Goal: Task Accomplishment & Management: Manage account settings

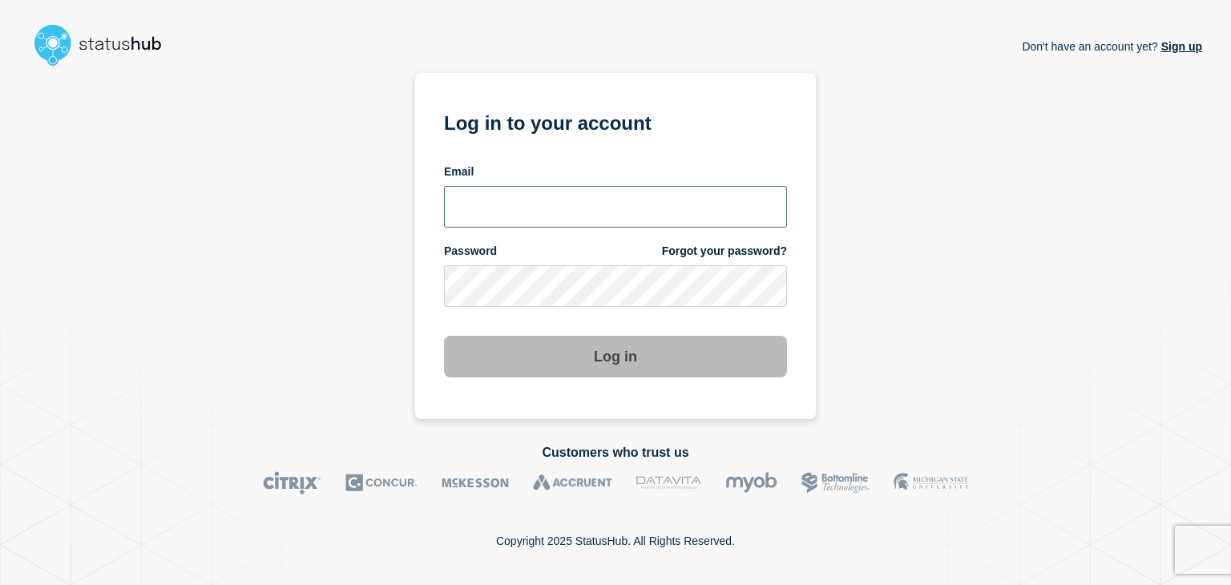
type input "amanda.mckeehan@conexon.us"
click at [515, 362] on button "Log in" at bounding box center [615, 357] width 343 height 42
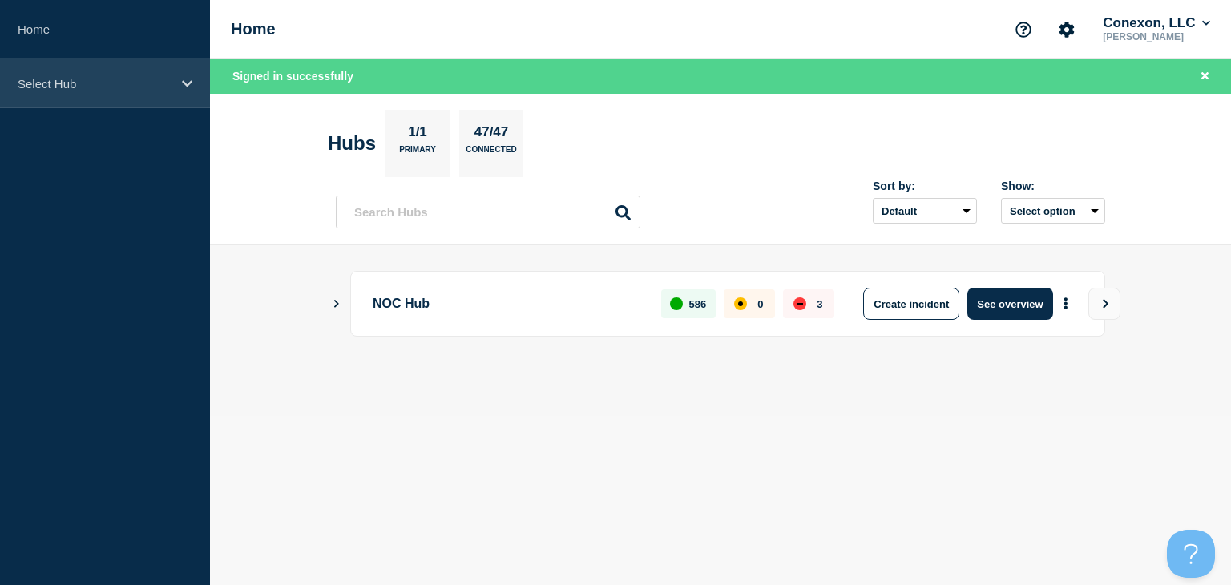
click at [133, 94] on div "Select Hub" at bounding box center [105, 83] width 210 height 49
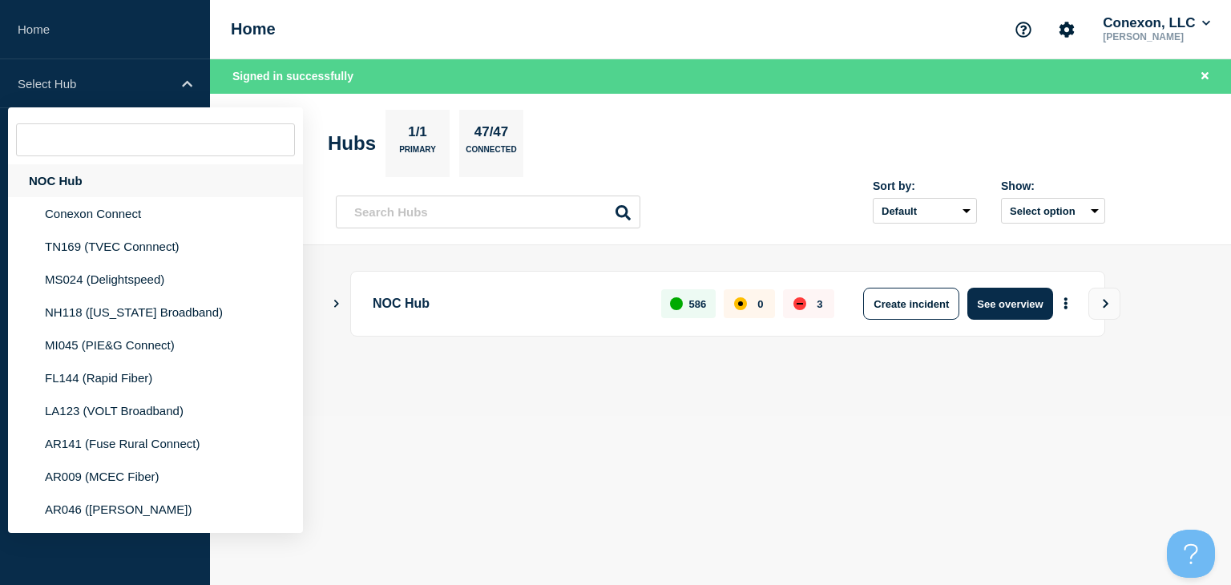
click at [80, 184] on div "NOC Hub" at bounding box center [155, 180] width 295 height 33
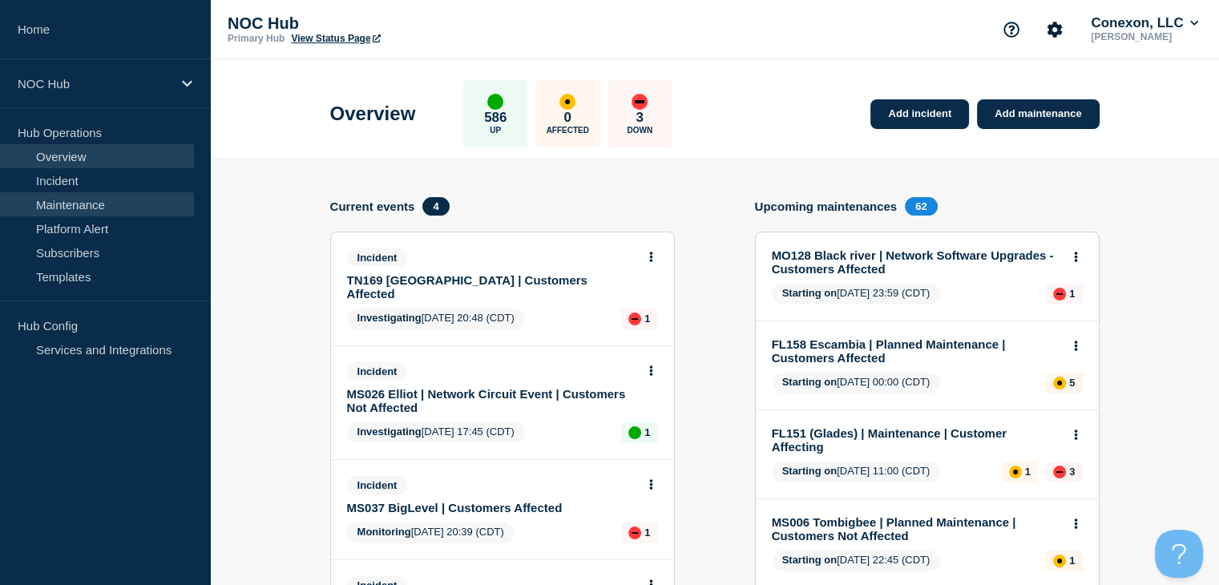
click at [111, 202] on link "Maintenance" at bounding box center [97, 204] width 194 height 24
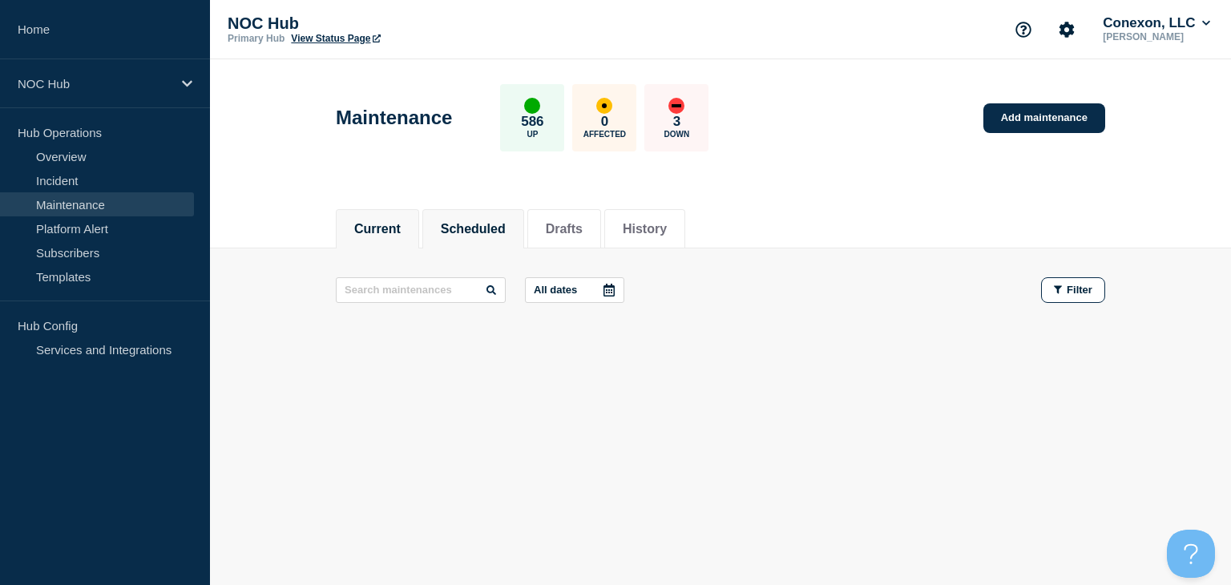
click at [463, 227] on button "Scheduled" at bounding box center [473, 229] width 65 height 14
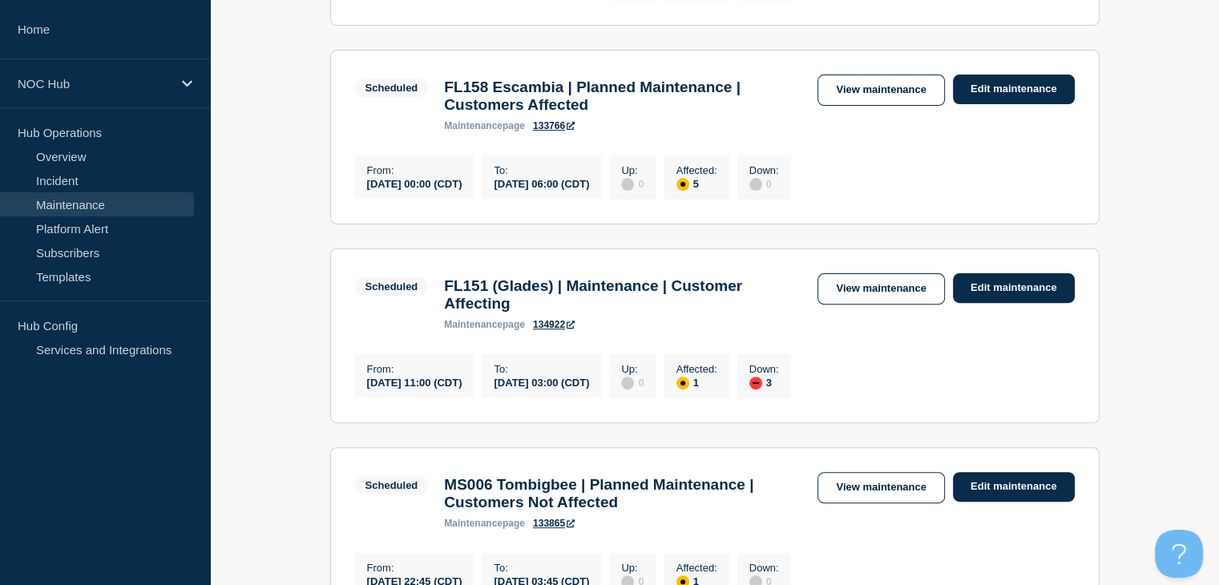
scroll to position [561, 0]
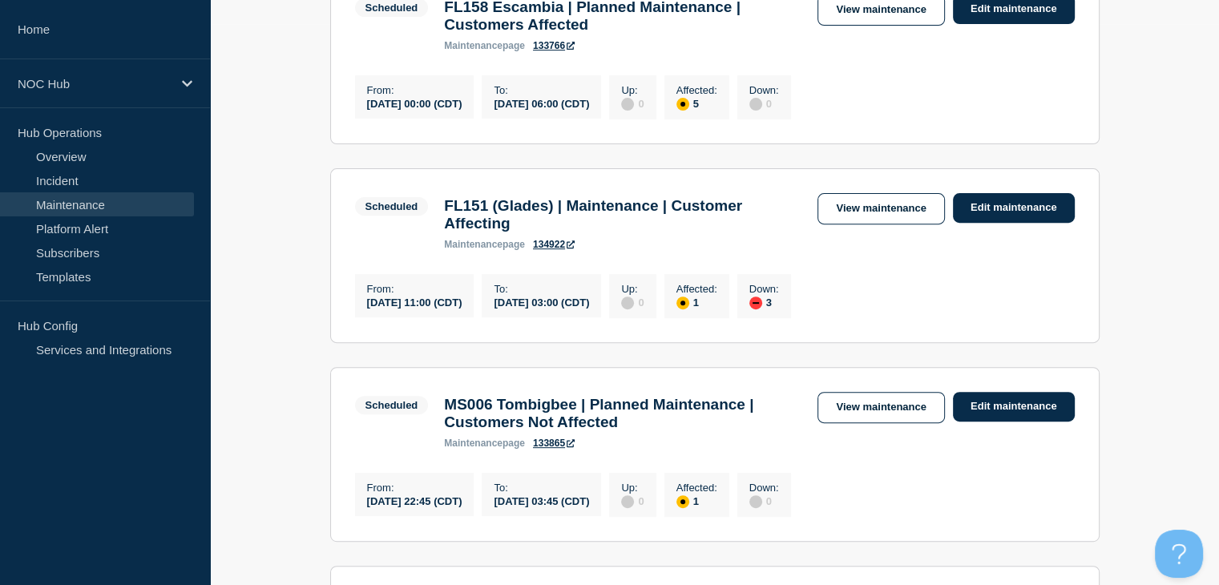
drag, startPoint x: 122, startPoint y: 155, endPoint x: 272, endPoint y: 33, distance: 194.3
click at [122, 155] on link "Overview" at bounding box center [97, 156] width 194 height 24
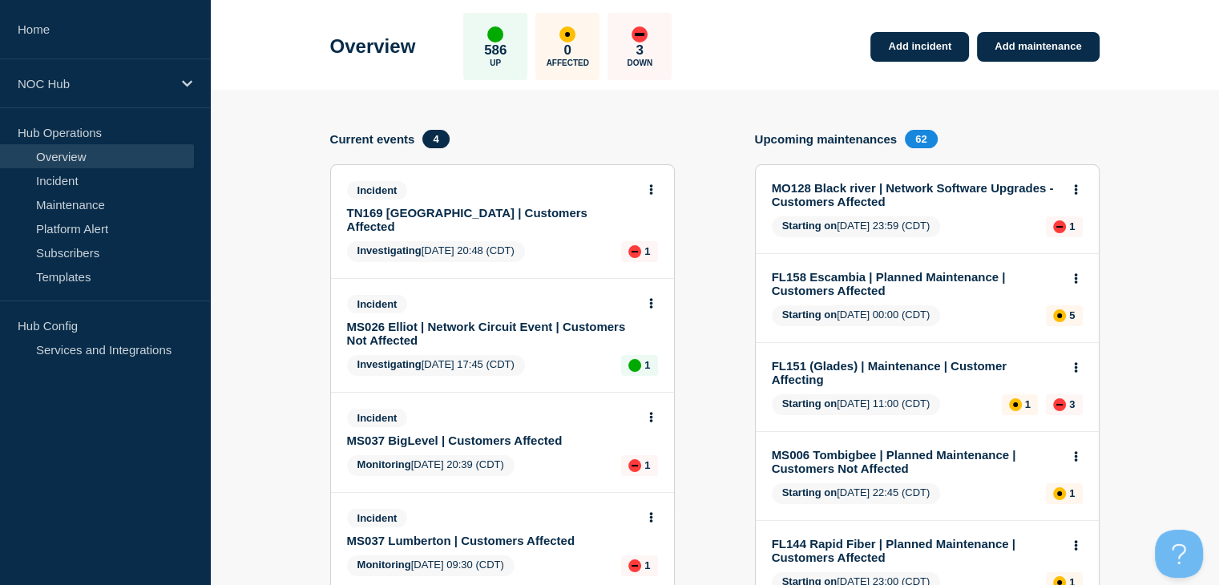
scroll to position [160, 0]
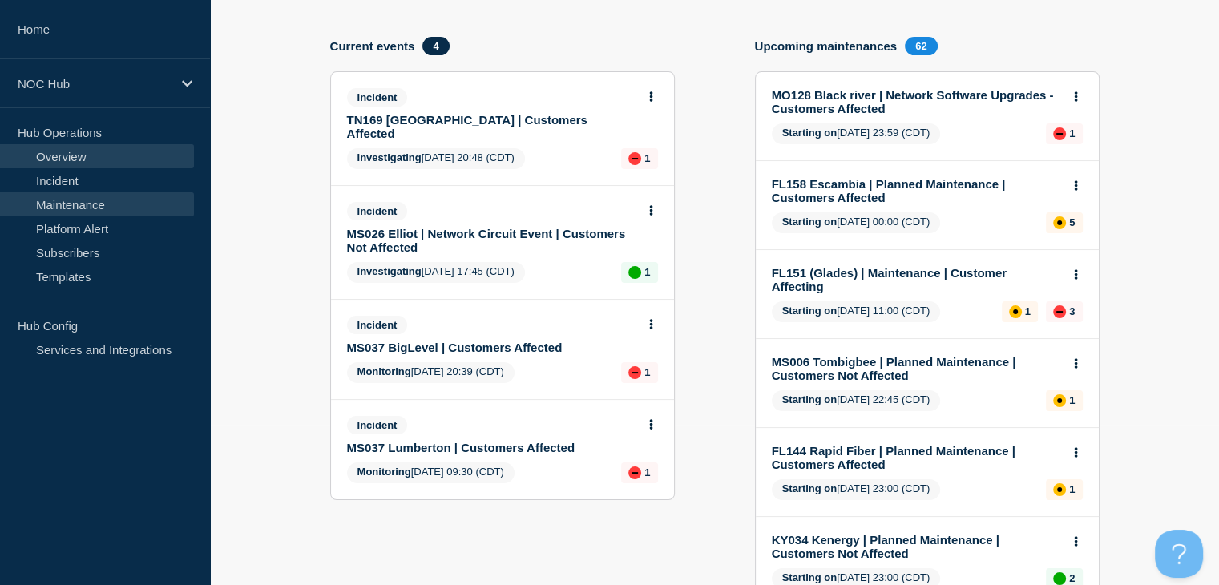
click at [79, 196] on link "Maintenance" at bounding box center [97, 204] width 194 height 24
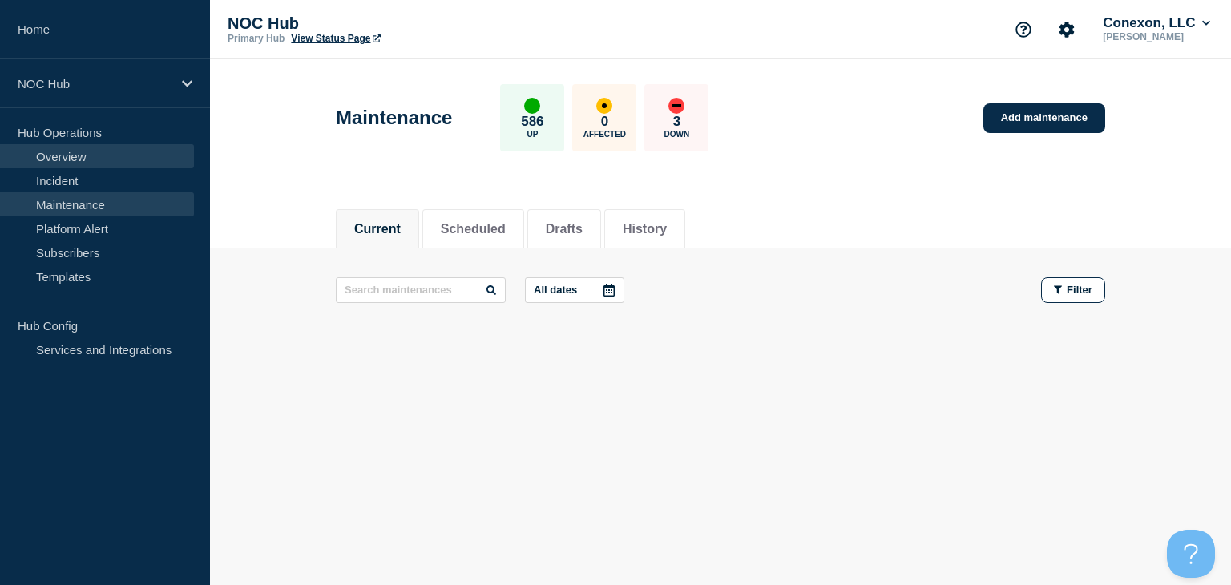
click at [76, 151] on link "Overview" at bounding box center [97, 156] width 194 height 24
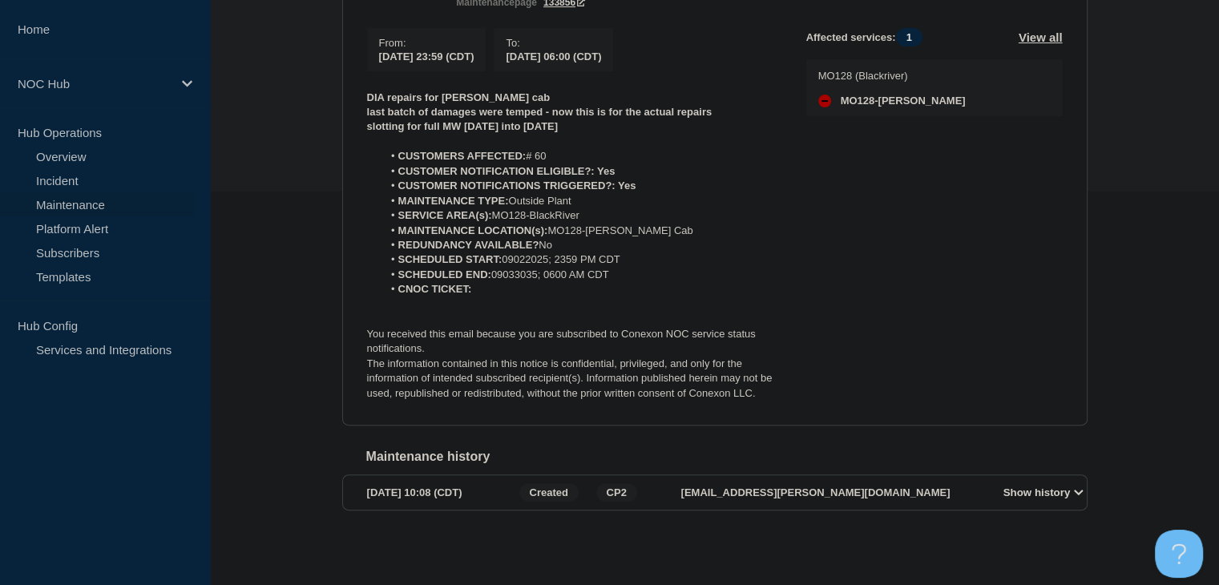
scroll to position [247, 0]
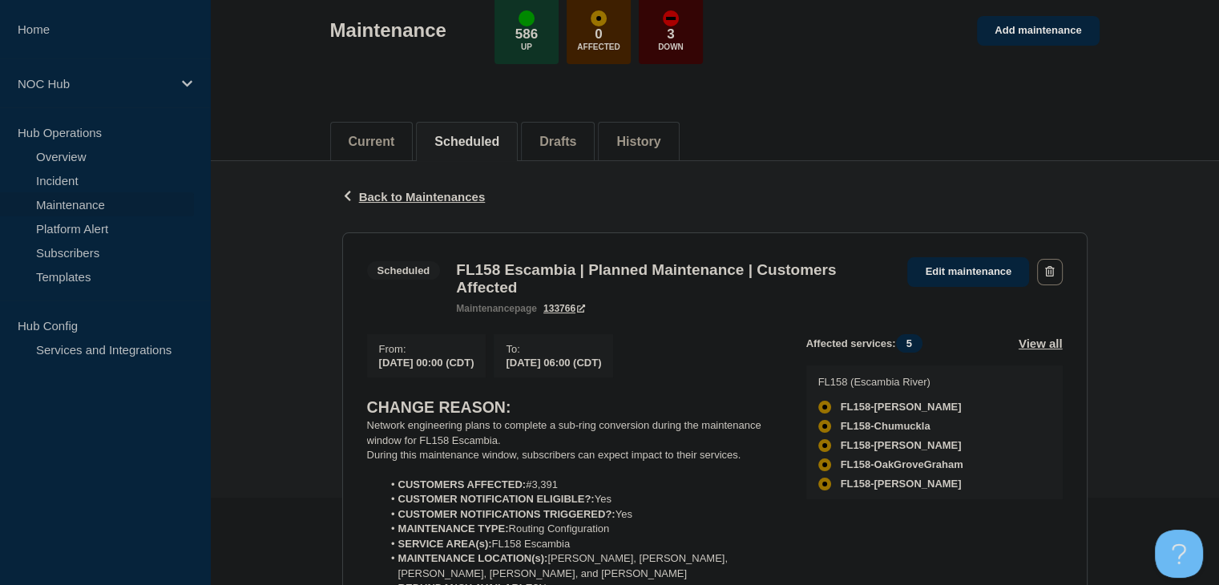
scroll to position [240, 0]
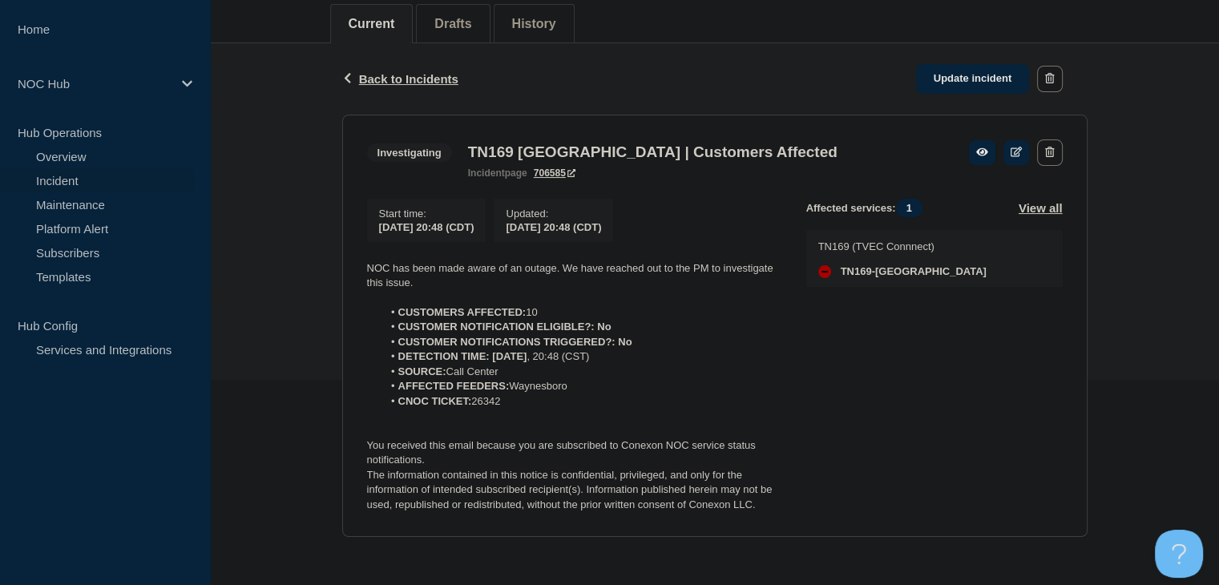
scroll to position [212, 0]
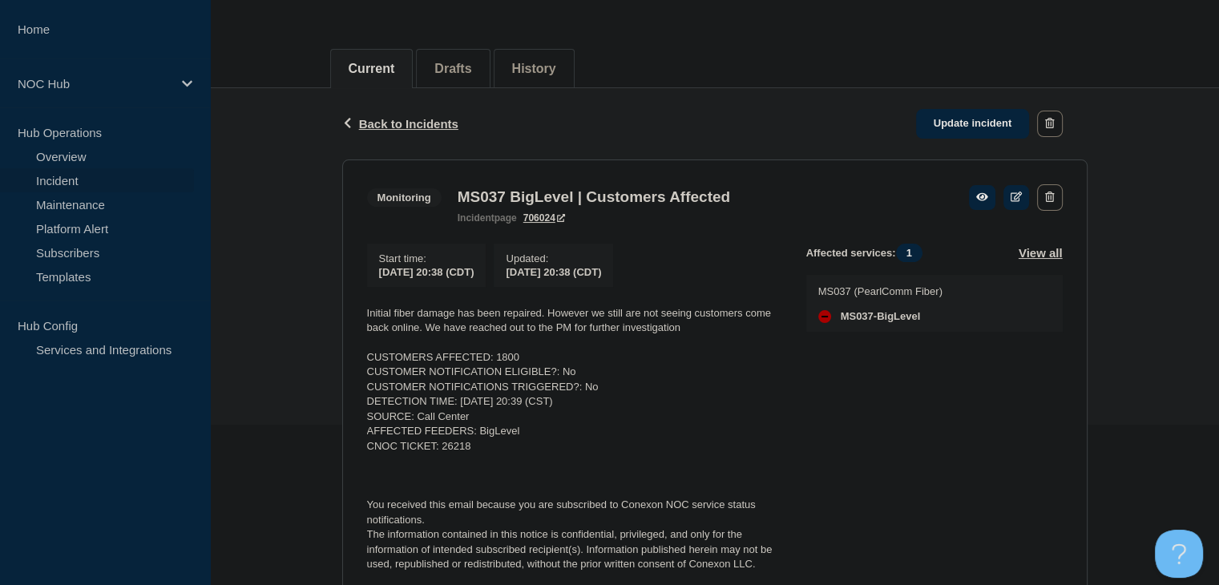
scroll to position [240, 0]
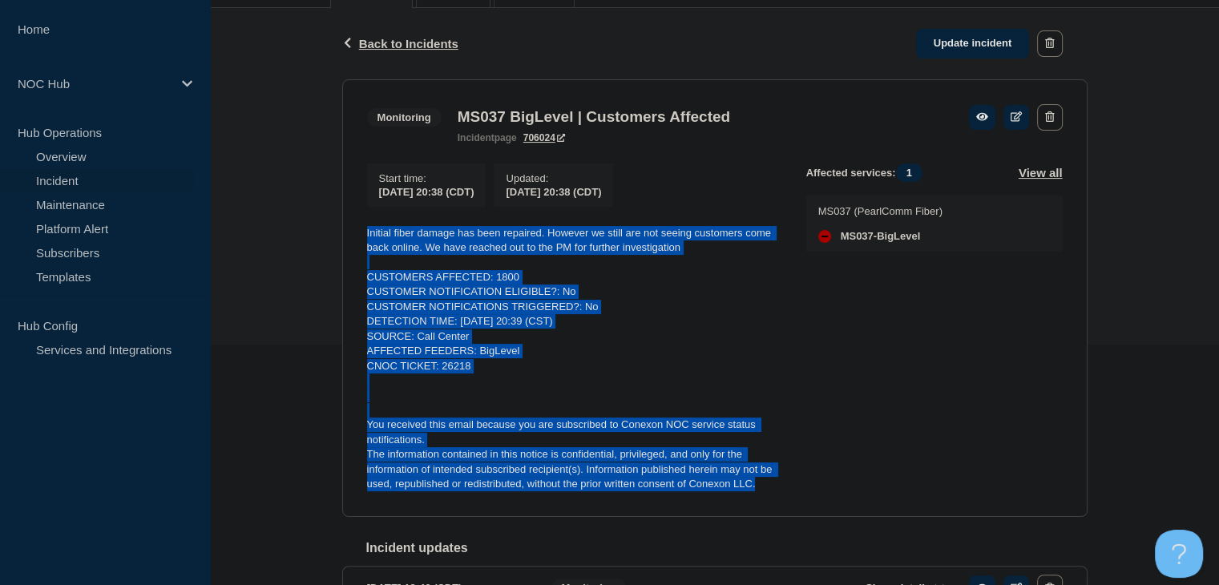
drag, startPoint x: 773, startPoint y: 495, endPoint x: 344, endPoint y: 232, distance: 503.6
click at [344, 232] on section "Monitoring MS037 BigLevel | Customers Affected incident page 706024 Start time …" at bounding box center [714, 298] width 745 height 438
copy div "Initial fiber damage has been repaired. However we still are not seeing custome…"
click at [953, 46] on link "Update incident" at bounding box center [973, 44] width 114 height 30
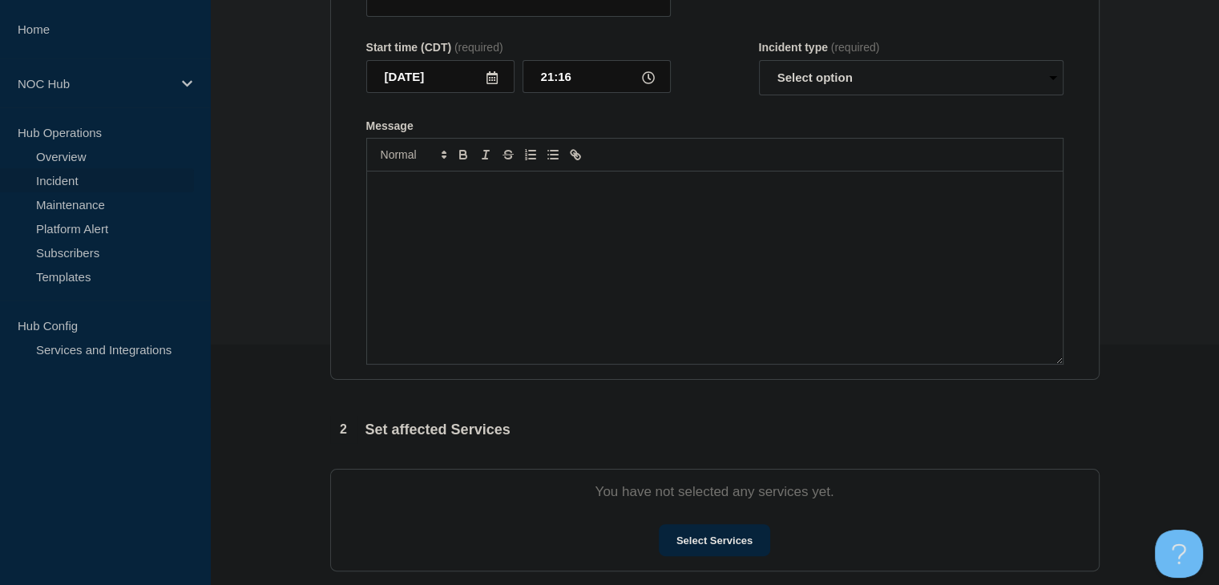
type input "MS037 BigLevel | Customers Affected"
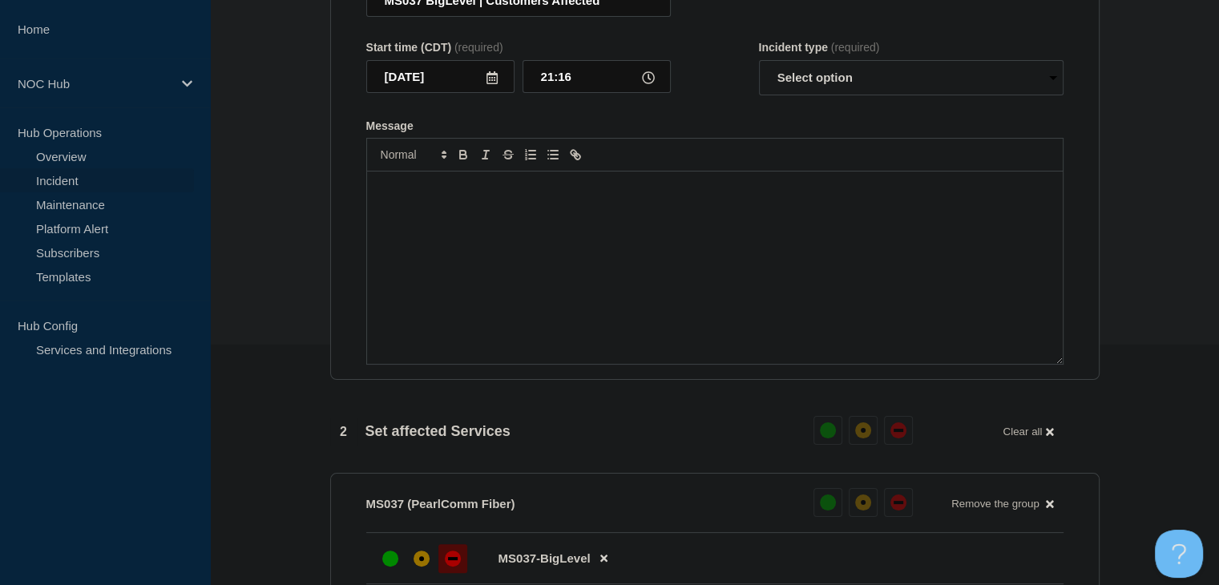
scroll to position [267, 0]
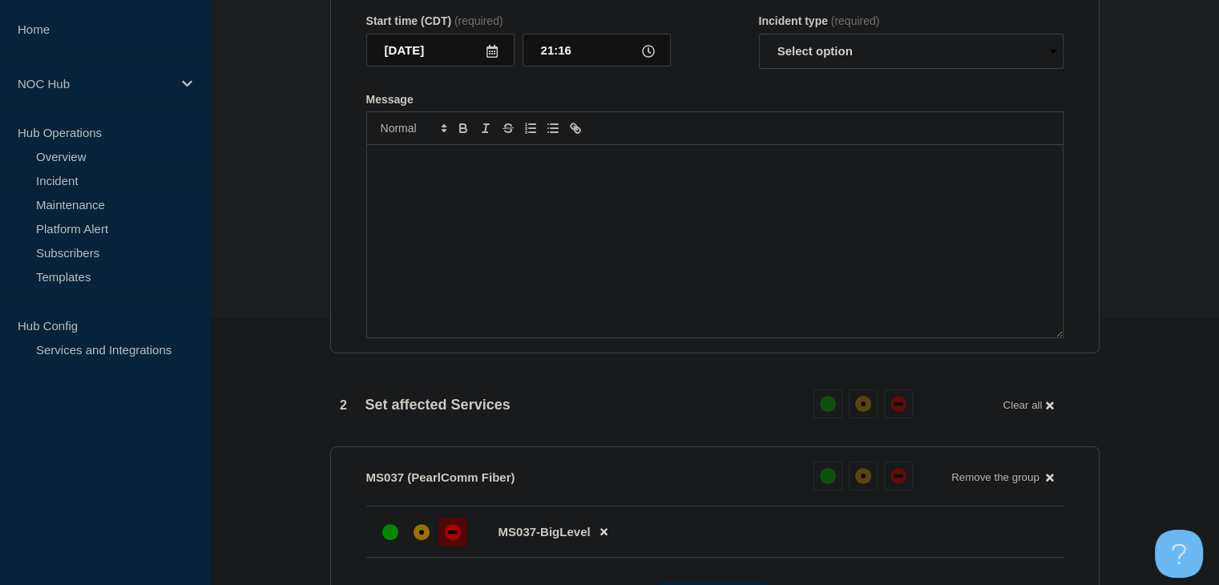
click at [480, 328] on div "Message" at bounding box center [715, 241] width 696 height 192
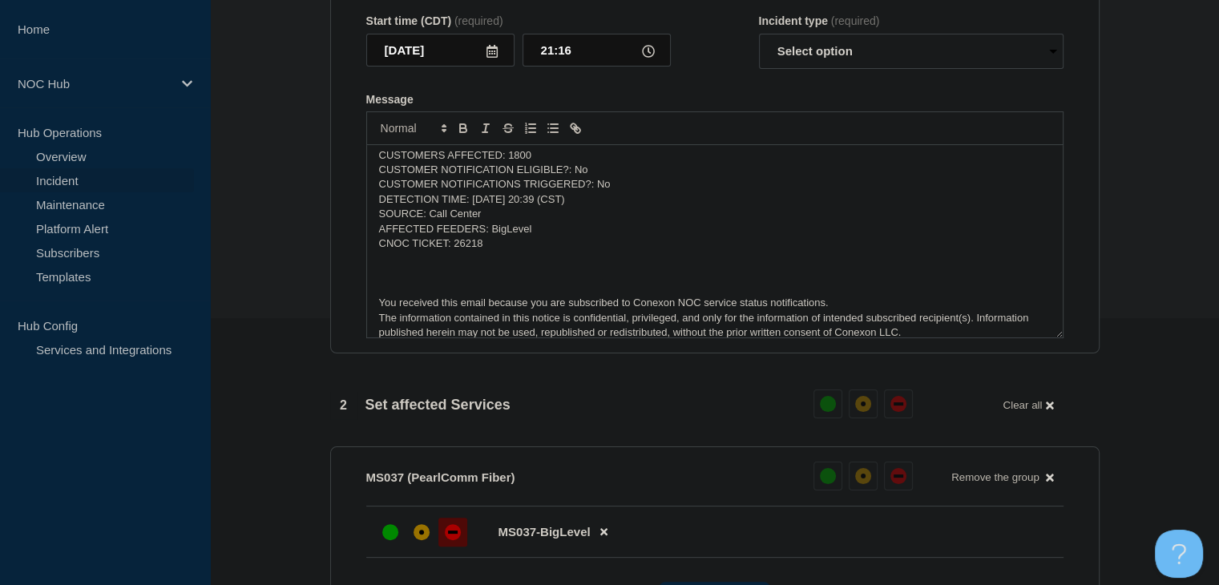
scroll to position [0, 0]
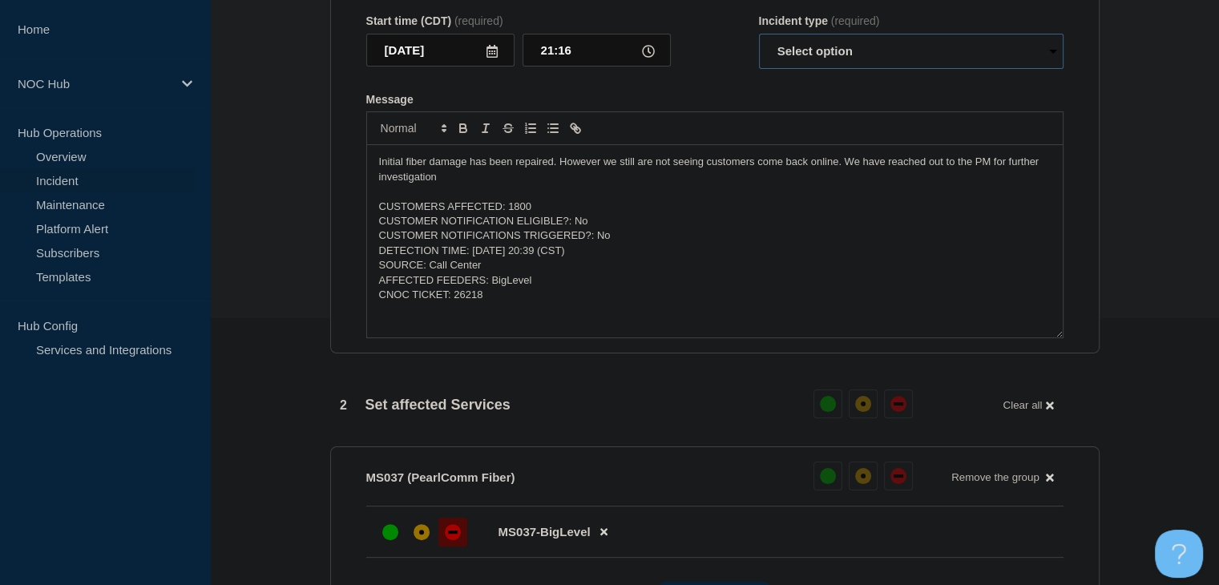
click at [810, 69] on select "Select option Investigating Identified Monitoring Resolved" at bounding box center [911, 51] width 305 height 35
select select "monitoring"
click at [759, 65] on select "Select option Investigating Identified Monitoring Resolved" at bounding box center [911, 51] width 305 height 35
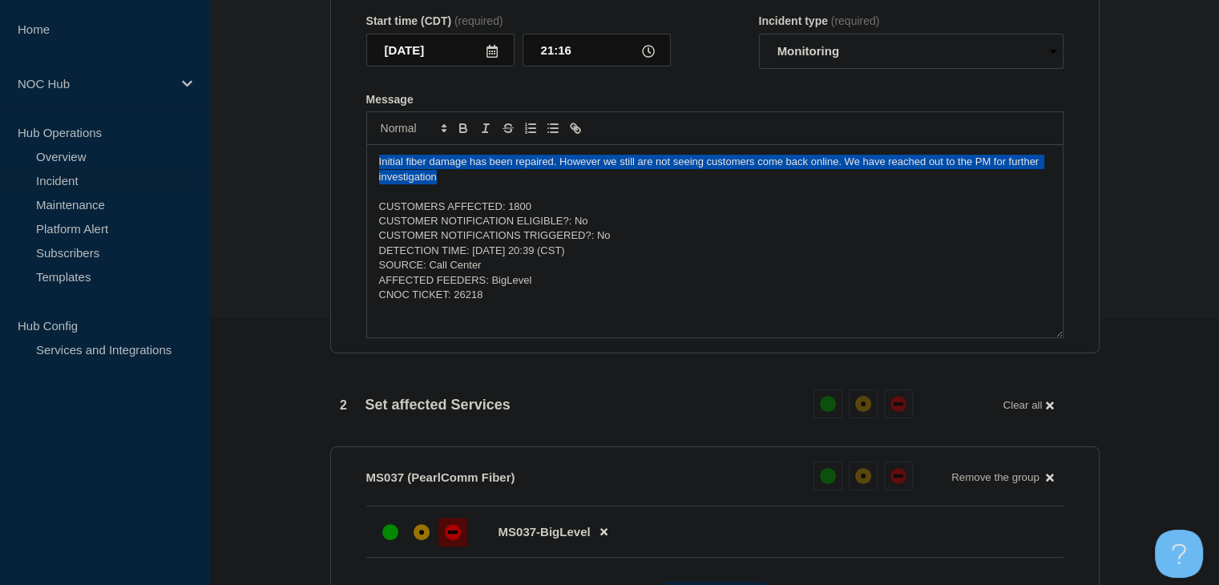
drag, startPoint x: 479, startPoint y: 207, endPoint x: 248, endPoint y: 155, distance: 237.2
click at [248, 155] on section "1 Provide details Title (required) MS037 BigLevel | Customers Affected Start ti…" at bounding box center [714, 593] width 1009 height 1444
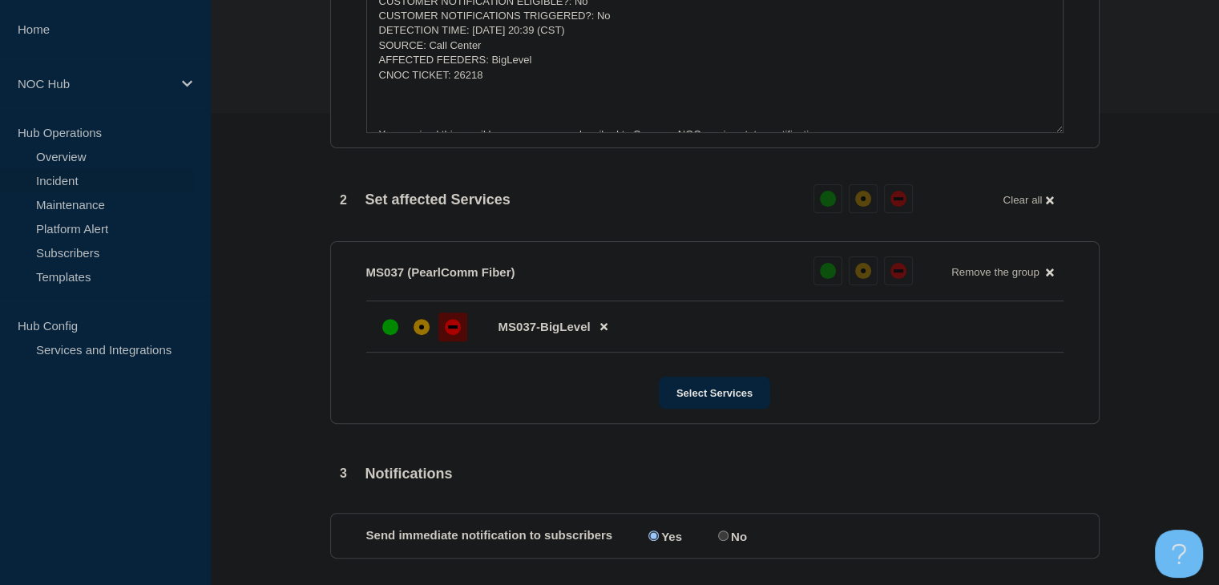
scroll to position [828, 0]
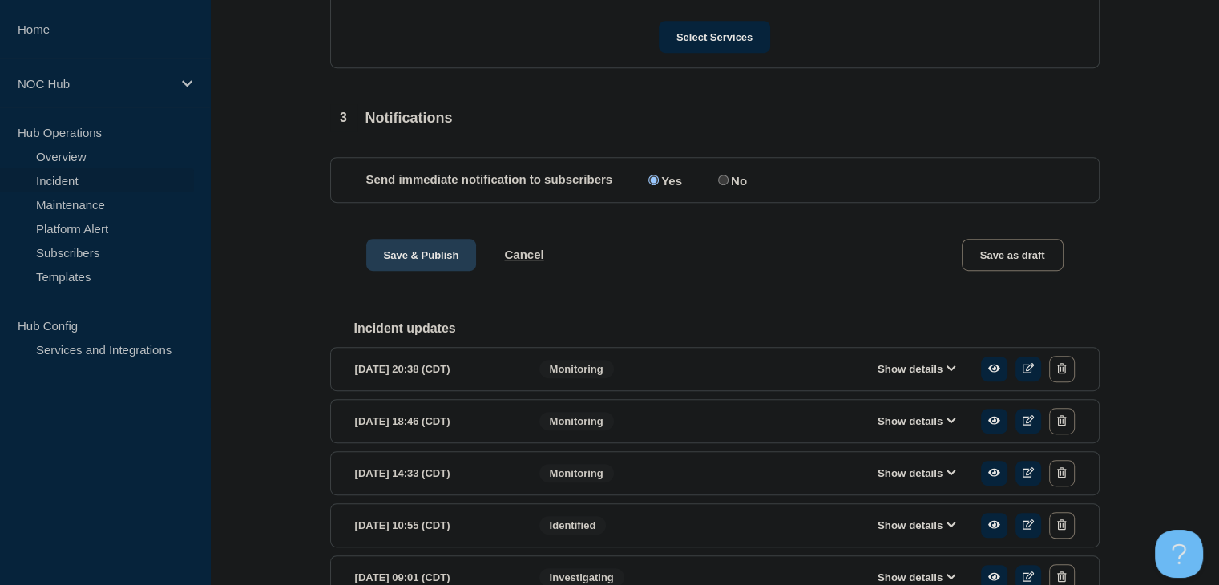
click at [410, 271] on button "Save & Publish" at bounding box center [421, 255] width 111 height 32
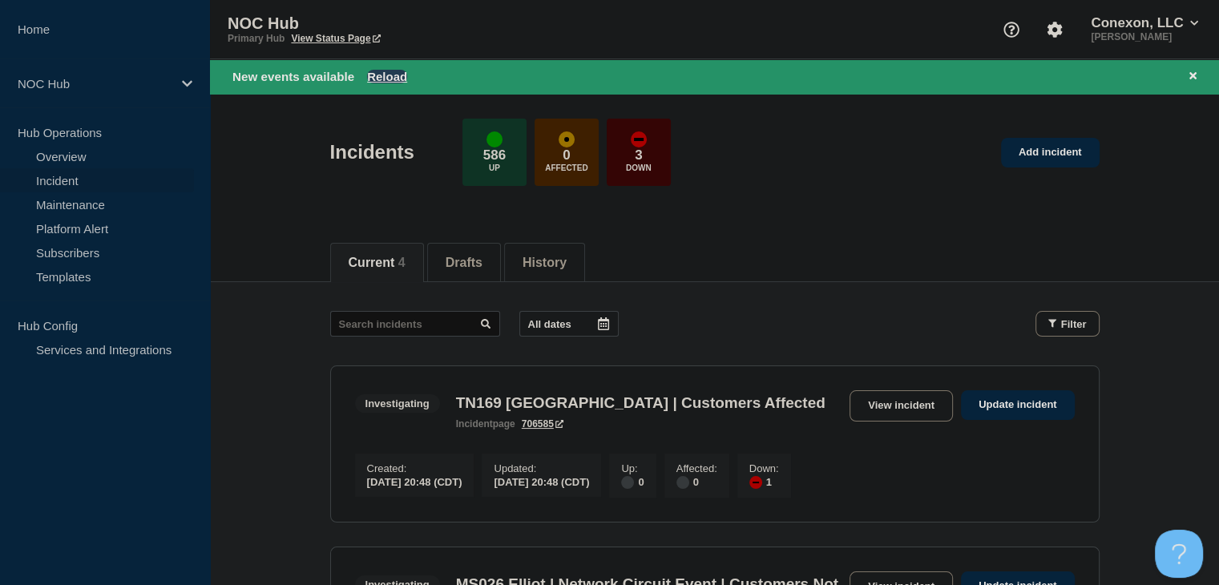
click at [375, 78] on button "Reload" at bounding box center [387, 77] width 40 height 14
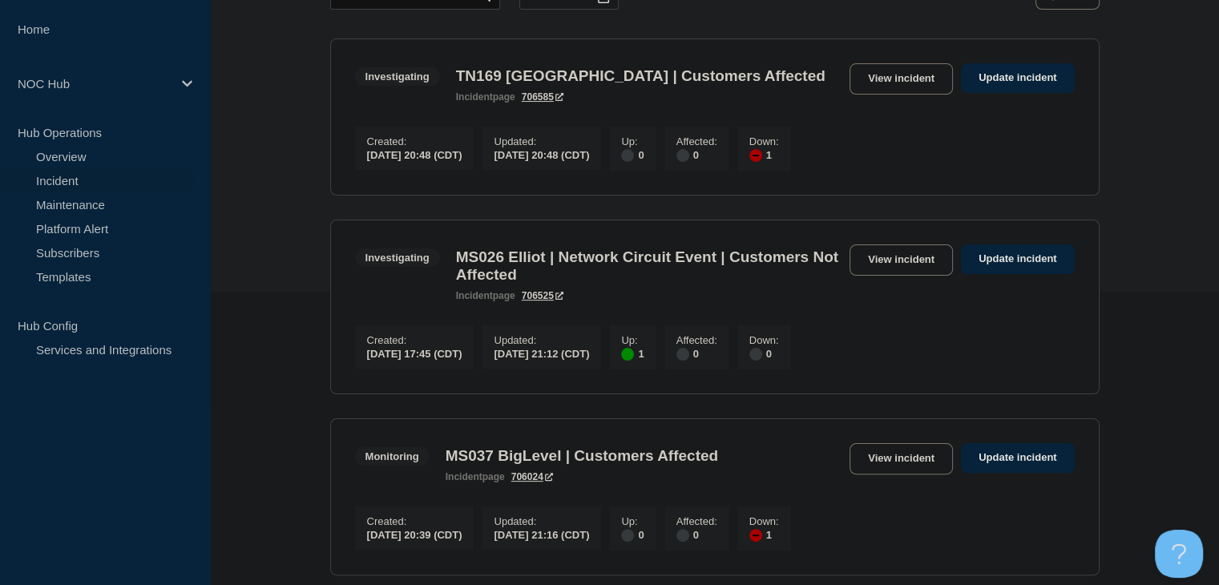
scroll to position [321, 0]
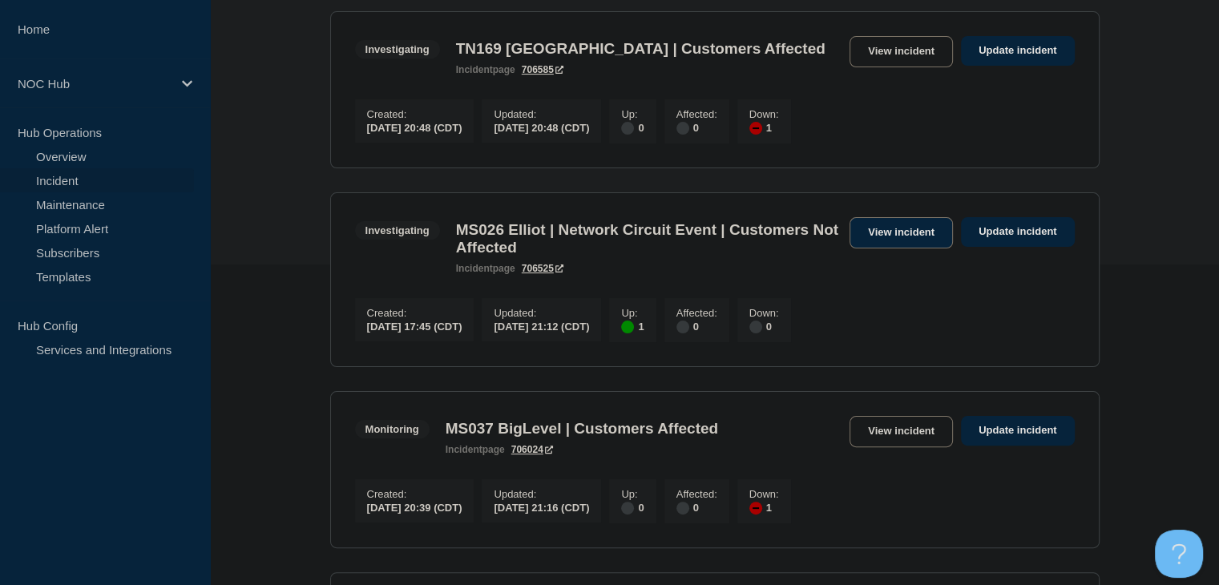
click at [896, 242] on link "View incident" at bounding box center [901, 232] width 103 height 31
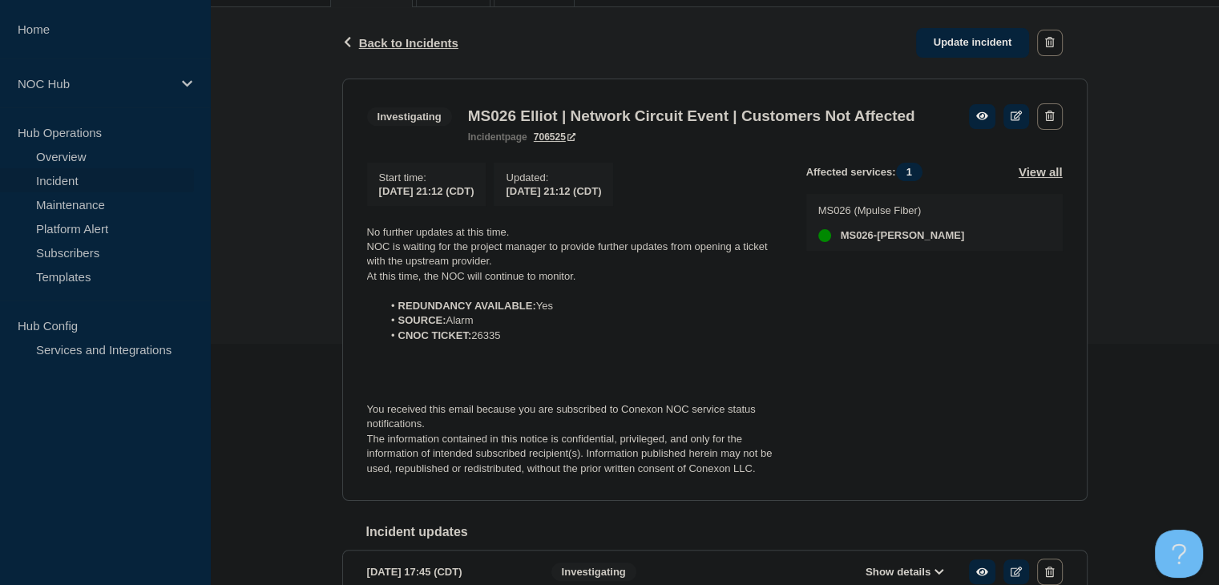
scroll to position [321, 0]
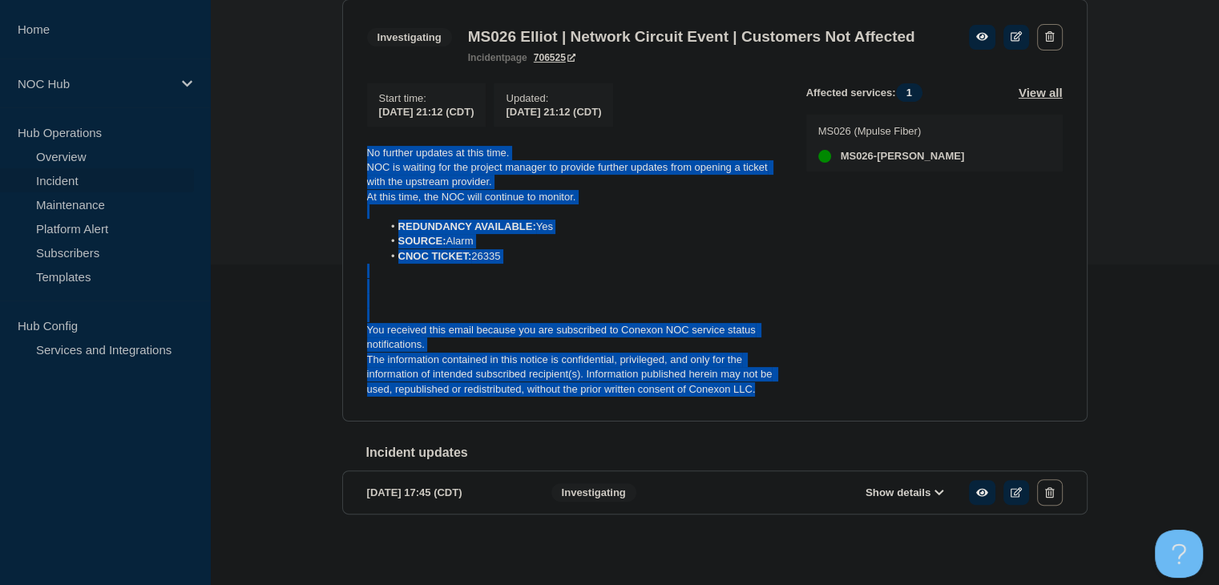
drag, startPoint x: 769, startPoint y: 418, endPoint x: 298, endPoint y: 164, distance: 535.0
click at [298, 164] on div "Back Back to Incidents Update incident Investigating MS026 Elliot | Network Cir…" at bounding box center [714, 247] width 1009 height 638
copy div "No further updates at this time. NOC is waiting for the project manager to prov…"
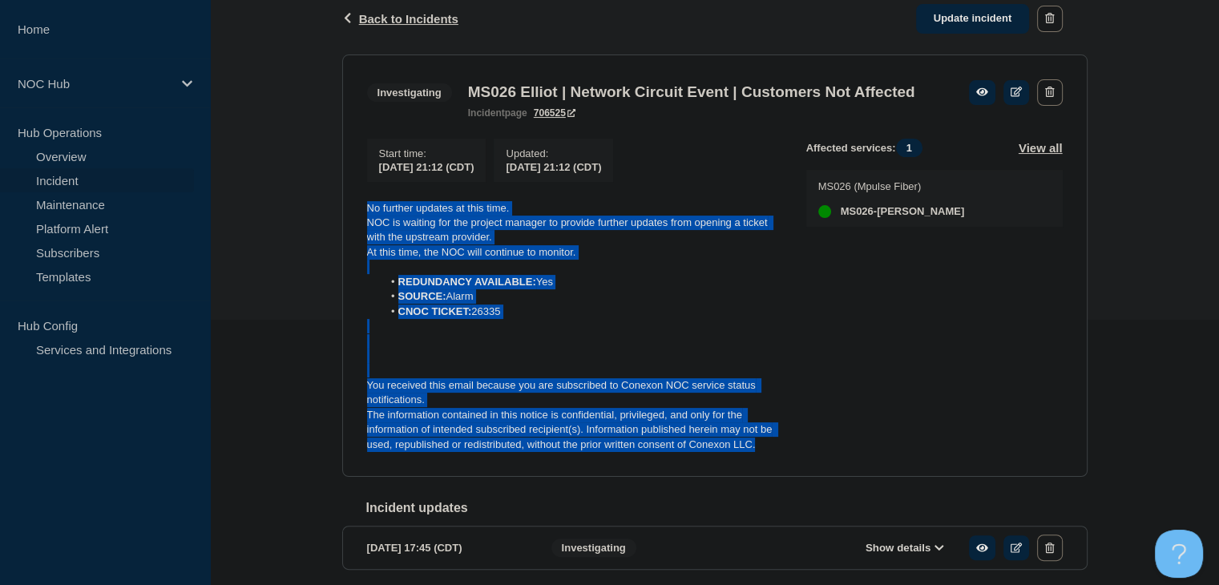
scroll to position [240, 0]
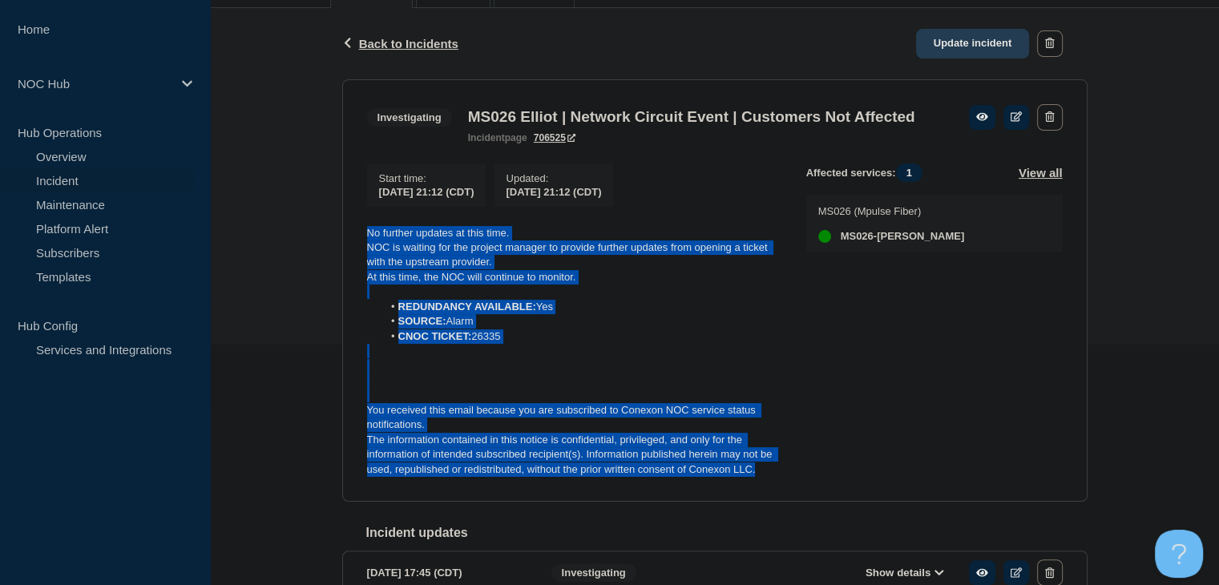
click at [971, 38] on link "Update incident" at bounding box center [973, 44] width 114 height 30
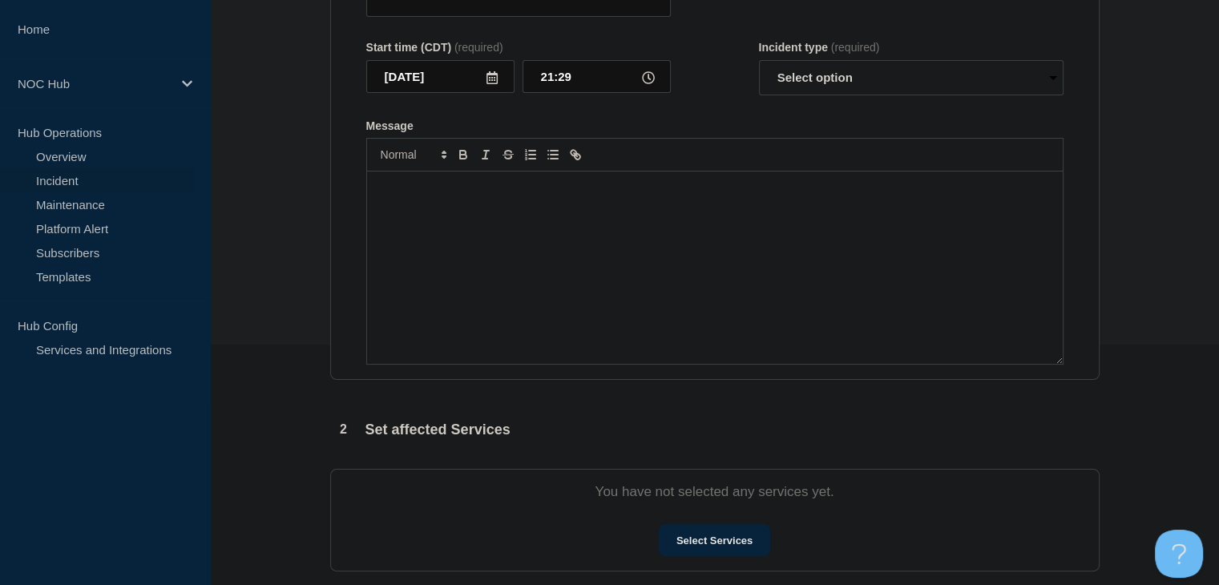
type input "MS026 Elliot | Network Circuit Event | Customers Not Affected"
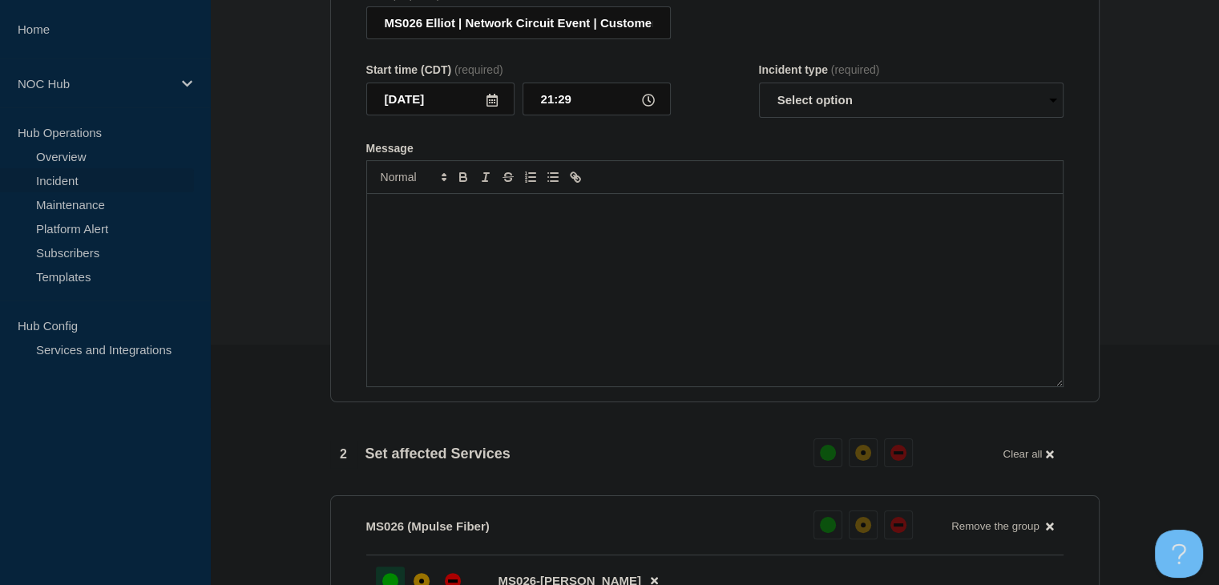
click at [640, 309] on div "Message" at bounding box center [715, 290] width 696 height 192
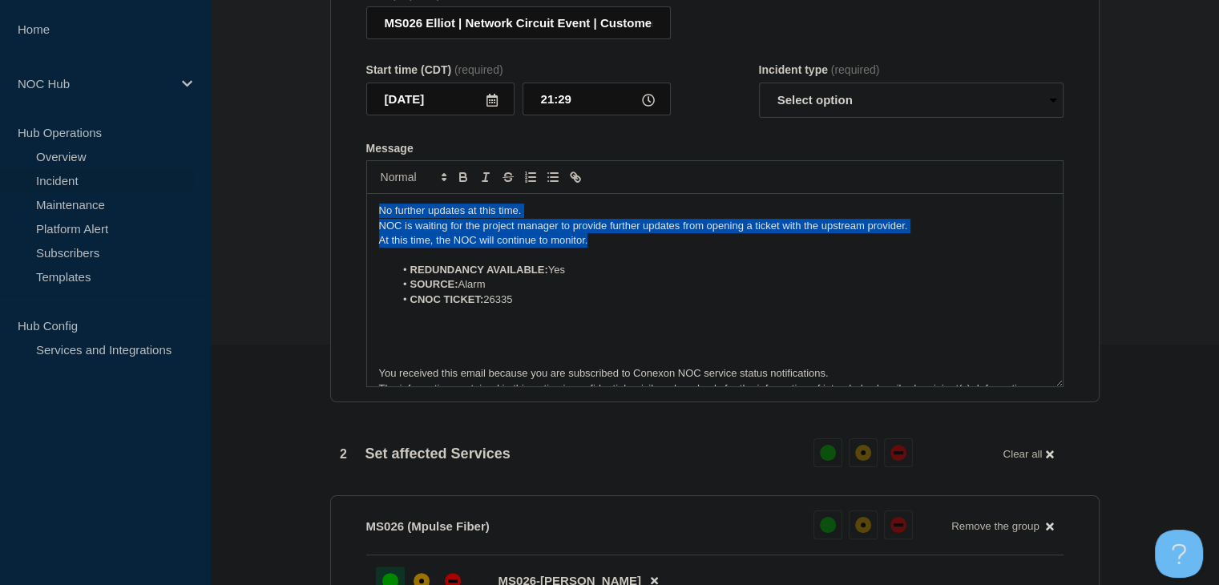
drag, startPoint x: 612, startPoint y: 257, endPoint x: 321, endPoint y: 204, distance: 295.7
click at [321, 204] on div "1 Provide details Title (required) MS026 Elliot | Network Circuit Event | Custo…" at bounding box center [715, 512] width 788 height 1184
click at [436, 218] on p "No further updates at this time." at bounding box center [715, 211] width 672 height 14
drag, startPoint x: 913, startPoint y: 234, endPoint x: 318, endPoint y: 216, distance: 594.9
click at [318, 216] on section "1 Provide details Title (required) MS026 Elliot | Network Circuit Event | Custo…" at bounding box center [714, 512] width 1009 height 1184
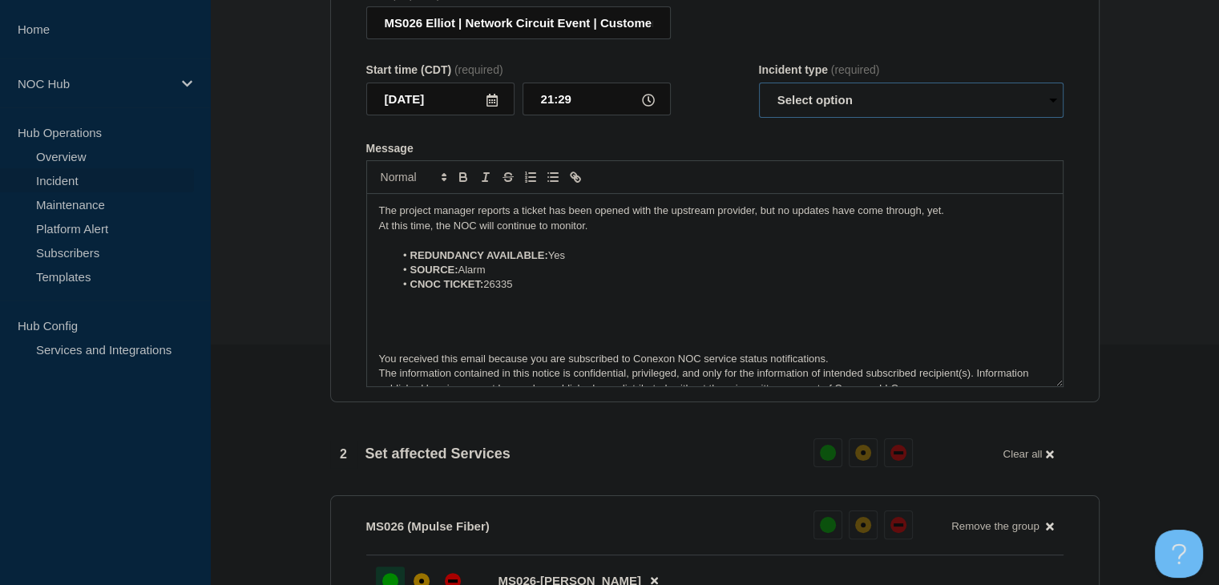
drag, startPoint x: 813, startPoint y: 109, endPoint x: 814, endPoint y: 123, distance: 13.7
click at [813, 109] on select "Select option Investigating Identified Monitoring Resolved" at bounding box center [911, 100] width 305 height 35
select select "investigating"
click at [759, 92] on select "Select option Investigating Identified Monitoring Resolved" at bounding box center [911, 100] width 305 height 35
click at [736, 153] on div "Message" at bounding box center [714, 148] width 697 height 13
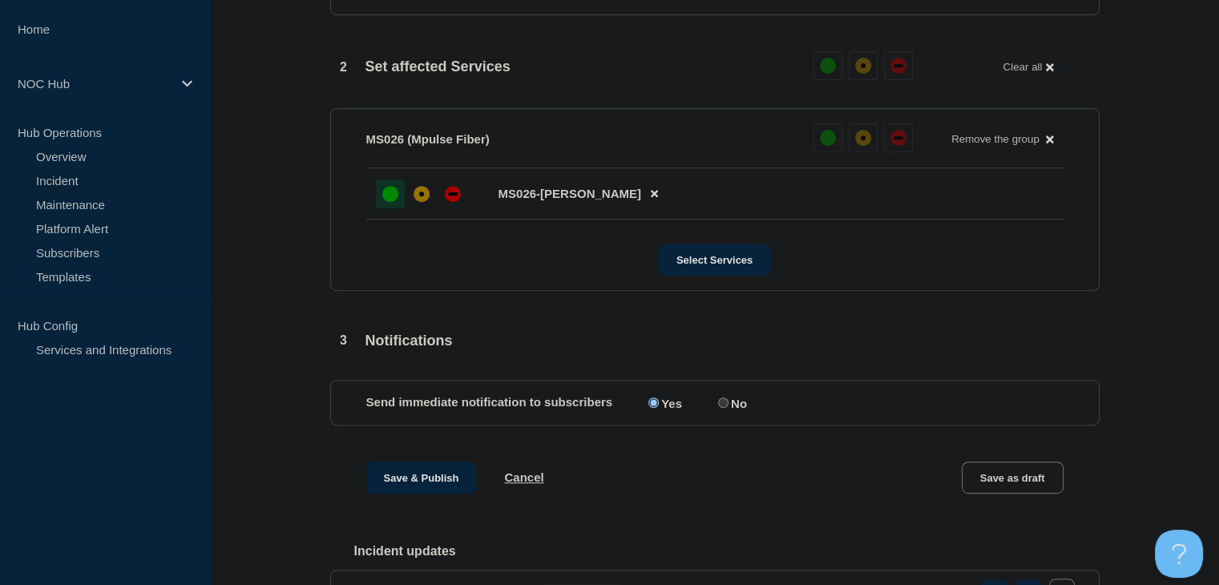
scroll to position [721, 0]
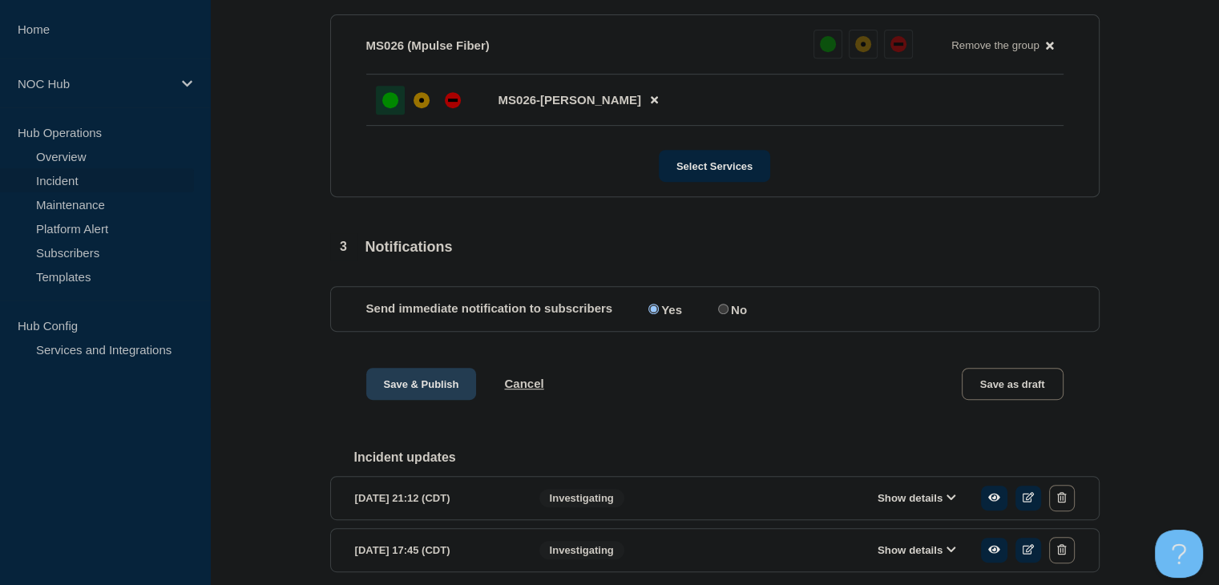
click at [425, 400] on button "Save & Publish" at bounding box center [421, 384] width 111 height 32
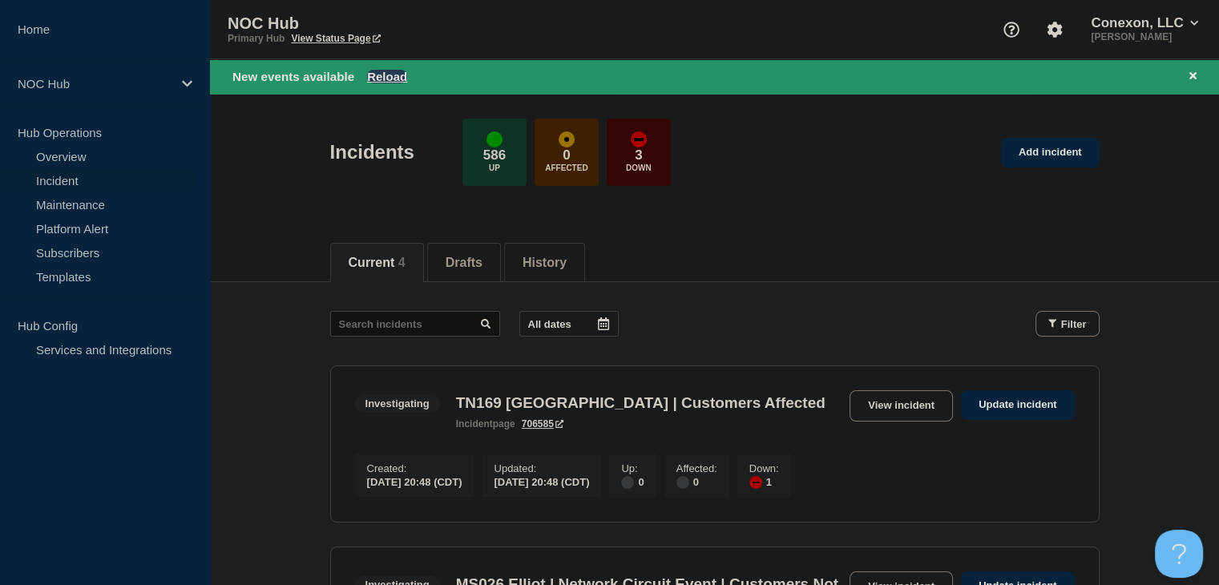
drag, startPoint x: 369, startPoint y: 75, endPoint x: 381, endPoint y: 81, distance: 14.3
click at [369, 75] on button "Reload" at bounding box center [387, 77] width 40 height 14
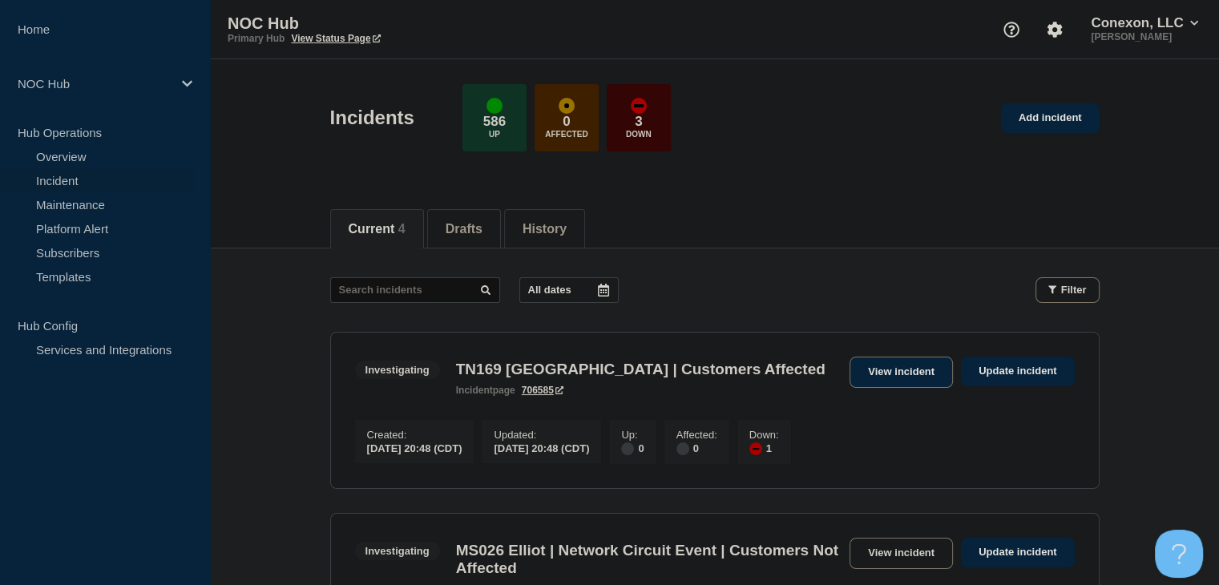
click at [920, 370] on link "View incident" at bounding box center [901, 372] width 103 height 31
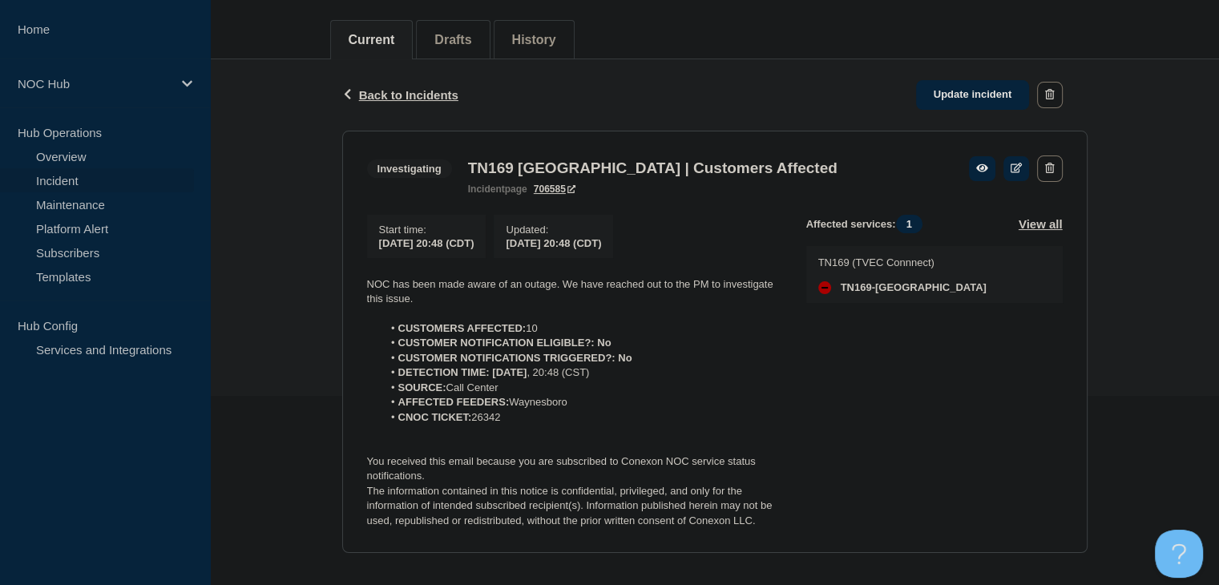
scroll to position [212, 0]
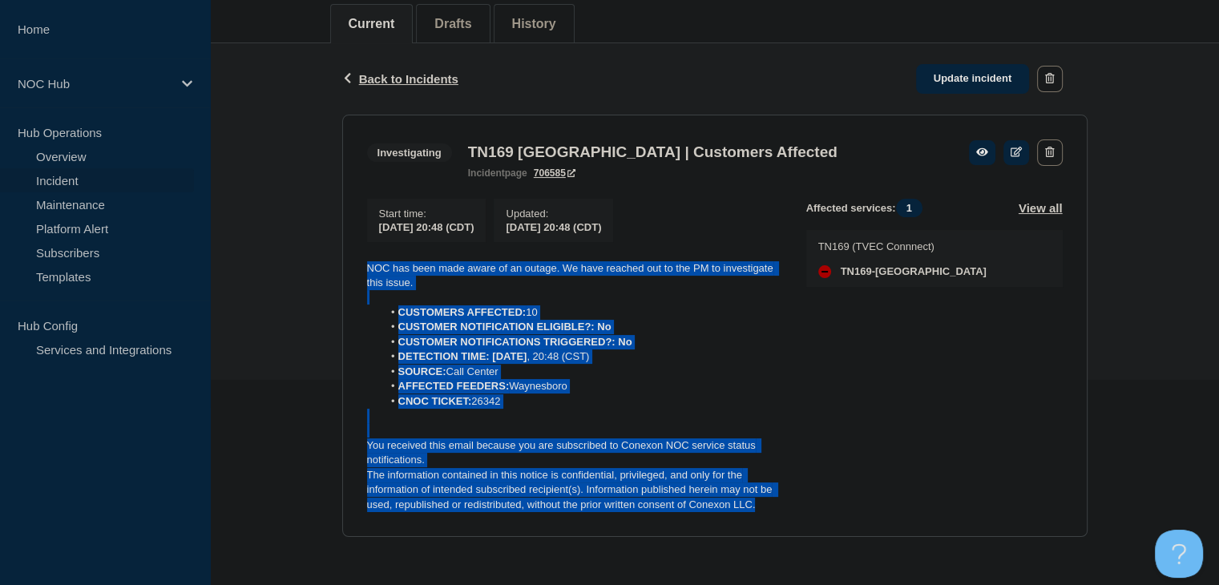
drag, startPoint x: 781, startPoint y: 503, endPoint x: 341, endPoint y: 254, distance: 505.0
click at [342, 254] on section "Investigating TN169 Waynesboro | Customers Affected incident page 706585 Start …" at bounding box center [714, 326] width 745 height 423
copy div "NOC has been made aware of an outage. We have reached out to the PM to investig…"
click at [955, 70] on link "Update incident" at bounding box center [973, 79] width 114 height 30
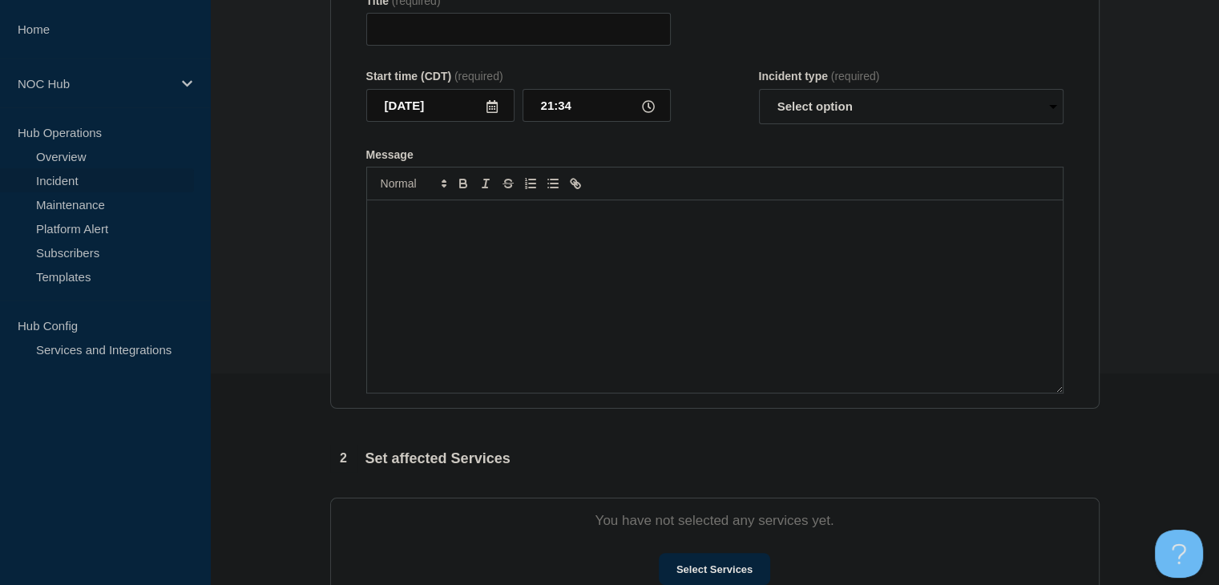
type input "TN169 [GEOGRAPHIC_DATA] | Customers Affected"
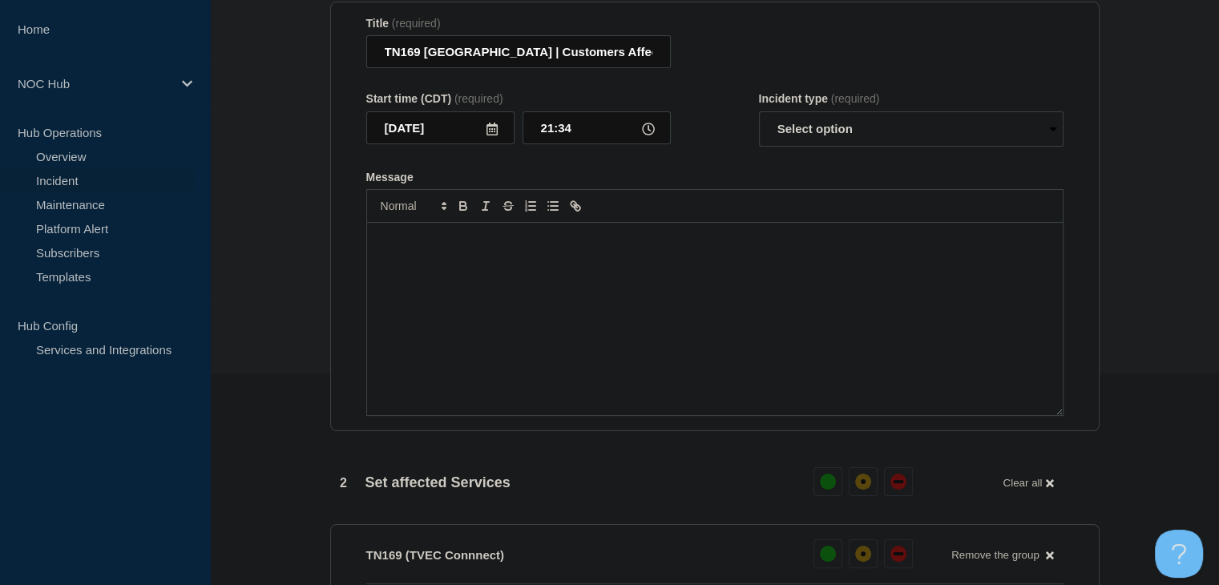
click at [516, 342] on div "Message" at bounding box center [715, 319] width 696 height 192
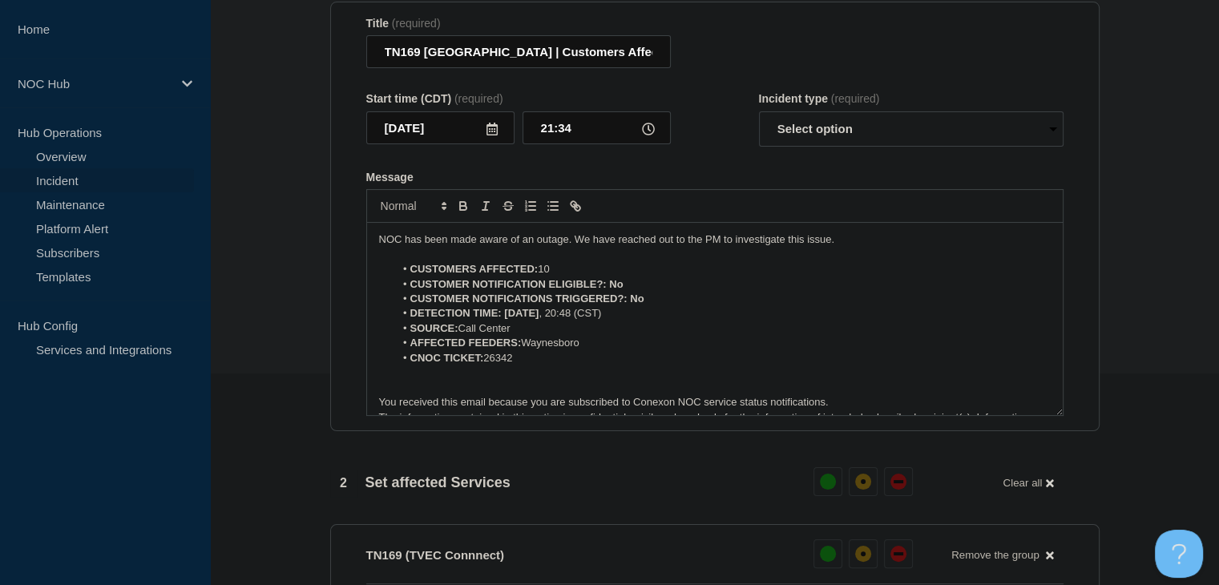
click at [672, 244] on p "NOC has been made aware of an outage. We have reached out to the PM to investig…" at bounding box center [715, 239] width 672 height 14
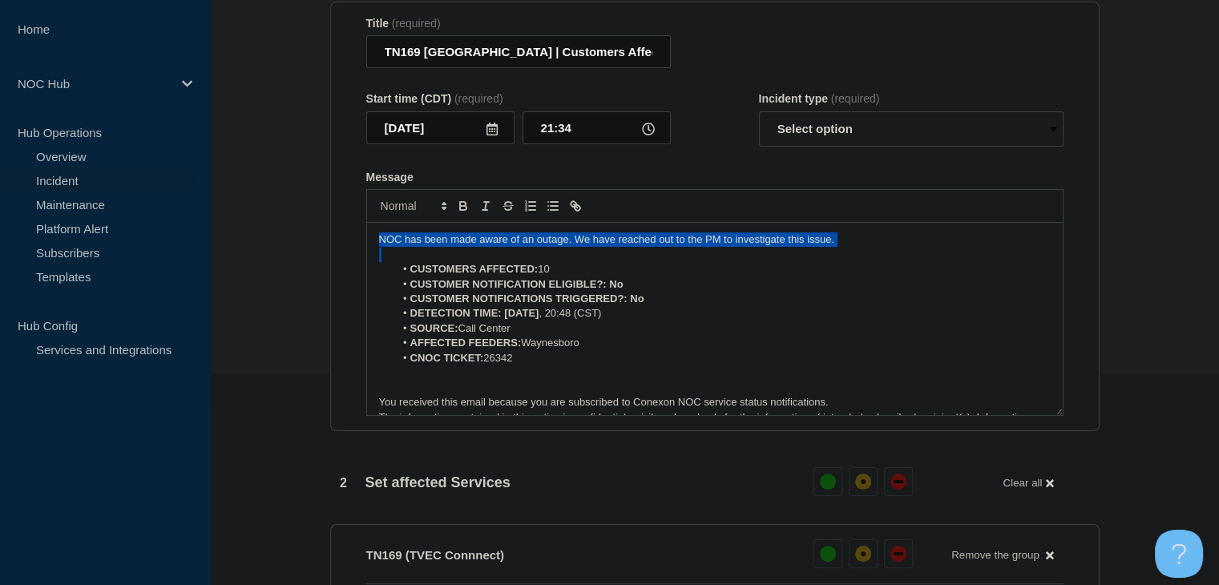
click at [672, 244] on p "NOC has been made aware of an outage. We have reached out to the PM to investig…" at bounding box center [715, 239] width 672 height 14
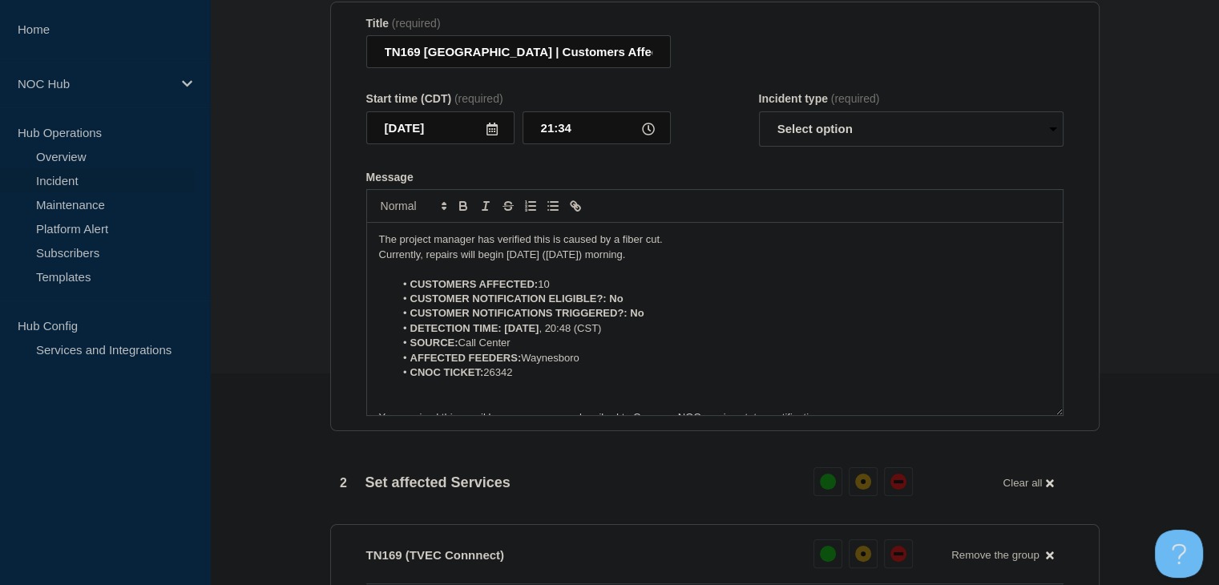
click at [844, 105] on span "(required)" at bounding box center [855, 98] width 49 height 13
click at [840, 126] on select "Select option Investigating Identified Monitoring Resolved" at bounding box center [911, 128] width 305 height 35
select select "identified"
click at [759, 121] on select "Select option Investigating Identified Monitoring Resolved" at bounding box center [911, 128] width 305 height 35
click at [709, 292] on li "CUSTOMERS AFFECTED: 10" at bounding box center [722, 284] width 656 height 14
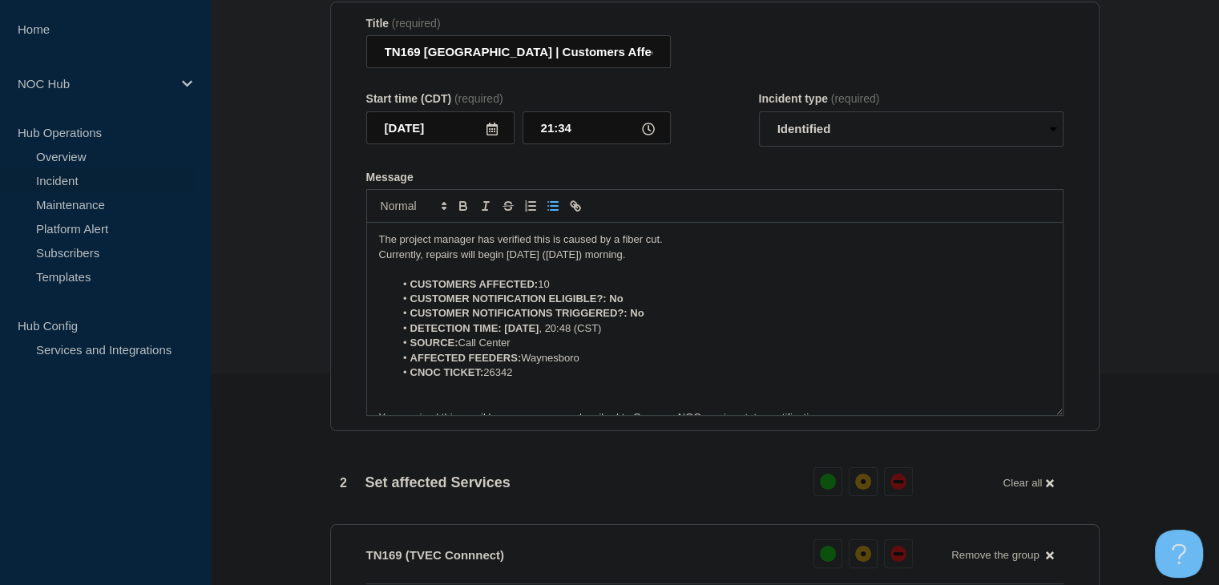
scroll to position [612, 0]
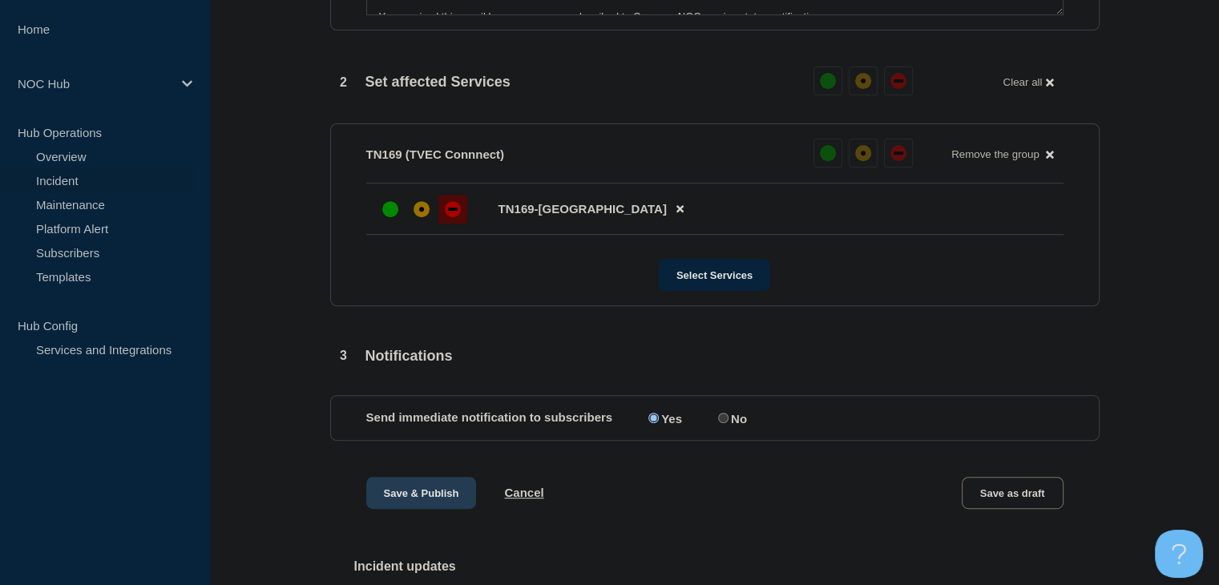
click at [452, 494] on button "Save & Publish" at bounding box center [421, 493] width 111 height 32
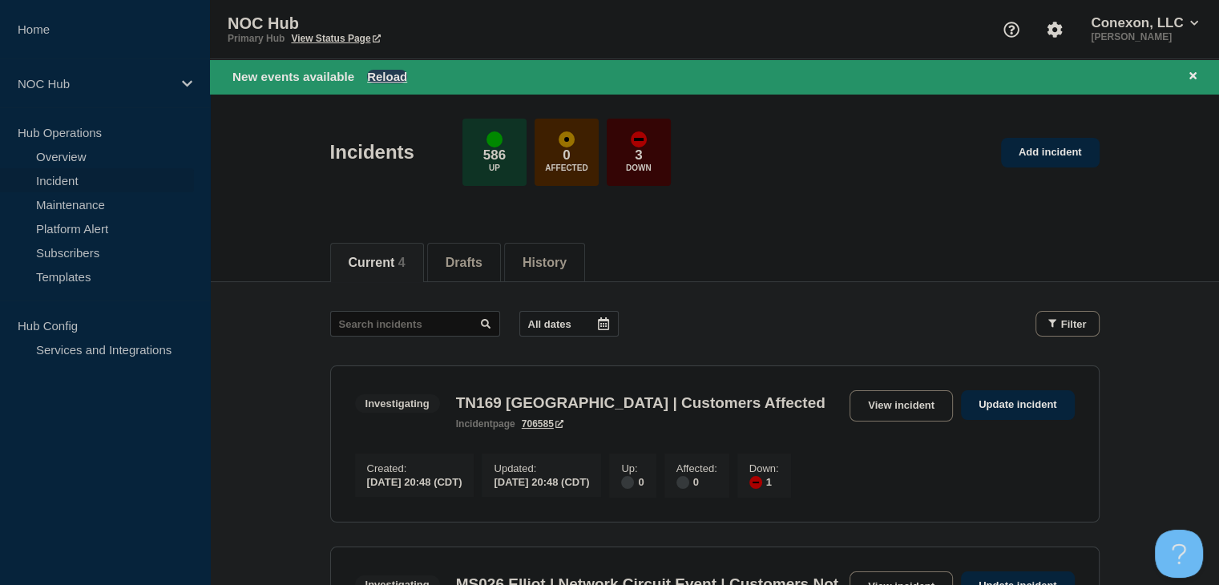
click at [398, 83] on button "Reload" at bounding box center [387, 77] width 40 height 14
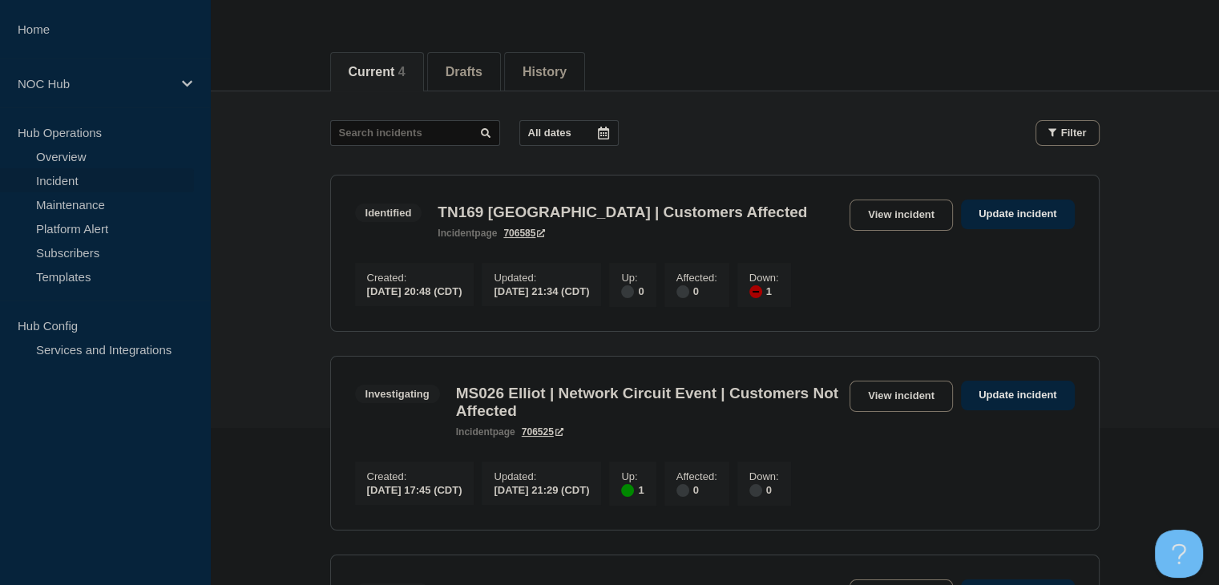
scroll to position [401, 0]
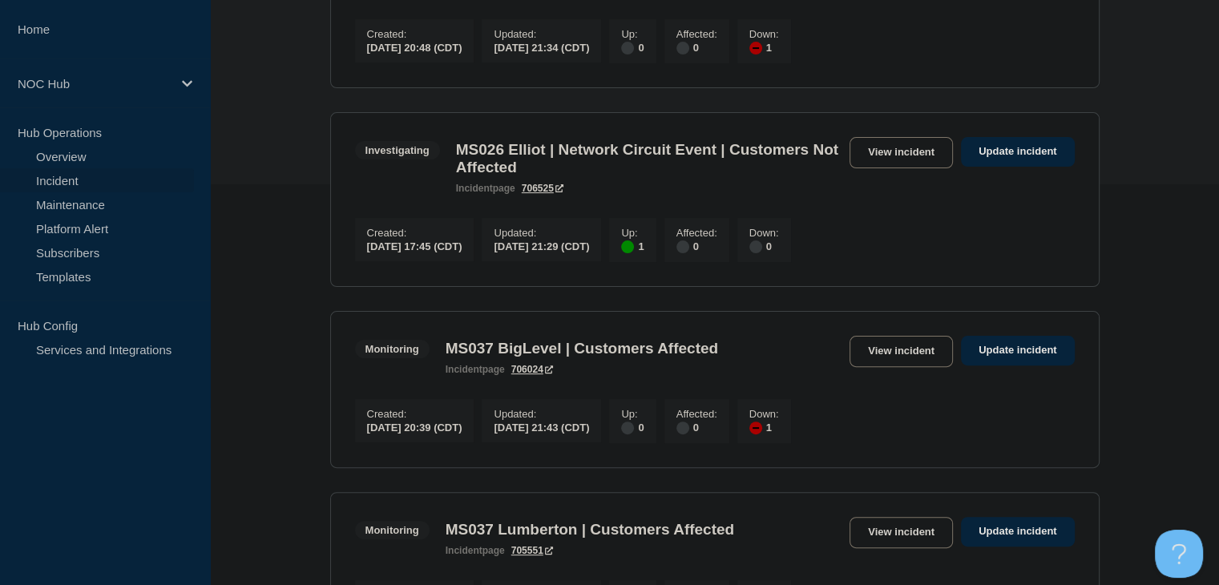
click at [906, 351] on link "View incident" at bounding box center [901, 351] width 103 height 31
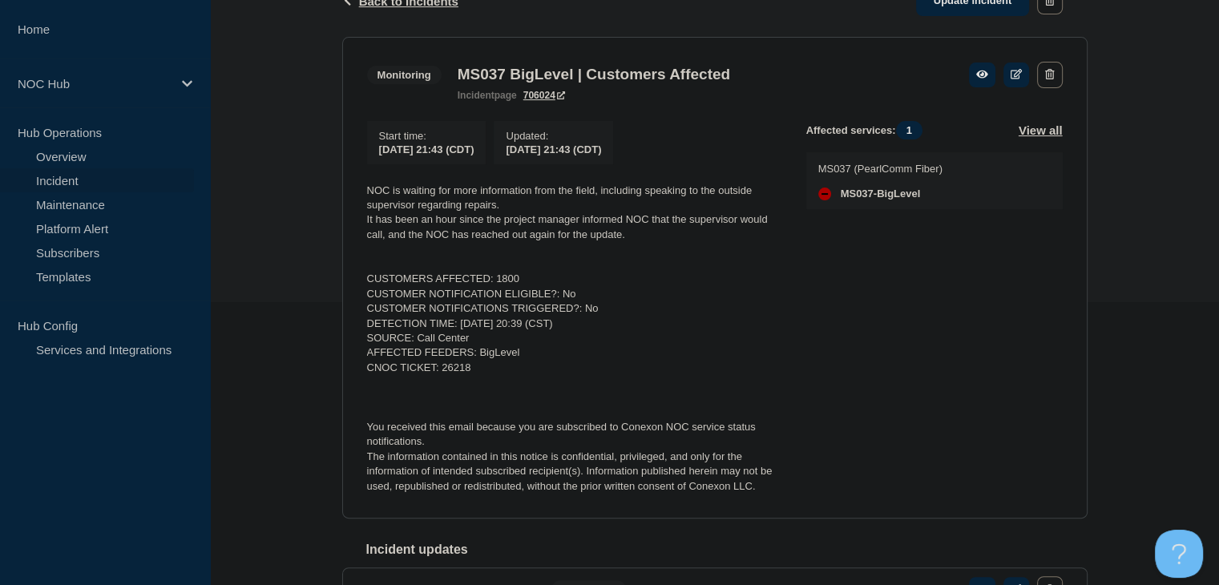
scroll to position [321, 0]
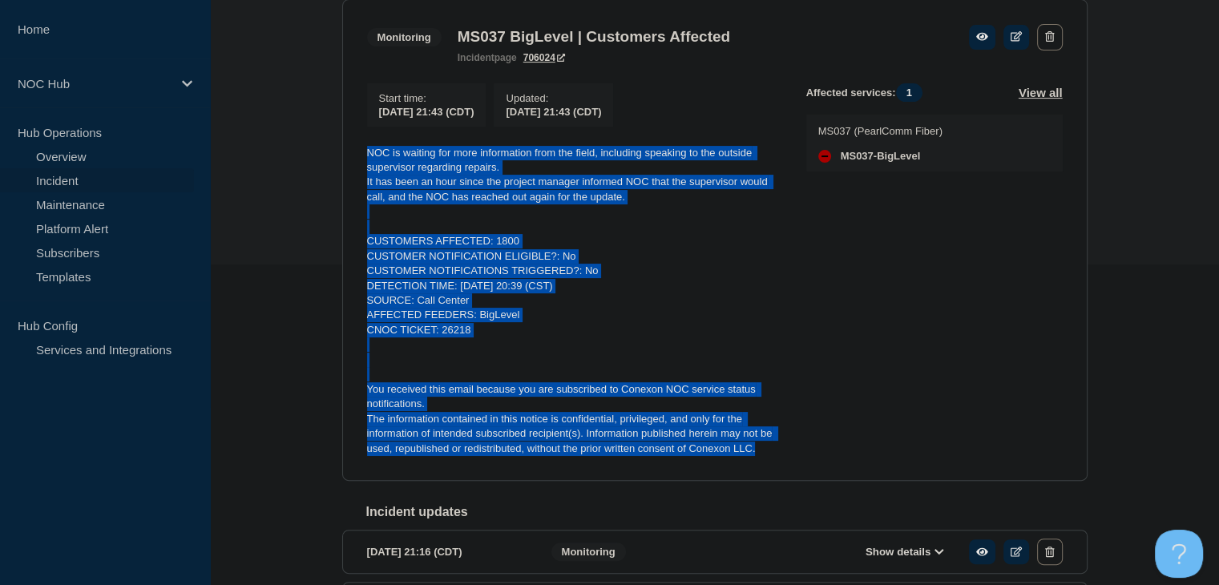
drag, startPoint x: 785, startPoint y: 458, endPoint x: 322, endPoint y: 145, distance: 559.3
click at [322, 145] on div "Back Back to Incidents Update incident Monitoring MS037 BigLevel | Customers Af…" at bounding box center [714, 459] width 1009 height 1062
copy div "NOC is waiting for more information from the field, including speaking to the o…"
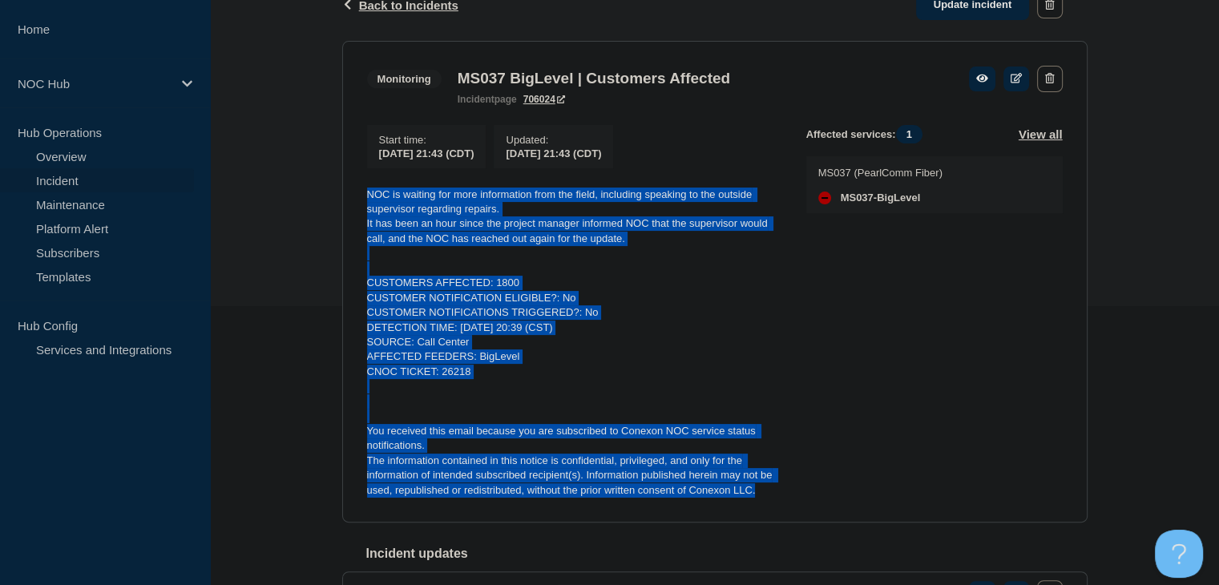
scroll to position [240, 0]
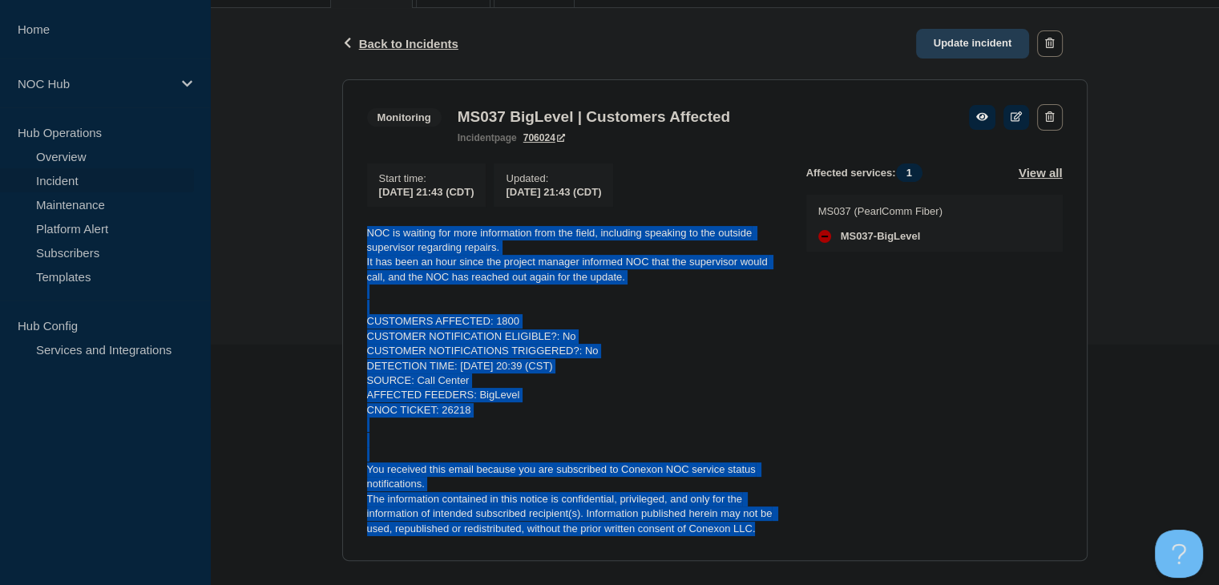
click at [971, 48] on link "Update incident" at bounding box center [973, 44] width 114 height 30
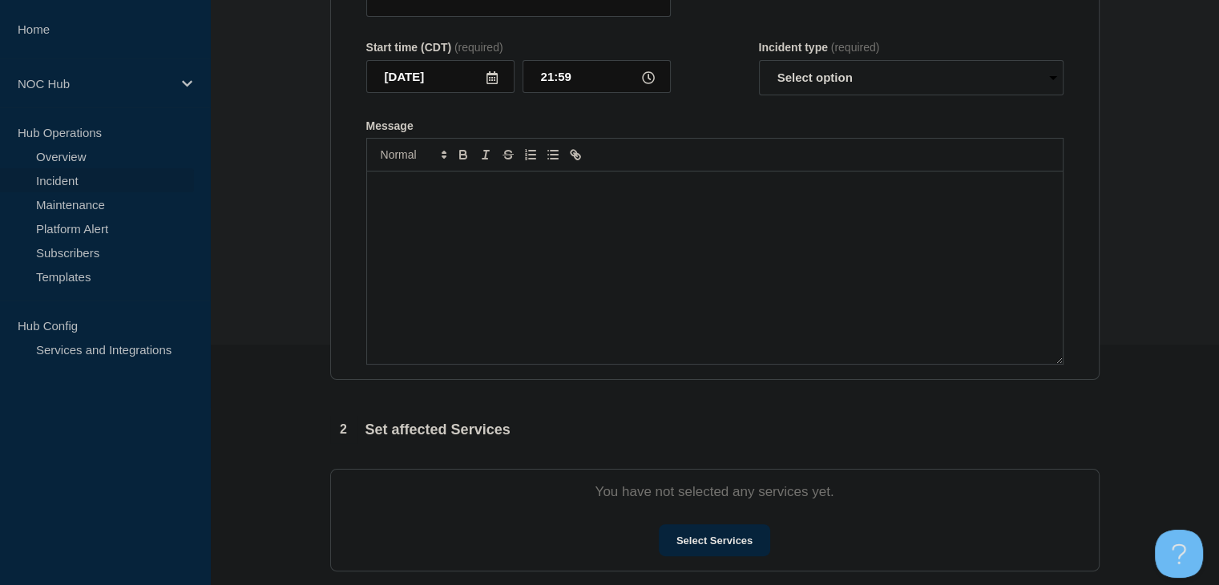
type input "MS037 BigLevel | Customers Affected"
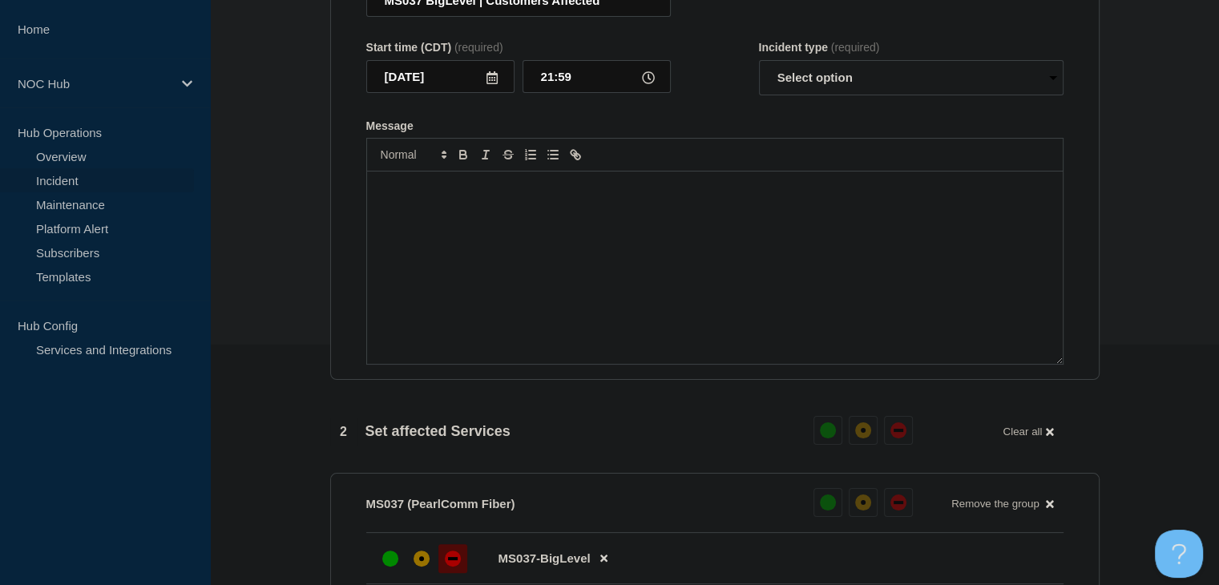
click at [684, 305] on div "Message" at bounding box center [715, 268] width 696 height 192
paste div "Message"
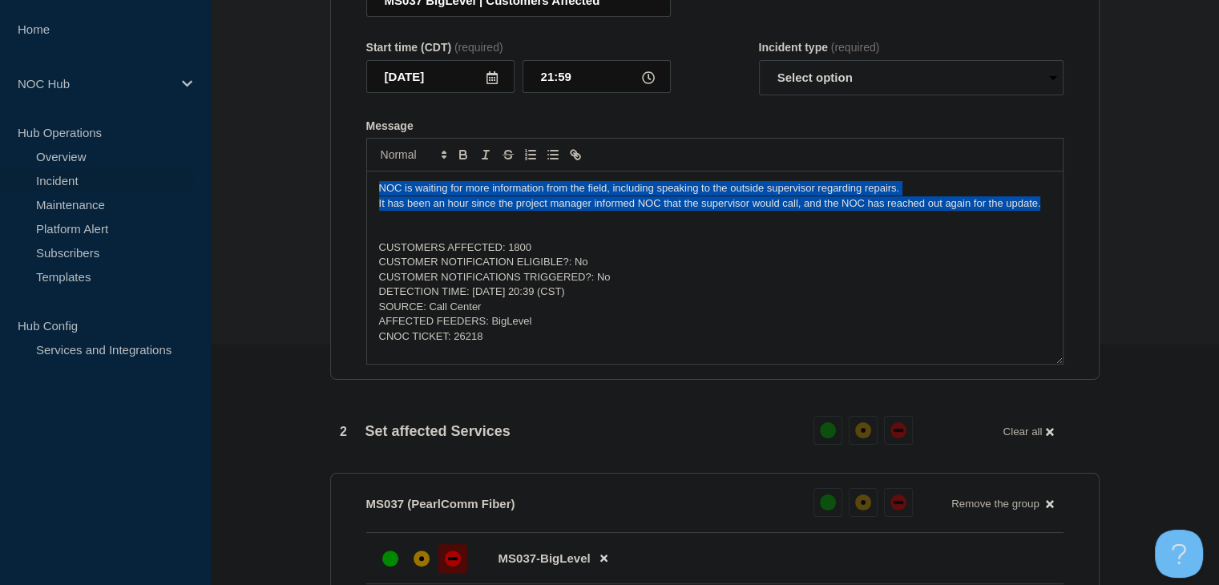
drag, startPoint x: 435, startPoint y: 248, endPoint x: 279, endPoint y: 190, distance: 166.9
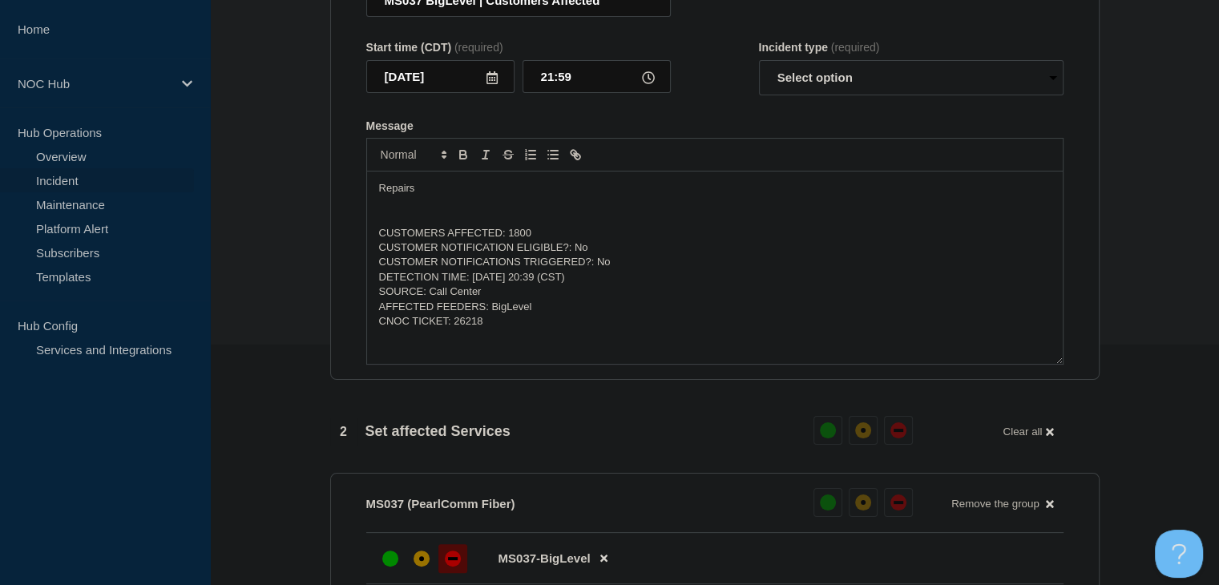
click at [484, 211] on p "Message" at bounding box center [715, 203] width 672 height 14
click at [468, 211] on p "Message" at bounding box center [715, 203] width 672 height 14
click at [459, 196] on p "Repairs" at bounding box center [715, 188] width 672 height 14
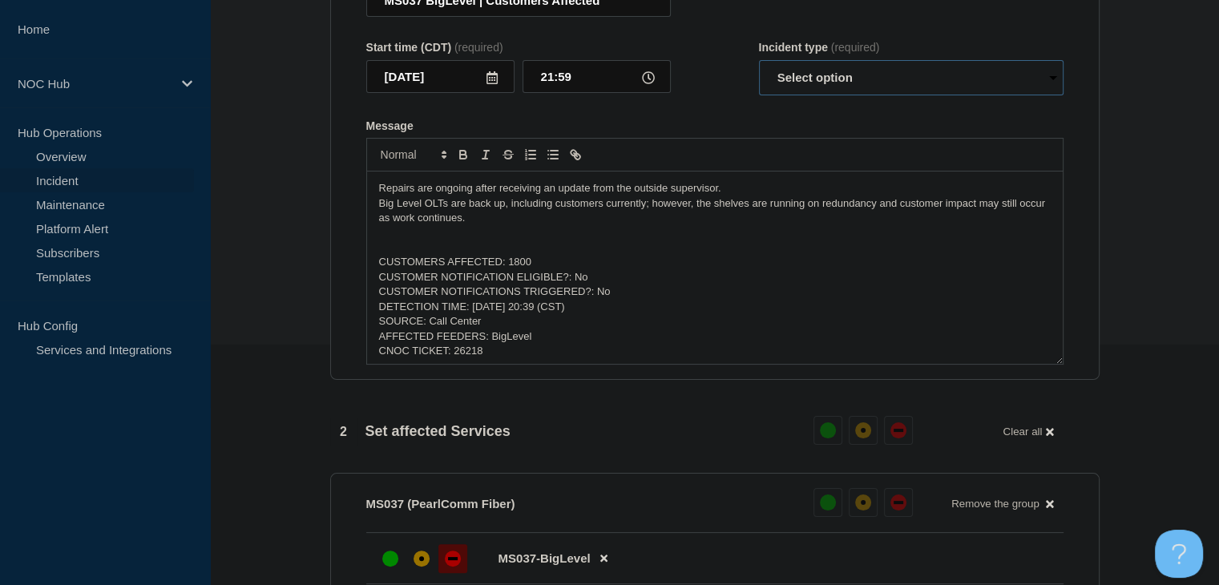
click at [816, 95] on select "Select option Investigating Identified Monitoring Resolved" at bounding box center [911, 77] width 305 height 35
select select "monitoring"
click at [759, 92] on select "Select option Investigating Identified Monitoring Resolved" at bounding box center [911, 77] width 305 height 35
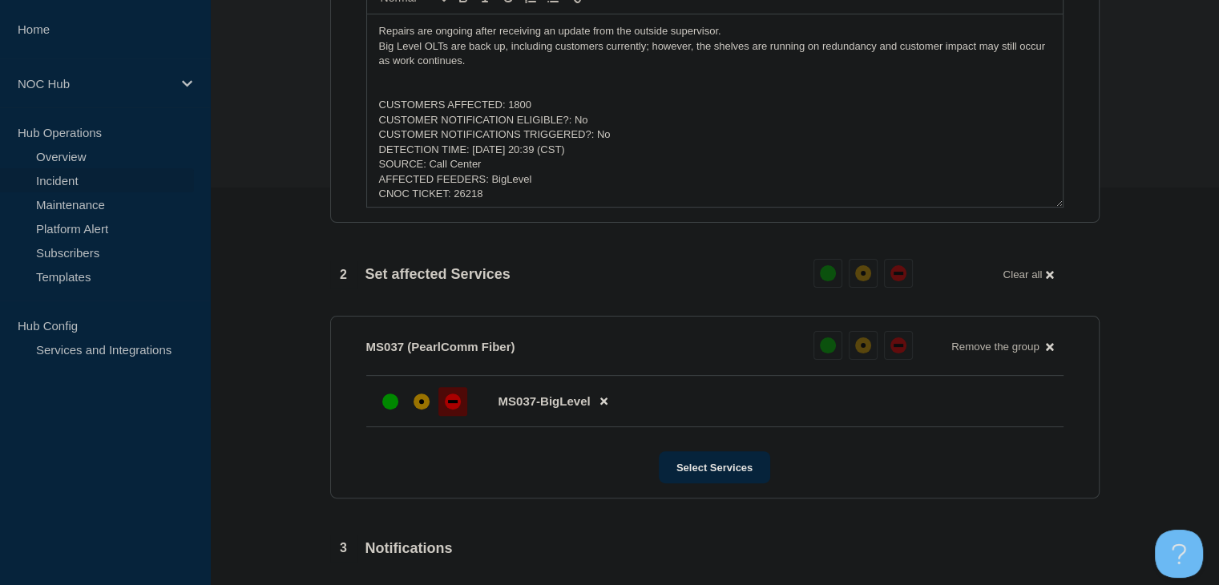
scroll to position [801, 0]
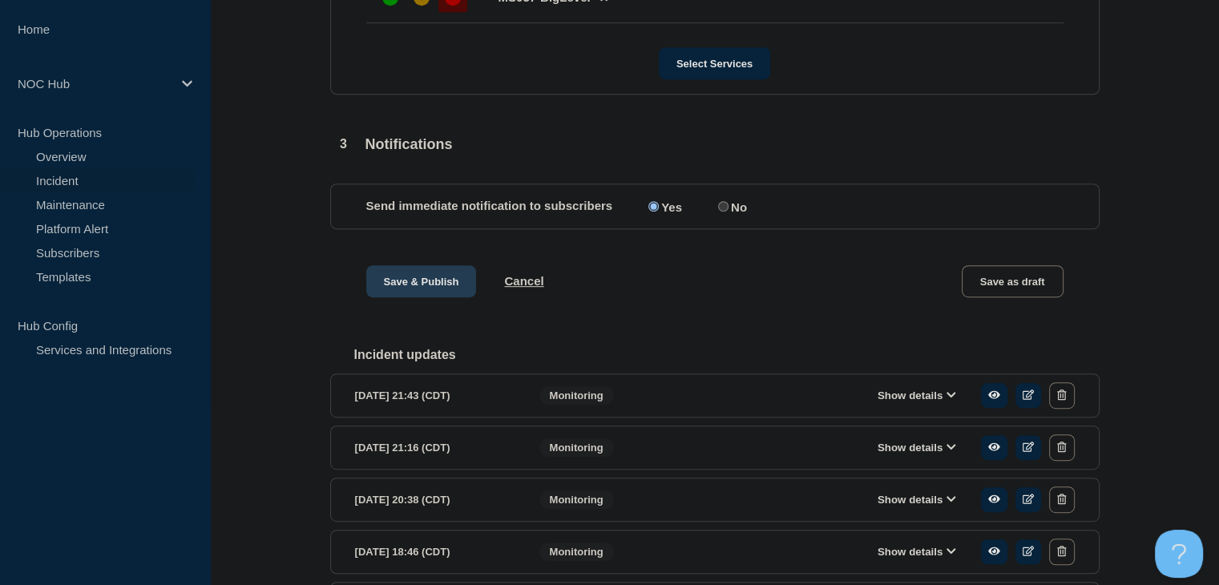
click at [411, 297] on button "Save & Publish" at bounding box center [421, 281] width 111 height 32
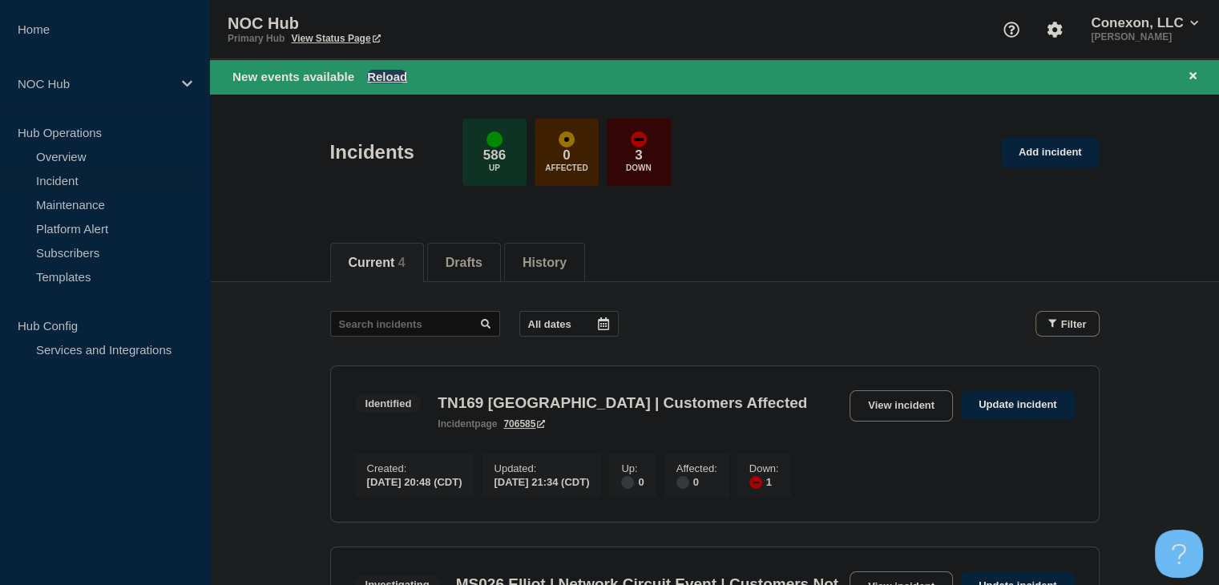
click at [387, 78] on button "Reload" at bounding box center [387, 77] width 40 height 14
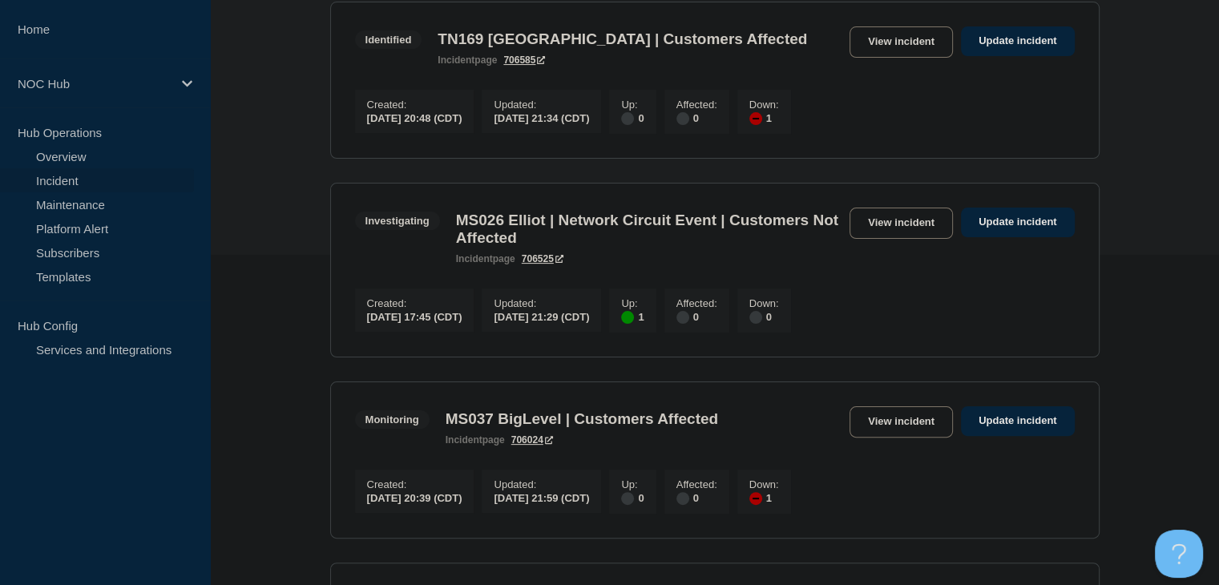
scroll to position [401, 0]
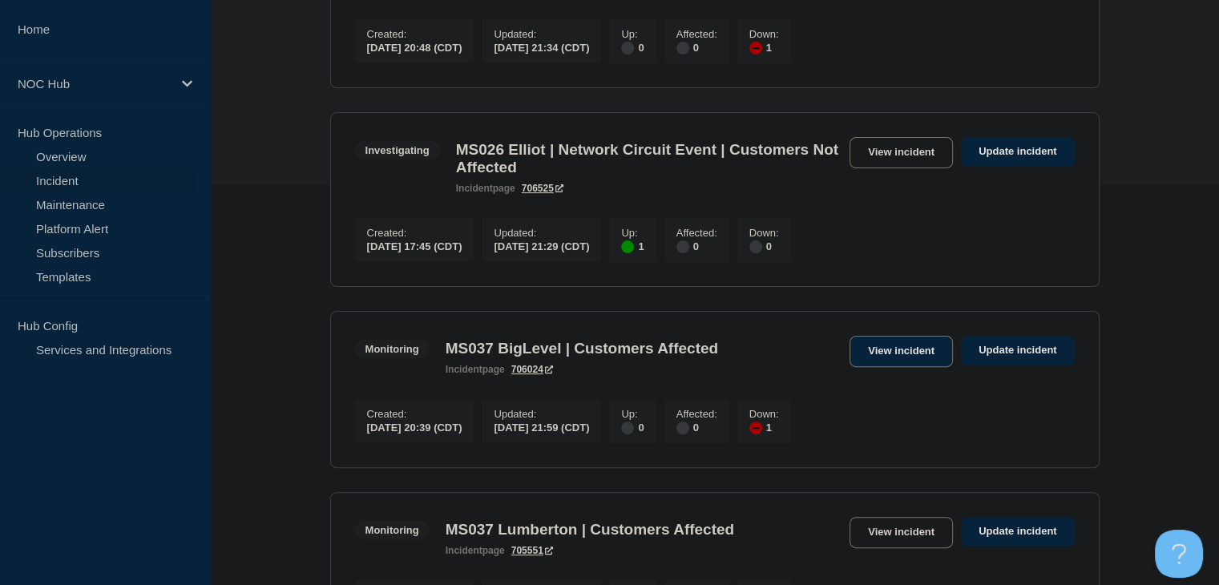
click at [891, 365] on link "View incident" at bounding box center [901, 351] width 103 height 31
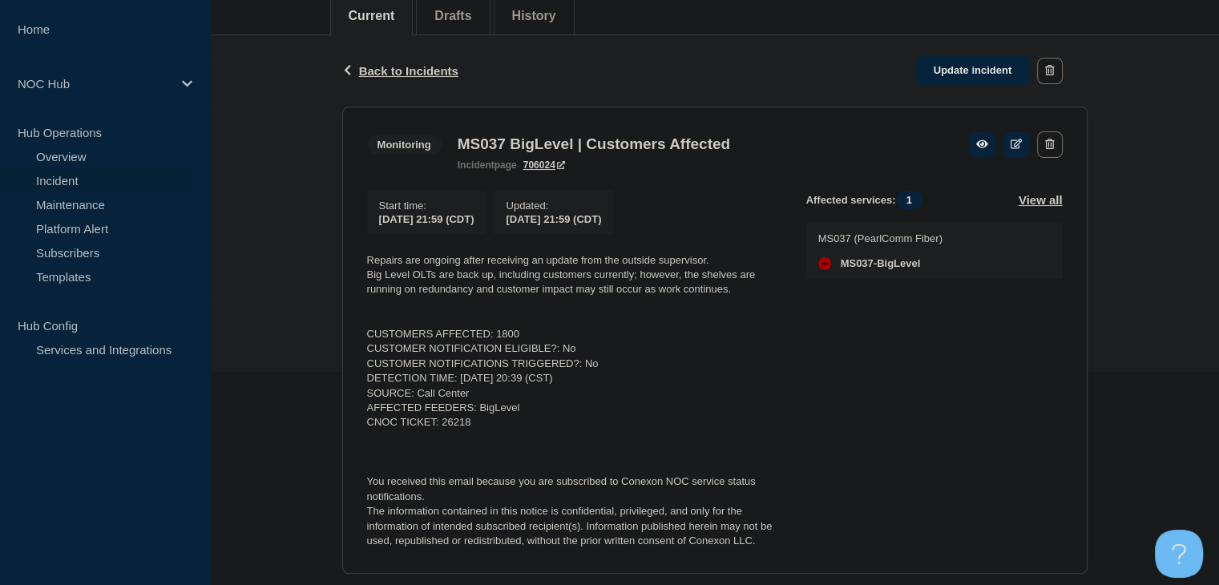
scroll to position [240, 0]
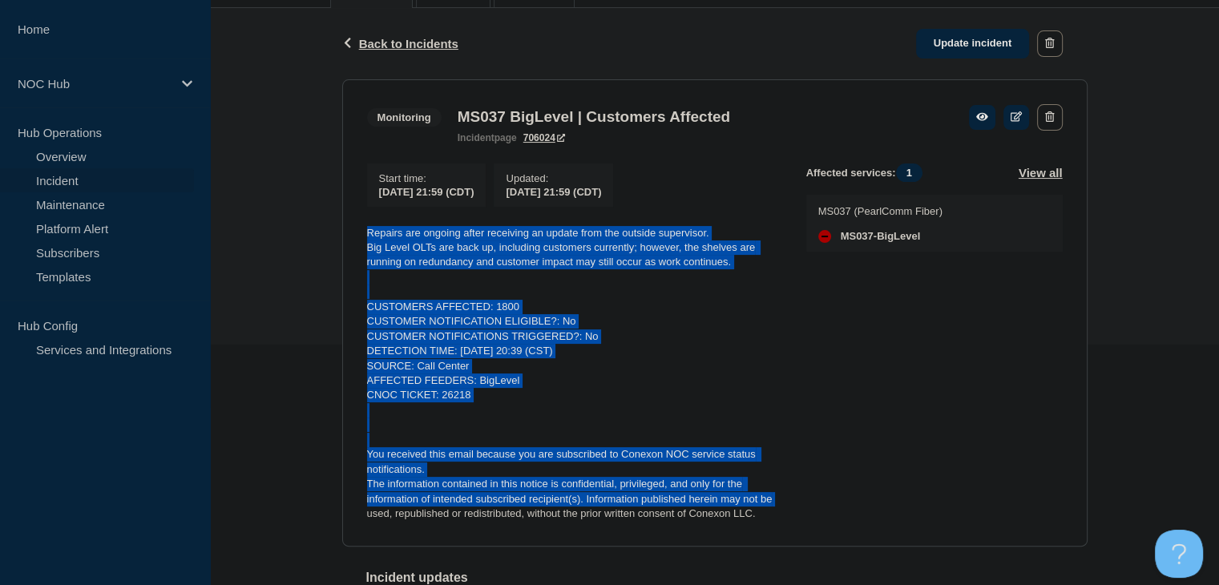
drag, startPoint x: 782, startPoint y: 511, endPoint x: 349, endPoint y: 228, distance: 517.7
click at [349, 228] on section "Monitoring MS037 BigLevel | Customers Affected incident page 706024 Start time …" at bounding box center [714, 312] width 745 height 467
click at [608, 350] on p "DETECTION TIME: 2025-09-01, 20:39 (CST)" at bounding box center [574, 351] width 414 height 14
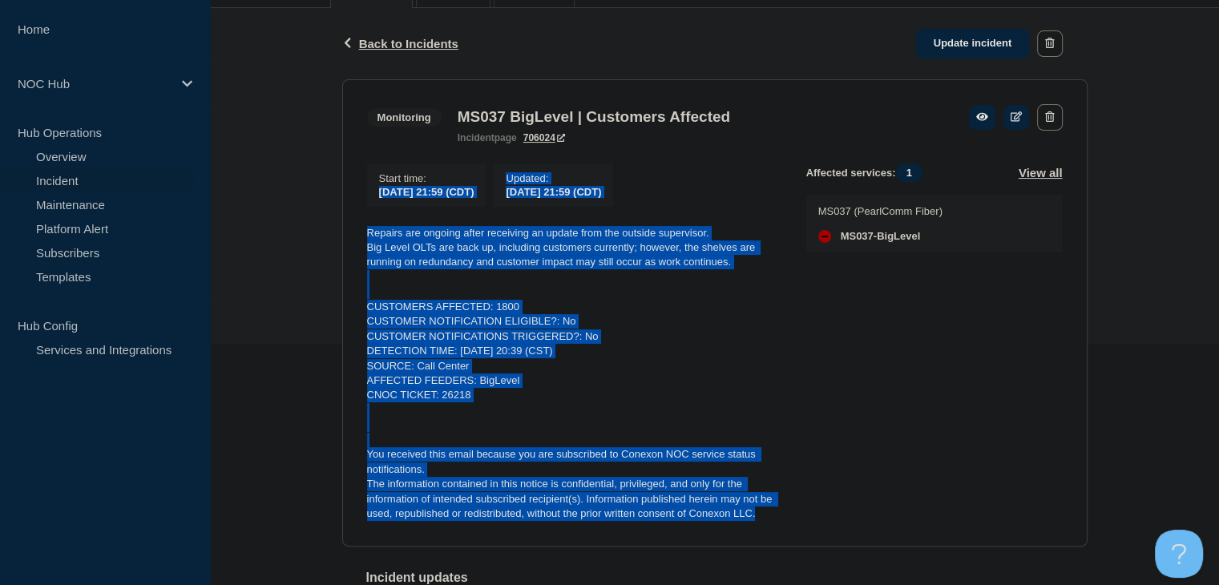
drag, startPoint x: 757, startPoint y: 527, endPoint x: 313, endPoint y: 207, distance: 546.5
click at [313, 207] on div "Back Back to Incidents Update incident Monitoring MS037 BigLevel | Customers Af…" at bounding box center [714, 557] width 1009 height 1099
click at [455, 270] on p "Big Level OLTs are back up, including customers currently; however, the shelves…" at bounding box center [574, 255] width 414 height 30
drag, startPoint x: 776, startPoint y: 525, endPoint x: 377, endPoint y: 241, distance: 489.7
click at [367, 236] on div "Repairs are ongoing after receiving an update from the outside supervisor. Big …" at bounding box center [574, 374] width 414 height 296
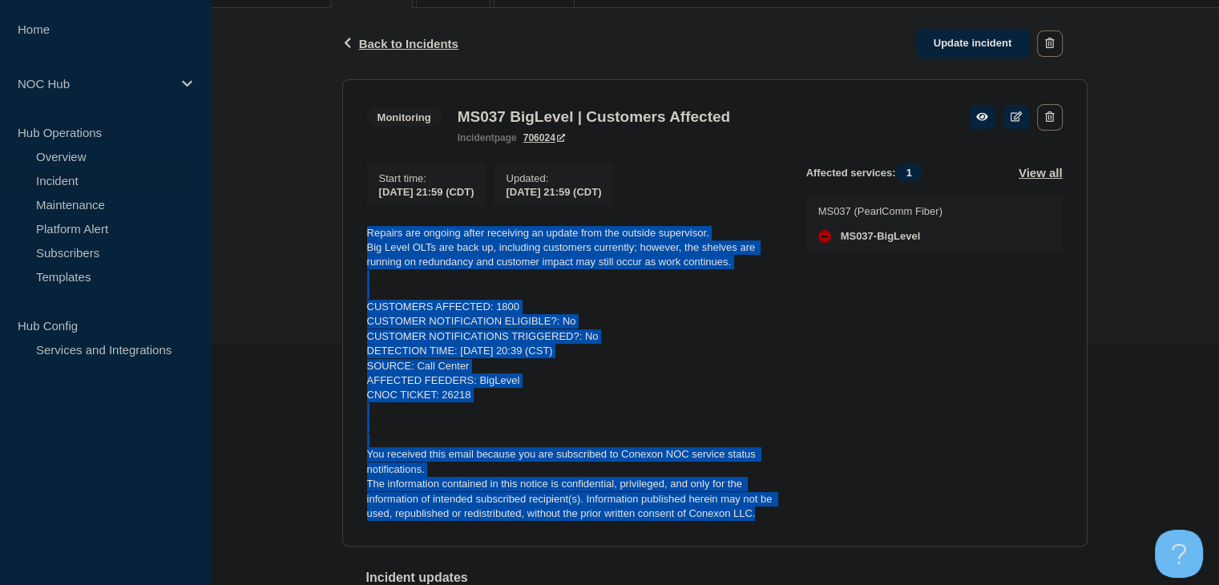
copy div "Repairs are ongoing after receiving an update from the outside supervisor. Big …"
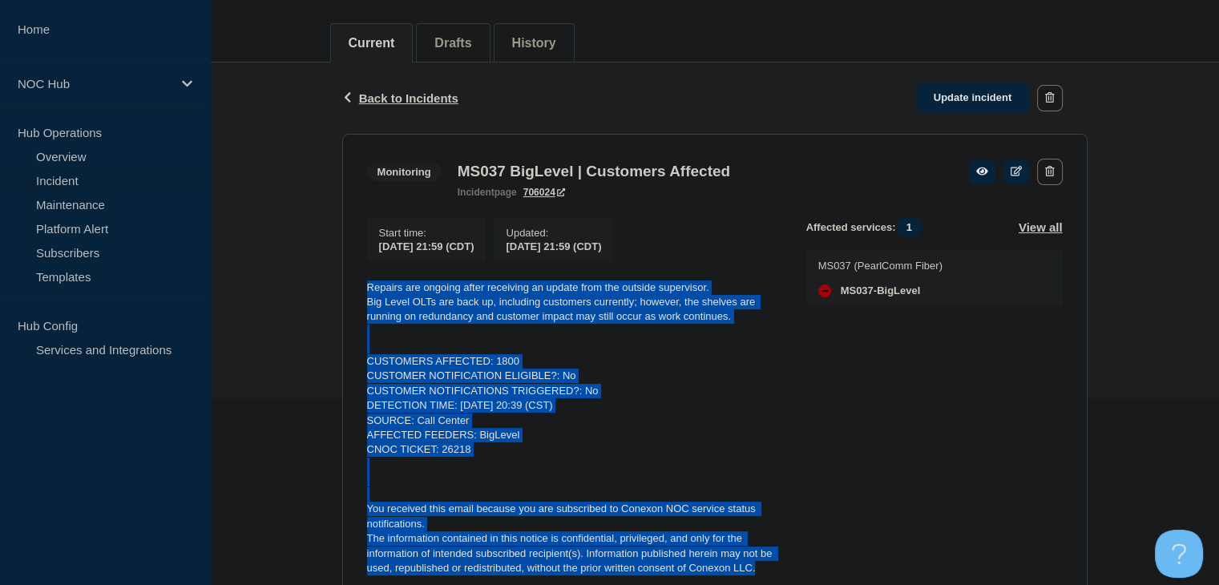
scroll to position [160, 0]
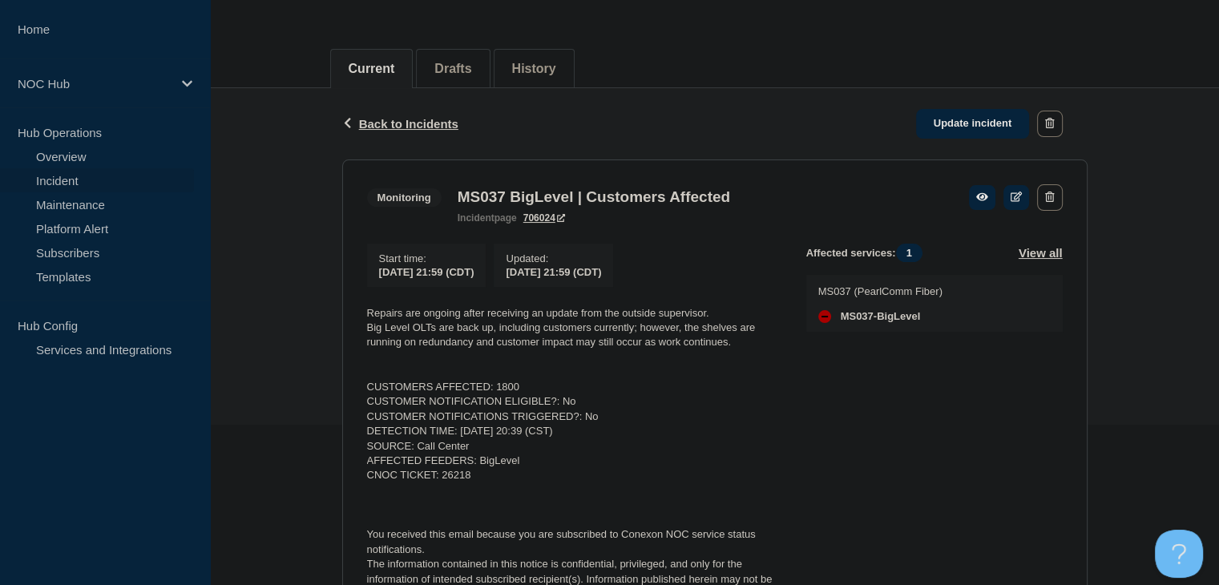
click at [963, 139] on div "Back Back to Incidents Update incident" at bounding box center [714, 123] width 745 height 71
click at [954, 129] on link "Update incident" at bounding box center [973, 124] width 114 height 30
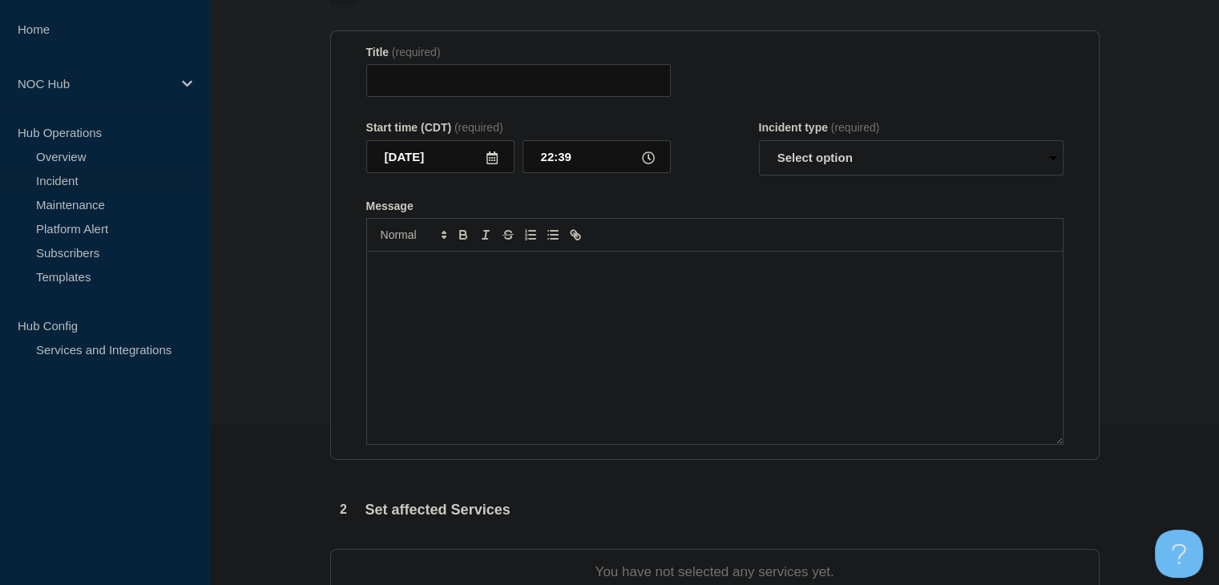
type input "MS037 BigLevel | Customers Affected"
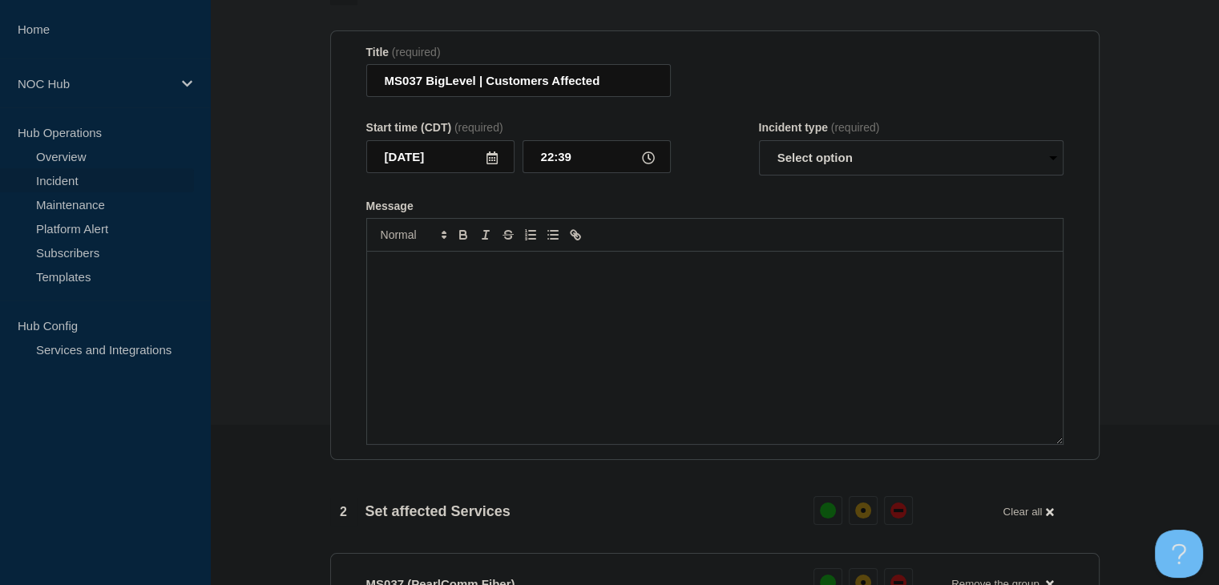
click at [635, 380] on div "Message" at bounding box center [715, 348] width 696 height 192
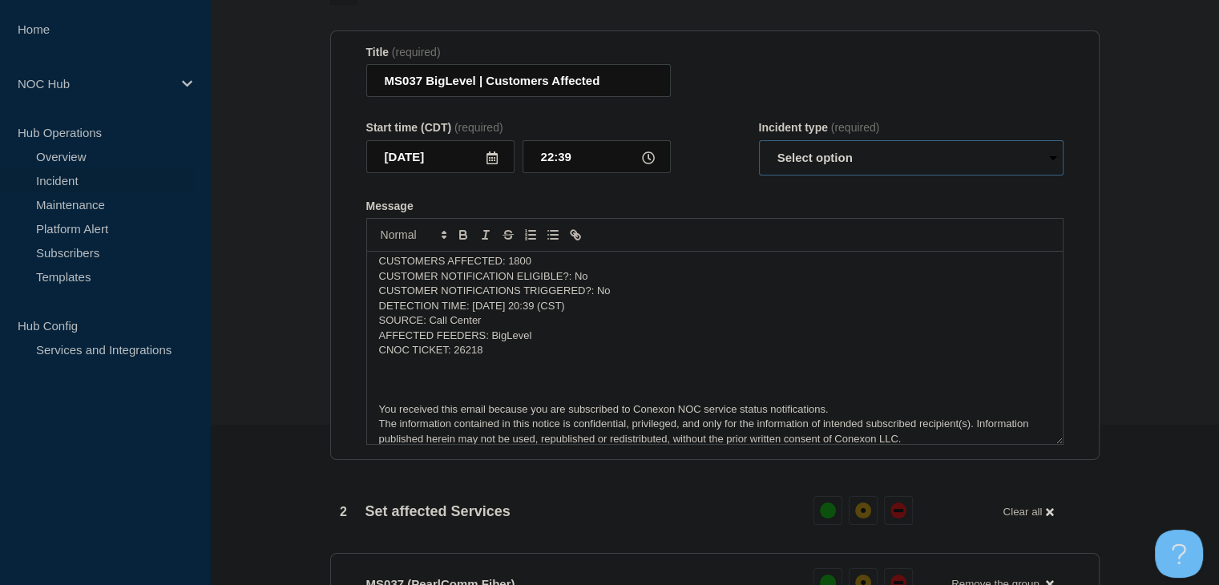
drag, startPoint x: 804, startPoint y: 192, endPoint x: 805, endPoint y: 206, distance: 13.6
click at [804, 176] on select "Select option Investigating Identified Monitoring Resolved" at bounding box center [911, 157] width 305 height 35
select select "monitoring"
click at [759, 172] on select "Select option Investigating Identified Monitoring Resolved" at bounding box center [911, 157] width 305 height 35
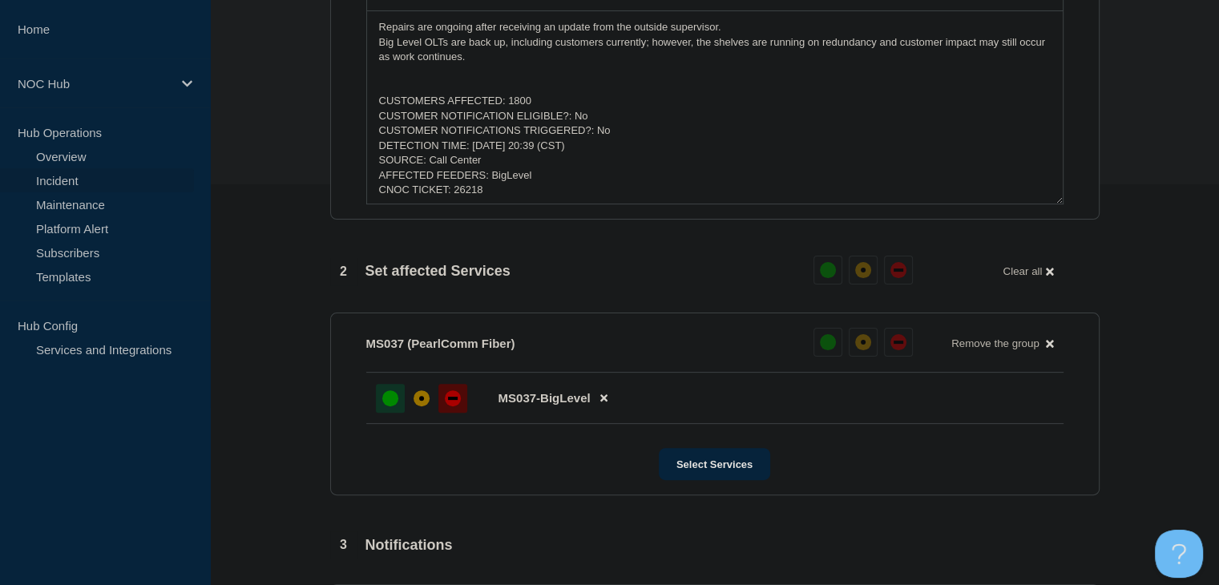
click at [385, 406] on div "up" at bounding box center [390, 398] width 16 height 16
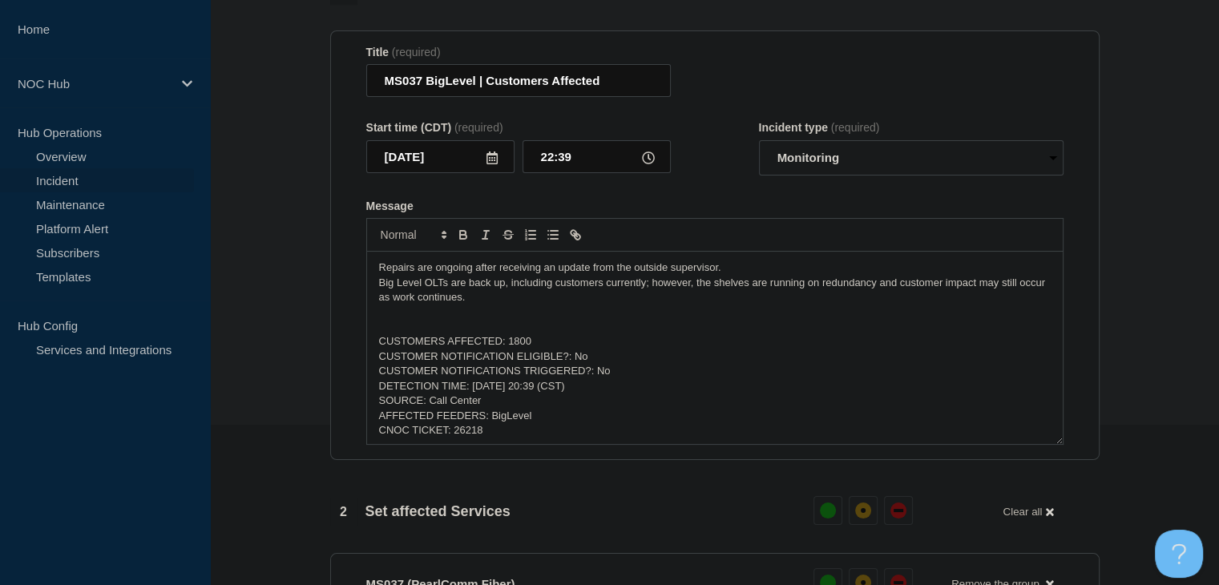
scroll to position [0, 0]
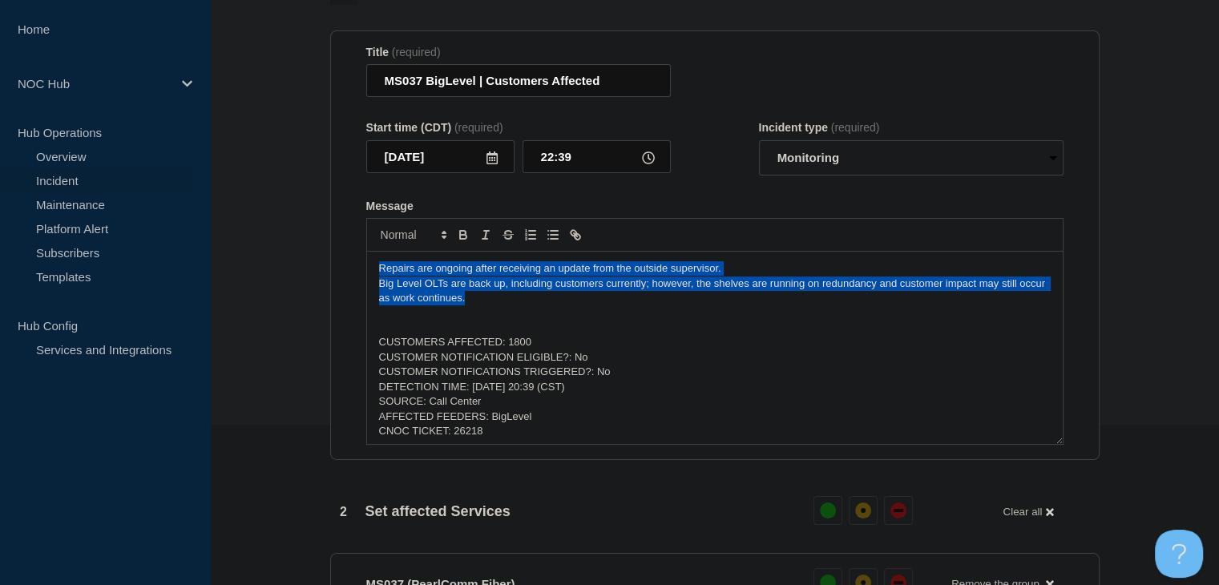
drag, startPoint x: 463, startPoint y: 328, endPoint x: 240, endPoint y: 268, distance: 231.5
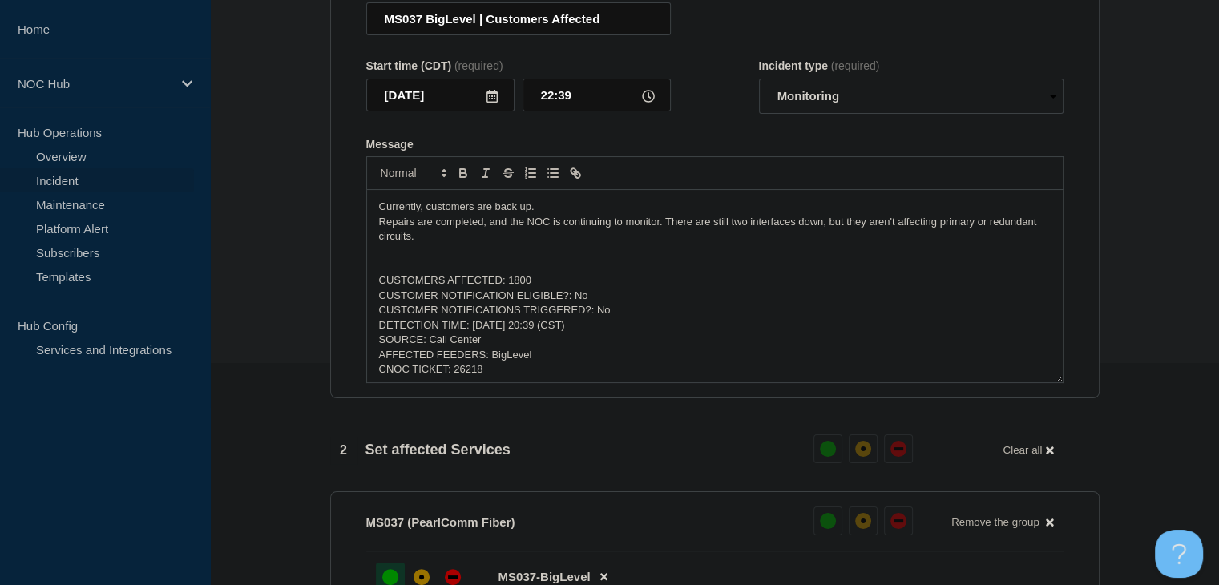
scroll to position [641, 0]
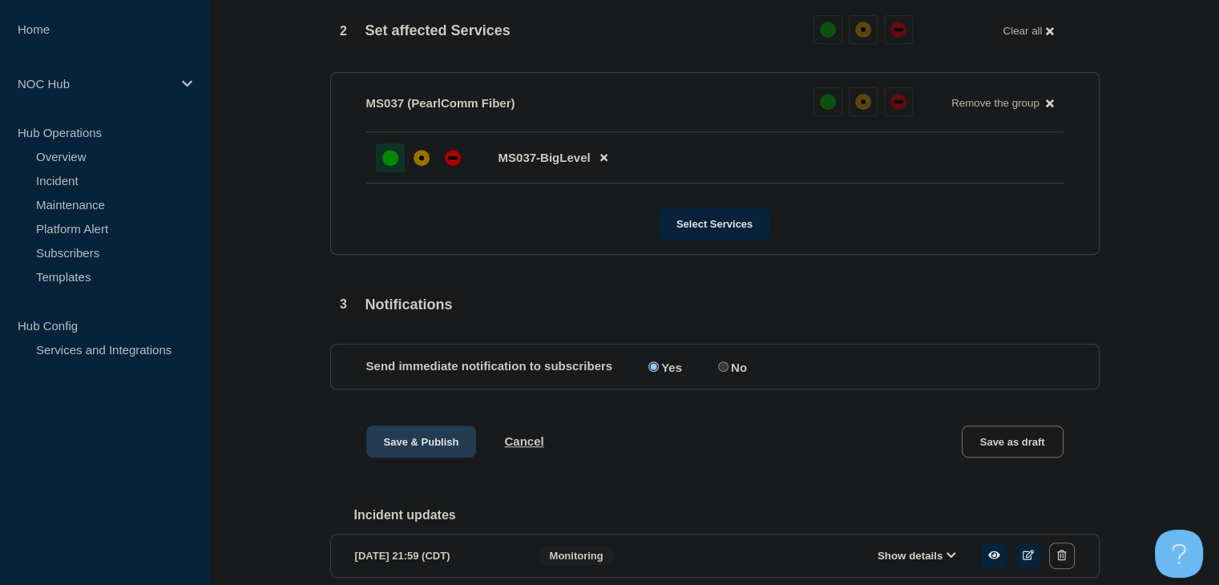
click at [407, 458] on button "Save & Publish" at bounding box center [421, 442] width 111 height 32
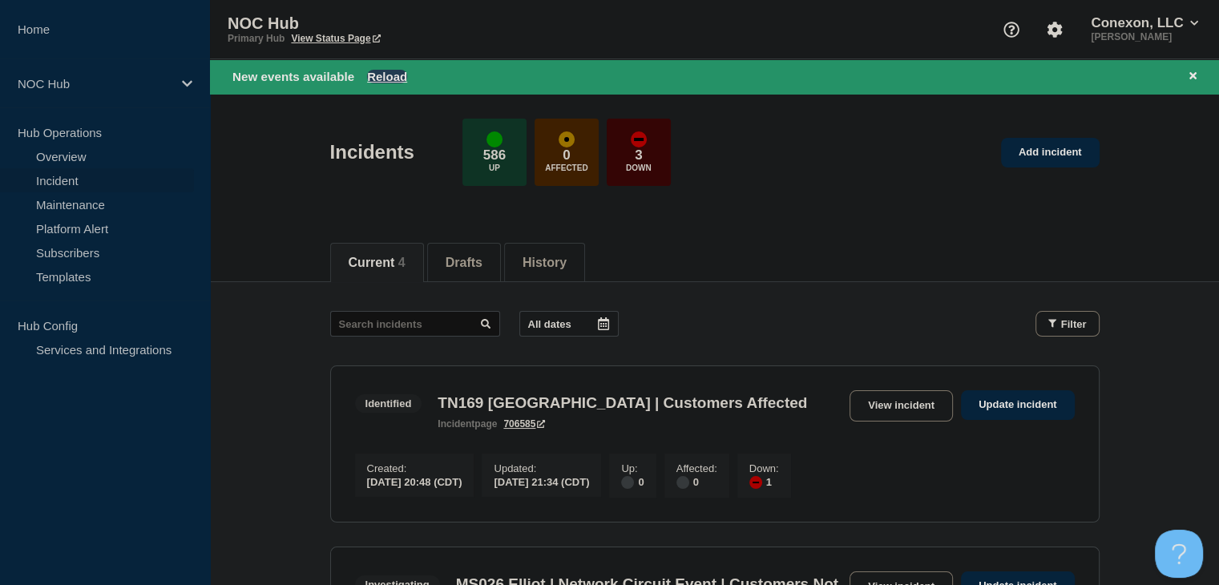
click at [378, 79] on button "Reload" at bounding box center [387, 77] width 40 height 14
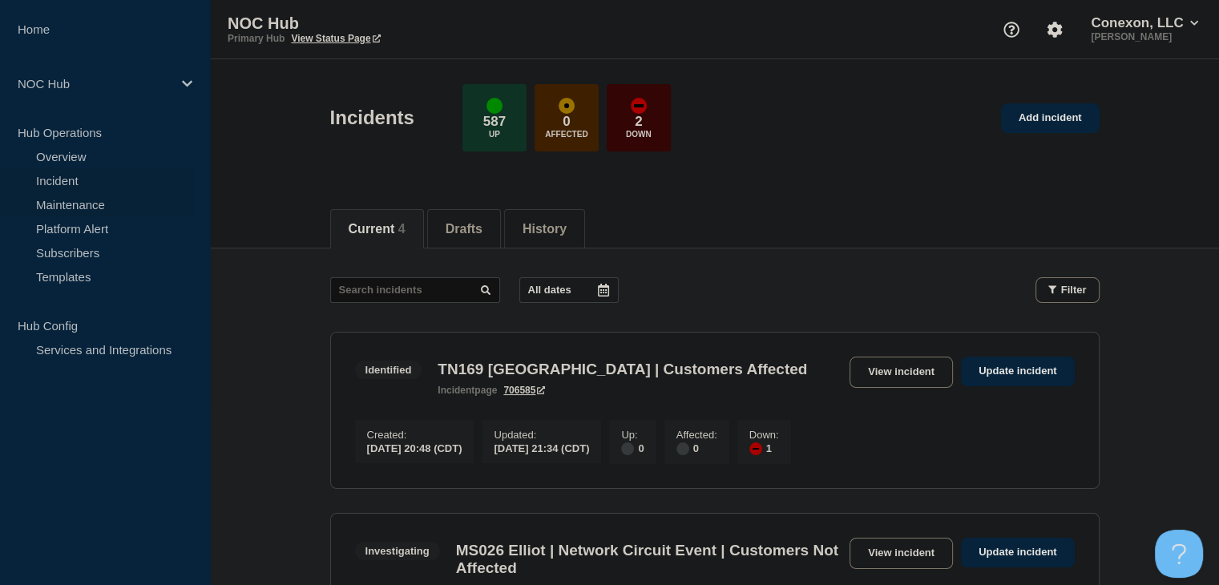
click at [48, 200] on link "Maintenance" at bounding box center [97, 204] width 194 height 24
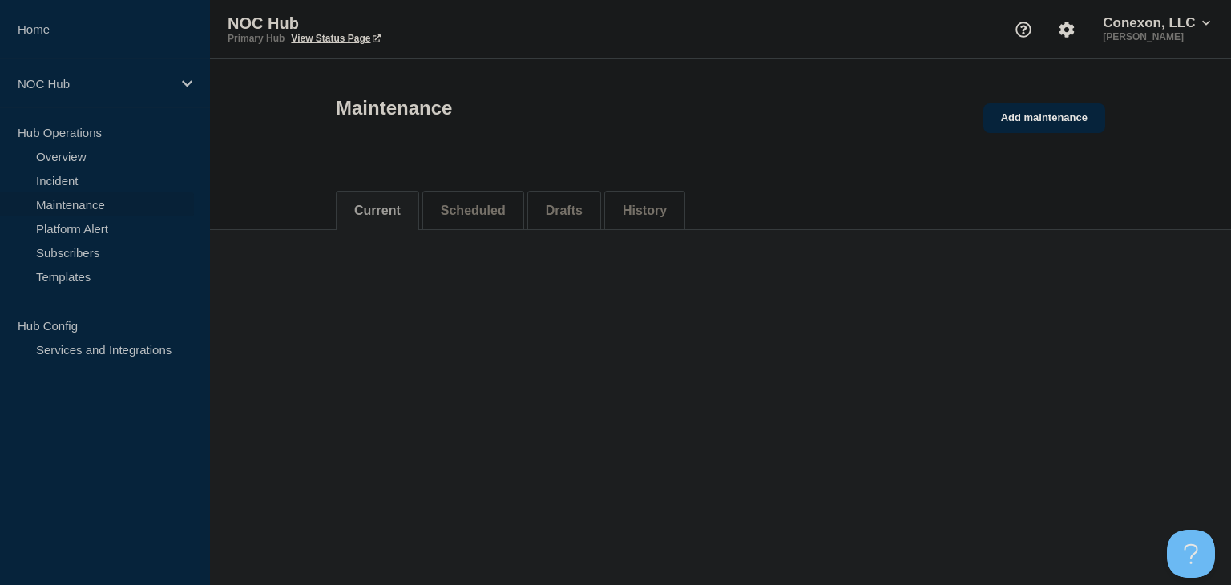
click at [494, 212] on li "Scheduled" at bounding box center [473, 210] width 102 height 39
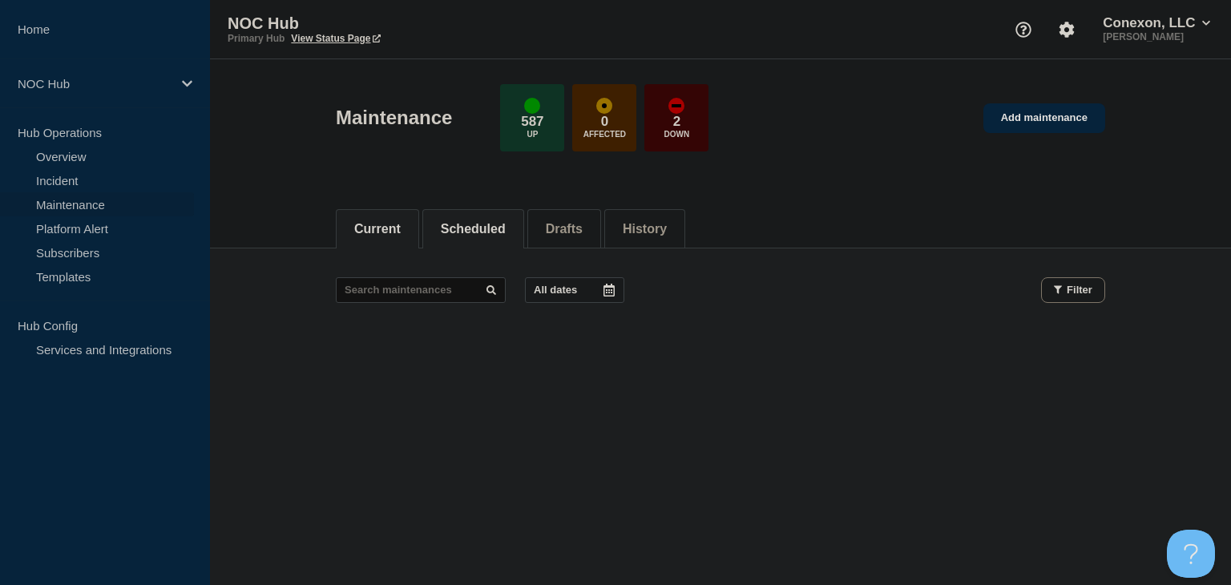
click at [472, 230] on button "Scheduled" at bounding box center [473, 229] width 65 height 14
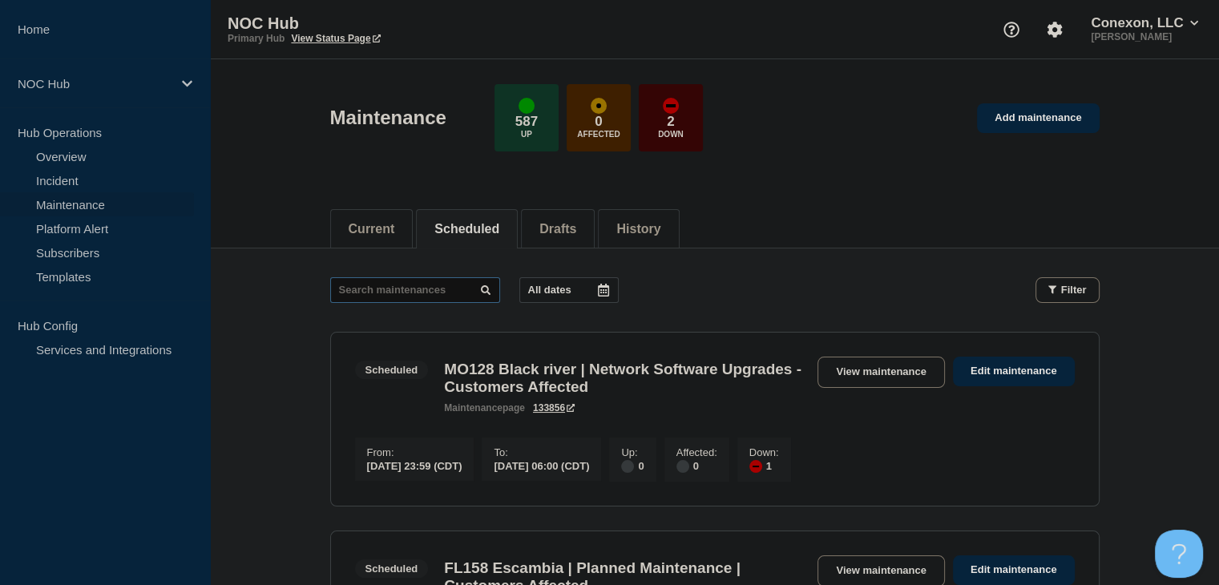
click at [375, 291] on input "text" at bounding box center [415, 290] width 170 height 26
click at [381, 287] on input "text" at bounding box center [415, 290] width 170 height 26
type input "25508"
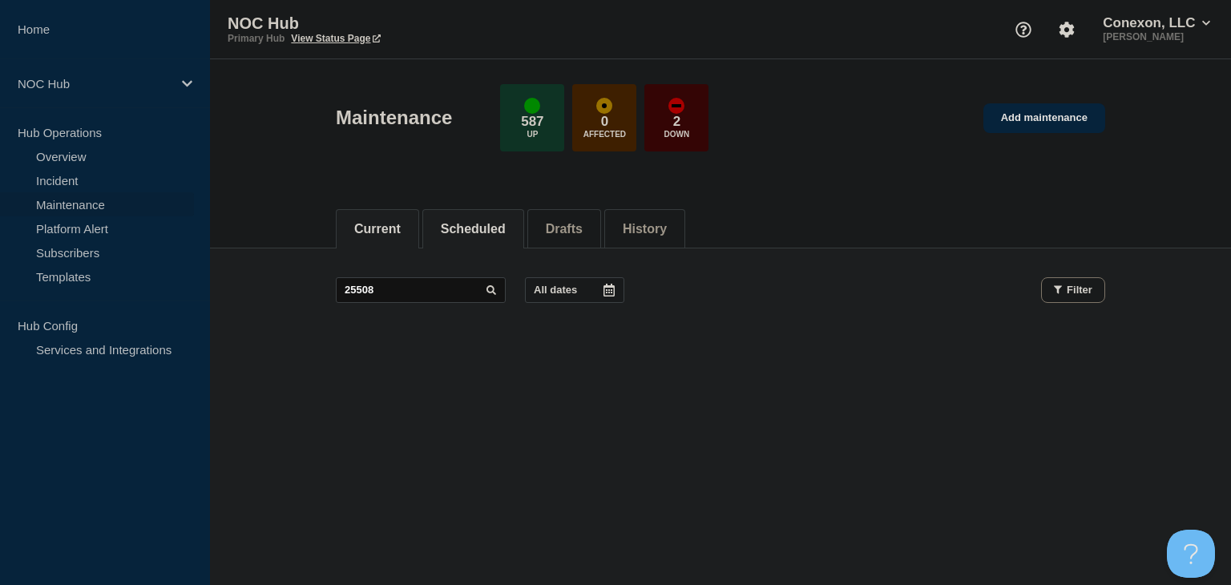
click at [401, 222] on button "Current" at bounding box center [377, 229] width 46 height 14
click at [466, 237] on li "Scheduled" at bounding box center [473, 228] width 102 height 39
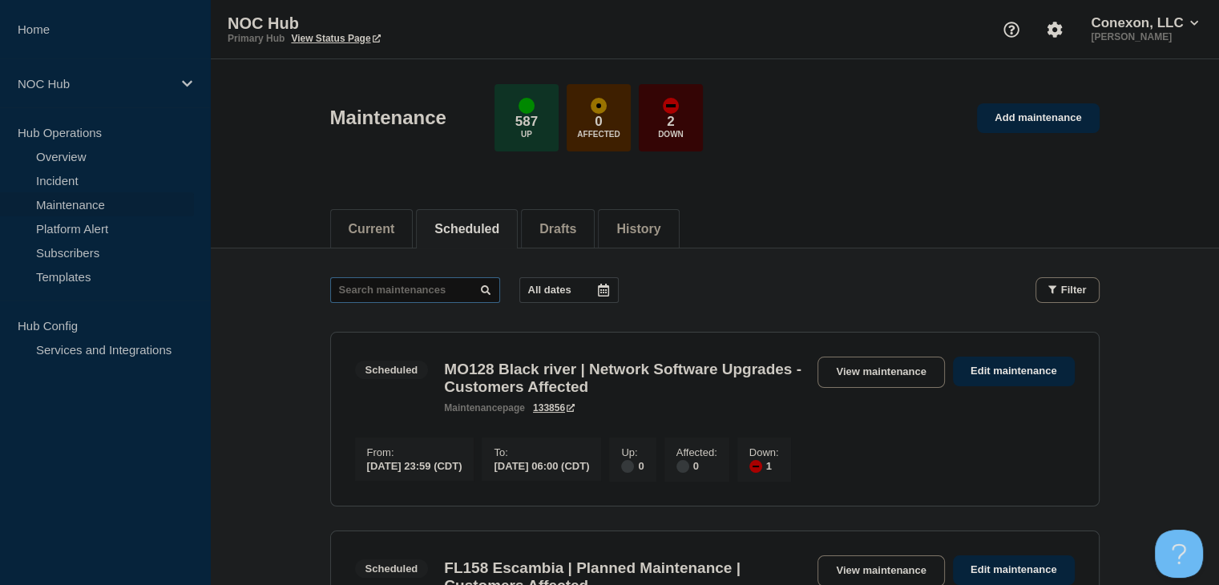
click at [402, 292] on input "text" at bounding box center [415, 290] width 170 height 26
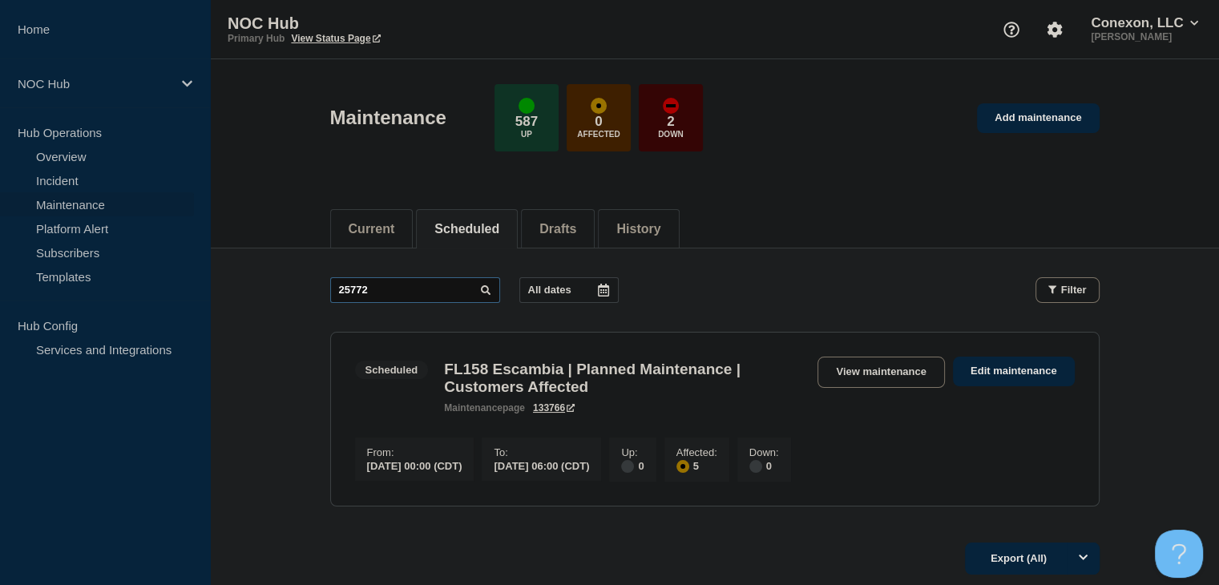
click at [430, 296] on input "25772" at bounding box center [415, 290] width 170 height 26
type input "25770"
click at [852, 366] on link "View maintenance" at bounding box center [880, 372] width 127 height 31
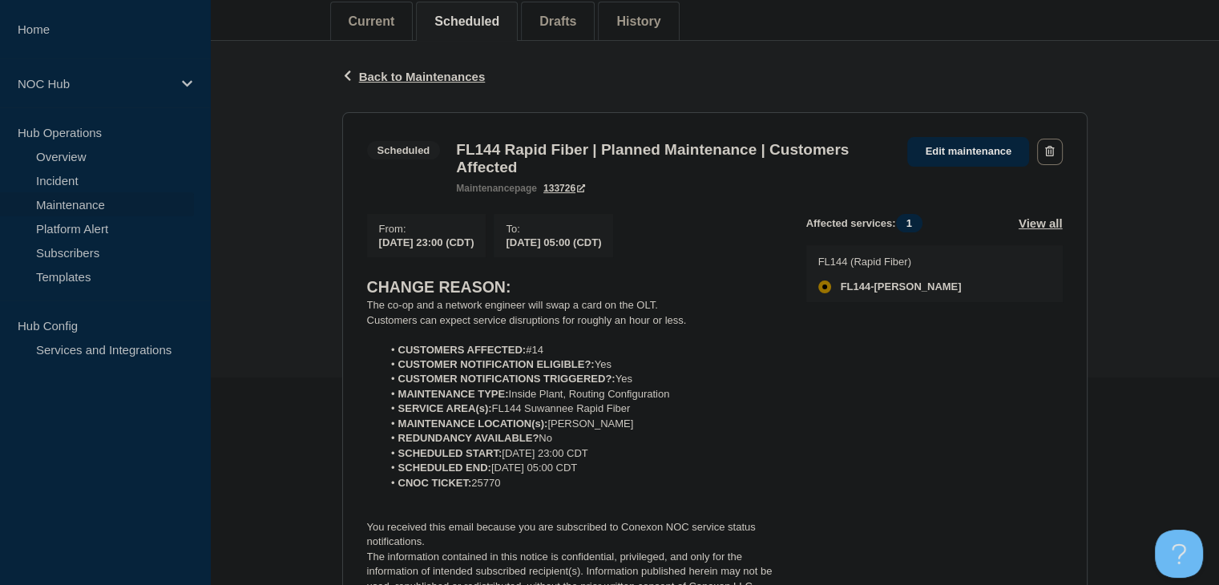
scroll to position [240, 0]
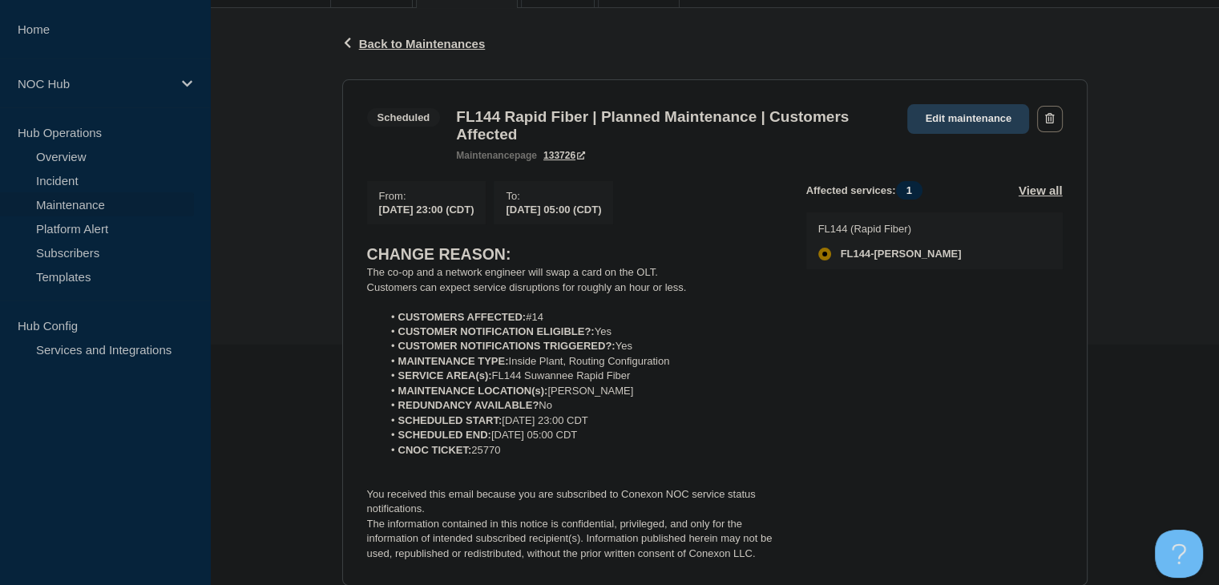
click at [934, 116] on link "Edit maintenance" at bounding box center [968, 119] width 122 height 30
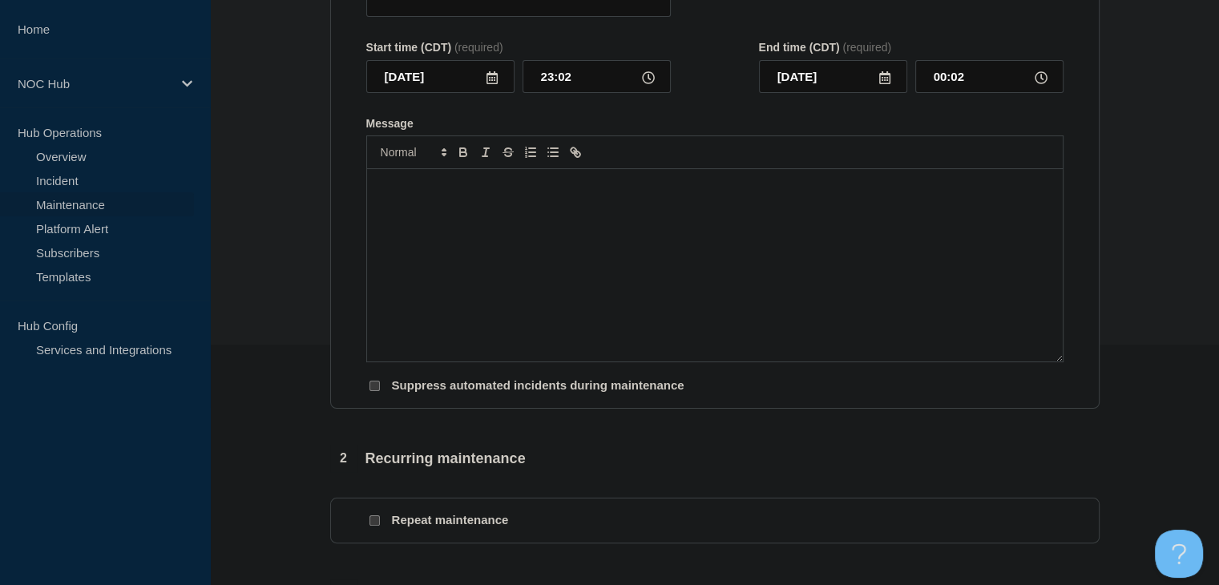
type input "FL144 Rapid Fiber | Planned Maintenance | Customers Affected"
type input "2025-09-03"
type input "23:00"
type input "2025-09-04"
type input "05:00"
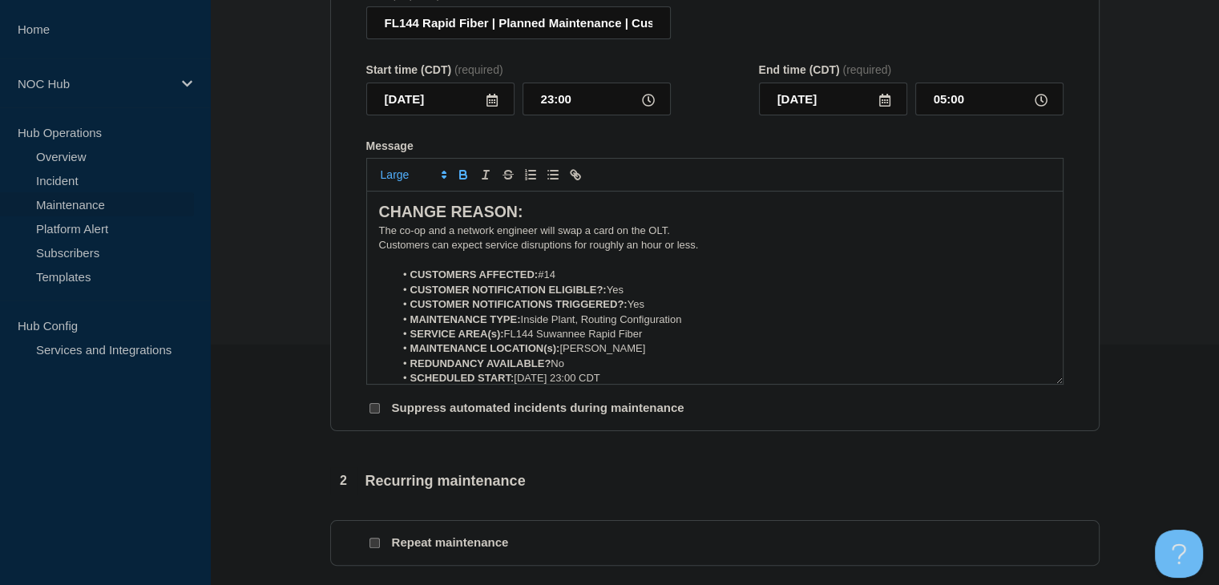
click at [489, 107] on icon at bounding box center [492, 100] width 13 height 13
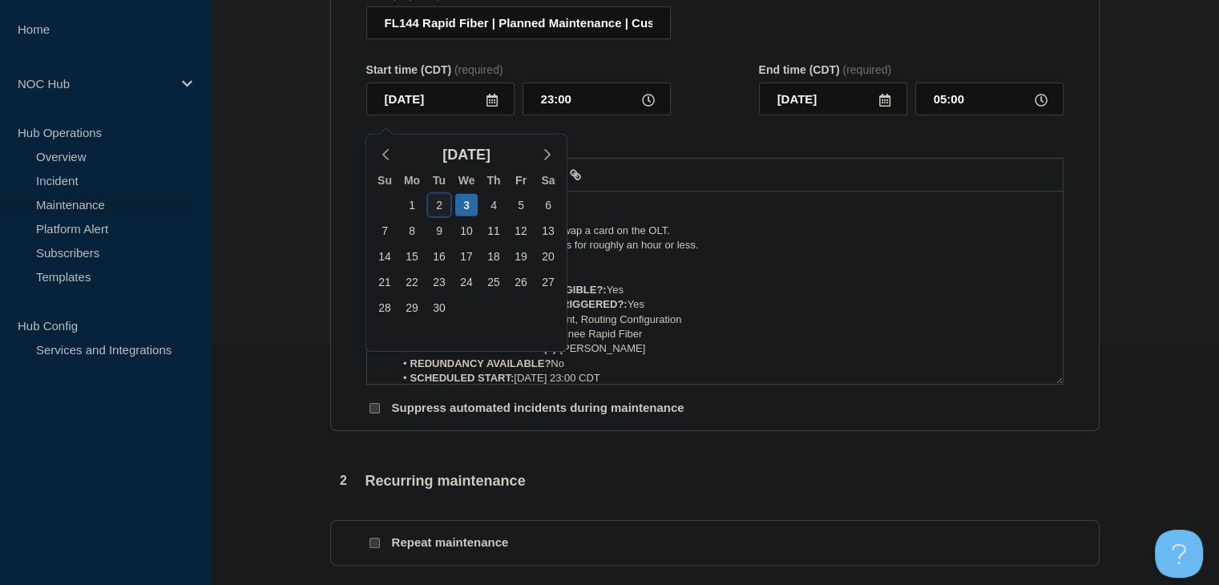
click at [442, 203] on div "2" at bounding box center [439, 205] width 22 height 22
type input "2025-09-02"
type input "2025-09-03"
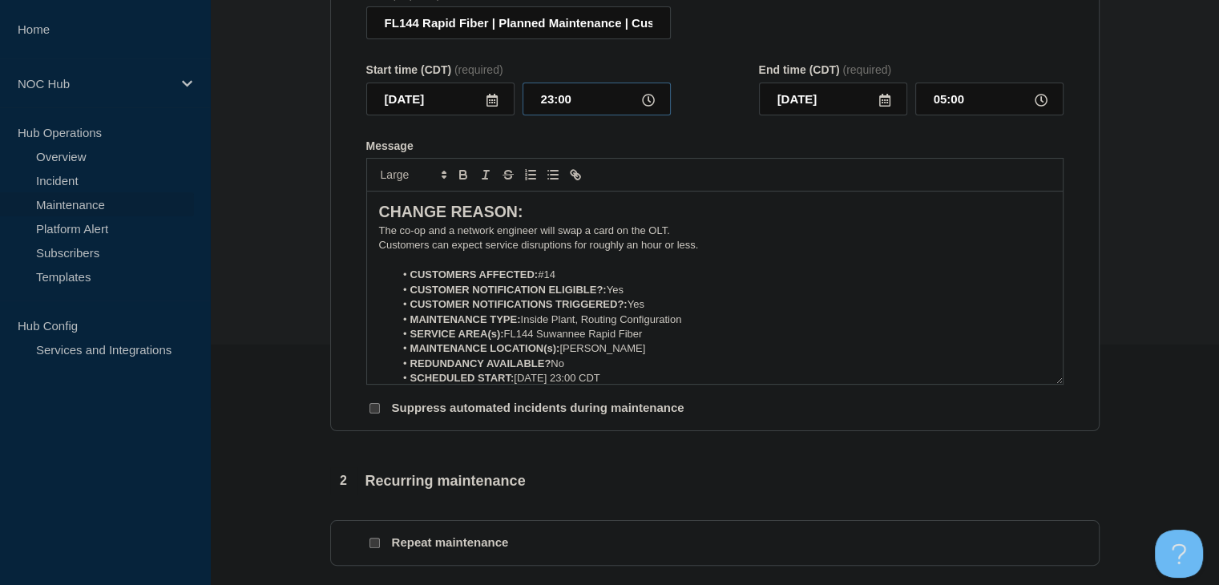
click at [552, 109] on input "23:00" at bounding box center [597, 99] width 148 height 33
click at [898, 150] on div "Message" at bounding box center [714, 145] width 697 height 13
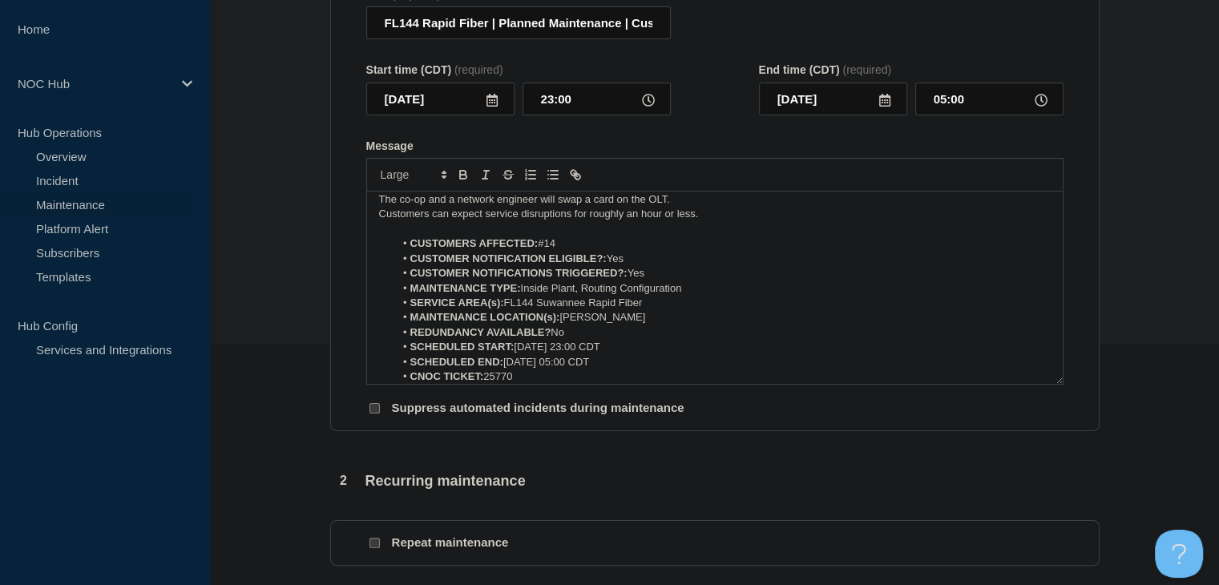
scroll to position [80, 0]
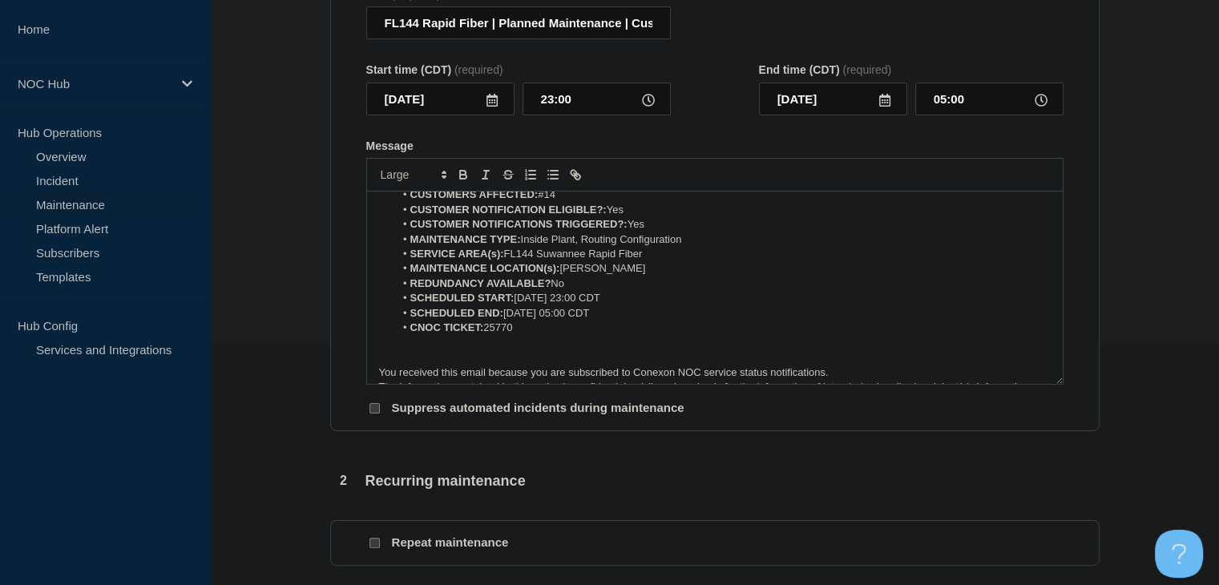
click at [542, 305] on li "SCHEDULED START: 09-03-2025, 23:00 CDT" at bounding box center [722, 298] width 656 height 14
click at [530, 321] on li "SCHEDULED END: 09-04-2025, 05:00 CDT" at bounding box center [722, 313] width 656 height 14
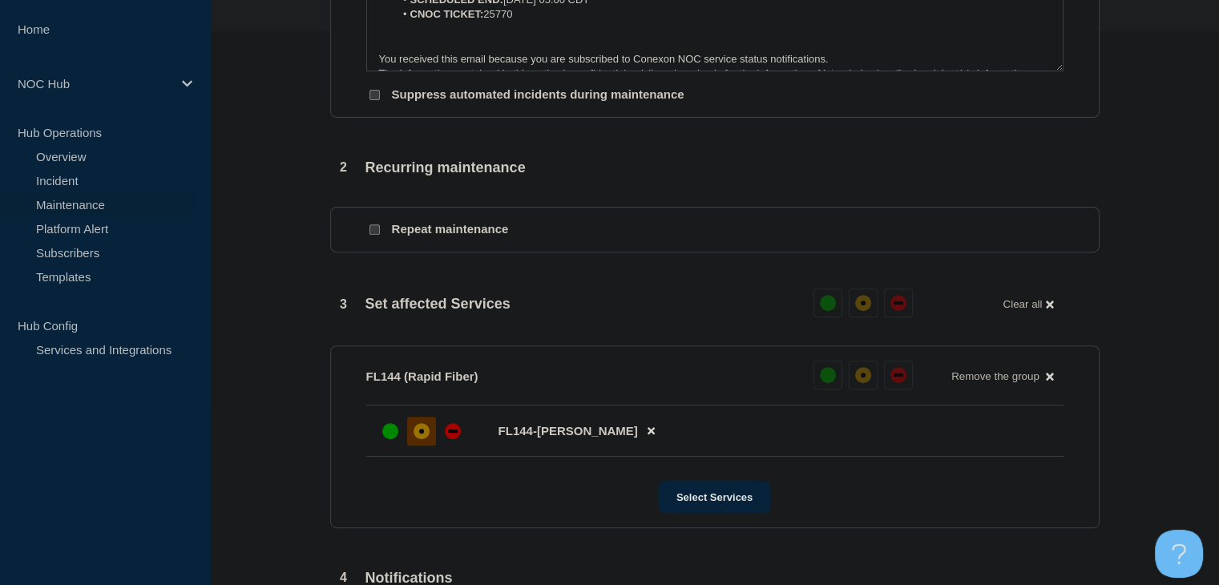
scroll to position [801, 0]
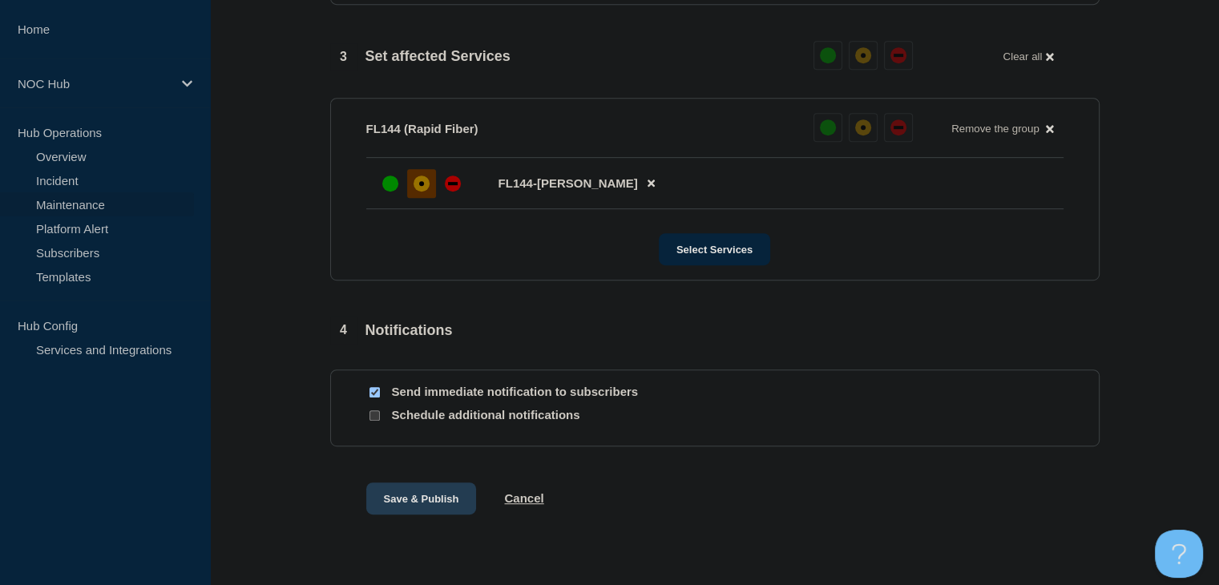
click at [391, 505] on button "Save & Publish" at bounding box center [421, 498] width 111 height 32
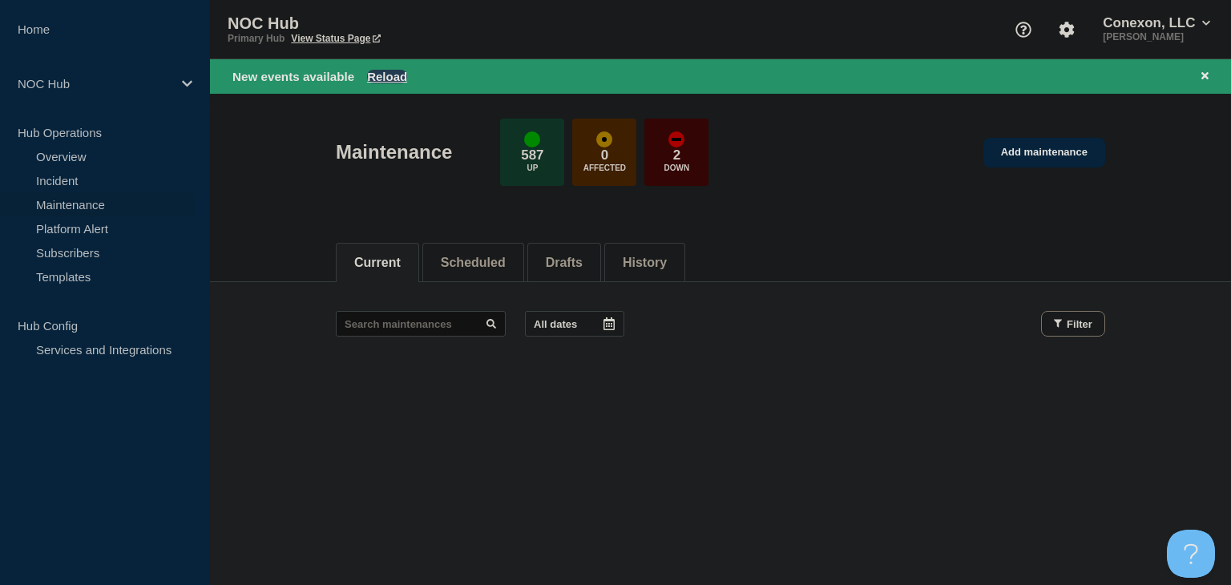
click at [384, 81] on button "Reload" at bounding box center [387, 77] width 40 height 14
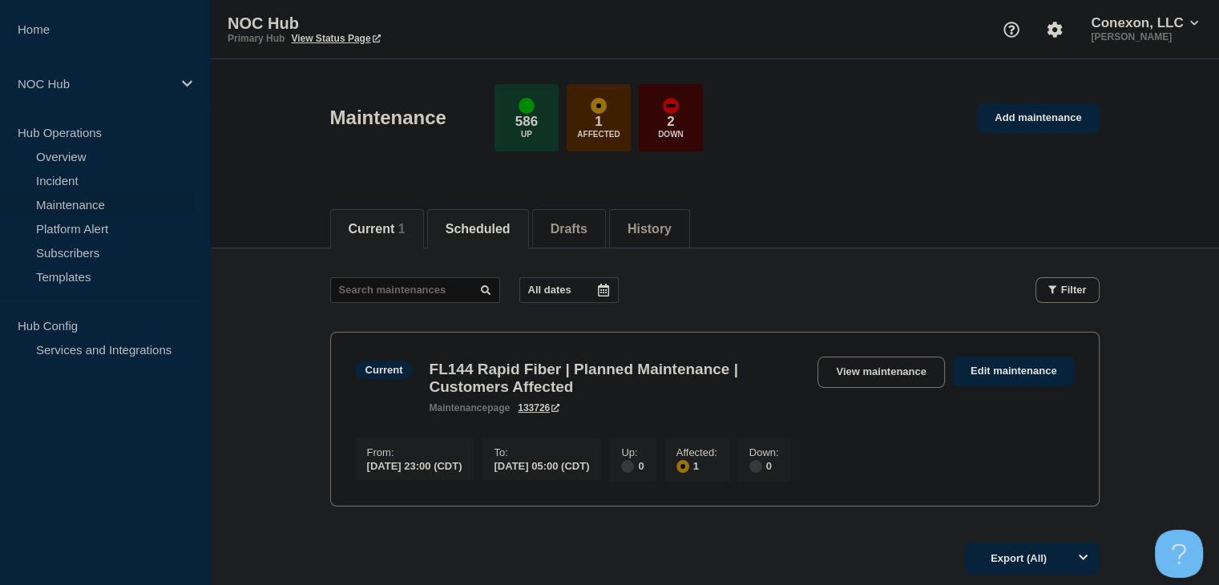
click at [466, 212] on li "Scheduled" at bounding box center [478, 228] width 102 height 39
click at [388, 222] on button "Current" at bounding box center [372, 229] width 46 height 14
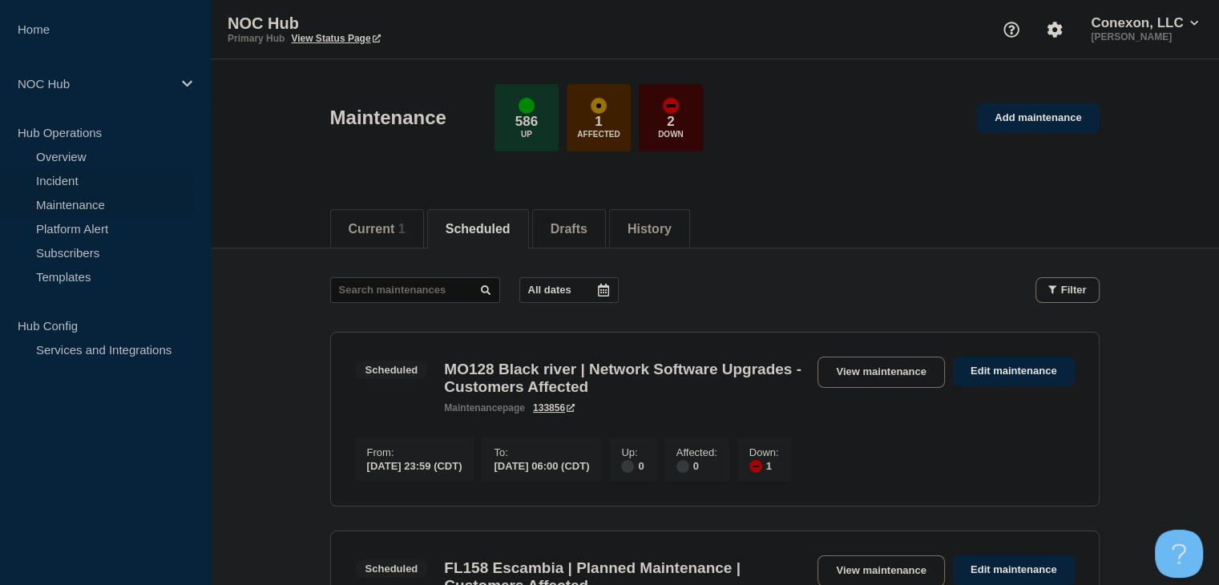
click at [67, 182] on link "Incident" at bounding box center [97, 180] width 194 height 24
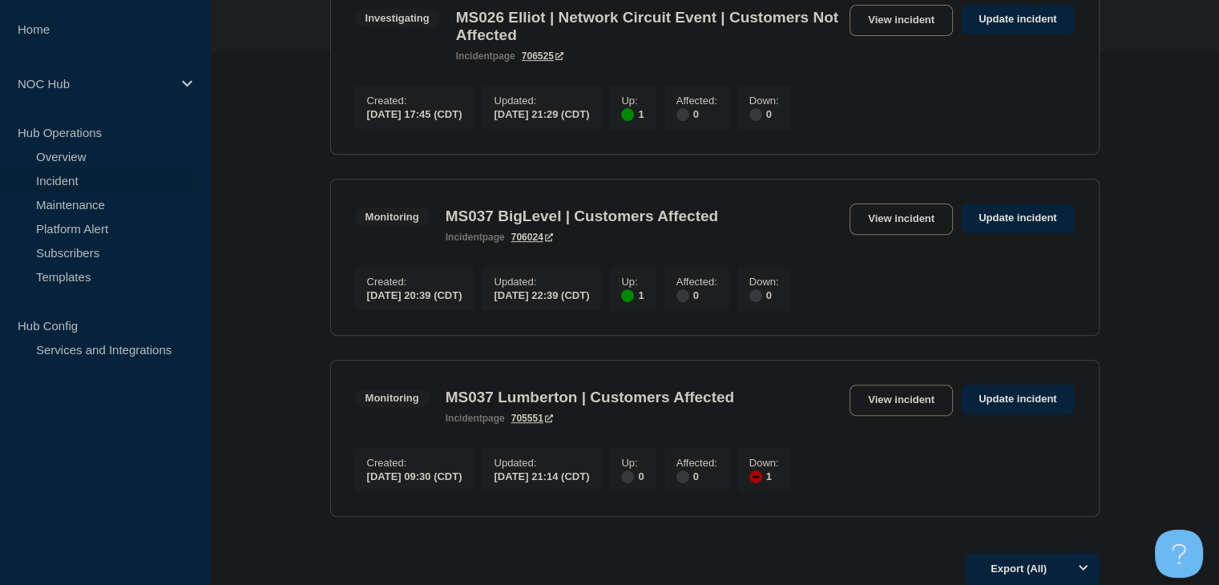
scroll to position [561, 0]
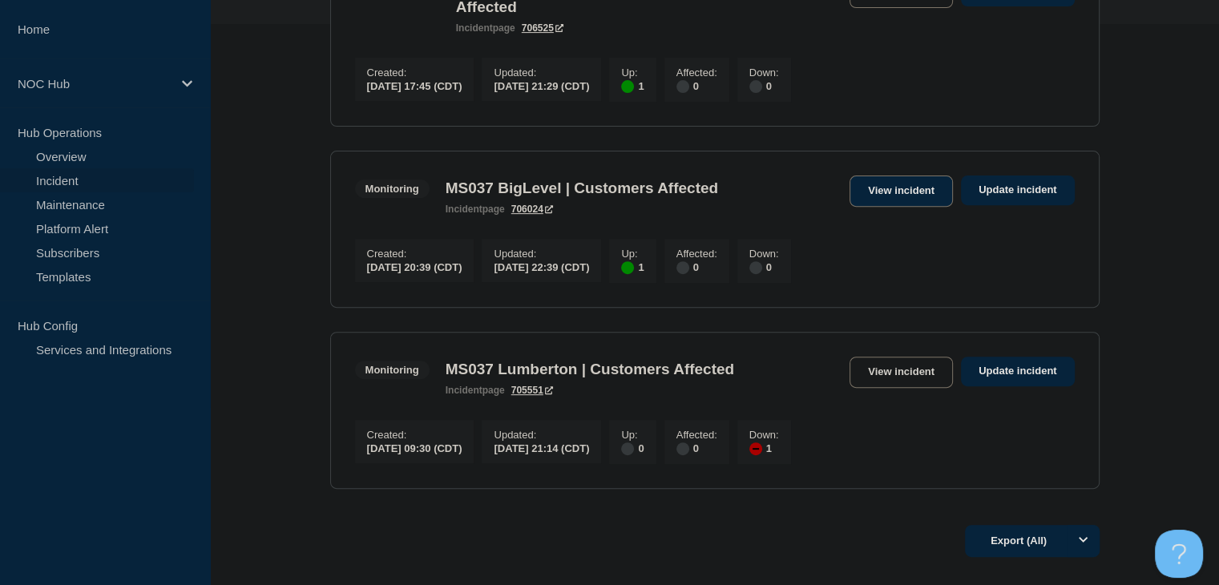
click at [898, 202] on link "View incident" at bounding box center [901, 191] width 103 height 31
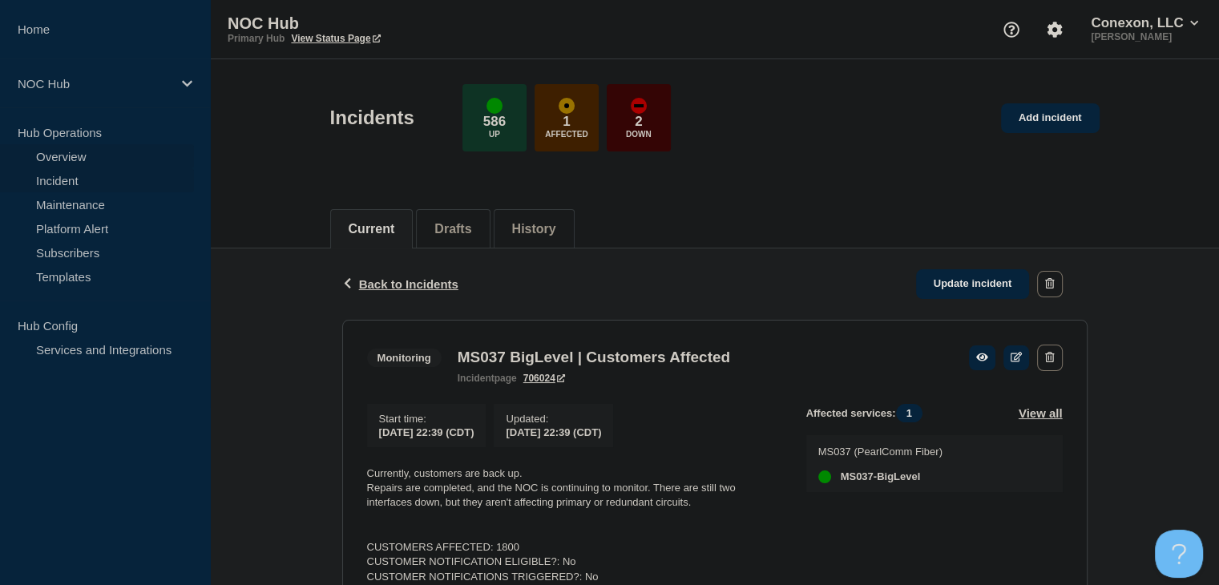
click at [77, 148] on link "Overview" at bounding box center [97, 156] width 194 height 24
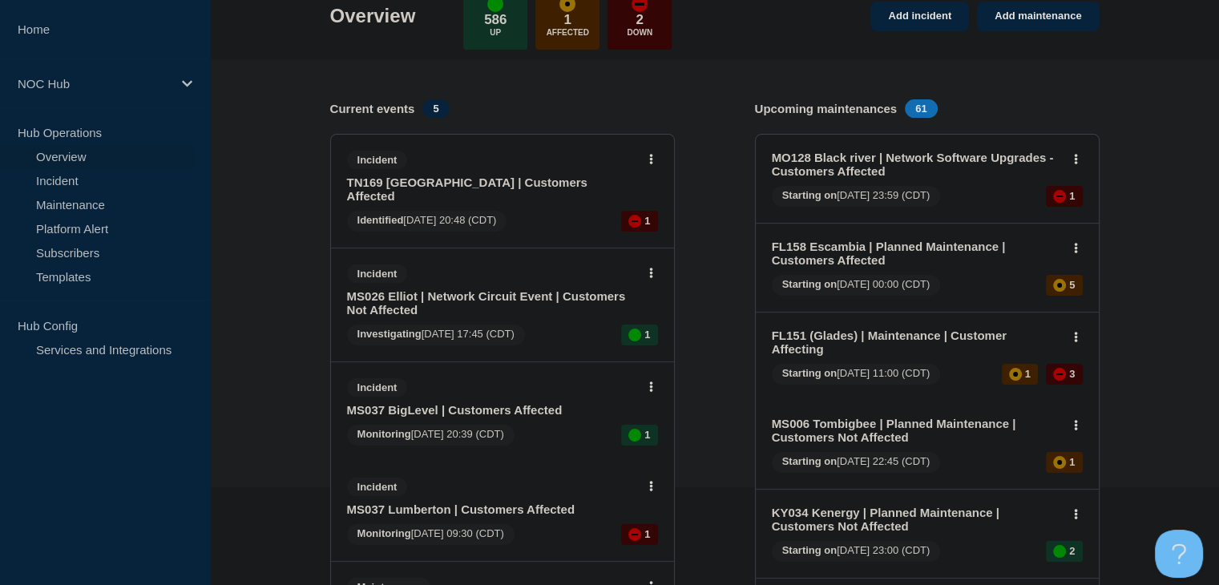
scroll to position [321, 0]
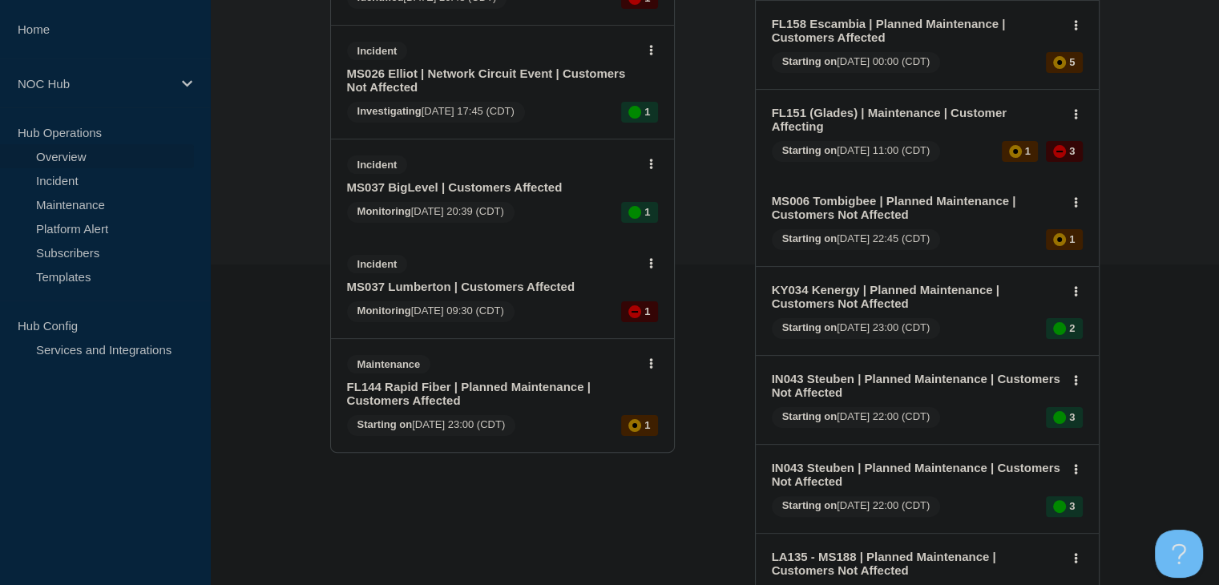
click at [465, 180] on link "MS037 BigLevel | Customers Affected" at bounding box center [491, 187] width 289 height 14
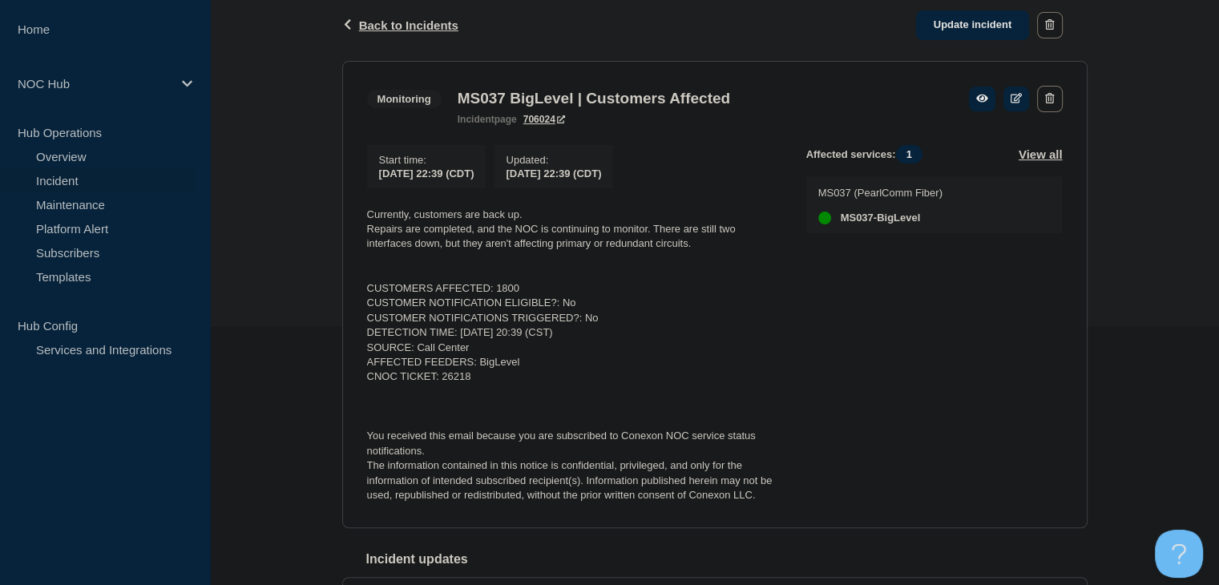
scroll to position [240, 0]
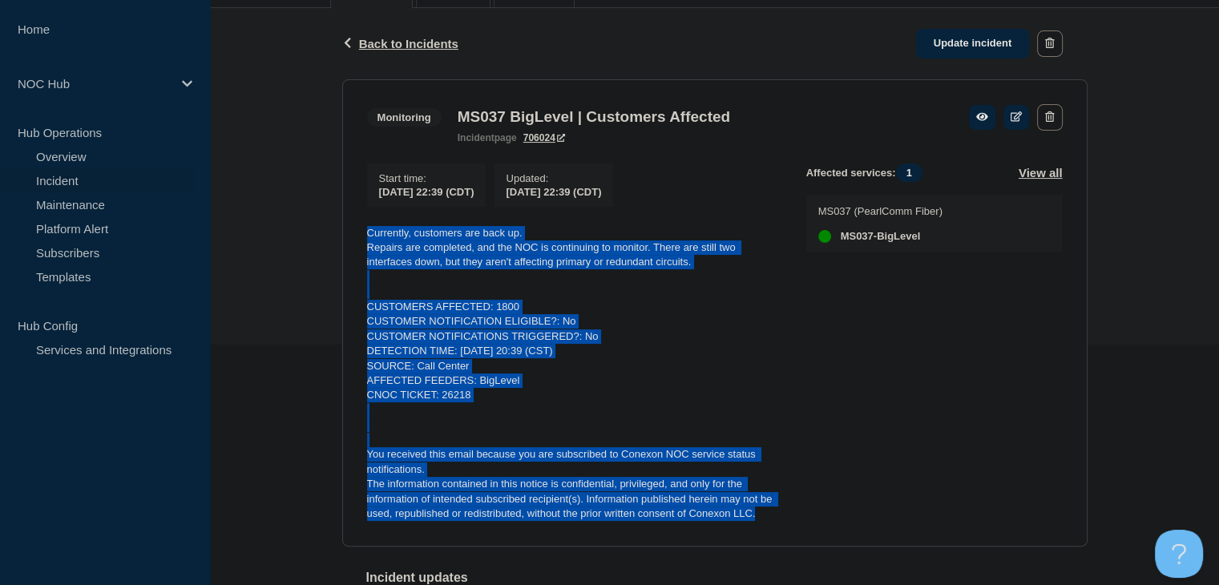
drag, startPoint x: 778, startPoint y: 516, endPoint x: 352, endPoint y: 239, distance: 508.6
click at [352, 239] on section "Monitoring MS037 BigLevel | Customers Affected incident page 706024 Start time …" at bounding box center [714, 312] width 745 height 467
copy div "Currently, customers are back up. Repairs are completed, and the NOC is continu…"
click at [955, 40] on link "Update incident" at bounding box center [973, 44] width 114 height 30
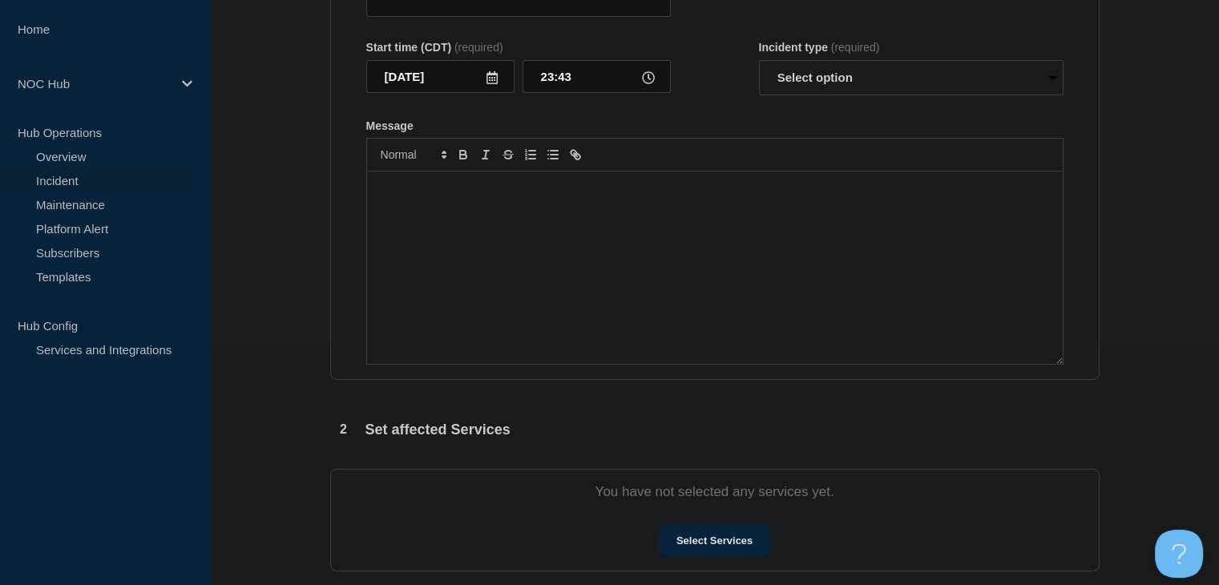
type input "MS037 BigLevel | Customers Affected"
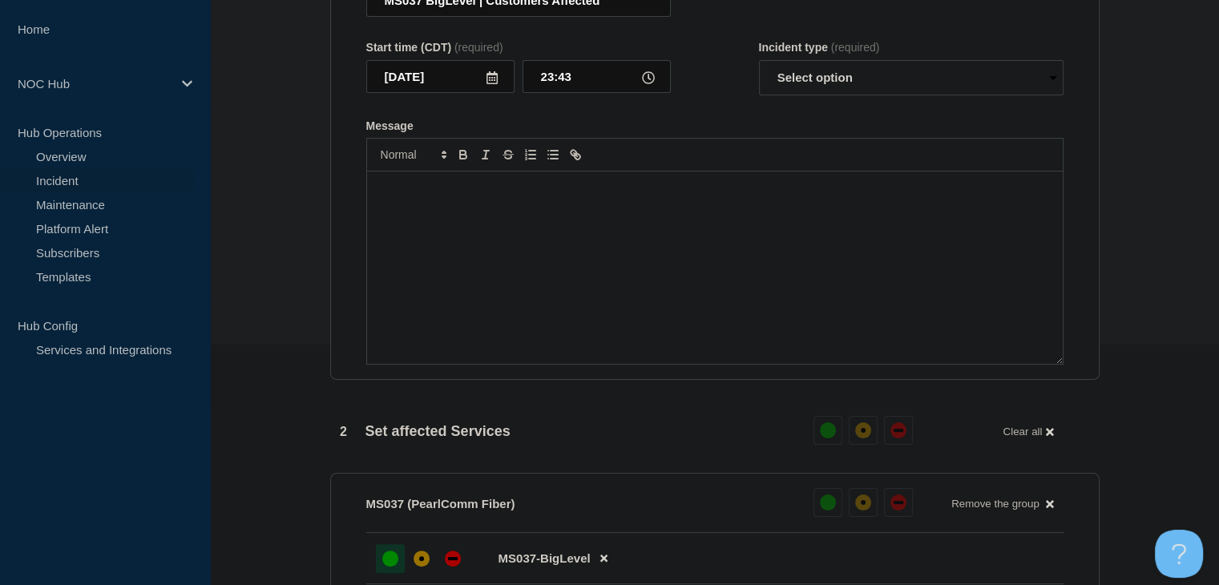
click at [725, 305] on div "Message" at bounding box center [715, 268] width 696 height 192
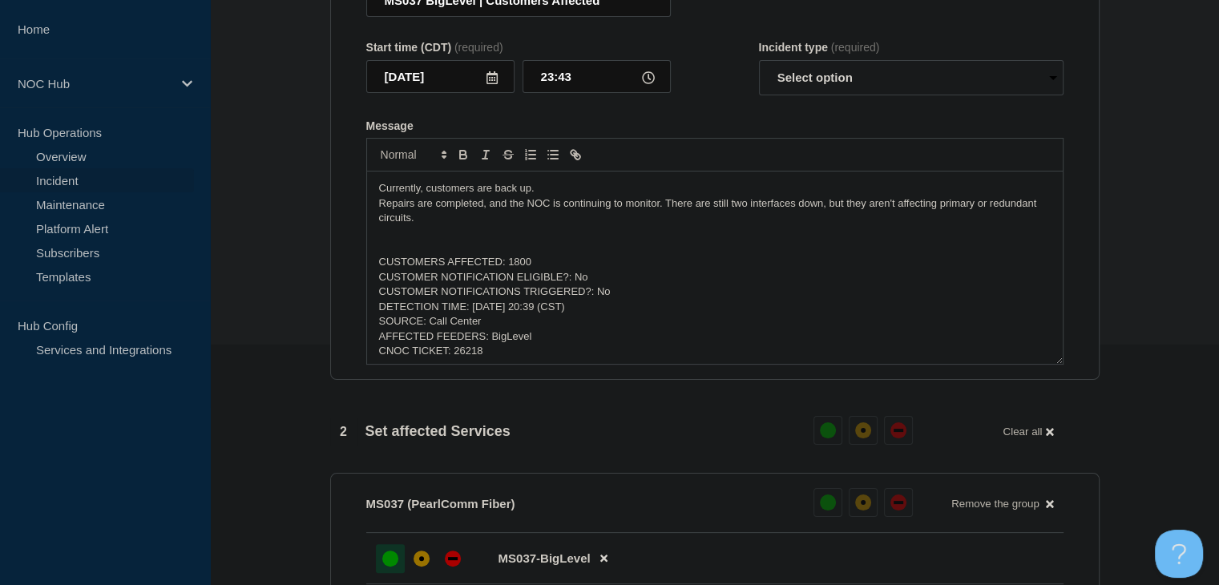
scroll to position [160, 0]
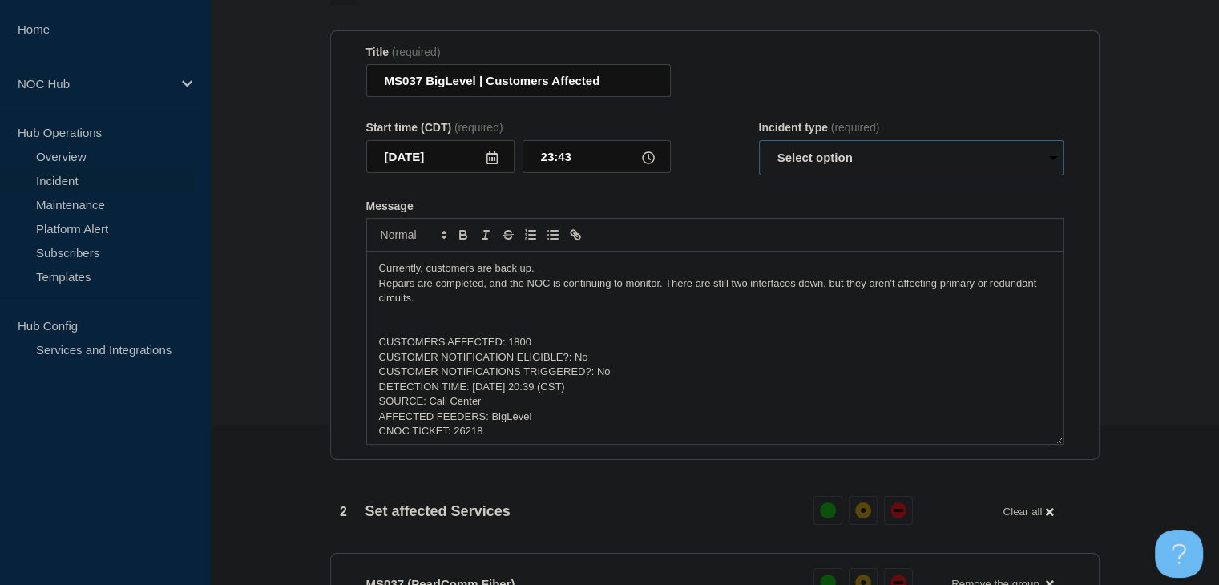
click at [817, 176] on select "Select option Investigating Identified Monitoring Resolved" at bounding box center [911, 157] width 305 height 35
select select "monitoring"
click at [759, 172] on select "Select option Investigating Identified Monitoring Resolved" at bounding box center [911, 157] width 305 height 35
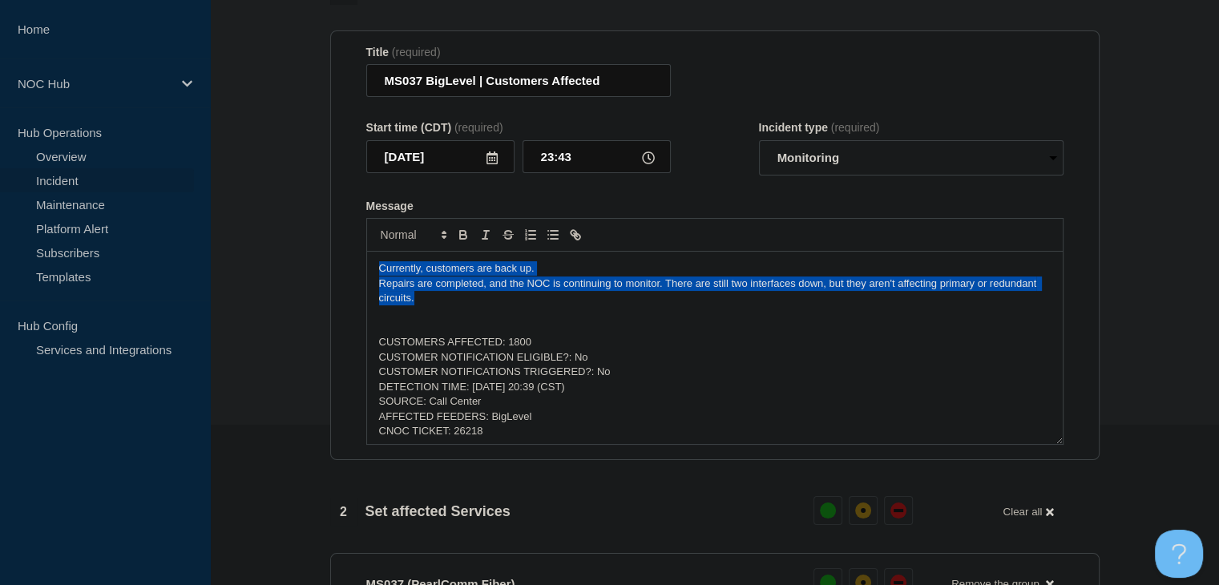
drag, startPoint x: 493, startPoint y: 325, endPoint x: 295, endPoint y: 264, distance: 207.4
click at [457, 306] on p "Repairs are completed, and the NOC is continuing to monitor. There are still tw…" at bounding box center [715, 292] width 672 height 30
drag, startPoint x: 438, startPoint y: 335, endPoint x: 290, endPoint y: 280, distance: 158.2
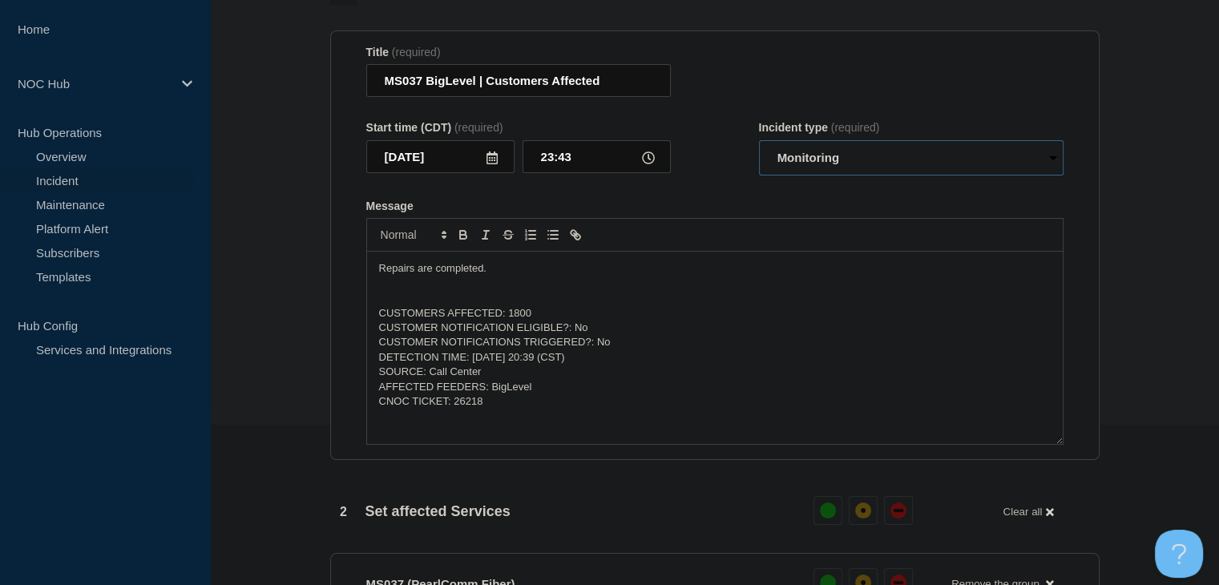
click at [782, 176] on select "Select option Investigating Identified Monitoring Resolved" at bounding box center [911, 157] width 305 height 35
select select "resolved"
click at [759, 172] on select "Select option Investigating Identified Monitoring Resolved" at bounding box center [911, 157] width 305 height 35
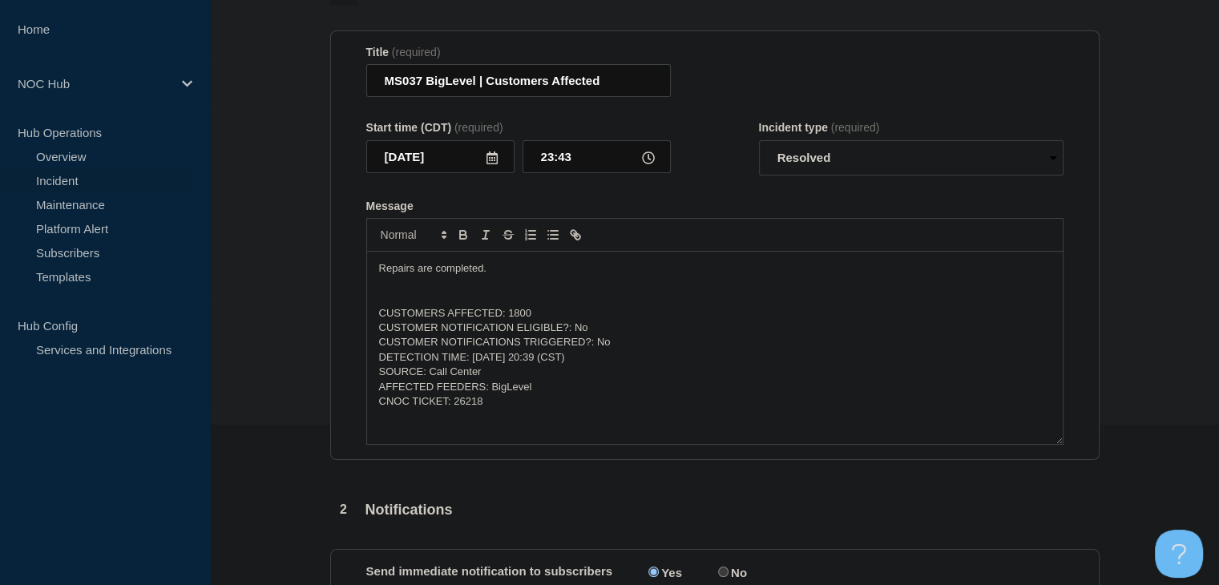
click at [604, 291] on p "Message" at bounding box center [715, 284] width 672 height 14
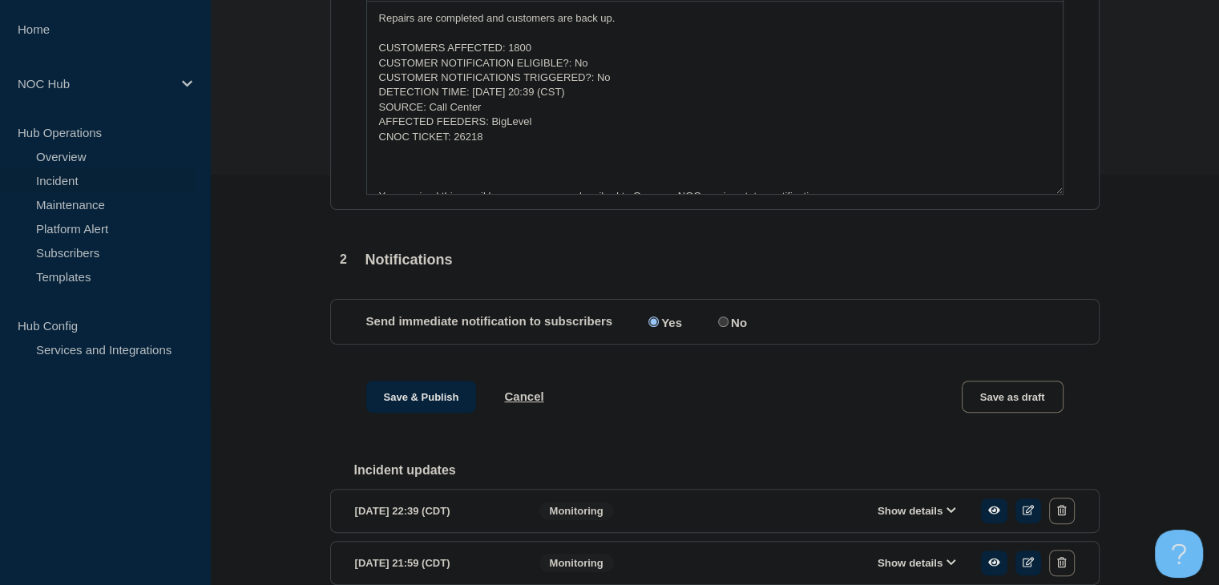
scroll to position [481, 0]
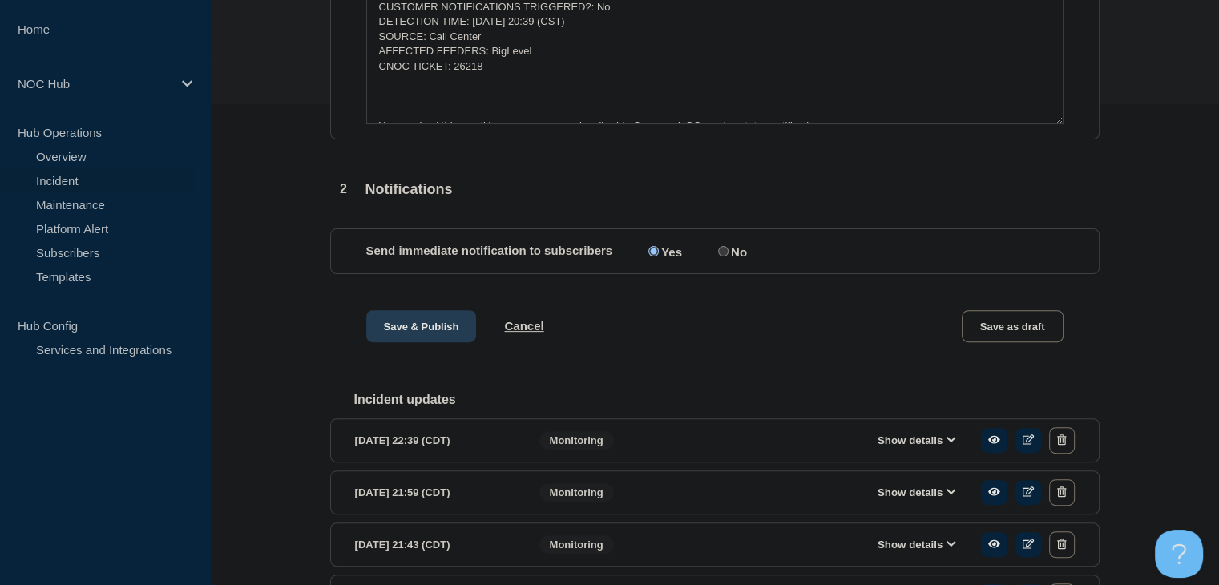
click at [400, 342] on button "Save & Publish" at bounding box center [421, 326] width 111 height 32
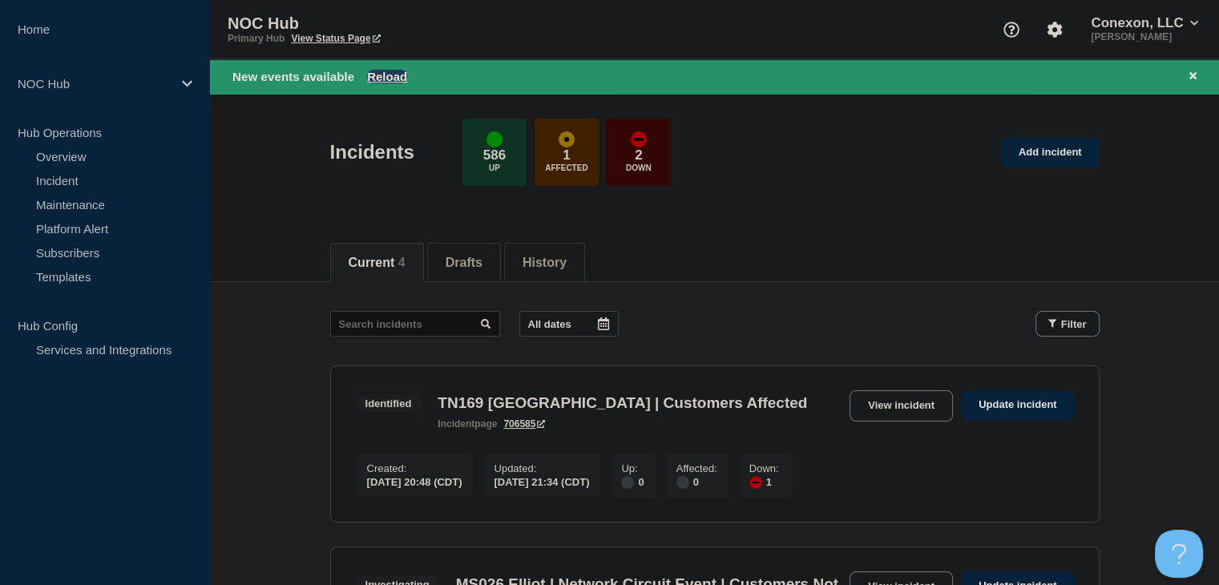
click at [394, 71] on button "Reload" at bounding box center [387, 77] width 40 height 14
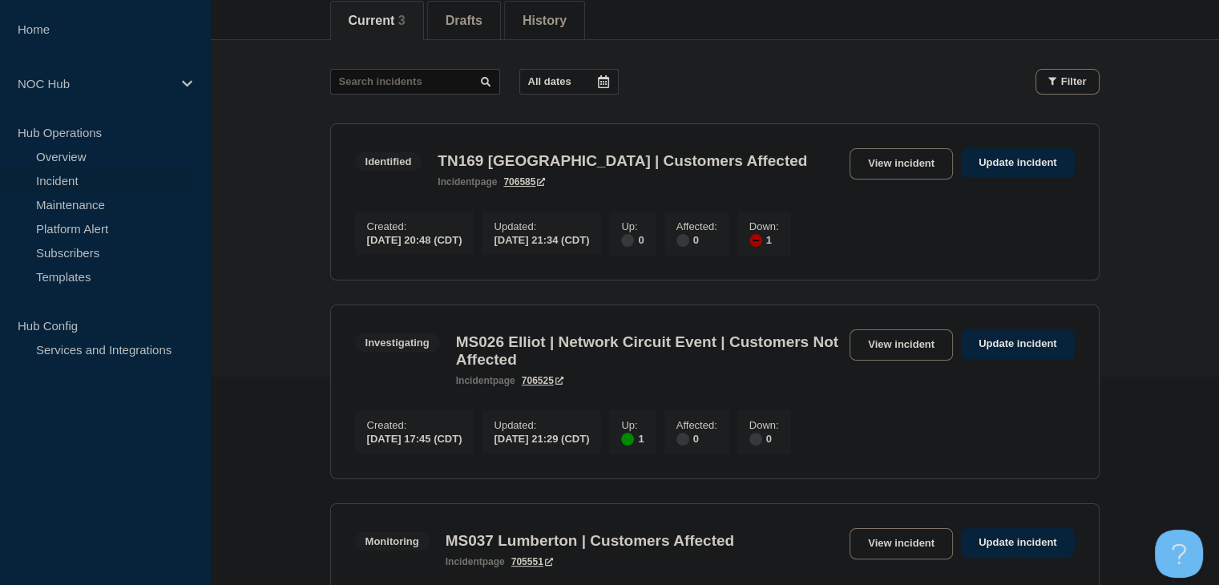
scroll to position [126, 0]
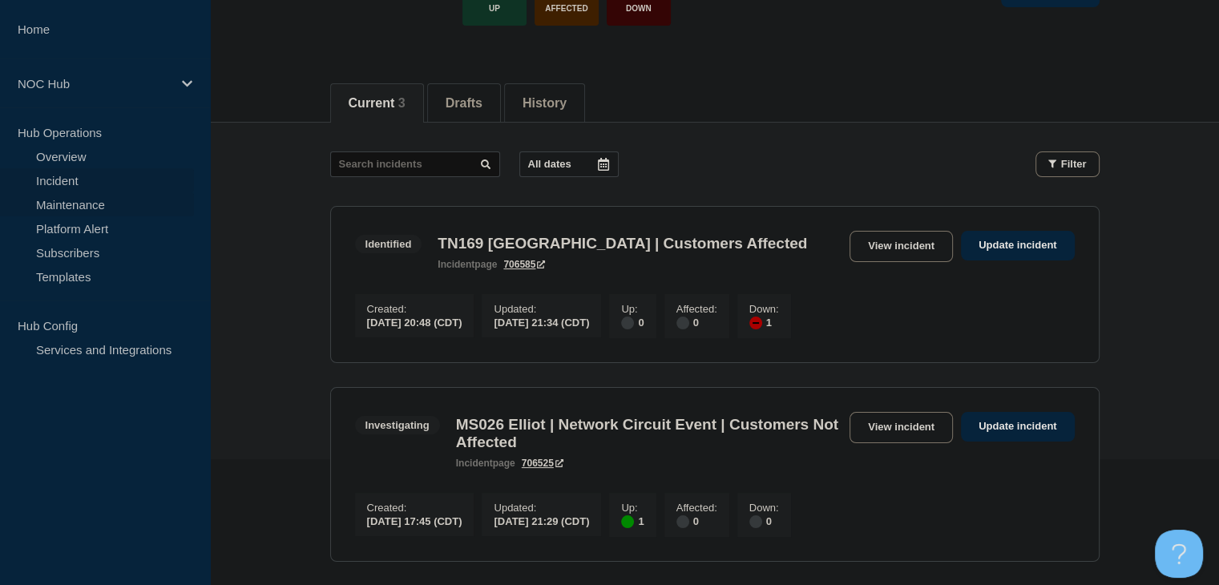
click at [60, 204] on link "Maintenance" at bounding box center [97, 204] width 194 height 24
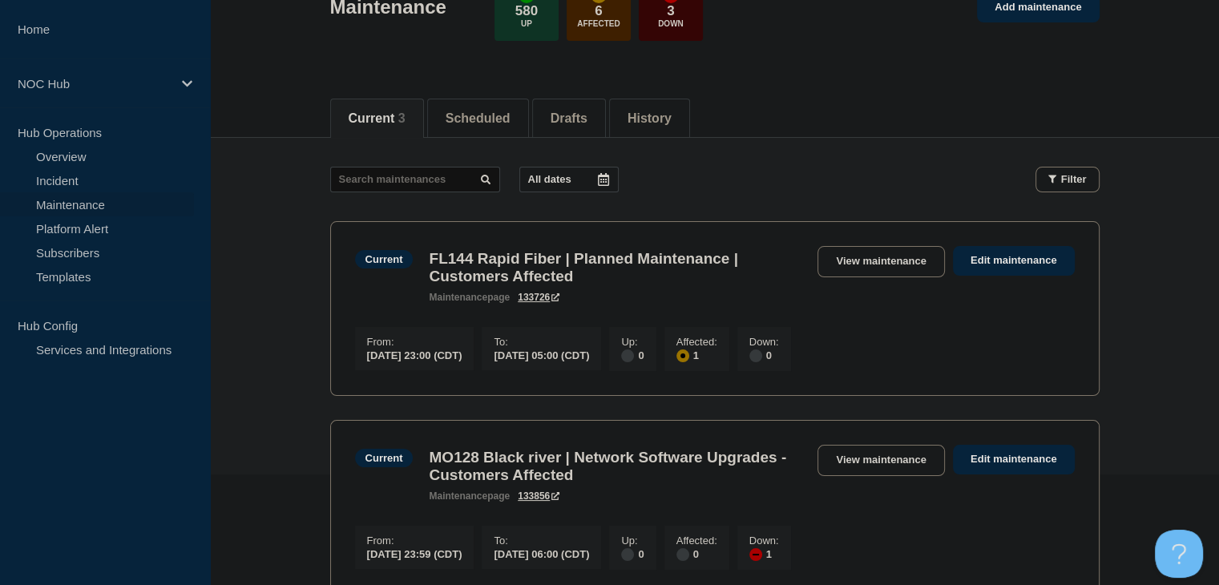
scroll to position [240, 0]
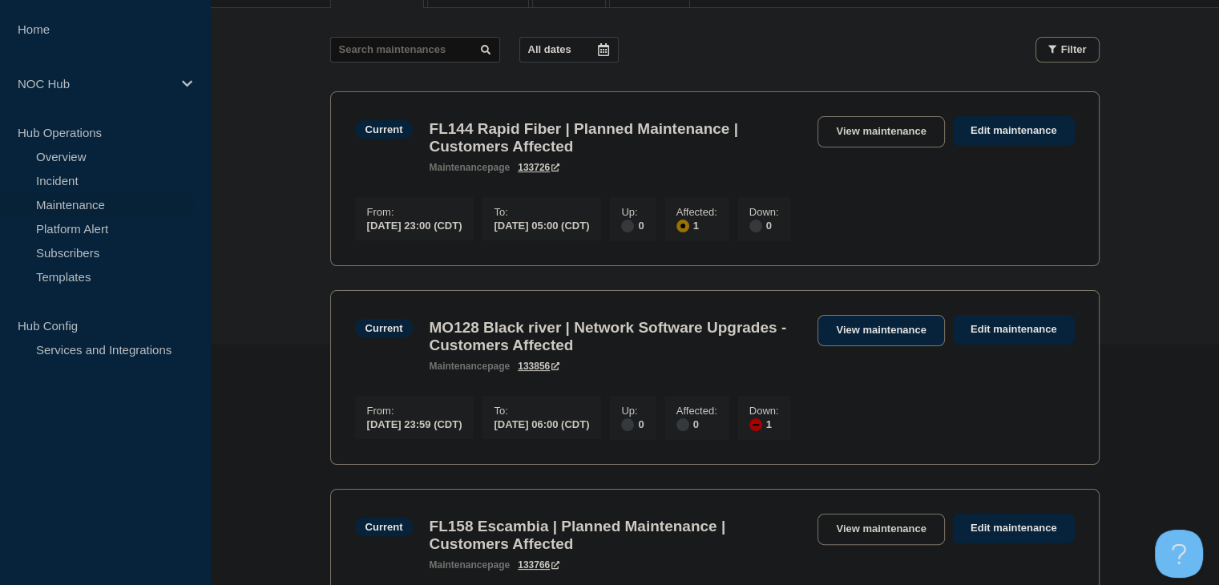
click at [850, 332] on link "View maintenance" at bounding box center [880, 330] width 127 height 31
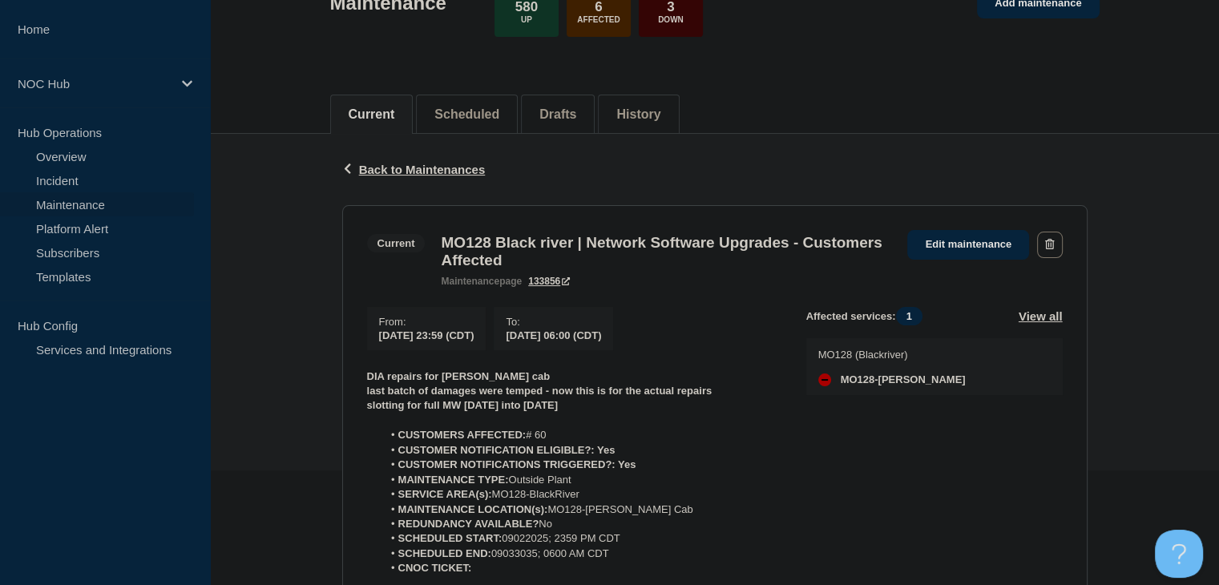
scroll to position [321, 0]
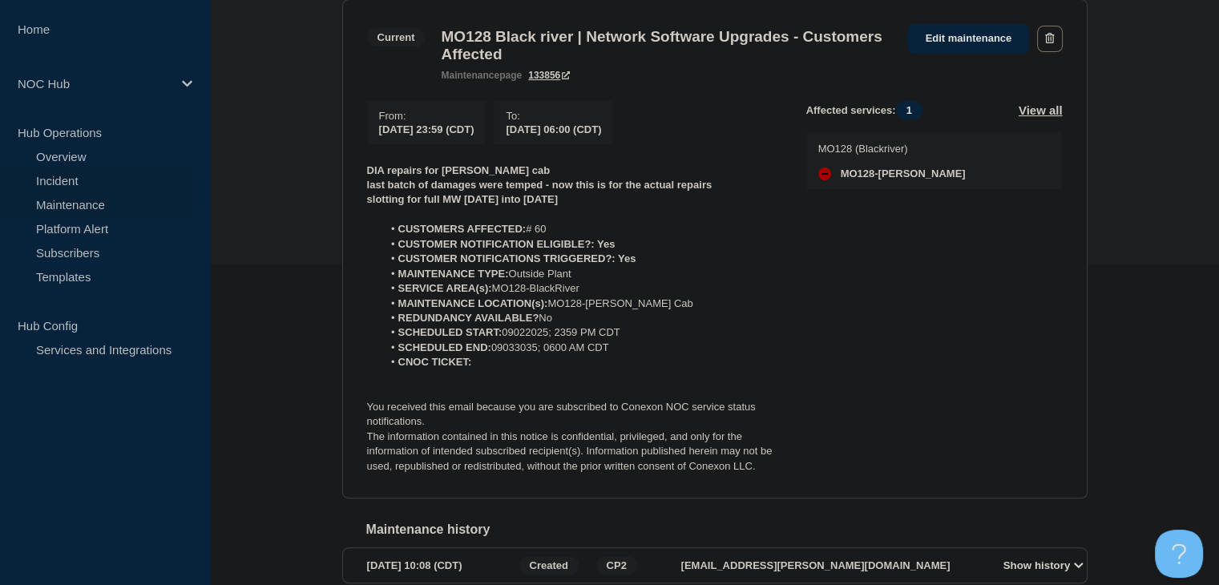
click at [99, 184] on link "Incident" at bounding box center [97, 180] width 194 height 24
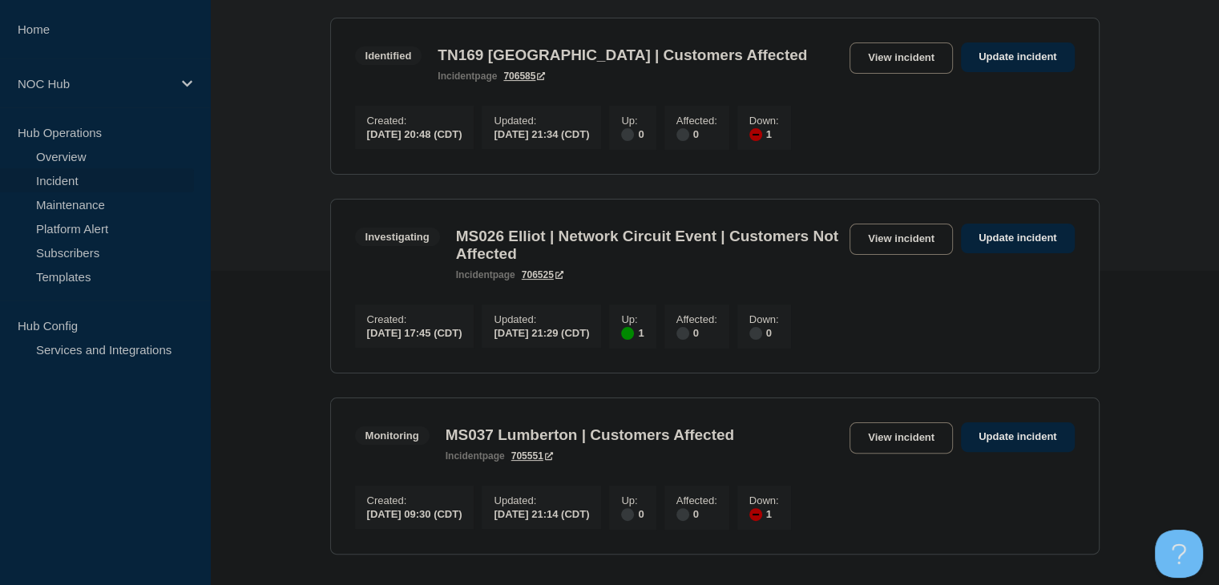
scroll to position [321, 0]
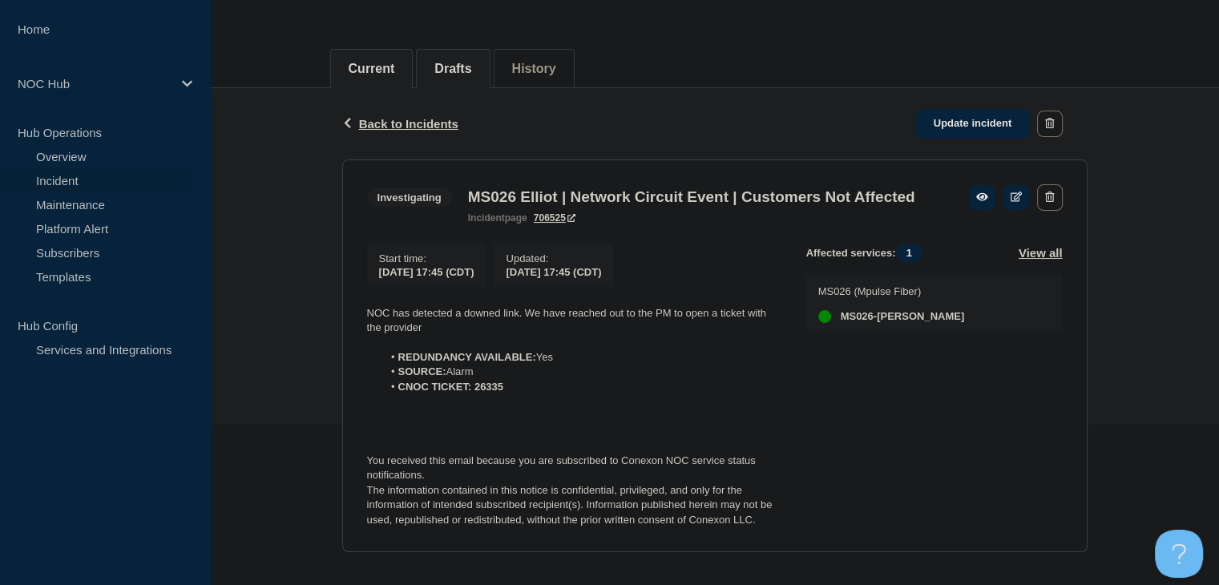
scroll to position [203, 0]
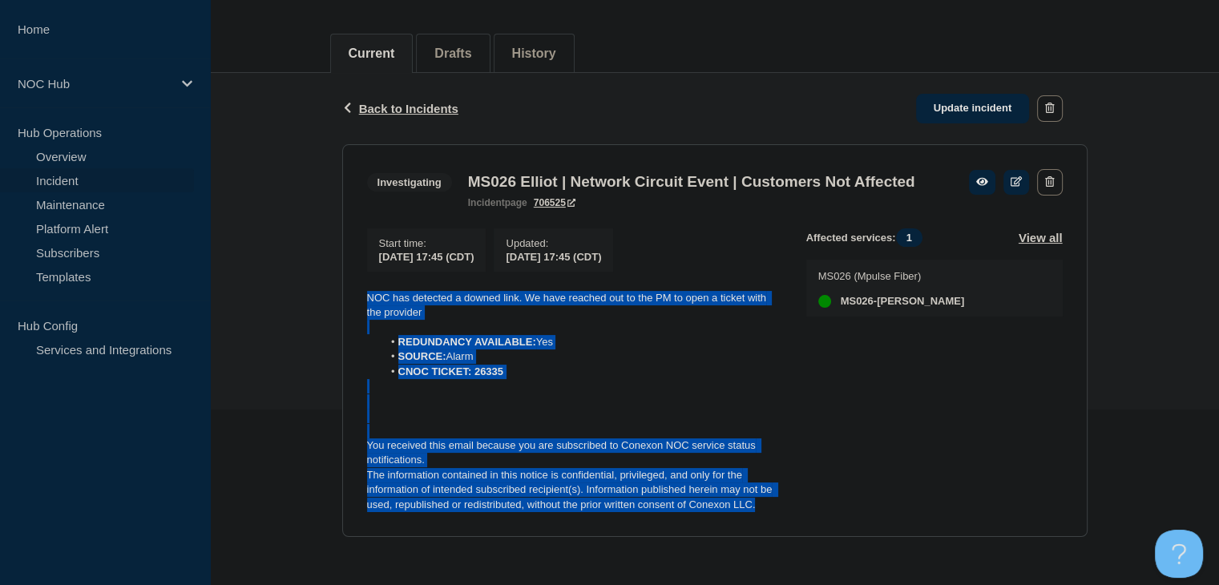
drag, startPoint x: 773, startPoint y: 509, endPoint x: 321, endPoint y: 285, distance: 504.3
click at [321, 285] on div "Back Back to Incidents Update incident Investigating MS026 Elliot | Network Cir…" at bounding box center [714, 317] width 1009 height 489
copy div "NOC has detected a downed link. We have reached out to the PM to open a ticket …"
click at [980, 94] on link "Update incident" at bounding box center [973, 109] width 114 height 30
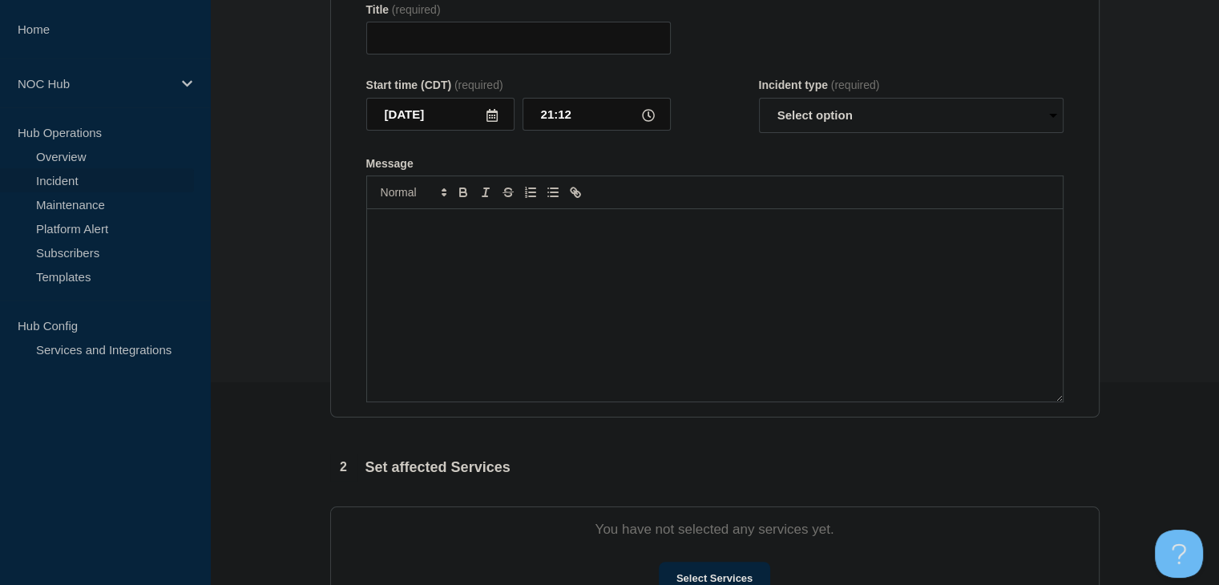
type input "MS026 Elliot | Network Circuit Event | Customers Not Affected"
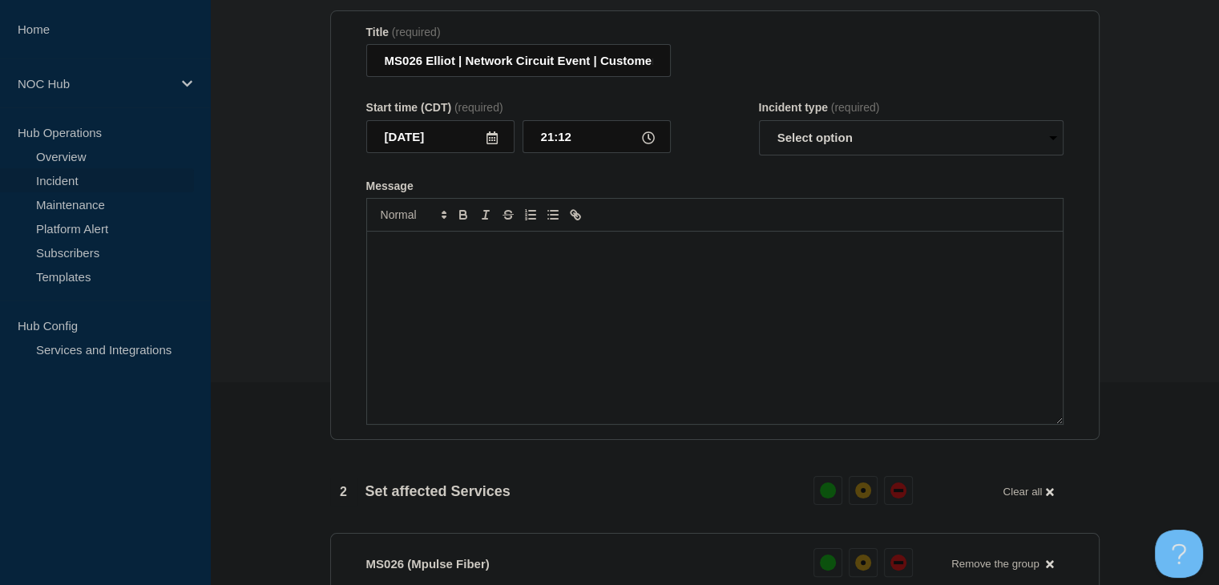
click at [631, 299] on div "Message" at bounding box center [715, 328] width 696 height 192
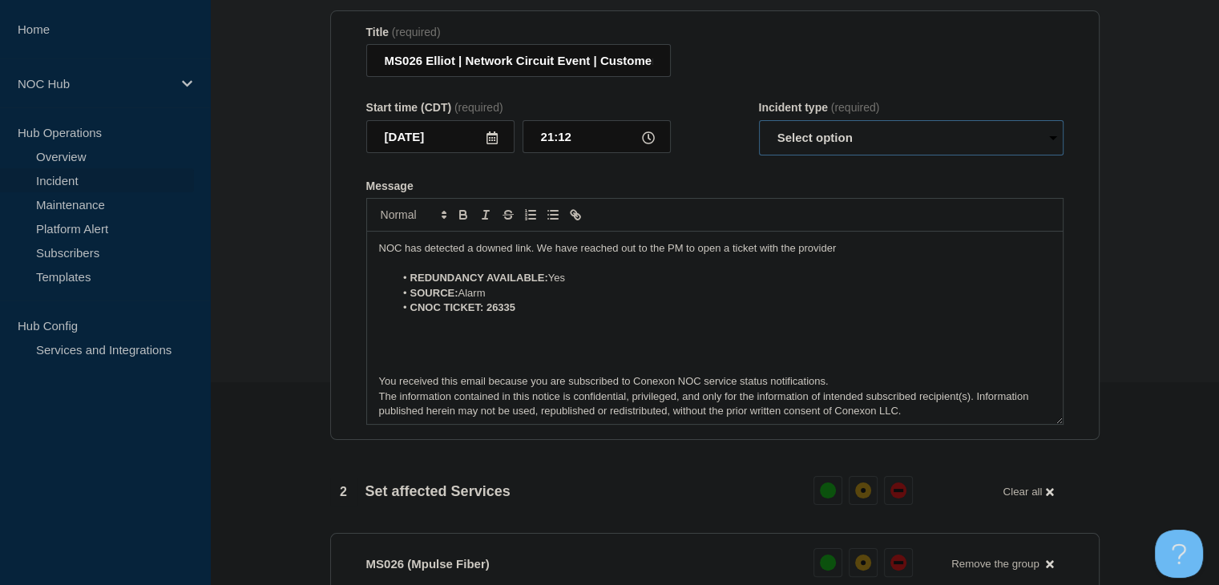
click at [779, 153] on select "Select option Investigating Identified Monitoring Resolved" at bounding box center [911, 137] width 305 height 35
select select "investigating"
click at [759, 129] on select "Select option Investigating Identified Monitoring Resolved" at bounding box center [911, 137] width 305 height 35
click at [507, 256] on p "NOC has detected a downed link. We have reached out to the PM to open a ticket …" at bounding box center [715, 248] width 672 height 14
click at [505, 256] on p "NOC has detected a downed link. We have reached out to the PM to open a ticket …" at bounding box center [715, 248] width 672 height 14
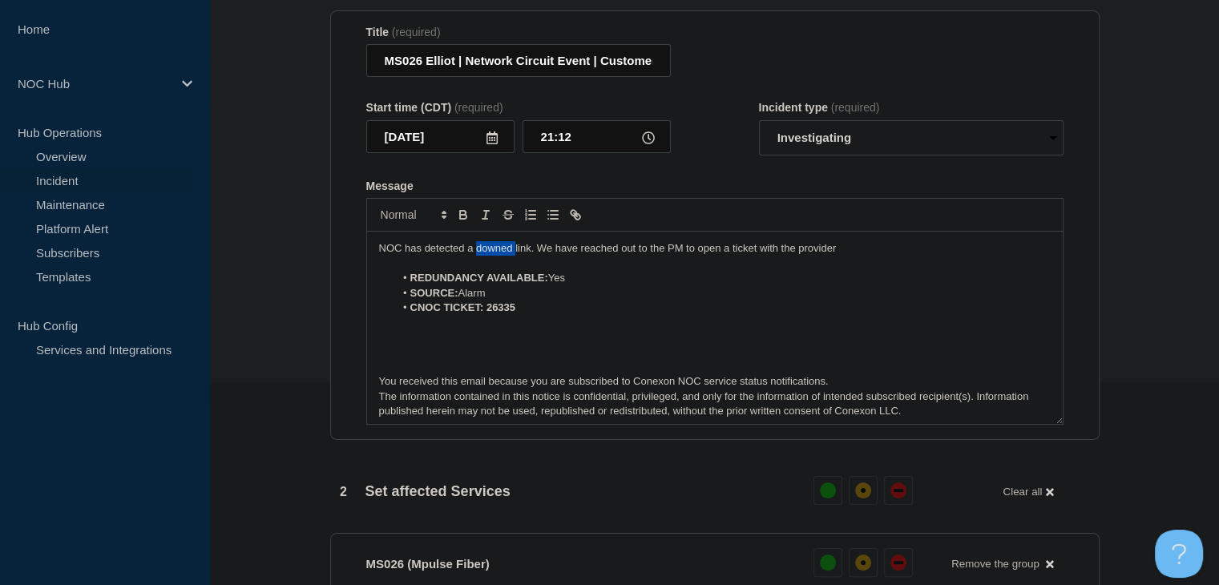
click at [505, 256] on p "NOC has detected a downed link. We have reached out to the PM to open a ticket …" at bounding box center [715, 248] width 672 height 14
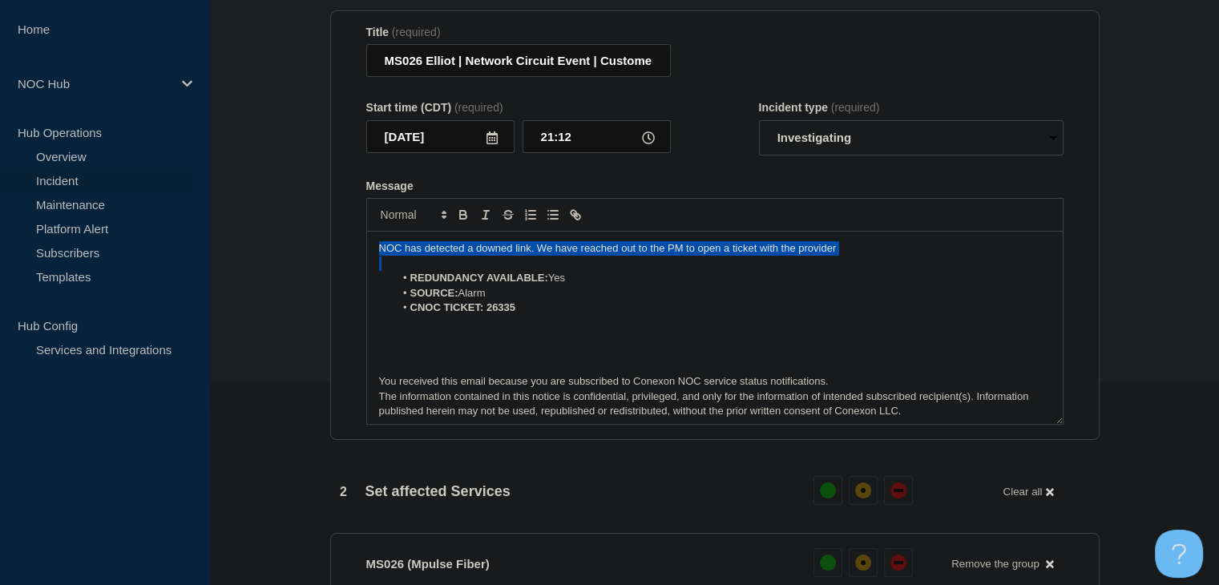
click at [505, 256] on p "NOC has detected a downed link. We have reached out to the PM to open a ticket …" at bounding box center [715, 248] width 672 height 14
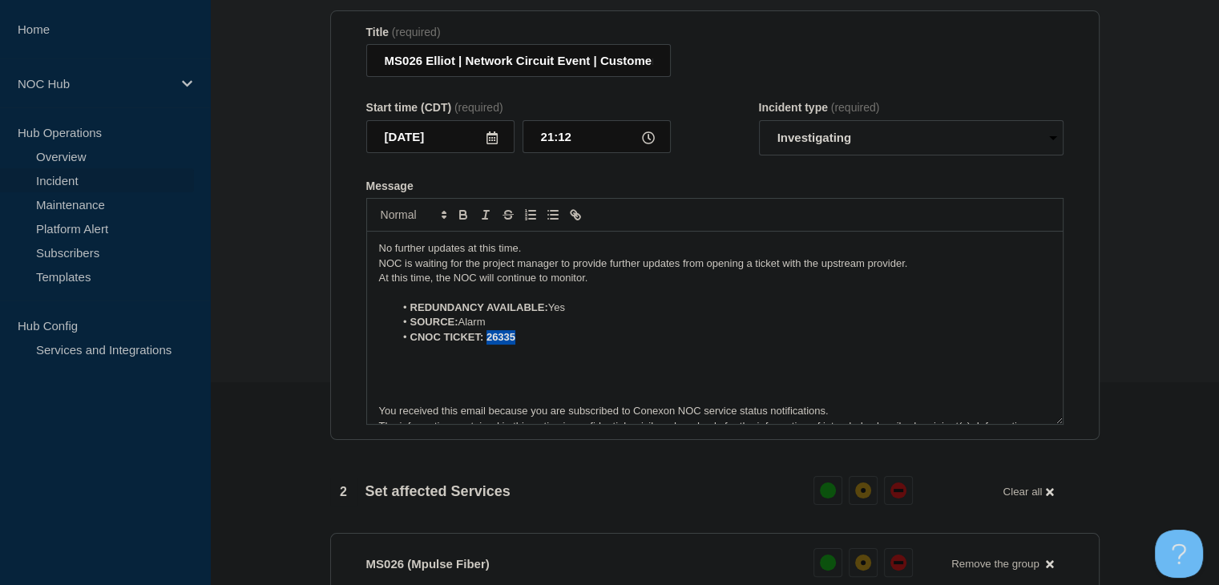
drag, startPoint x: 503, startPoint y: 349, endPoint x: 486, endPoint y: 349, distance: 17.7
click at [486, 345] on li "CNOC TICKET: 26335" at bounding box center [722, 337] width 656 height 14
click at [452, 224] on button "Toggle bold text" at bounding box center [463, 214] width 22 height 19
click at [608, 357] on p "Message" at bounding box center [715, 352] width 672 height 14
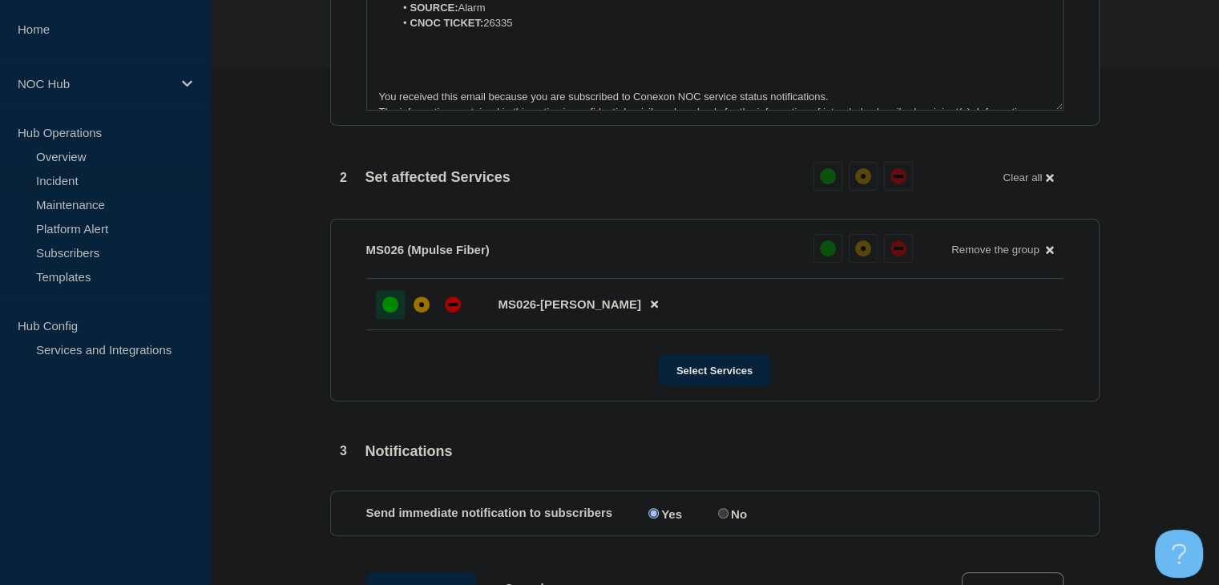
scroll to position [604, 0]
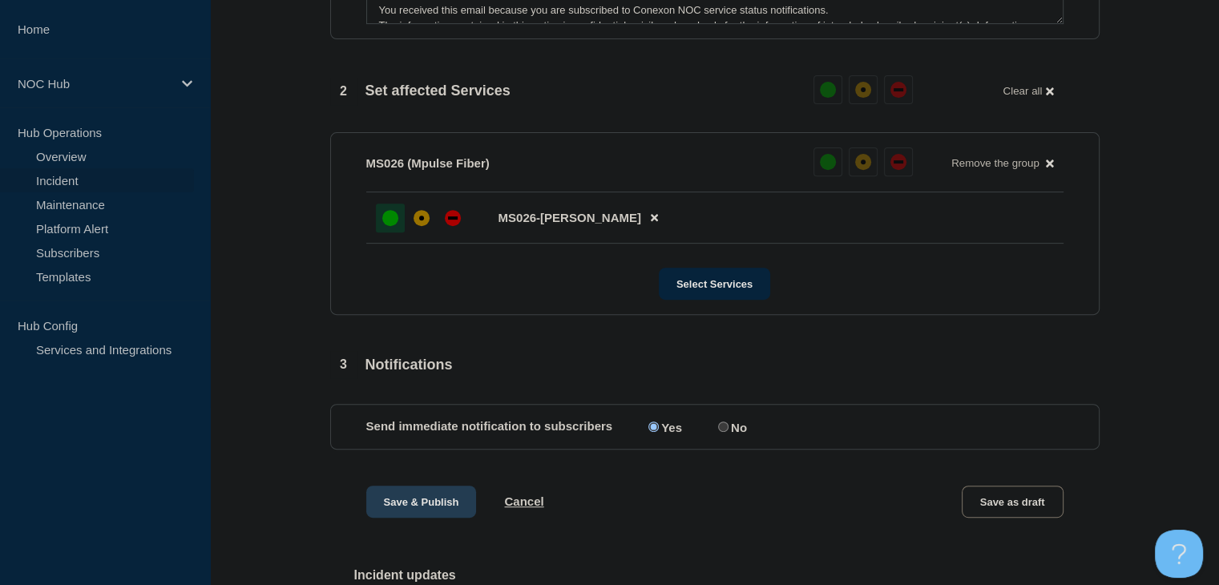
click at [398, 509] on button "Save & Publish" at bounding box center [421, 502] width 111 height 32
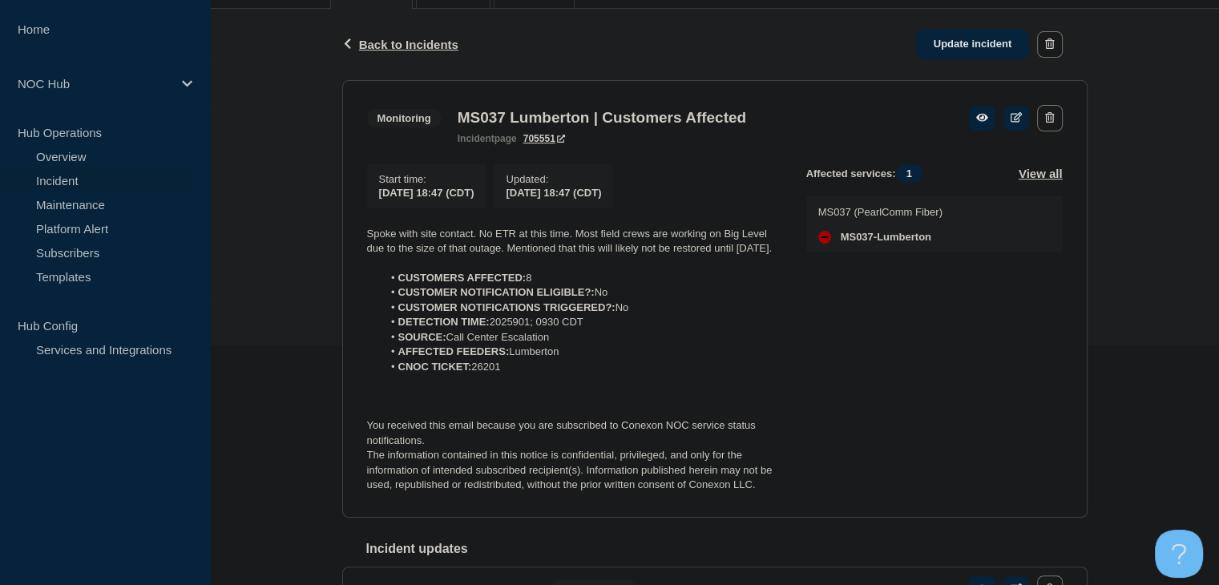
scroll to position [240, 0]
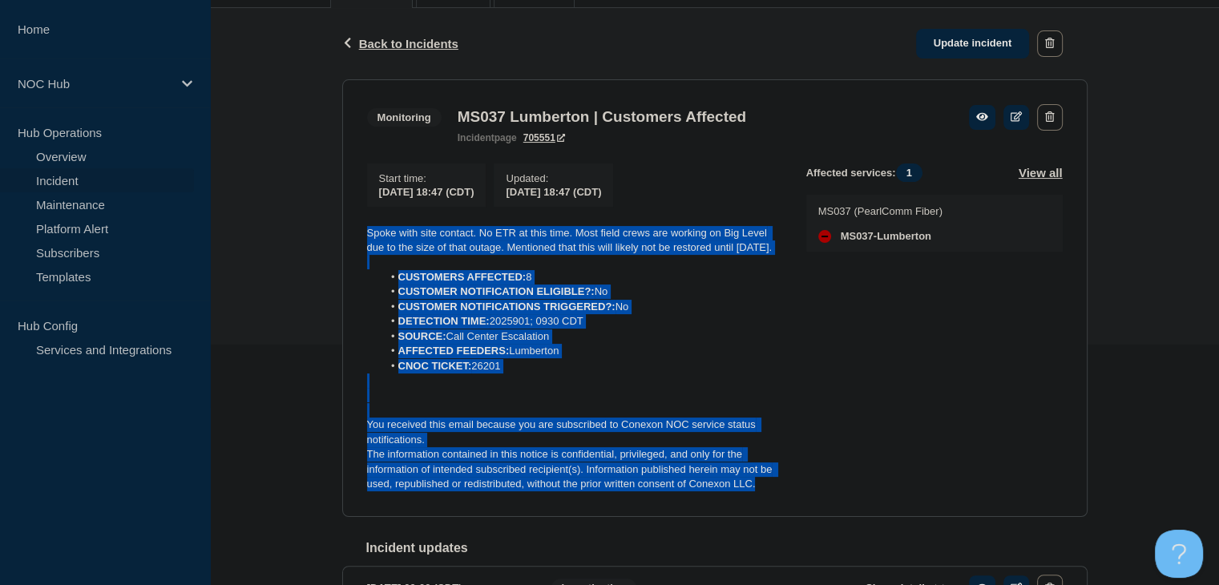
drag, startPoint x: 792, startPoint y: 517, endPoint x: 352, endPoint y: 239, distance: 520.5
click at [352, 239] on section "Monitoring MS037 Lumberton | Customers Affected incident page 705551 Start time…" at bounding box center [714, 298] width 745 height 438
copy div "Spoke with site contact. No ETR at this time. Most field crews are working on B…"
click at [963, 43] on link "Update incident" at bounding box center [973, 44] width 114 height 30
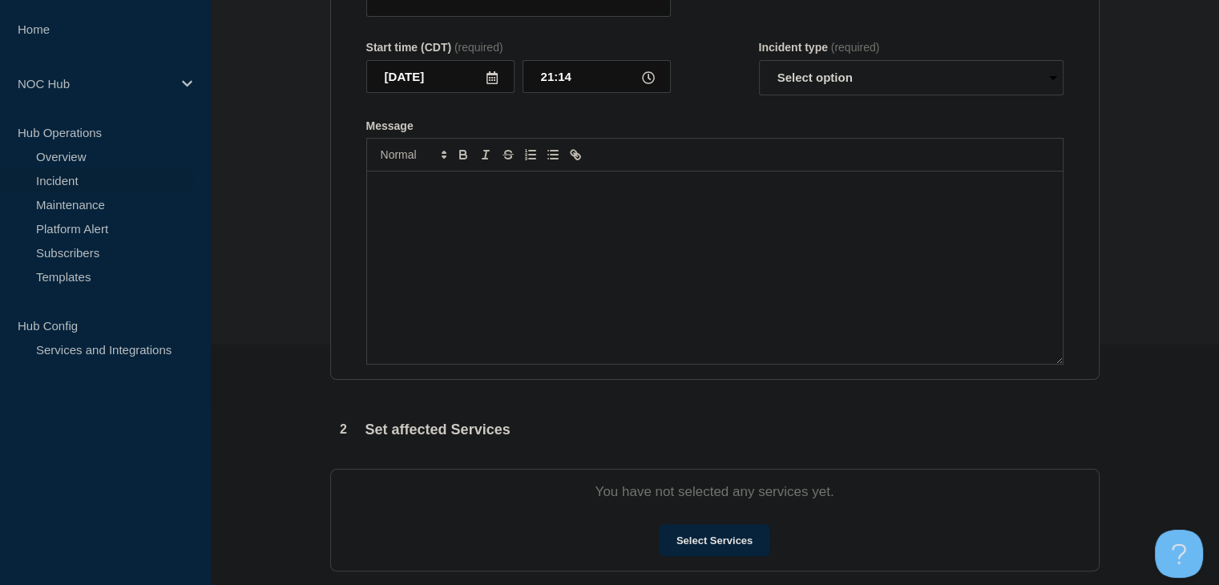
type input "MS037 Lumberton | Customers Affected"
click at [487, 289] on div "Message" at bounding box center [715, 268] width 696 height 192
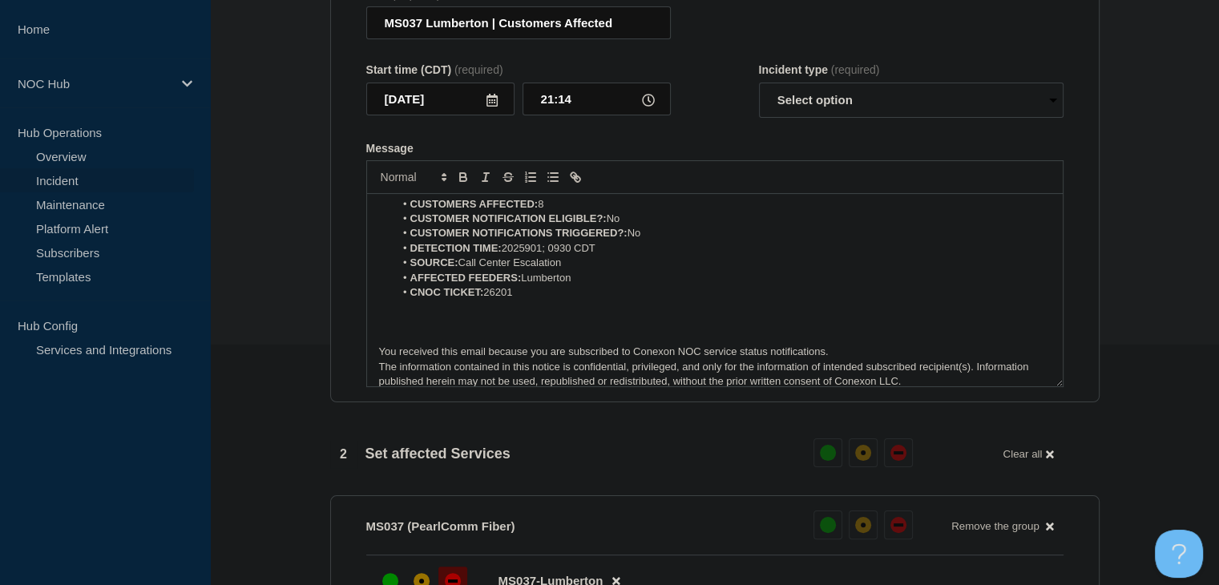
scroll to position [80, 0]
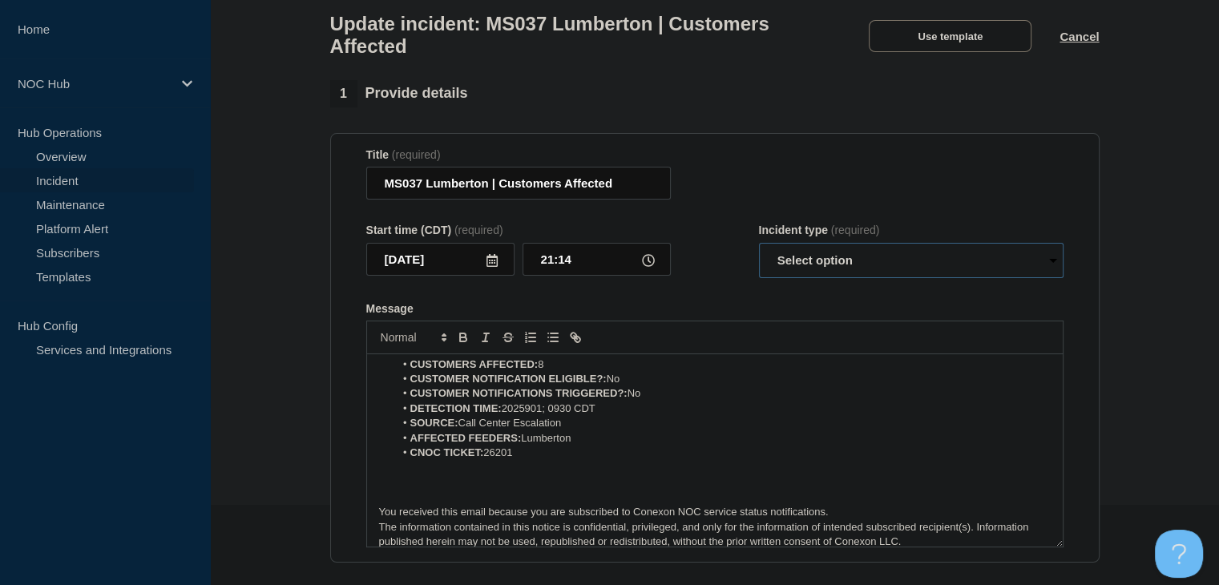
click at [794, 264] on select "Select option Investigating Identified Monitoring Resolved" at bounding box center [911, 260] width 305 height 35
select select "monitoring"
click at [759, 252] on select "Select option Investigating Identified Monitoring Resolved" at bounding box center [911, 260] width 305 height 35
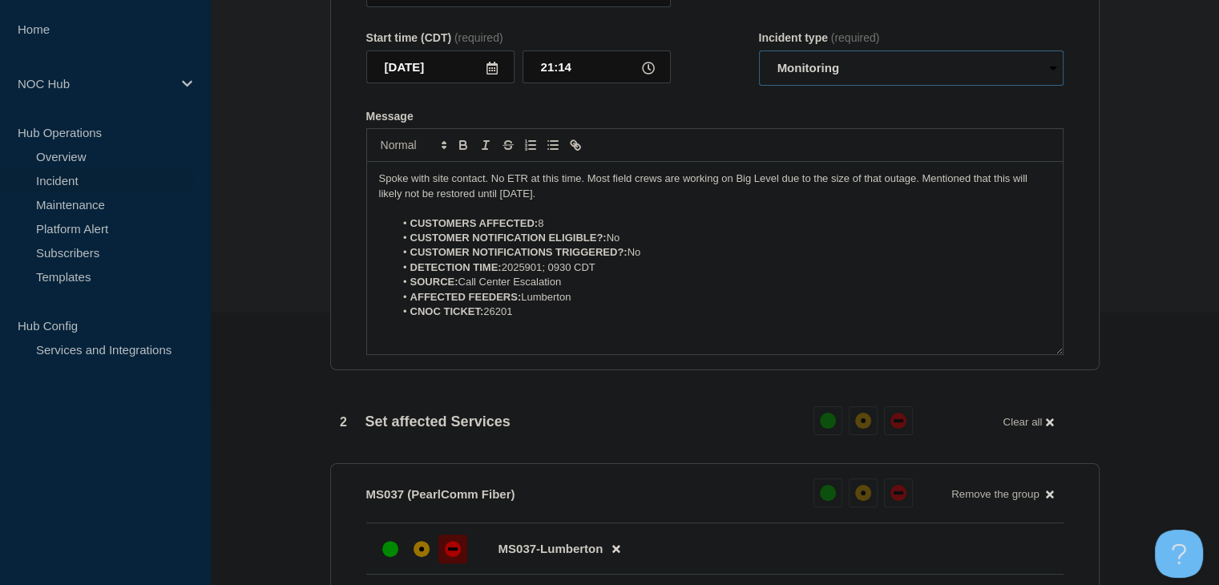
scroll to position [240, 0]
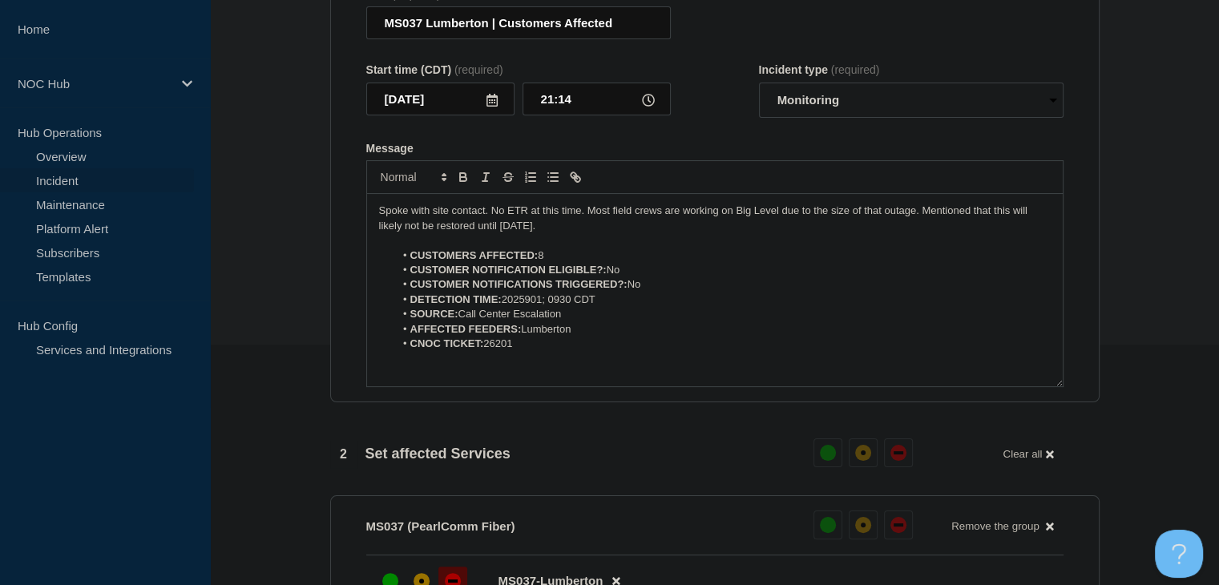
drag, startPoint x: 570, startPoint y: 229, endPoint x: 184, endPoint y: 189, distance: 388.4
click at [184, 189] on div "Home NOC Hub Hub Operations Overview Incident Maintenance Platform Alert Subscr…" at bounding box center [609, 522] width 1219 height 1524
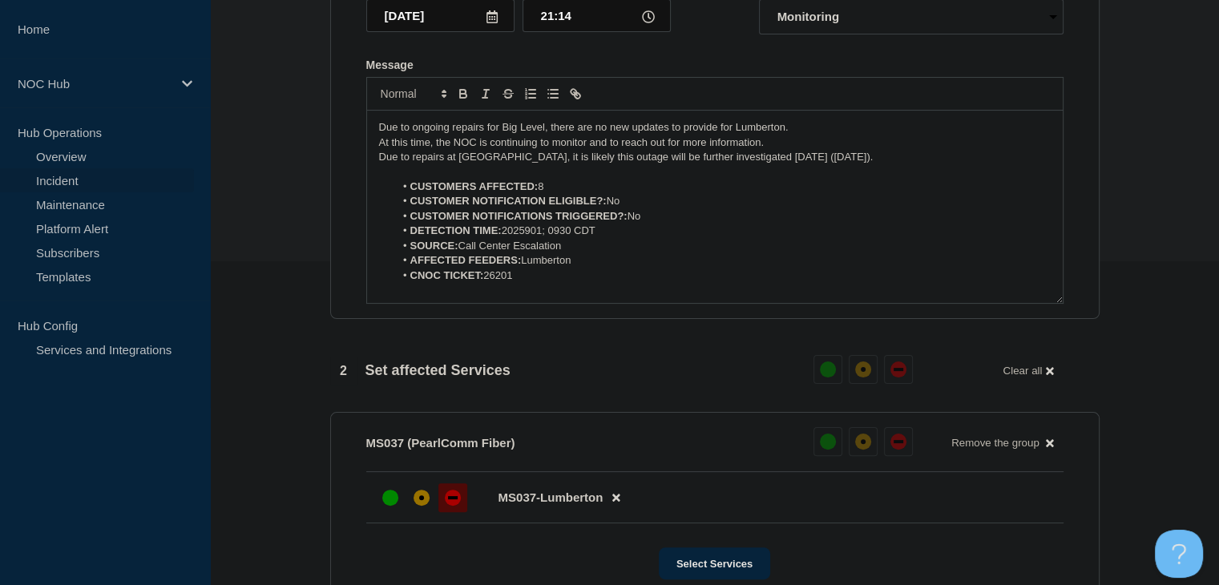
scroll to position [641, 0]
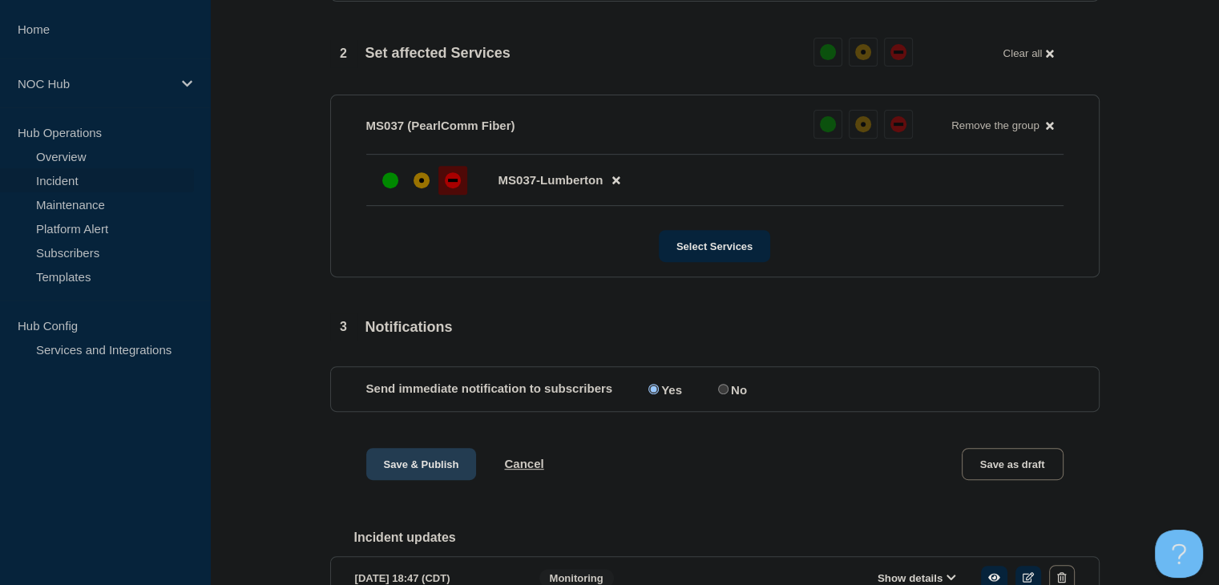
click at [403, 480] on button "Save & Publish" at bounding box center [421, 464] width 111 height 32
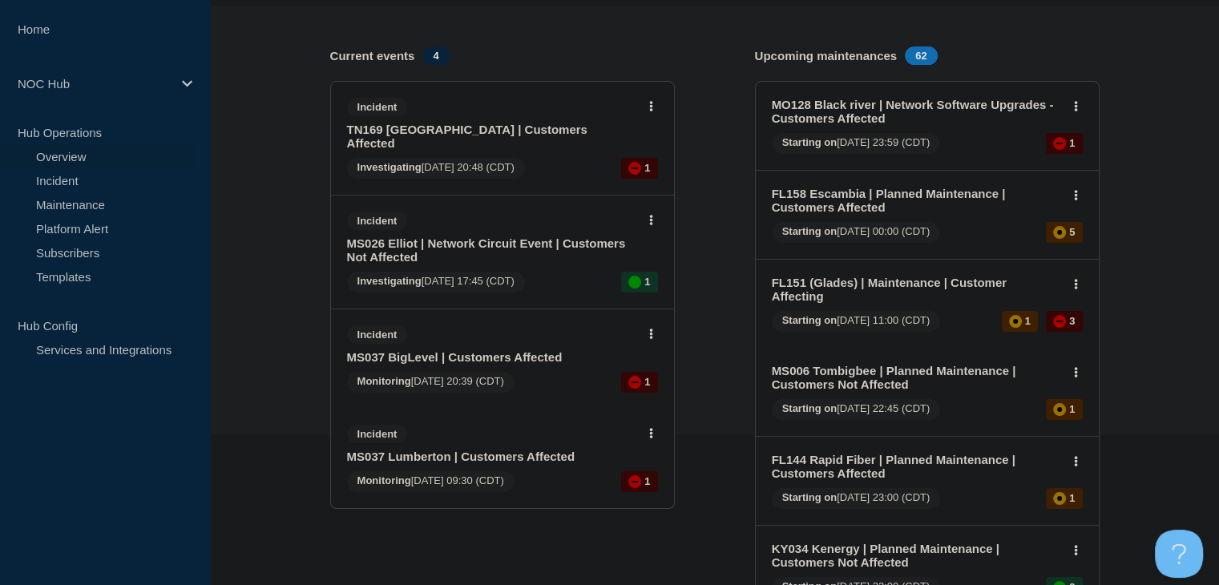
scroll to position [160, 0]
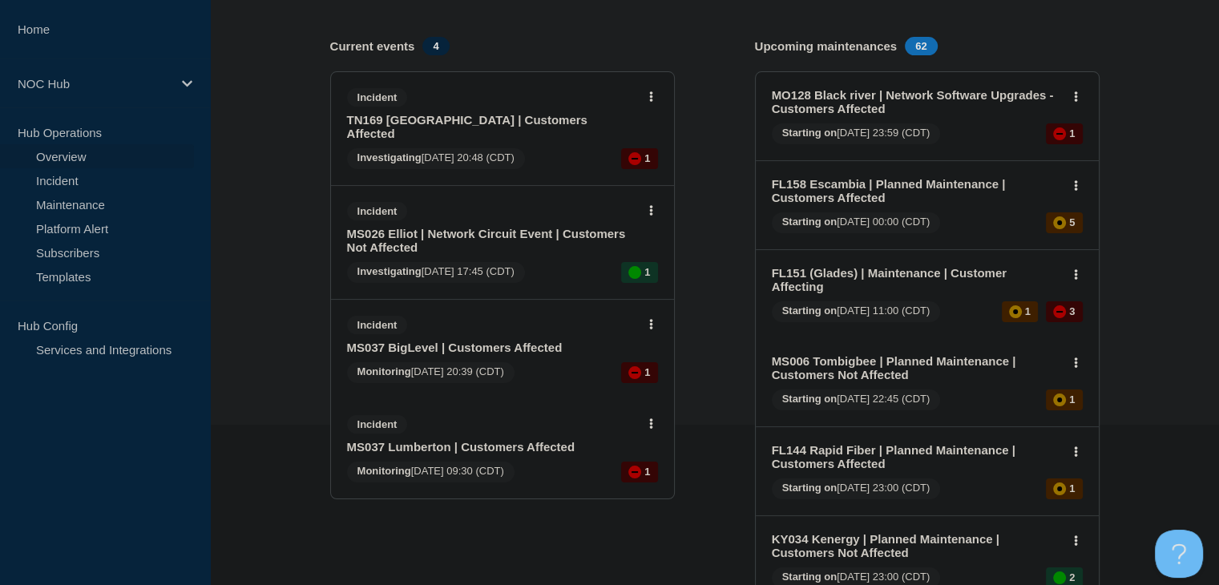
click at [429, 325] on div "Incident MS037 BigLevel | Customers Affected" at bounding box center [495, 335] width 297 height 38
click at [430, 341] on link "MS037 BigLevel | Customers Affected" at bounding box center [491, 348] width 289 height 14
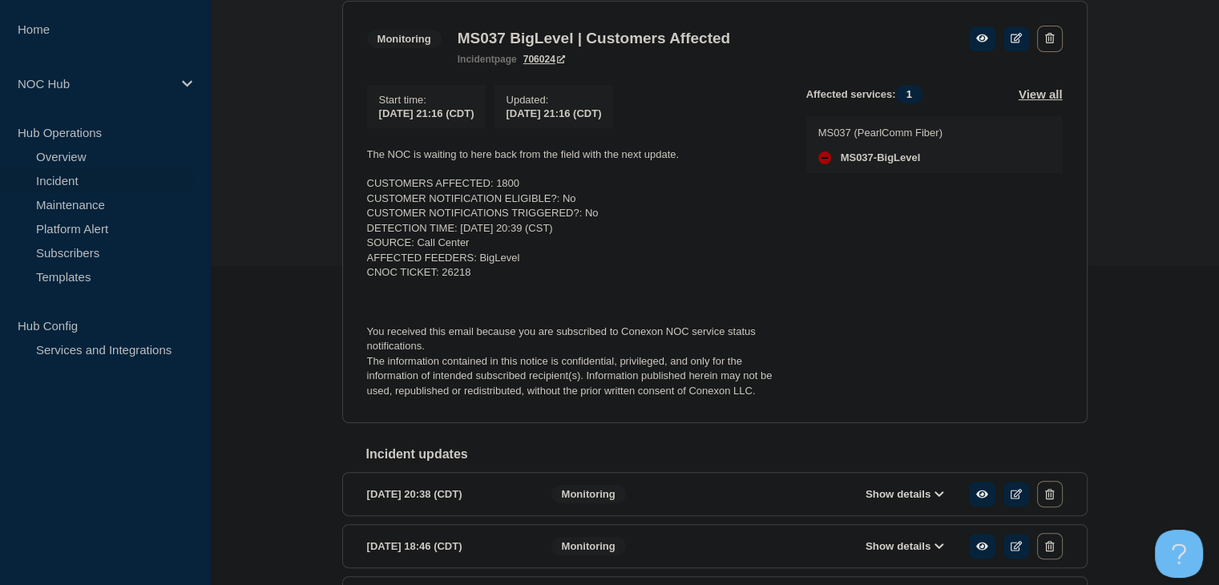
scroll to position [321, 0]
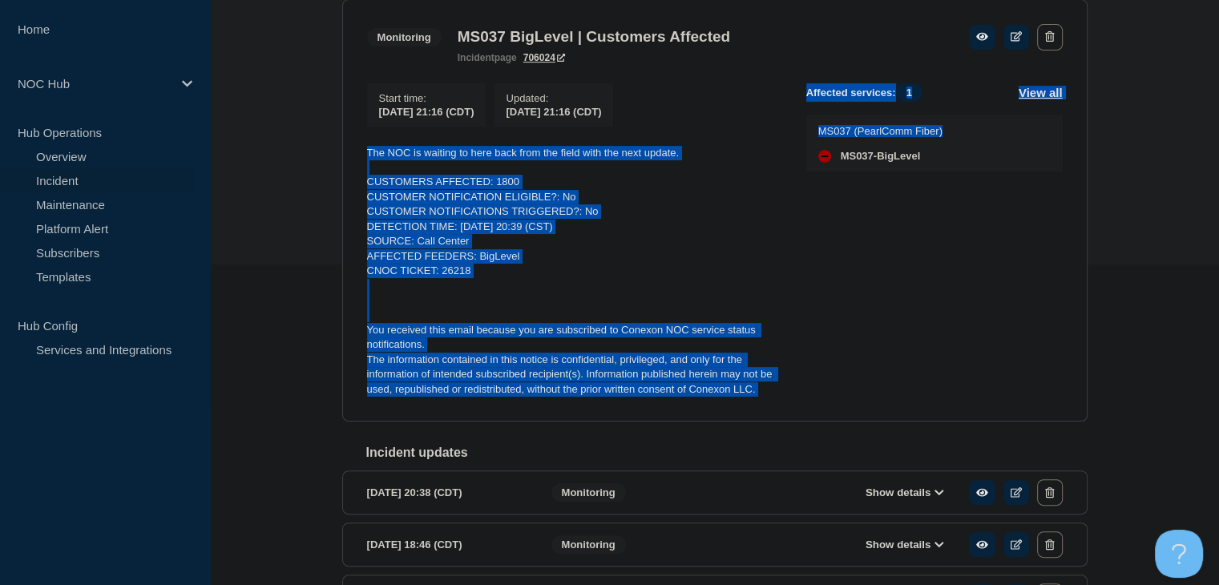
drag, startPoint x: 807, startPoint y: 410, endPoint x: 282, endPoint y: 148, distance: 586.7
click at [282, 148] on div "Back Back to Incidents Update incident Monitoring MS037 BigLevel | Customers Af…" at bounding box center [714, 403] width 1009 height 951
click at [542, 263] on p "AFFECTED FEEDERS: BigLevel" at bounding box center [574, 256] width 414 height 14
drag, startPoint x: 789, startPoint y: 400, endPoint x: 328, endPoint y: 161, distance: 519.8
click at [328, 161] on div "Back Back to Incidents Update incident Monitoring MS037 BigLevel | Customers Af…" at bounding box center [714, 403] width 1009 height 951
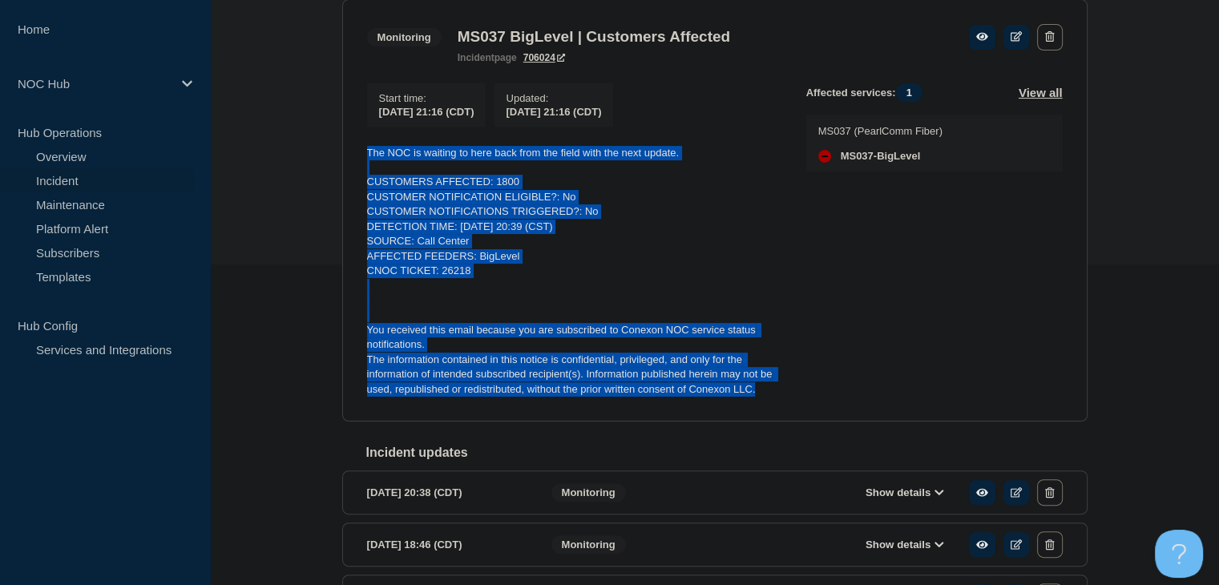
copy div "The NOC is waiting to here back from the field with the next update. CUSTOMERS …"
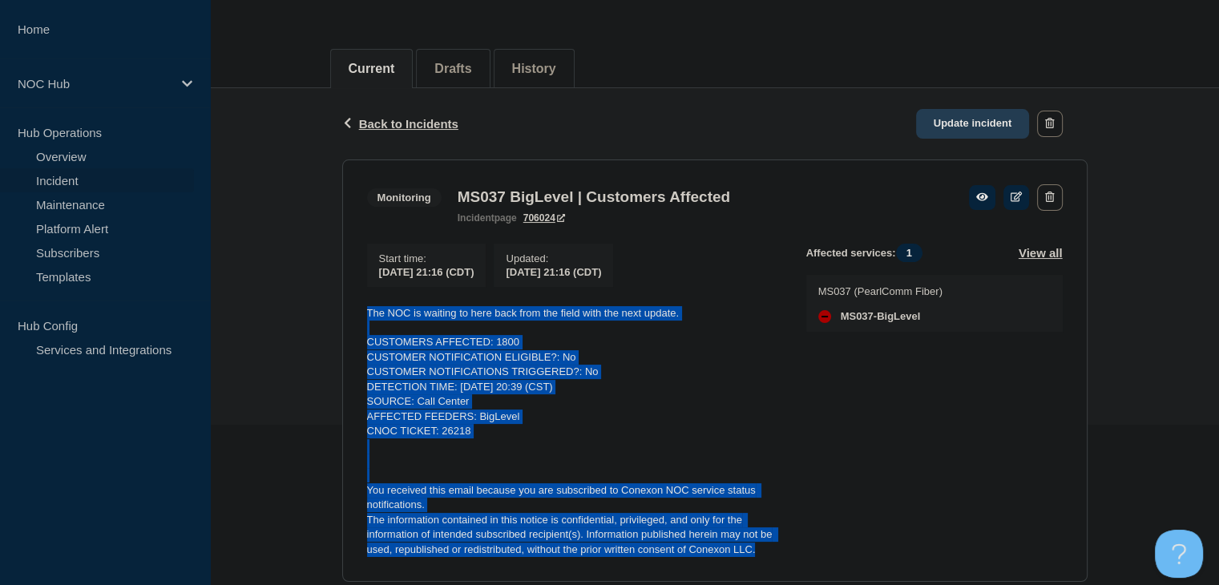
click at [1008, 113] on link "Update incident" at bounding box center [973, 124] width 114 height 30
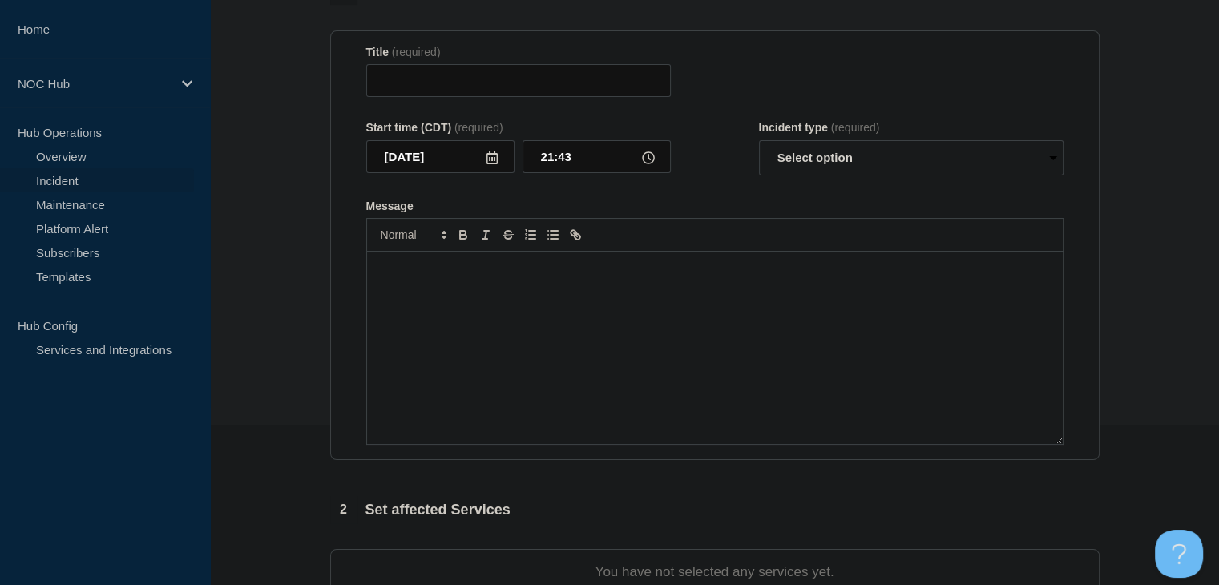
click at [484, 338] on div "Message" at bounding box center [715, 348] width 696 height 192
type input "MS037 BigLevel | Customers Affected"
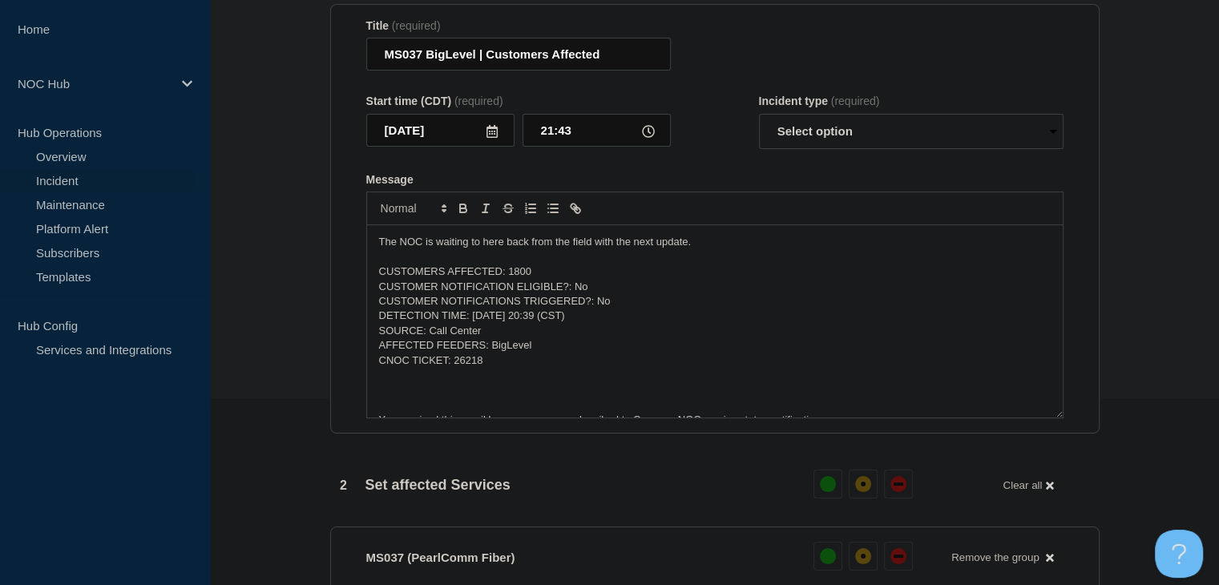
scroll to position [37, 0]
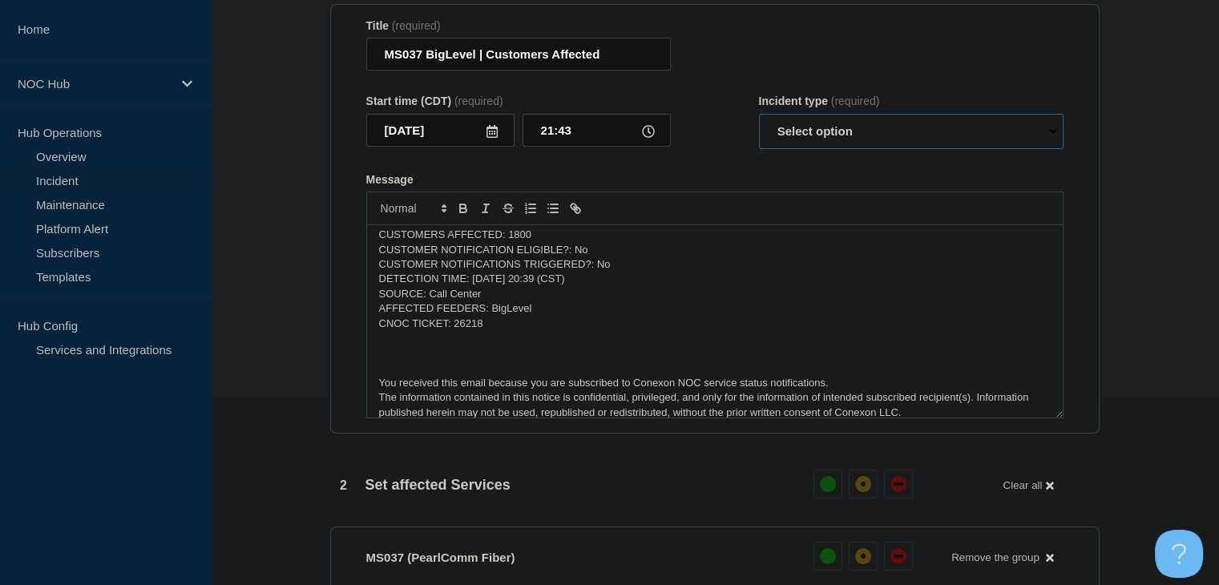
click at [805, 149] on select "Select option Investigating Identified Monitoring Resolved" at bounding box center [911, 131] width 305 height 35
select select "monitoring"
click at [759, 145] on select "Select option Investigating Identified Monitoring Resolved" at bounding box center [911, 131] width 305 height 35
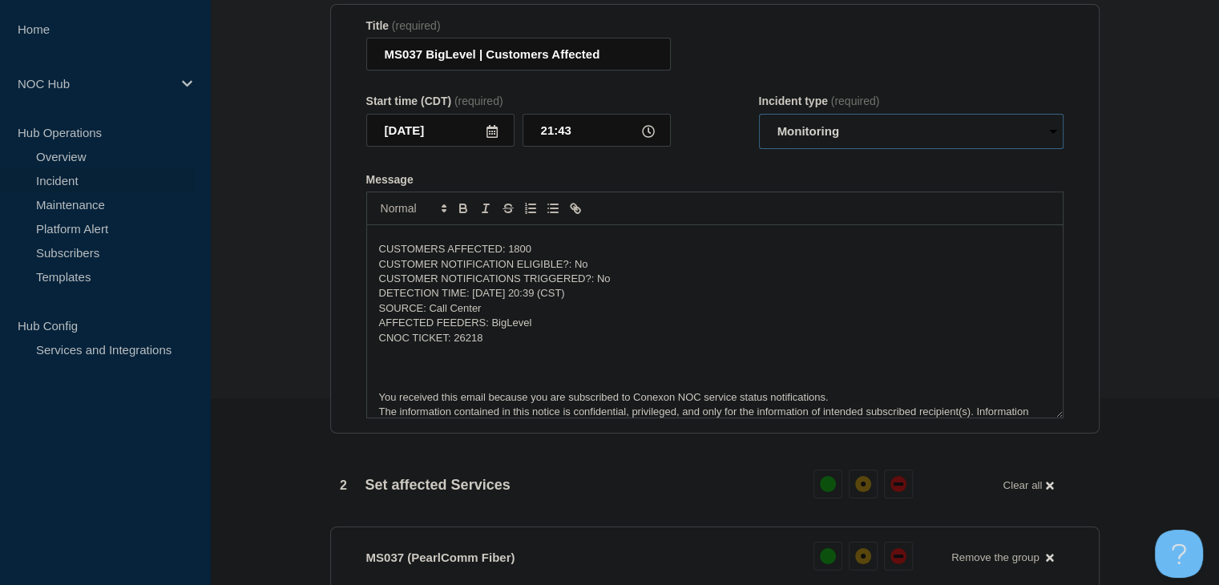
scroll to position [0, 0]
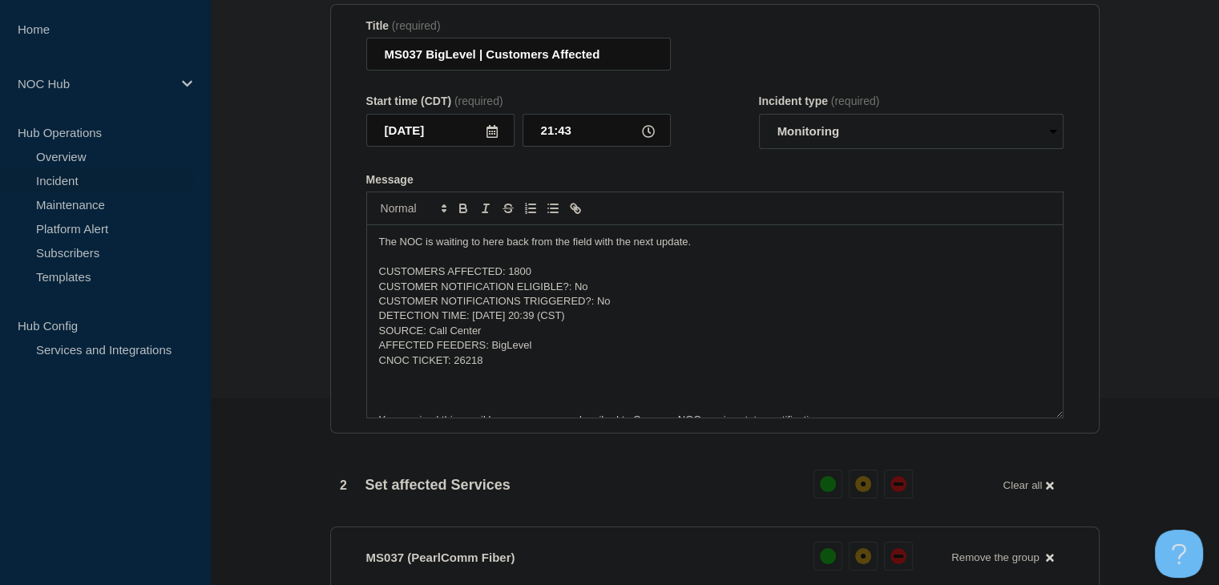
click at [584, 249] on p "The NOC is waiting to here back from the field with the next update." at bounding box center [715, 242] width 672 height 14
click at [620, 249] on p "NOC is waiting for more information from the field." at bounding box center [715, 242] width 672 height 14
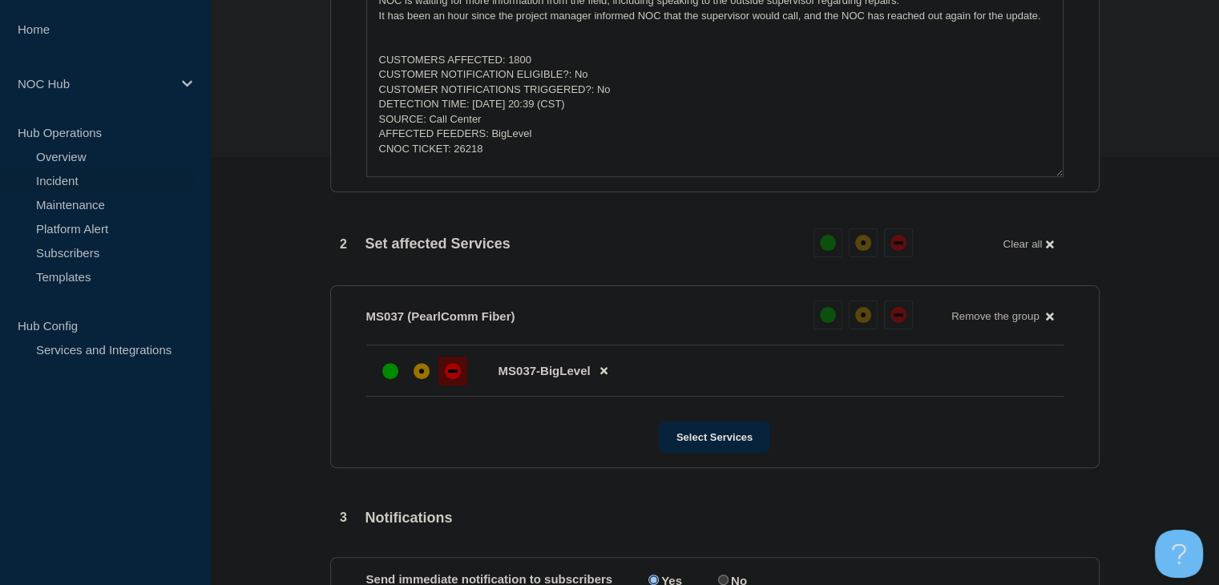
scroll to position [668, 0]
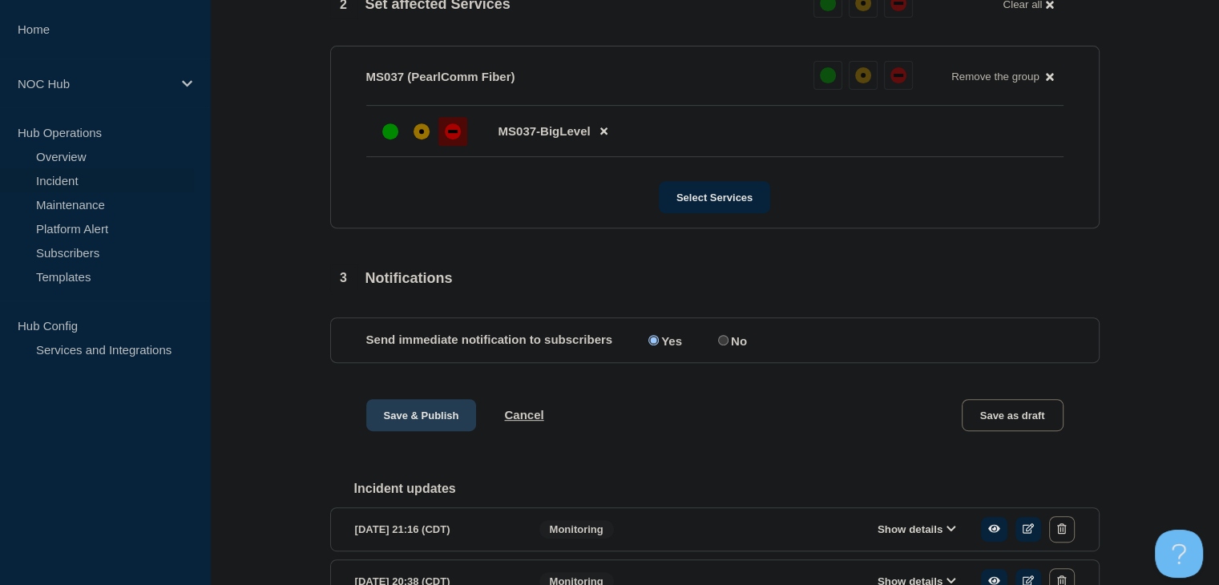
click at [406, 431] on button "Save & Publish" at bounding box center [421, 415] width 111 height 32
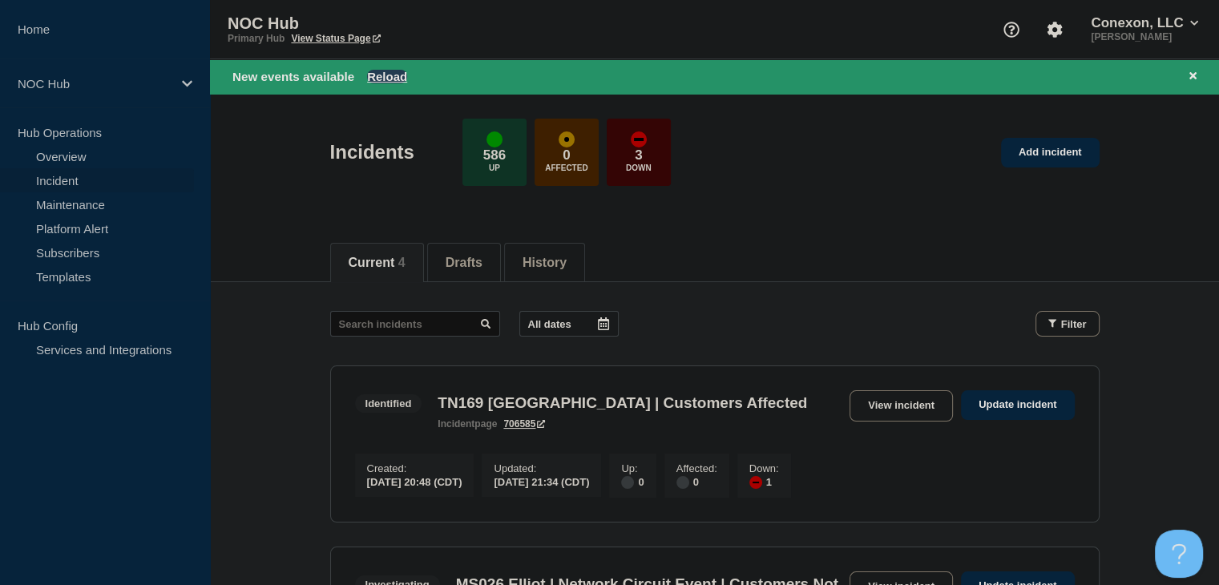
click at [400, 72] on button "Reload" at bounding box center [387, 77] width 40 height 14
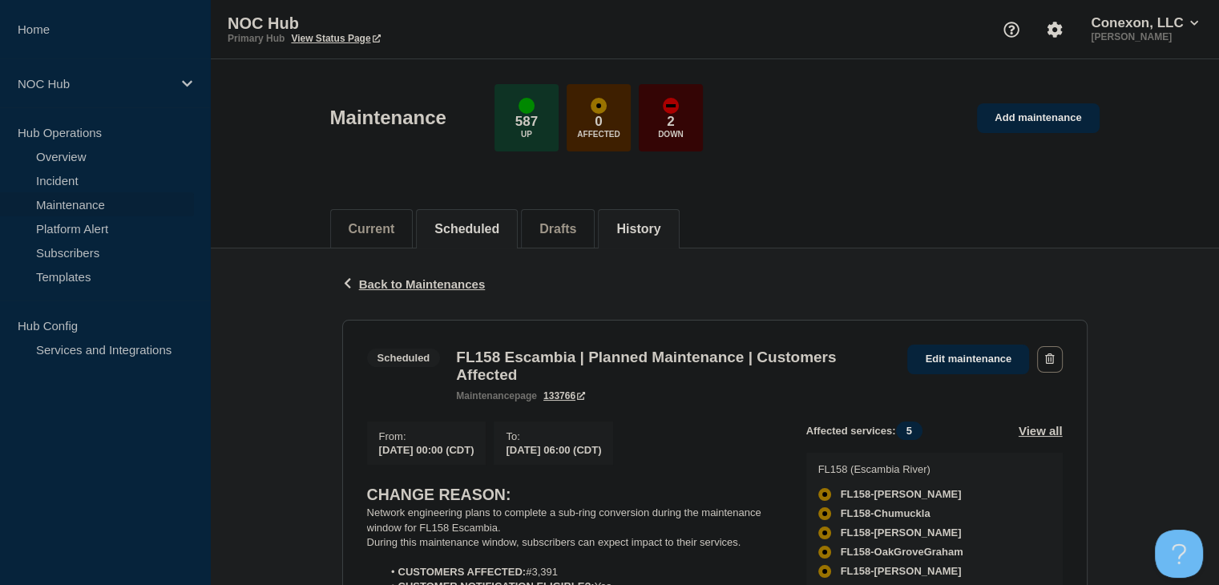
click at [660, 228] on button "History" at bounding box center [638, 229] width 44 height 14
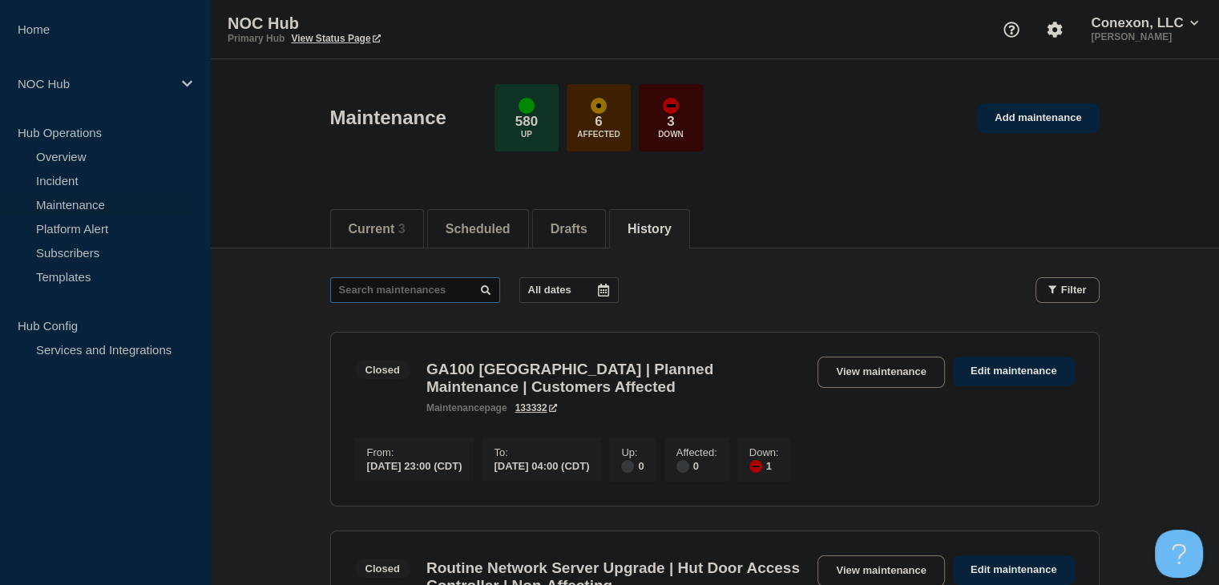
click at [416, 297] on input "text" at bounding box center [415, 290] width 170 height 26
click at [414, 295] on input "1" at bounding box center [415, 290] width 170 height 26
type input "18158"
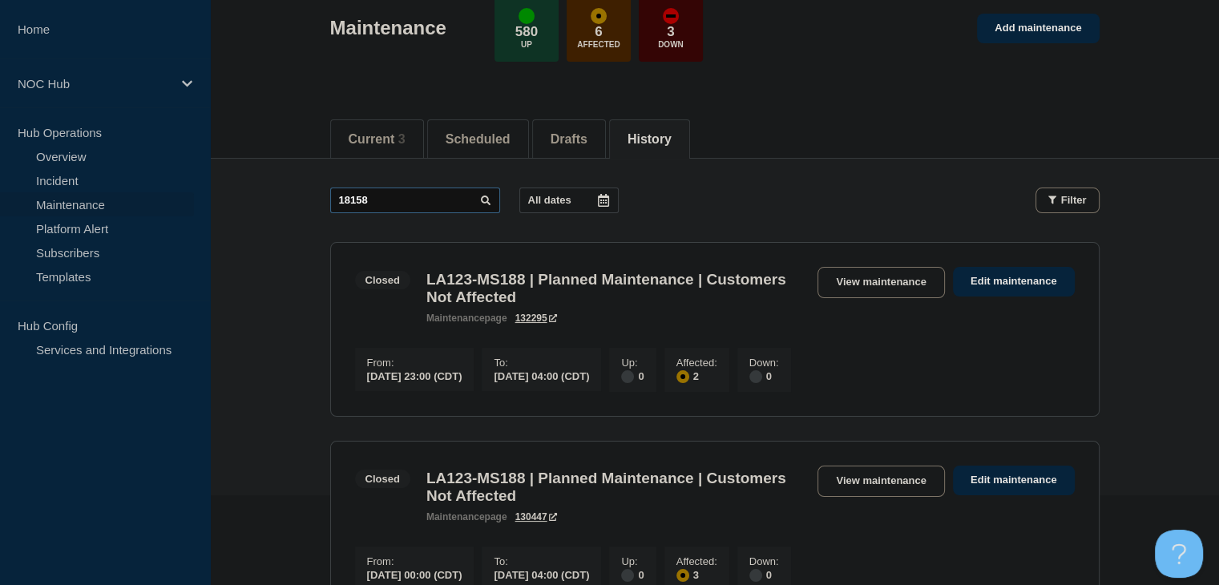
scroll to position [240, 0]
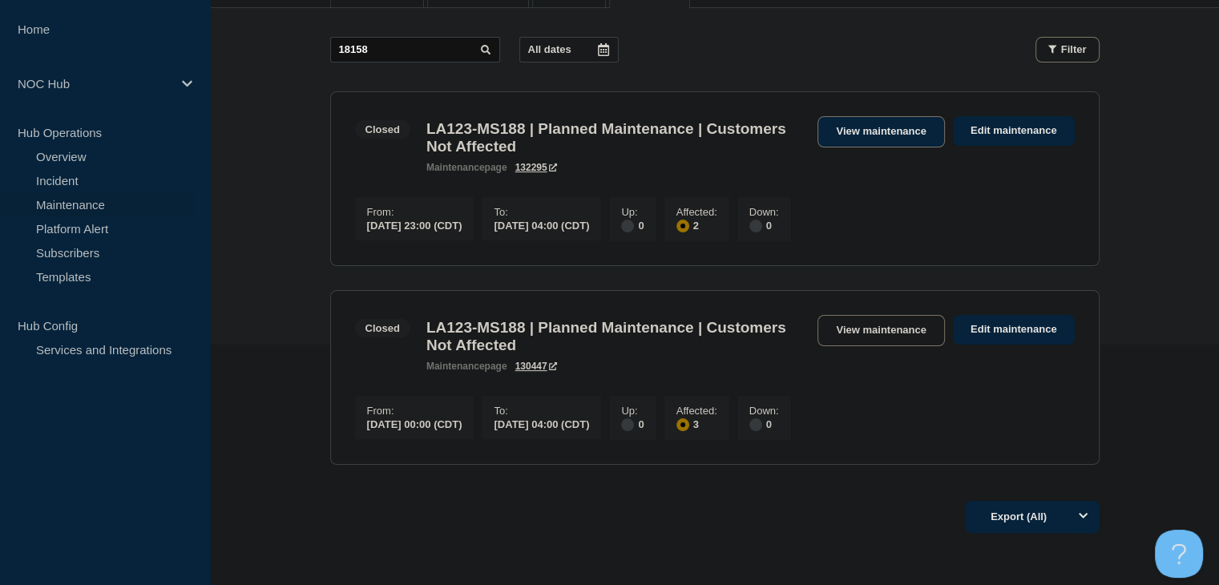
click at [864, 130] on link "View maintenance" at bounding box center [880, 131] width 127 height 31
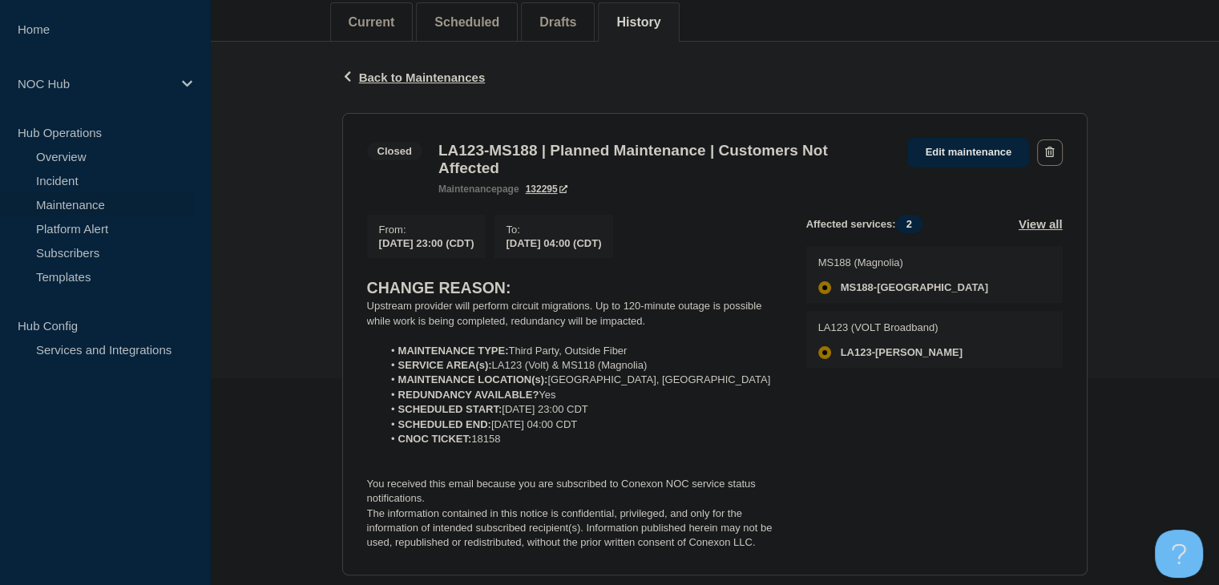
scroll to position [240, 0]
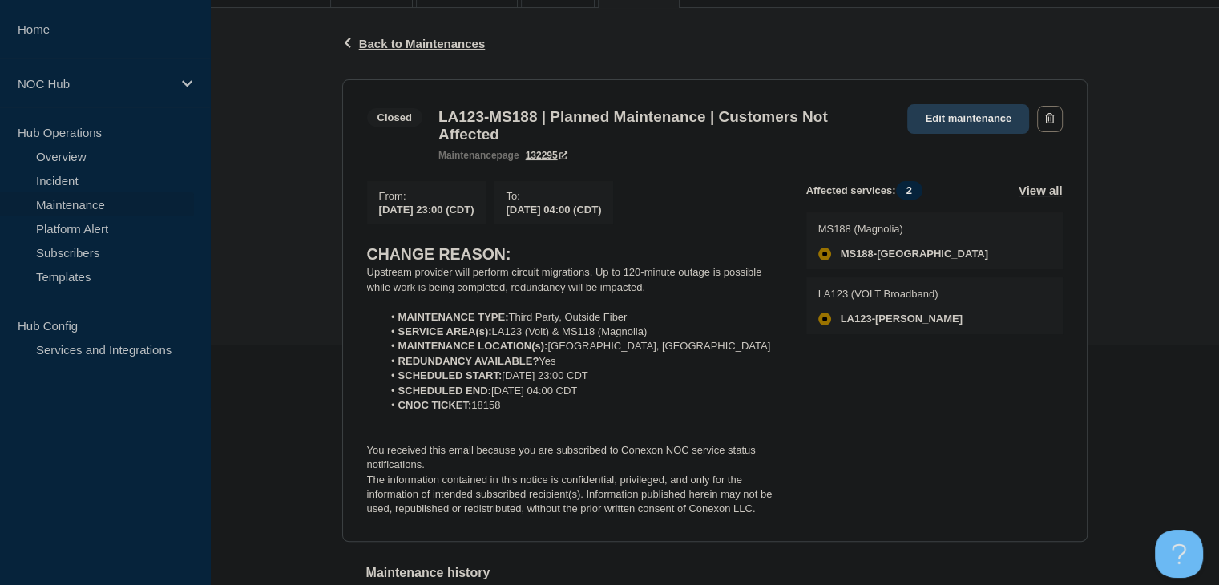
click at [943, 122] on link "Edit maintenance" at bounding box center [968, 119] width 122 height 30
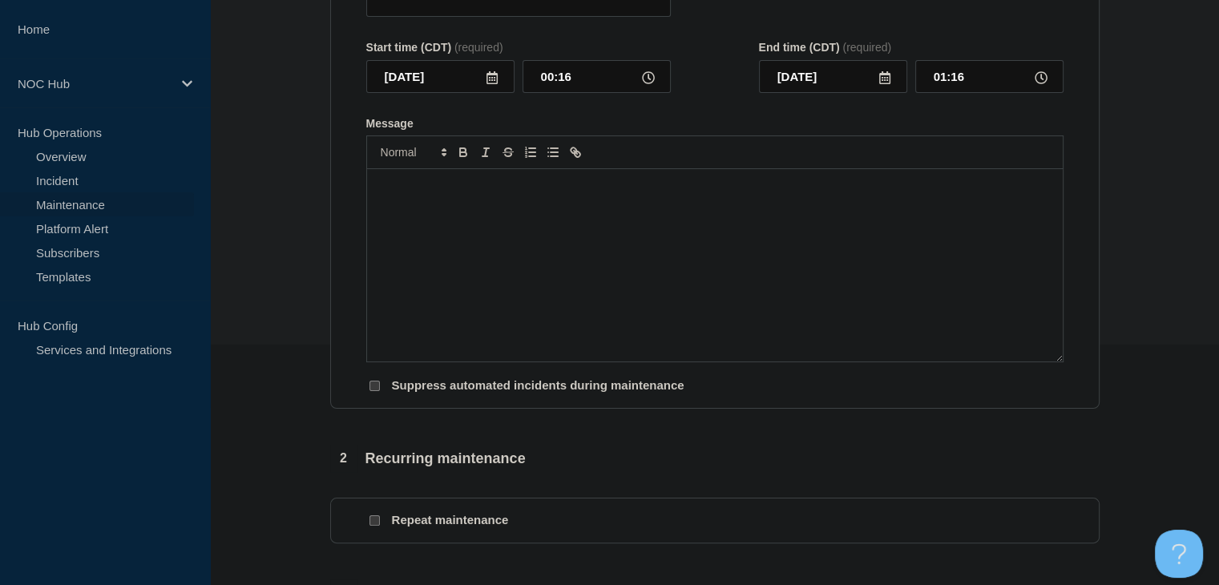
type input "LA123-MS188 | Planned Maintenance | Customers Not Affected"
type input "[DATE]"
type input "23:00"
type input "[DATE]"
type input "04:00"
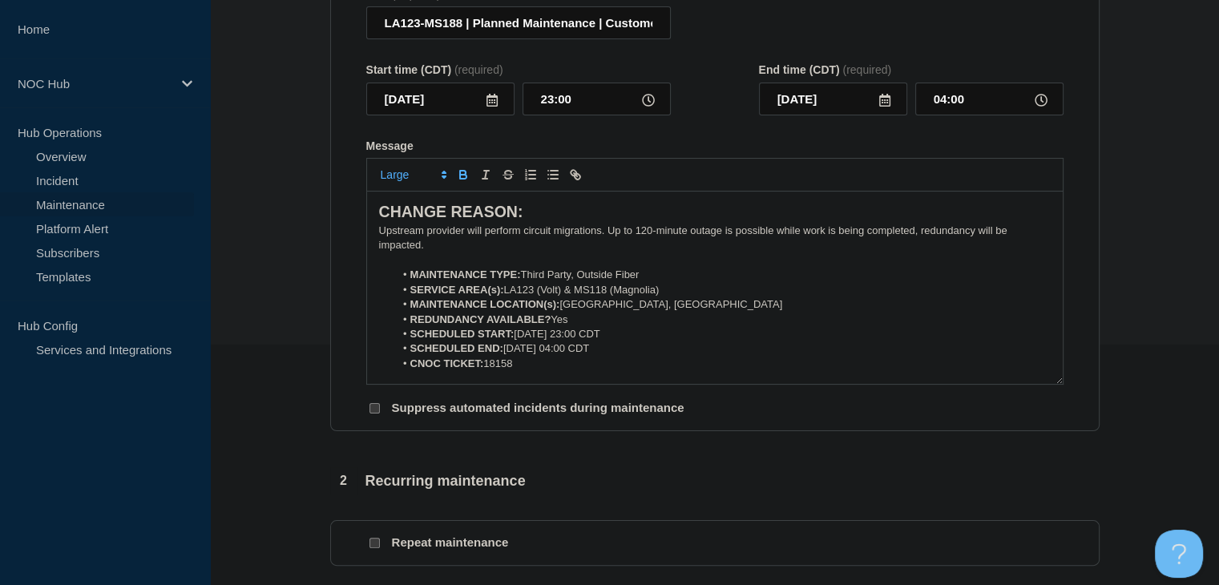
click at [542, 341] on li "SCHEDULED START: [DATE] 23:00 CDT" at bounding box center [722, 334] width 656 height 14
click at [532, 356] on li "SCHEDULED END: [DATE] 04:00 CDT" at bounding box center [722, 348] width 656 height 14
click at [493, 107] on icon at bounding box center [492, 100] width 13 height 13
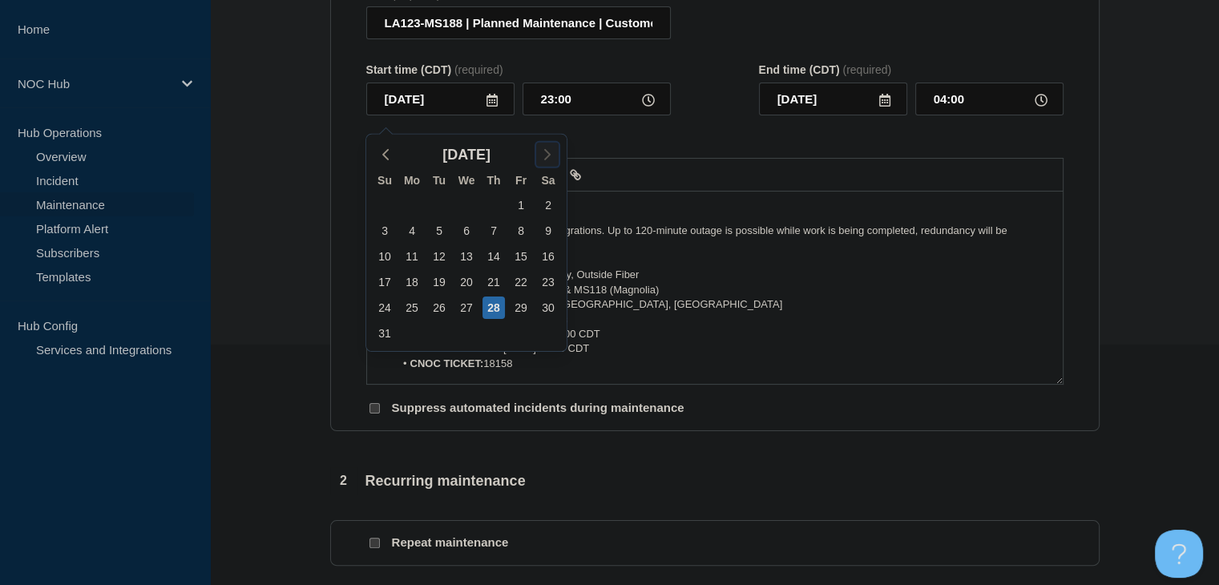
click at [542, 161] on icon "button" at bounding box center [547, 154] width 19 height 19
click at [460, 203] on div "3" at bounding box center [466, 205] width 22 height 22
type input "[DATE]"
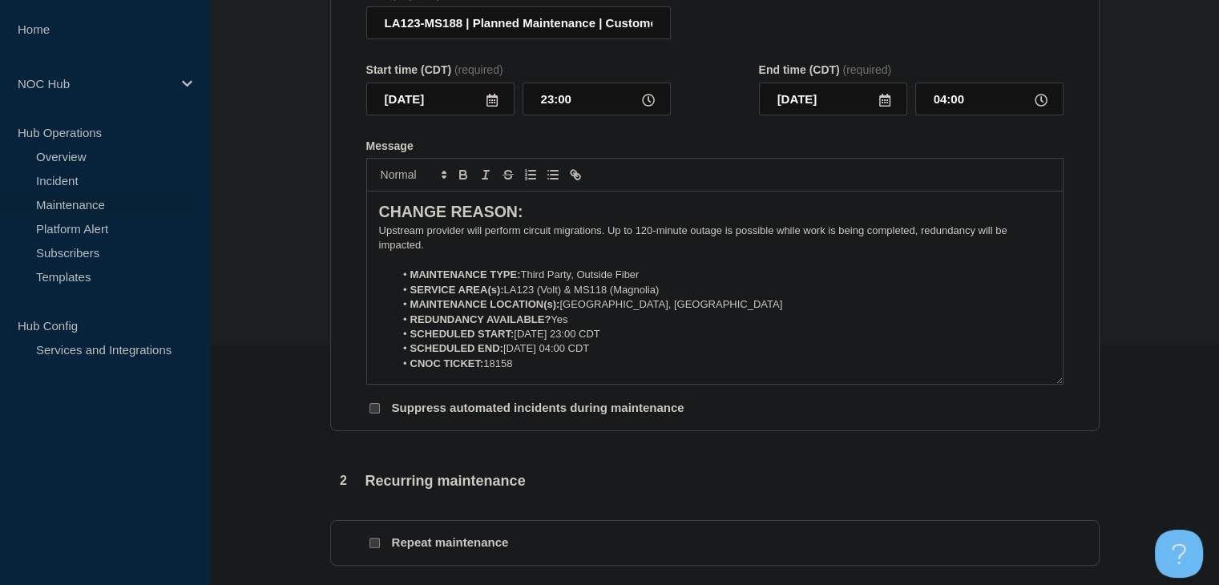
click at [757, 139] on form "Title (required) LA123-MS188 | Planned Maintenance | Customers Not Affected Sta…" at bounding box center [714, 202] width 697 height 429
click at [876, 115] on input "[DATE]" at bounding box center [833, 99] width 148 height 33
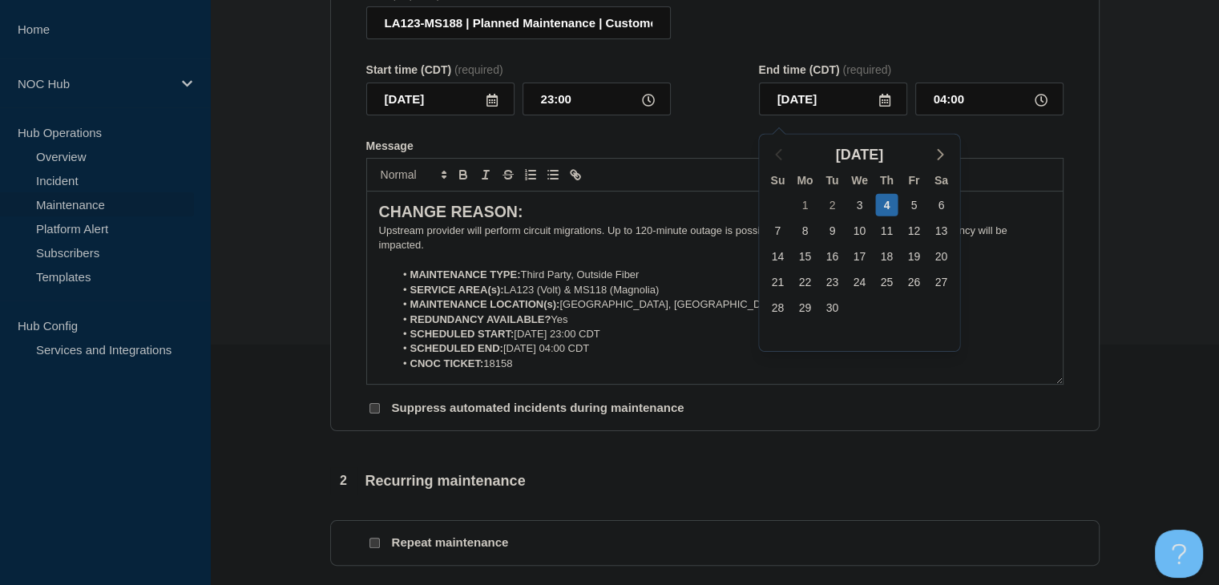
click at [885, 107] on icon at bounding box center [884, 100] width 11 height 13
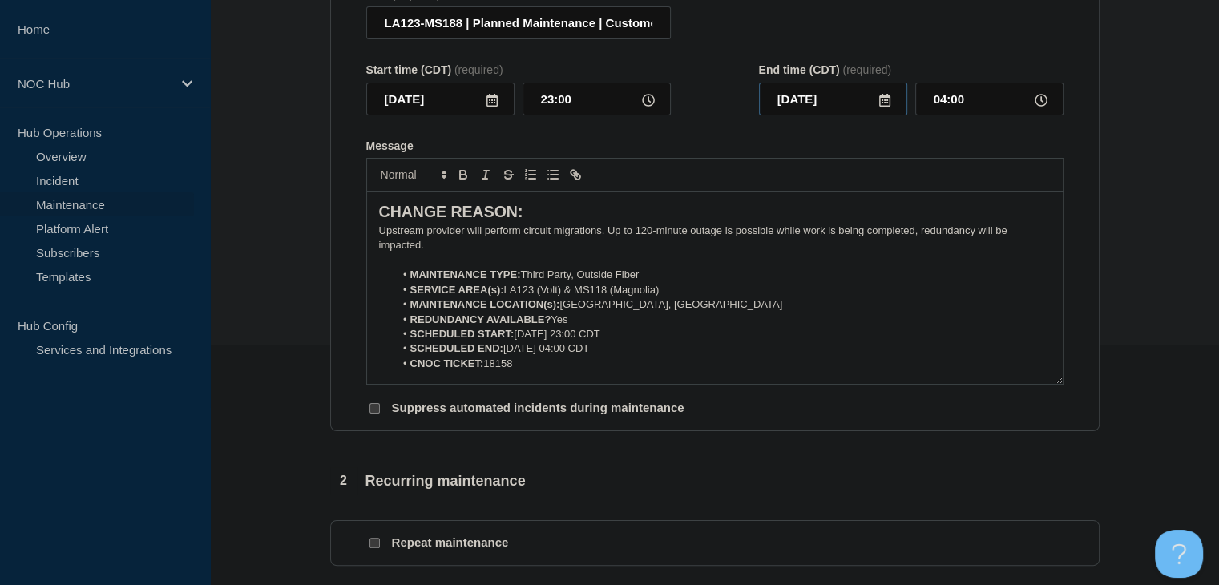
click at [882, 115] on input "[DATE]" at bounding box center [833, 99] width 148 height 33
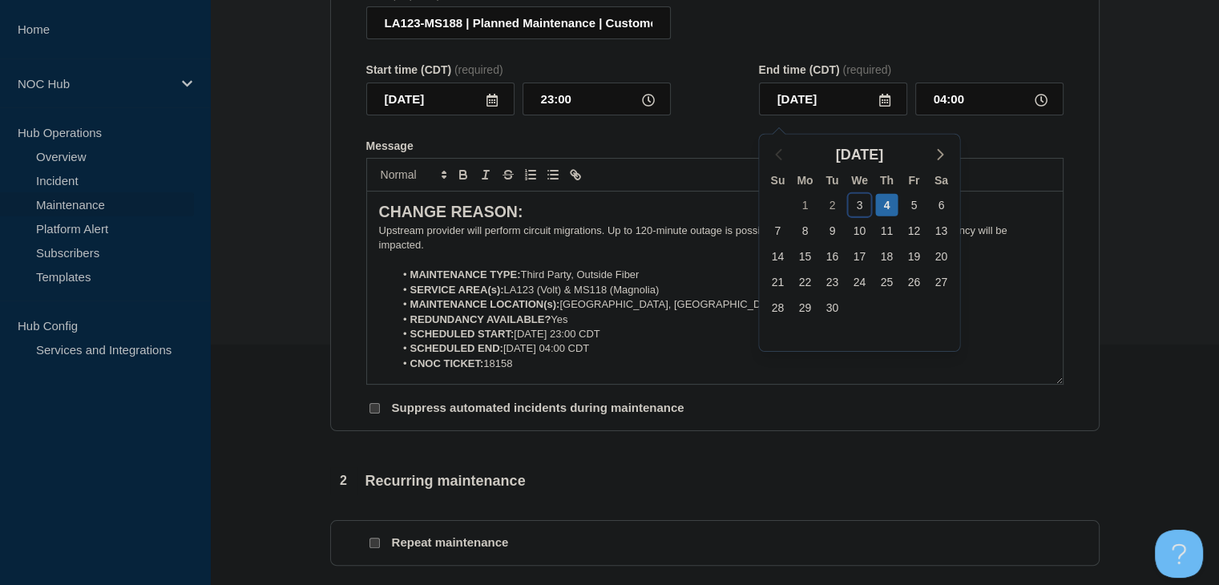
drag, startPoint x: 861, startPoint y: 200, endPoint x: 846, endPoint y: 190, distance: 17.3
click at [861, 200] on div "3" at bounding box center [859, 205] width 22 height 22
type input "[DATE]"
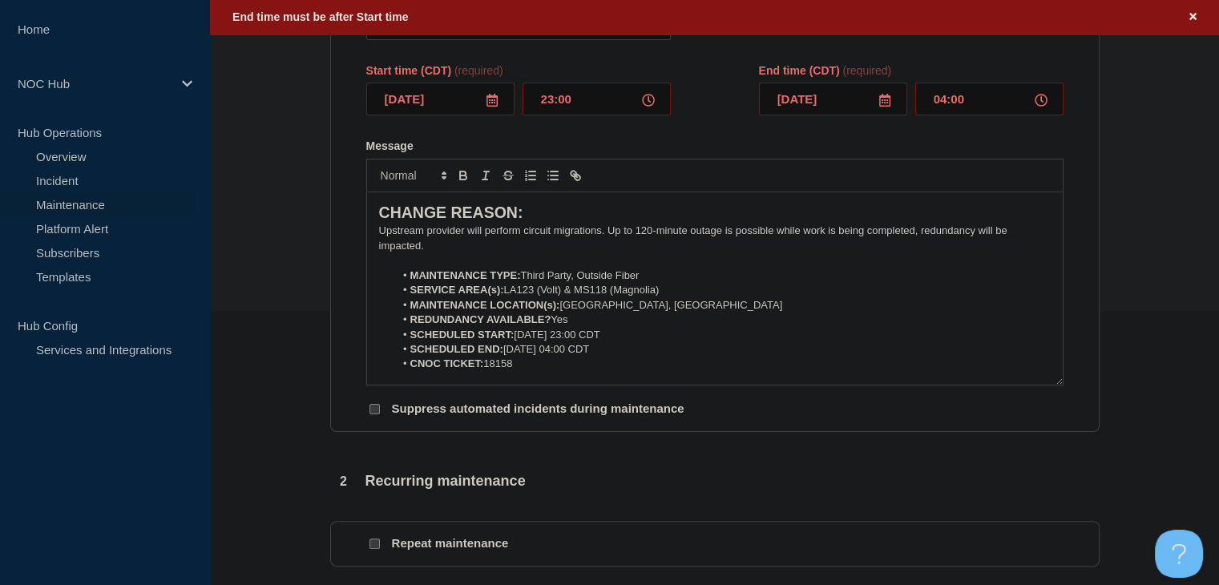
click at [708, 132] on form "Title (required) LA123-MS188 | Planned Maintenance | Customers Not Affected Sta…" at bounding box center [714, 202] width 697 height 429
click at [544, 99] on input "23:00" at bounding box center [597, 99] width 148 height 33
type input "00:00"
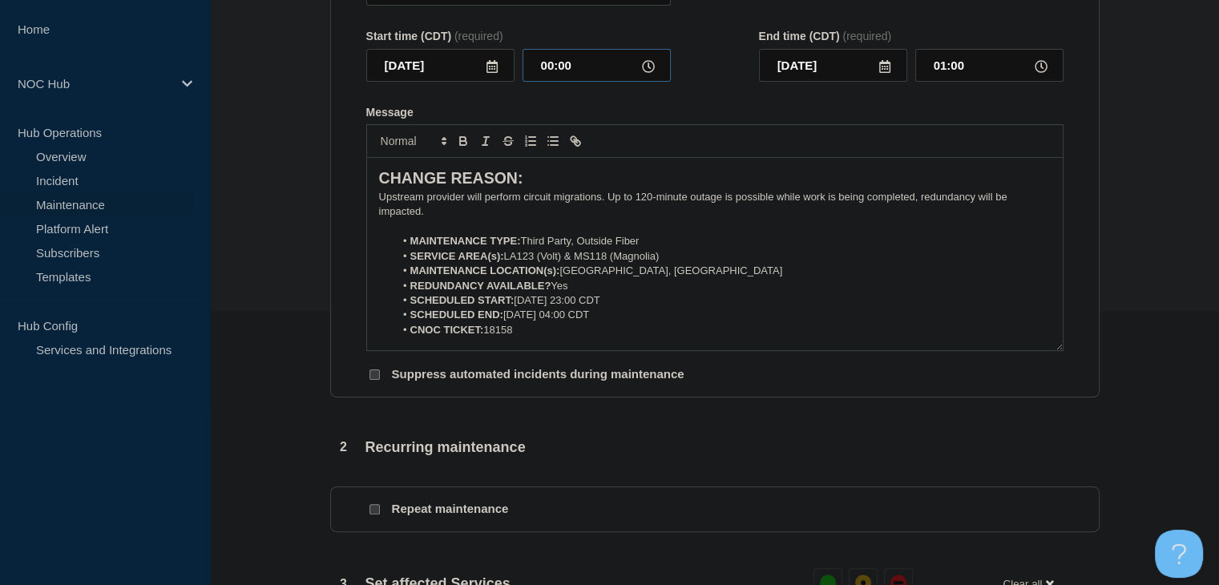
scroll to position [240, 0]
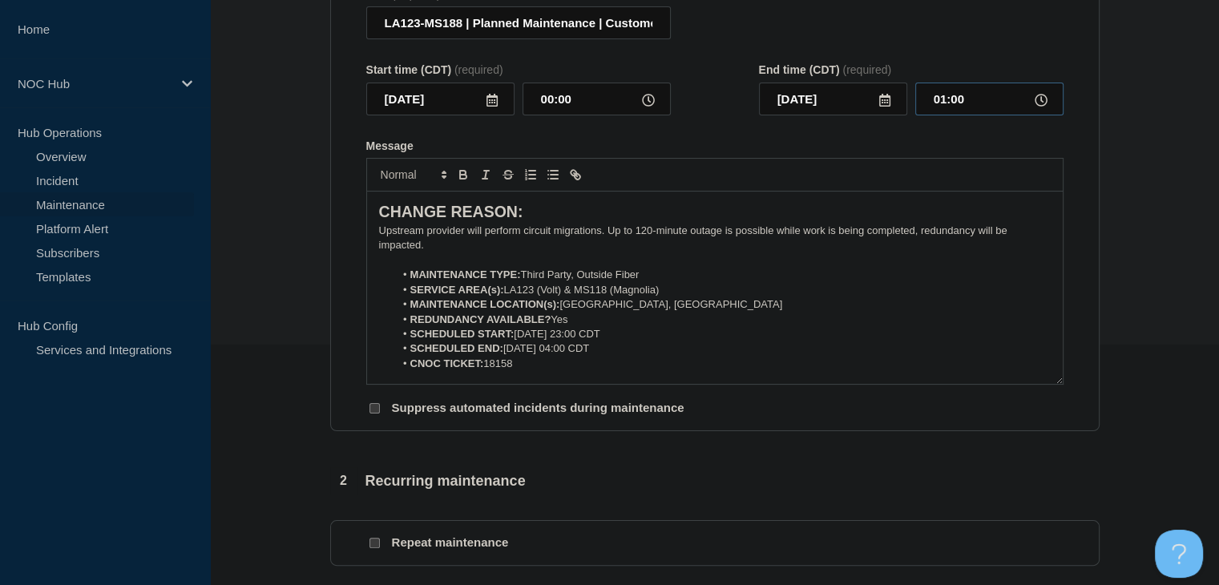
click at [955, 107] on input "01:00" at bounding box center [989, 99] width 148 height 33
type input "04:00"
click at [583, 341] on li "SCHEDULED START: [DATE] 23:00 CDT" at bounding box center [722, 334] width 656 height 14
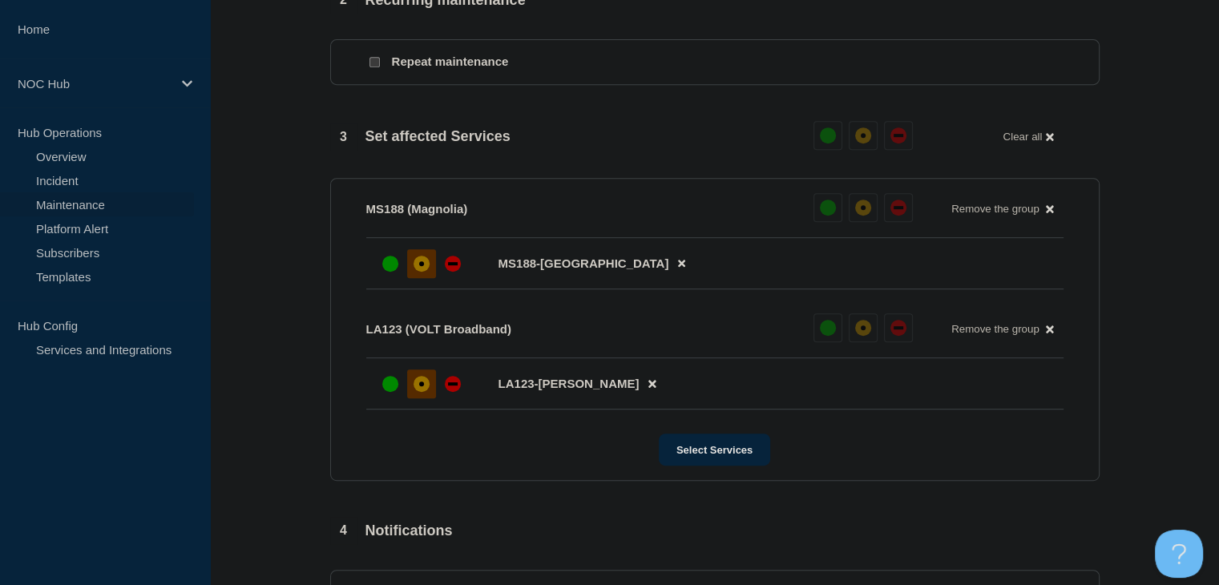
scroll to position [970, 0]
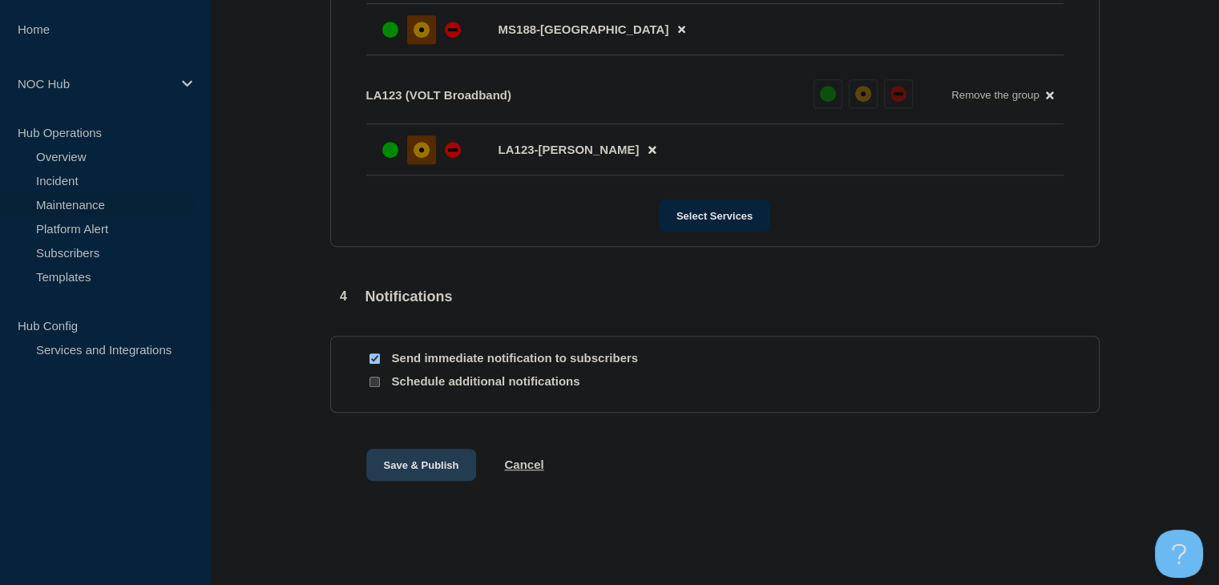
click at [402, 454] on button "Save & Publish" at bounding box center [421, 465] width 111 height 32
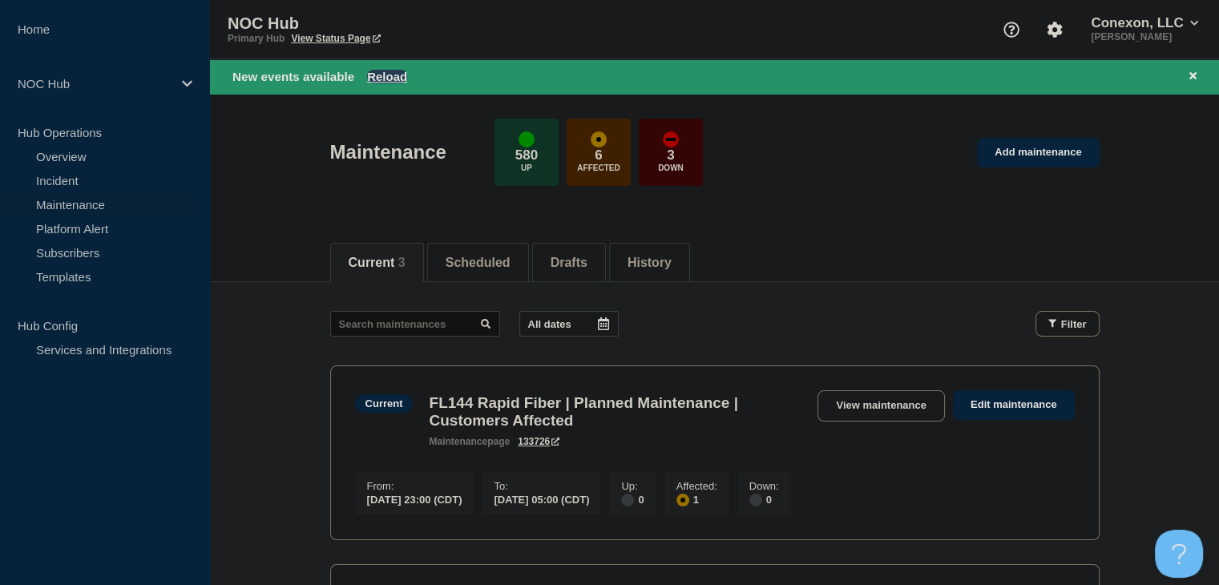
click at [391, 72] on button "Reload" at bounding box center [387, 77] width 40 height 14
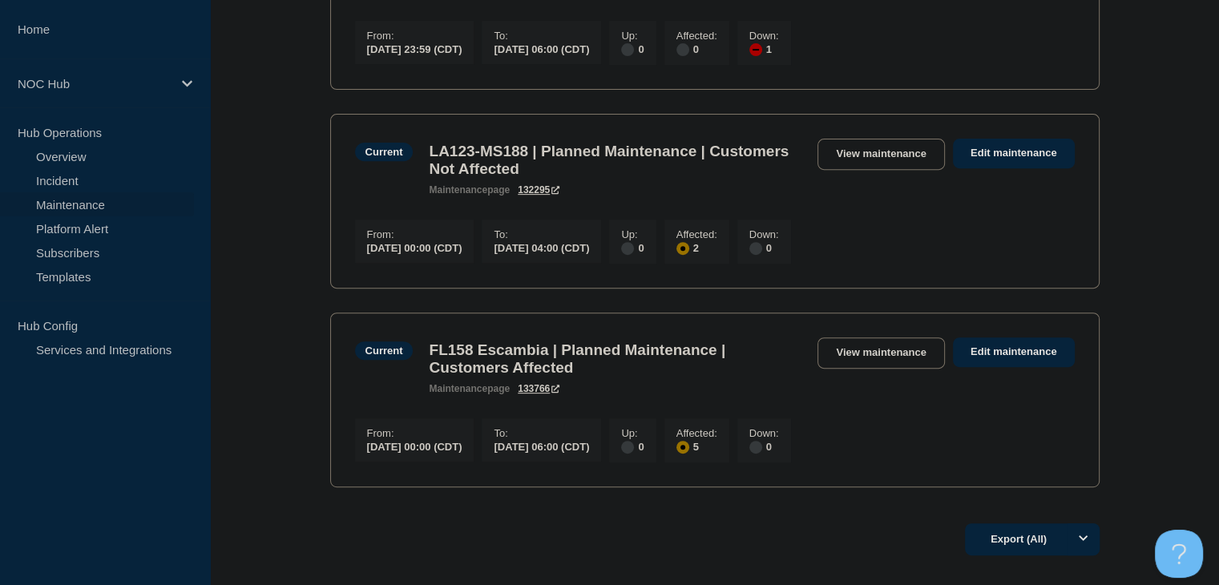
scroll to position [641, 0]
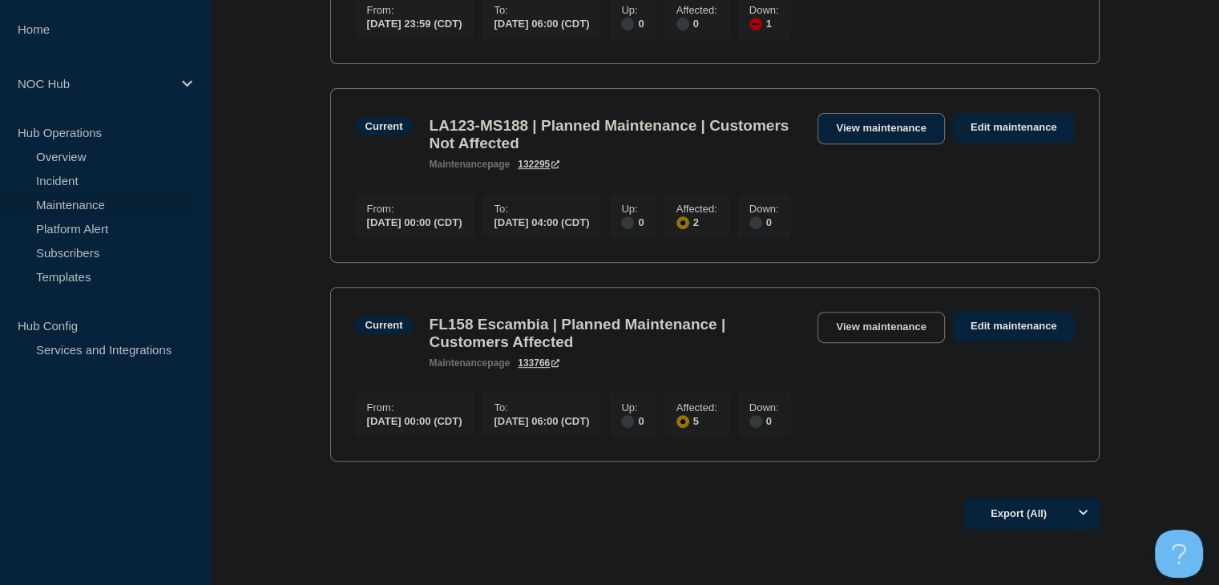
click at [862, 142] on link "View maintenance" at bounding box center [880, 128] width 127 height 31
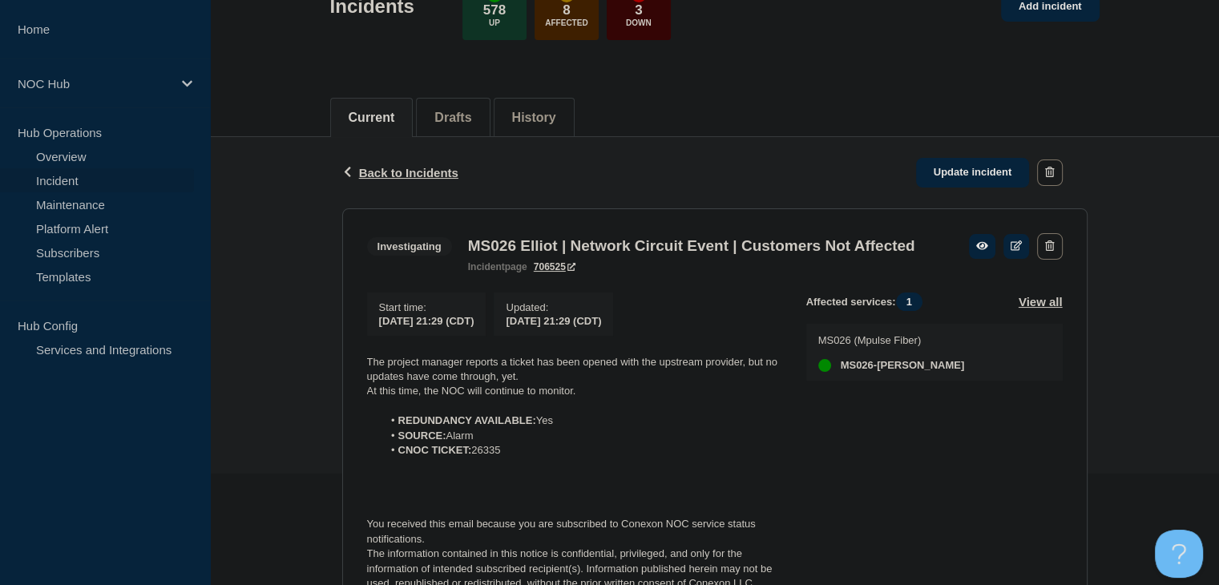
scroll to position [240, 0]
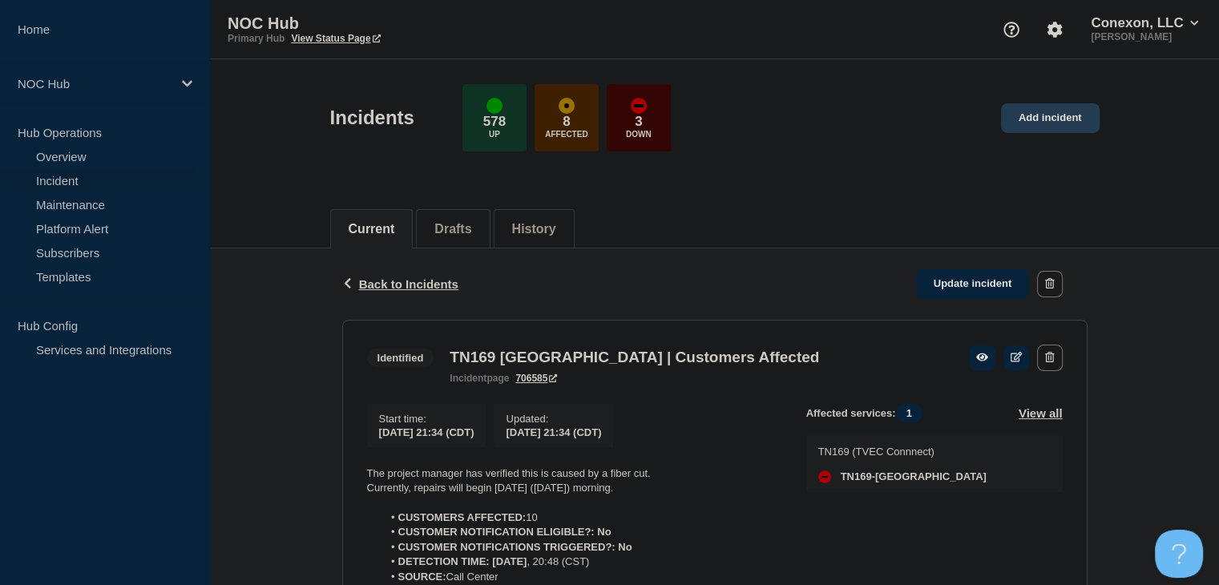
click at [1069, 119] on link "Add incident" at bounding box center [1050, 118] width 99 height 30
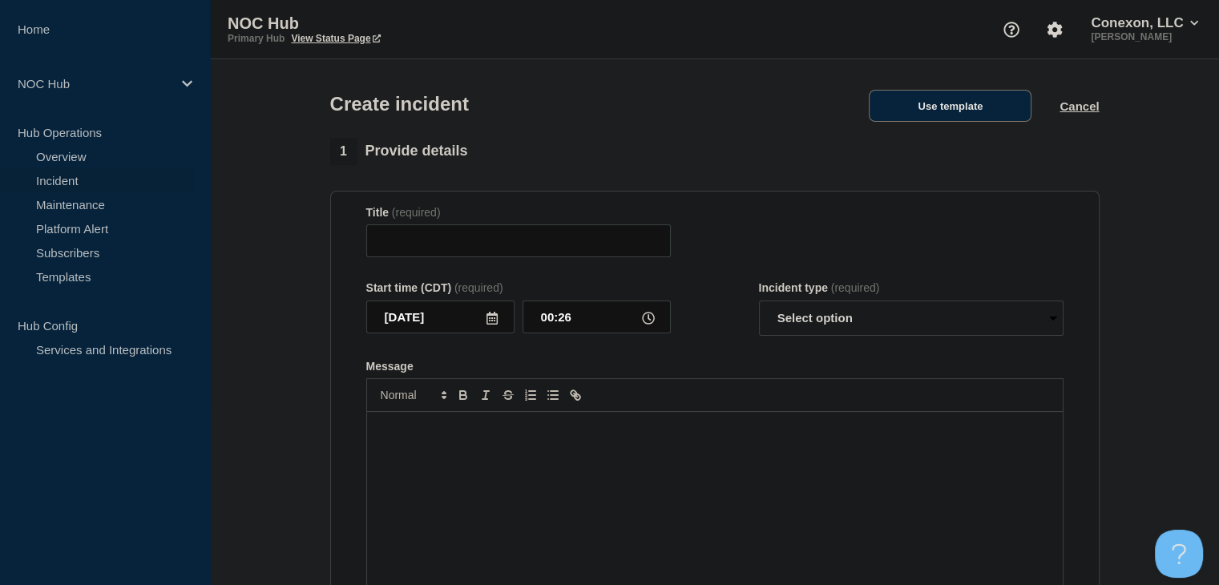
click at [935, 109] on button "Use template" at bounding box center [950, 106] width 163 height 32
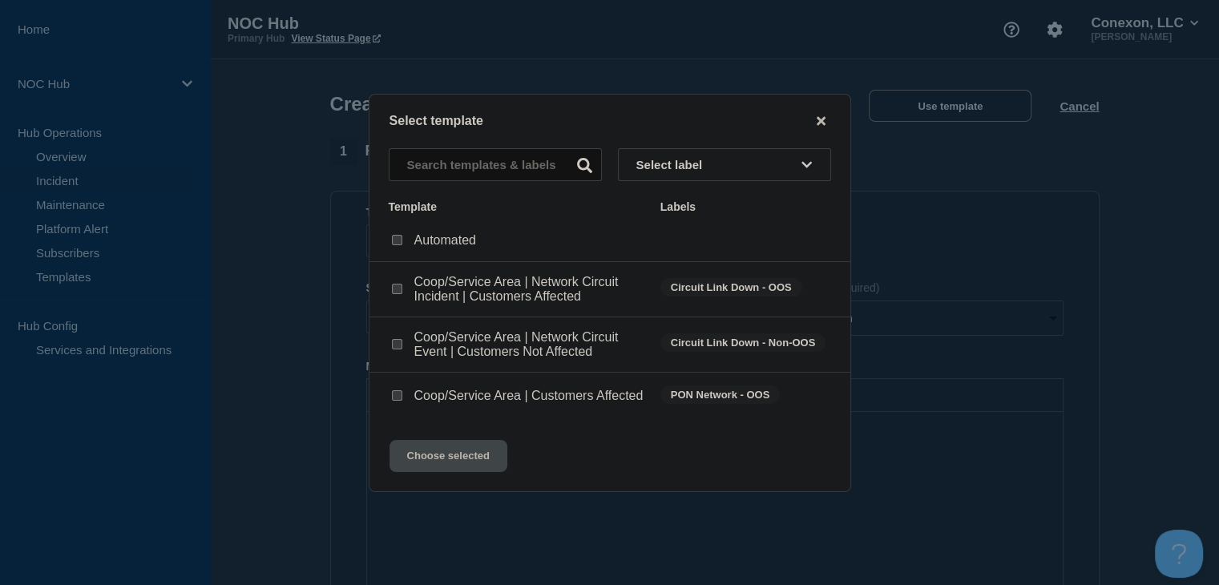
click at [403, 341] on div at bounding box center [397, 345] width 16 height 16
click at [394, 341] on input "Coop/Service Area | Network Circuit Event | Customers Not Affected checkbox" at bounding box center [397, 344] width 10 height 10
checkbox input "true"
click at [446, 462] on button "Choose selected" at bounding box center [449, 456] width 118 height 32
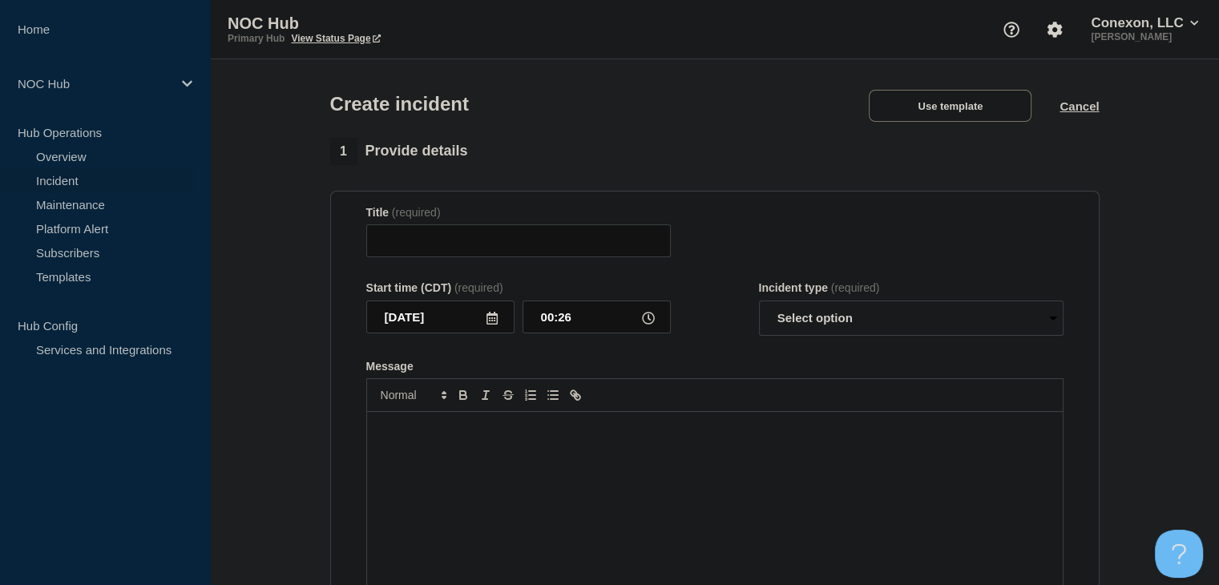
type input "Coop/Service Area | Network Circuit Event | Customers Not Affected"
select select "investigating"
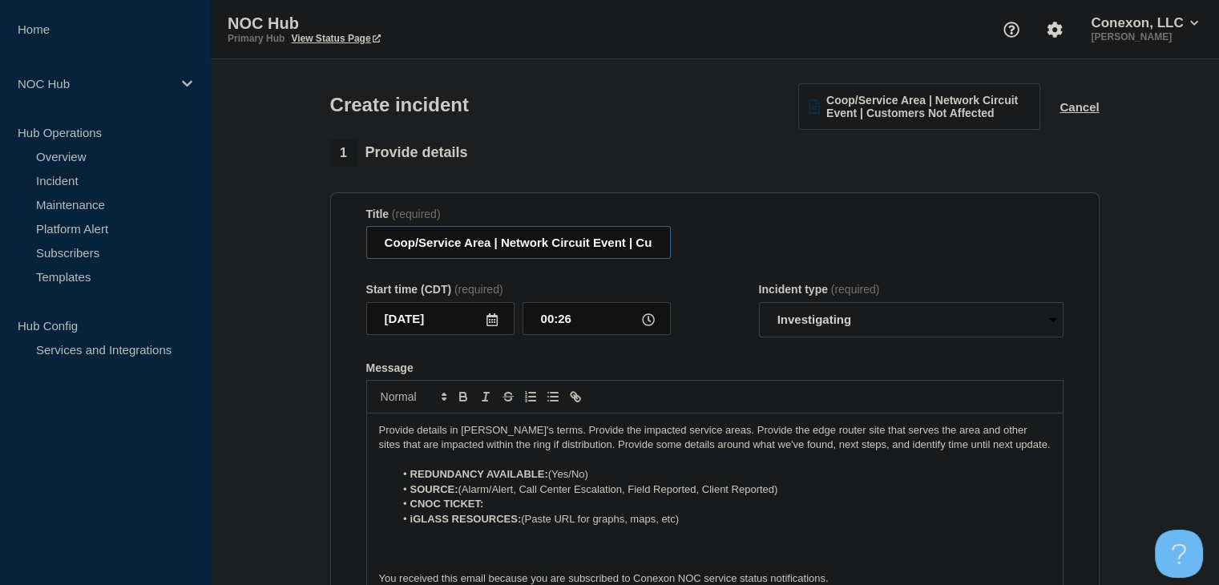
drag, startPoint x: 490, startPoint y: 251, endPoint x: 279, endPoint y: 254, distance: 211.6
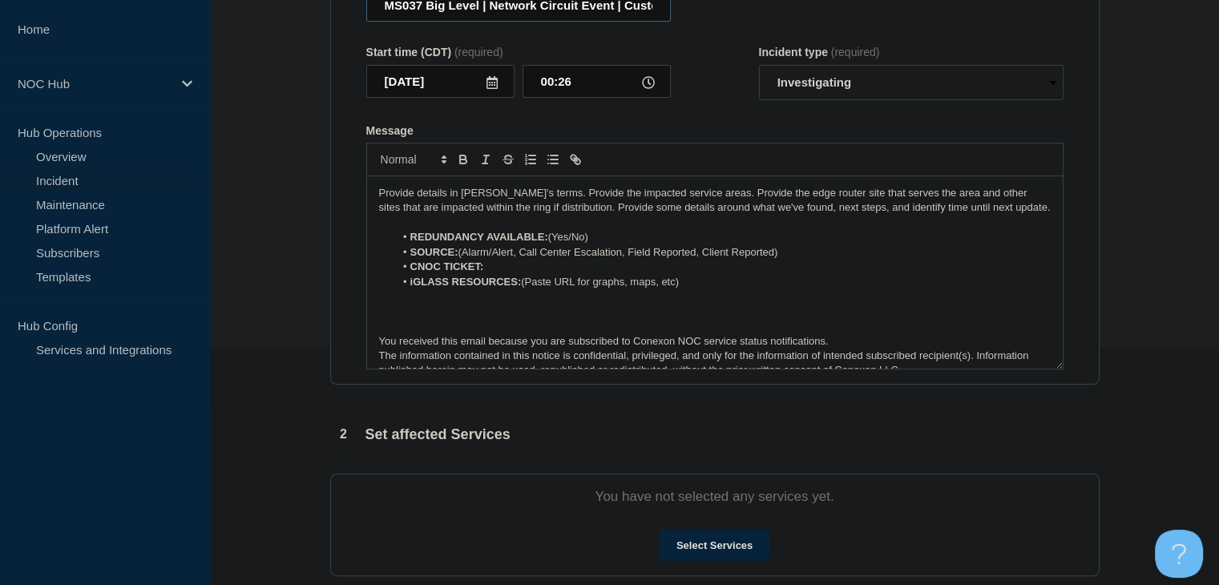
scroll to position [240, 0]
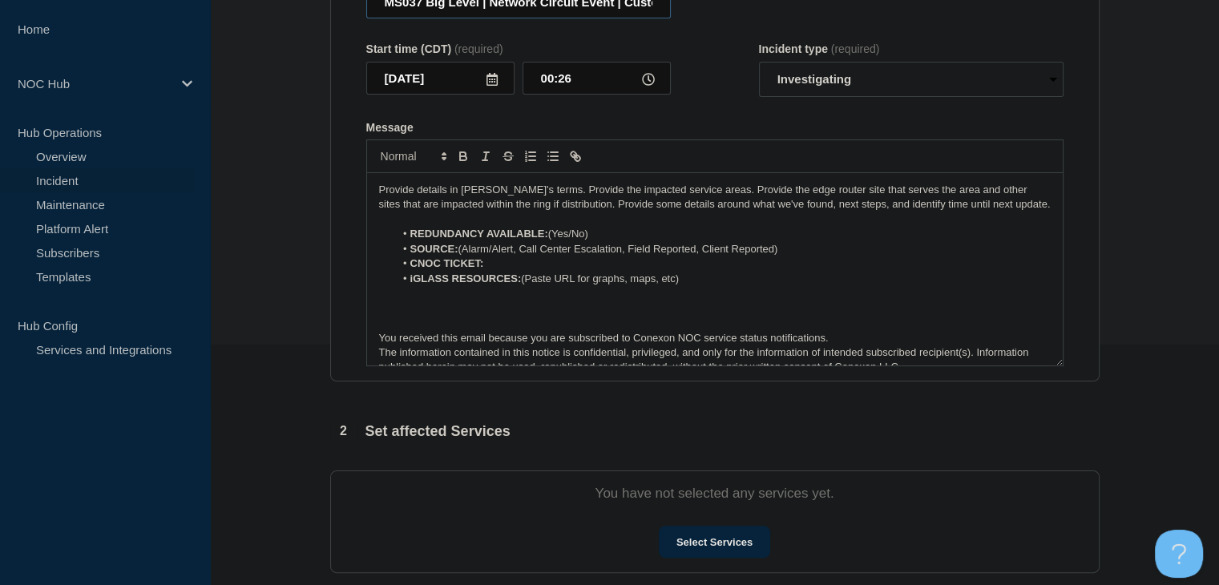
type input "MS037 Big Level | Network Circuit Event | Customers Not Affected"
click at [612, 235] on li "REDUNDANCY AVAILABLE: (Yes/No)" at bounding box center [722, 234] width 656 height 14
drag, startPoint x: 800, startPoint y: 255, endPoint x: 529, endPoint y: 254, distance: 270.9
click at [529, 254] on li "SOURCE: (Alarm/Alert, Call Center Escalation, Field Reported, Client Reported)" at bounding box center [722, 249] width 656 height 14
click at [467, 252] on li "SOURCE: (Alarm/Alert" at bounding box center [722, 249] width 656 height 14
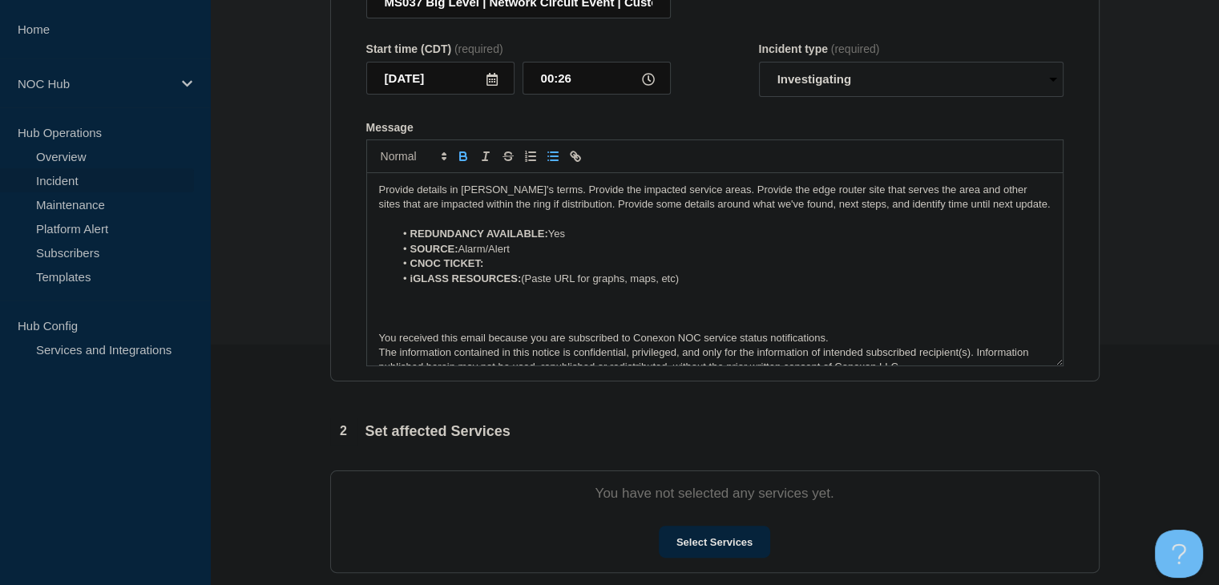
click at [497, 266] on li "CNOC TICKET:" at bounding box center [722, 263] width 656 height 14
drag, startPoint x: 696, startPoint y: 284, endPoint x: 377, endPoint y: 279, distance: 319.0
click at [377, 279] on div "Provide details in laymen's terms. Provide the impacted service areas. Provide …" at bounding box center [715, 269] width 696 height 192
drag, startPoint x: 545, startPoint y: 273, endPoint x: 486, endPoint y: 273, distance: 59.3
click at [486, 271] on li "CNOC TICKET: 26352" at bounding box center [722, 263] width 656 height 14
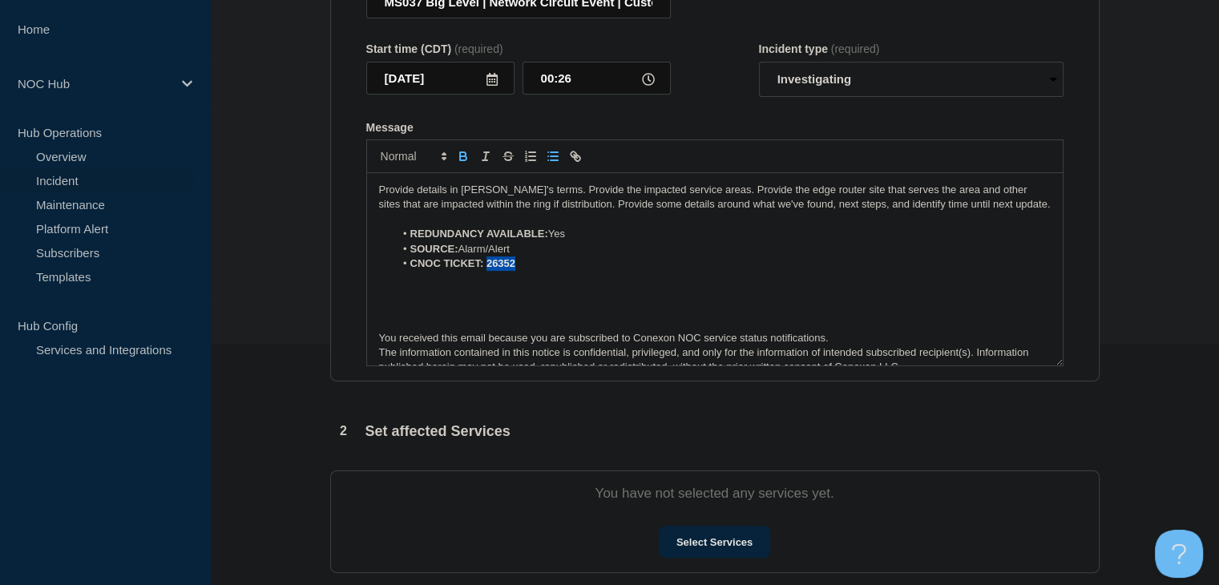
click at [465, 156] on icon "Toggle bold text" at bounding box center [463, 154] width 6 height 4
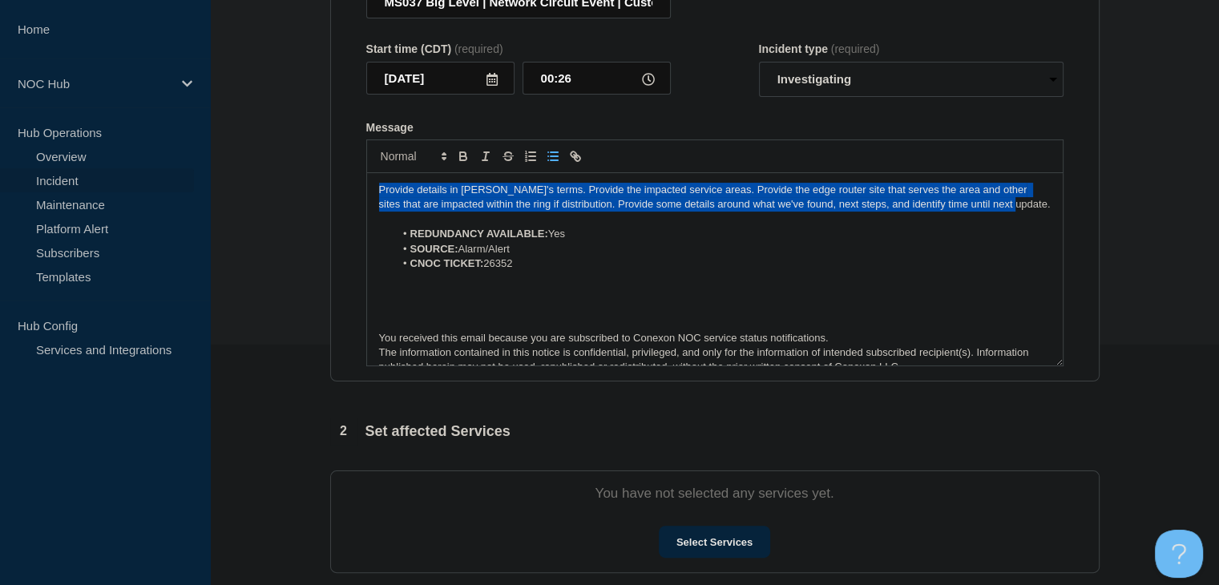
drag, startPoint x: 998, startPoint y: 210, endPoint x: 332, endPoint y: 186, distance: 666.5
click at [332, 186] on section "Title (required) MS037 Big Level | Network Circuit Event | Customers Not Affect…" at bounding box center [714, 167] width 769 height 430
click at [455, 195] on p "Provide details in laymen's terms. Provide the impacted service areas. Provide …" at bounding box center [715, 198] width 672 height 30
drag, startPoint x: 850, startPoint y: 203, endPoint x: 357, endPoint y: 190, distance: 492.3
click at [357, 190] on section "Title (required) MS037 Big Level | Network Circuit Event | Customers Not Affect…" at bounding box center [714, 167] width 769 height 430
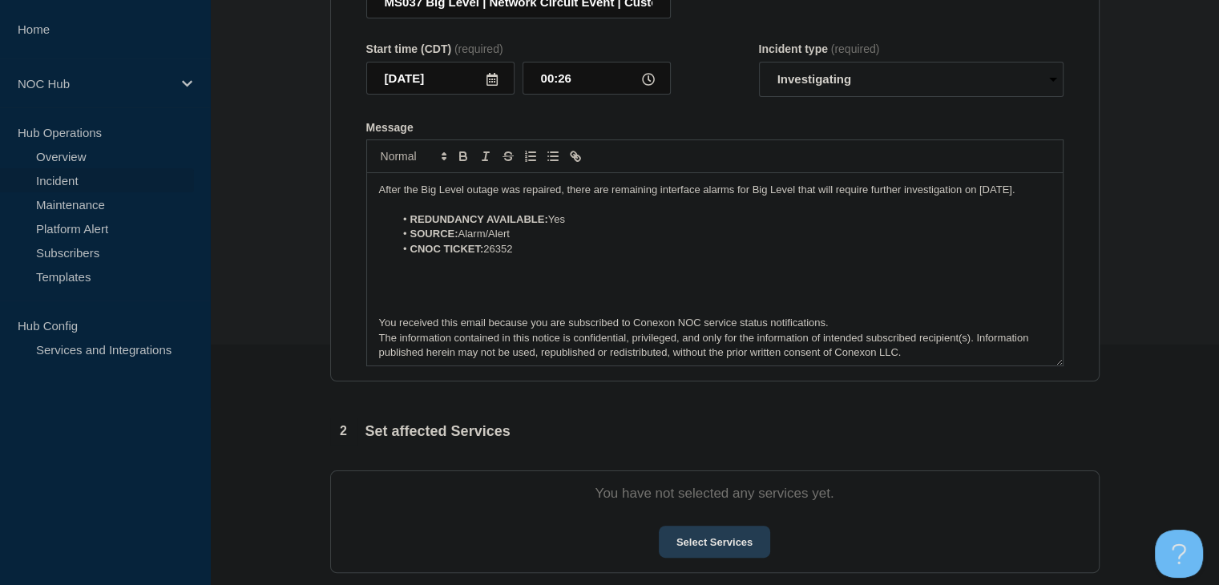
click at [720, 539] on button "Select Services" at bounding box center [714, 542] width 111 height 32
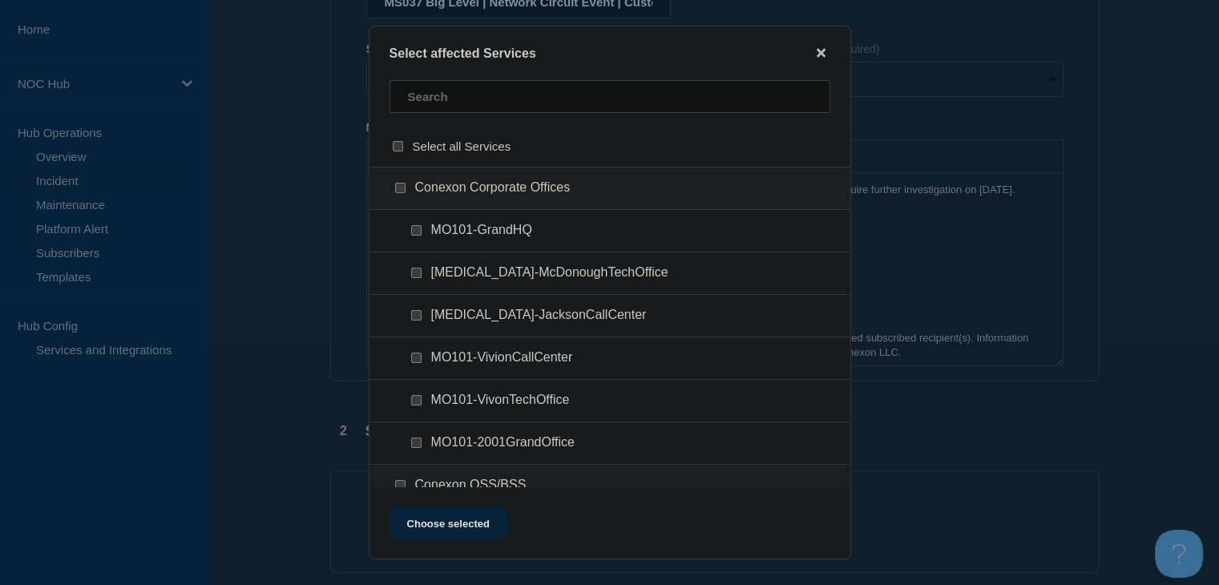
click at [439, 114] on div at bounding box center [609, 103] width 481 height 46
click at [444, 107] on input "text" at bounding box center [610, 96] width 441 height 33
type input "ms037"
click at [411, 321] on input "MS037-BigLevel checkbox" at bounding box center [416, 315] width 10 height 10
checkbox input "true"
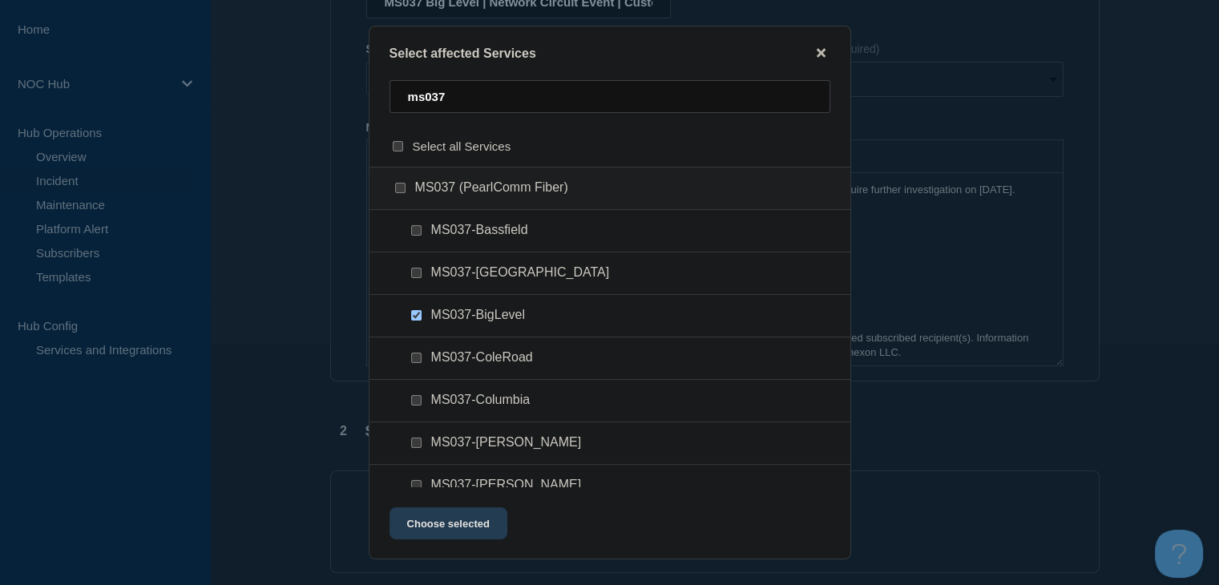
drag, startPoint x: 436, startPoint y: 503, endPoint x: 436, endPoint y: 517, distance: 13.6
click at [436, 508] on div "Select affected Services ms037 Select all Services MS037 (PearlComm Fiber) MS03…" at bounding box center [610, 293] width 482 height 534
click at [438, 522] on button "Choose selected" at bounding box center [449, 523] width 118 height 32
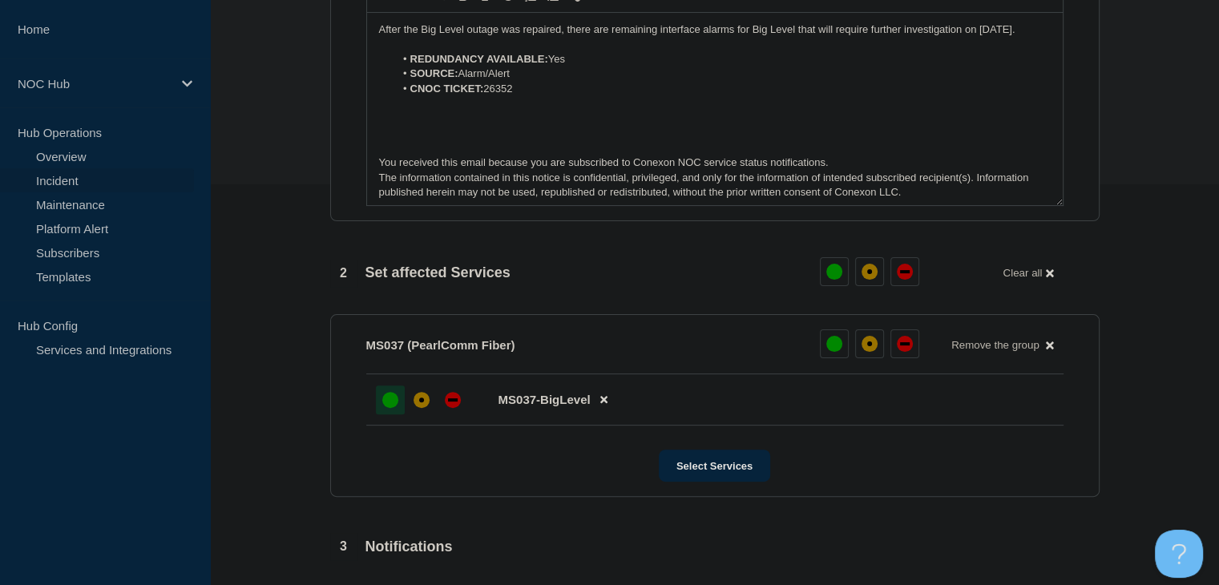
click at [392, 402] on div "up" at bounding box center [390, 400] width 16 height 16
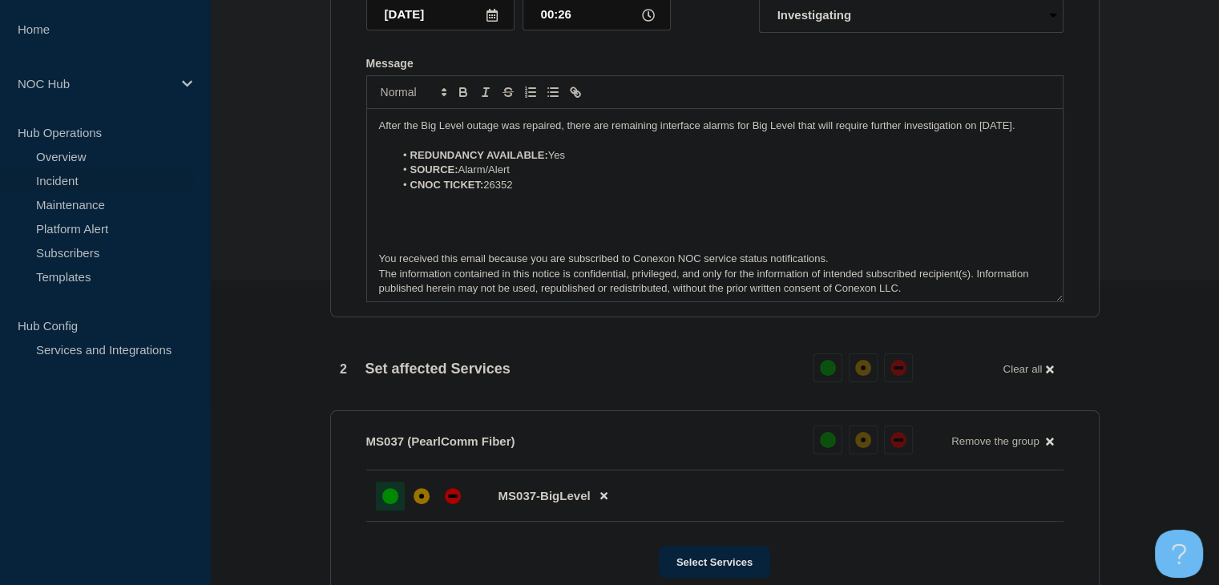
scroll to position [626, 0]
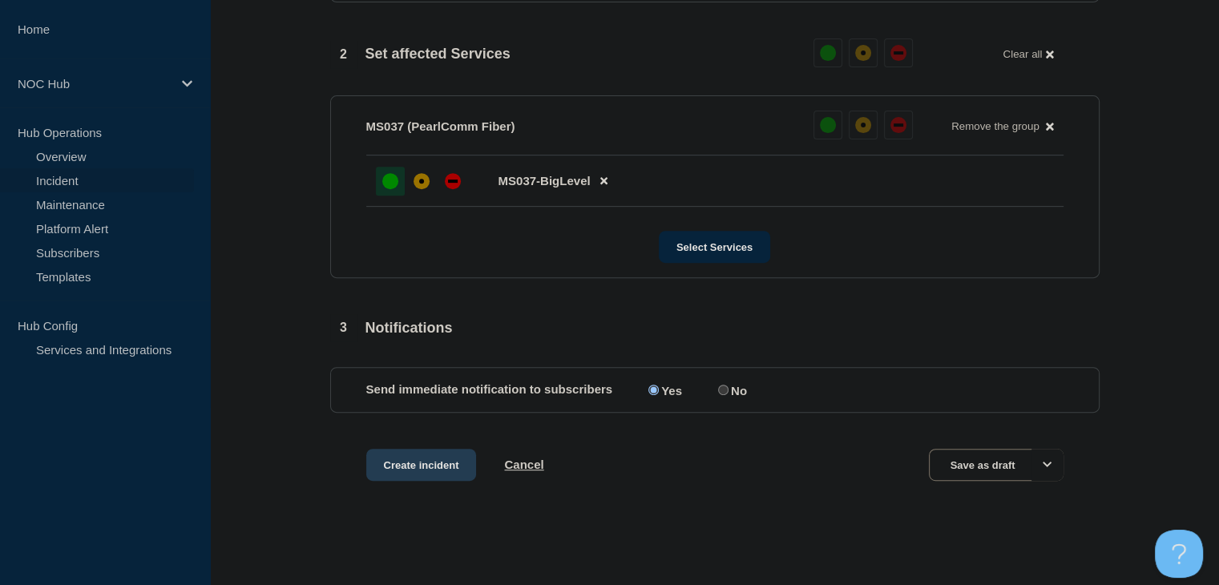
click at [406, 465] on button "Create incident" at bounding box center [421, 465] width 111 height 32
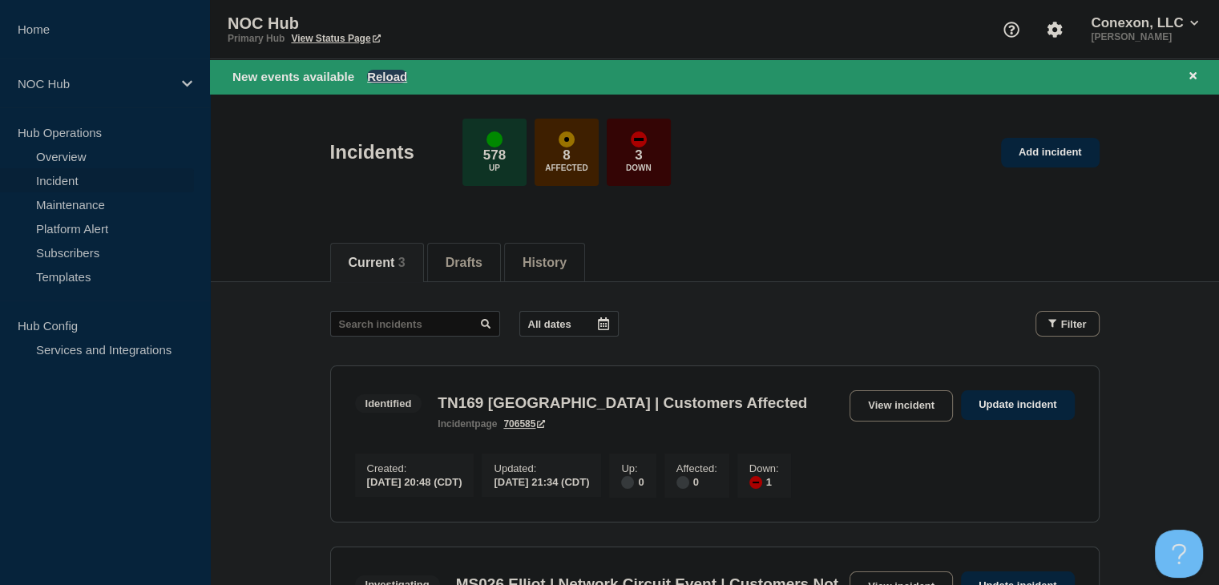
click at [381, 75] on button "Reload" at bounding box center [387, 77] width 40 height 14
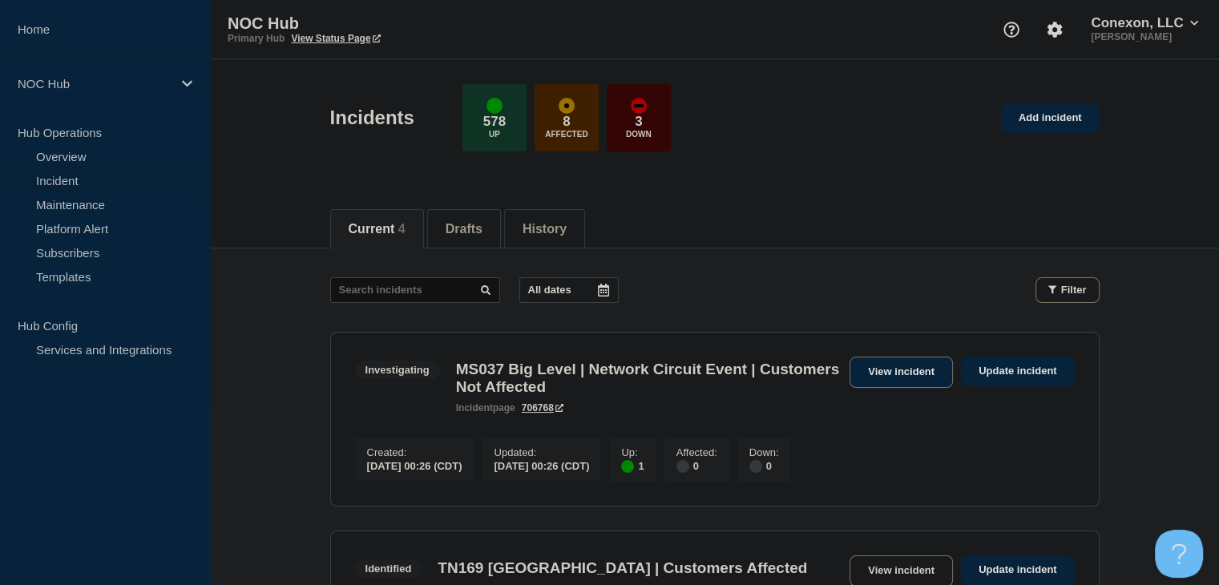
click at [901, 377] on link "View incident" at bounding box center [901, 372] width 103 height 31
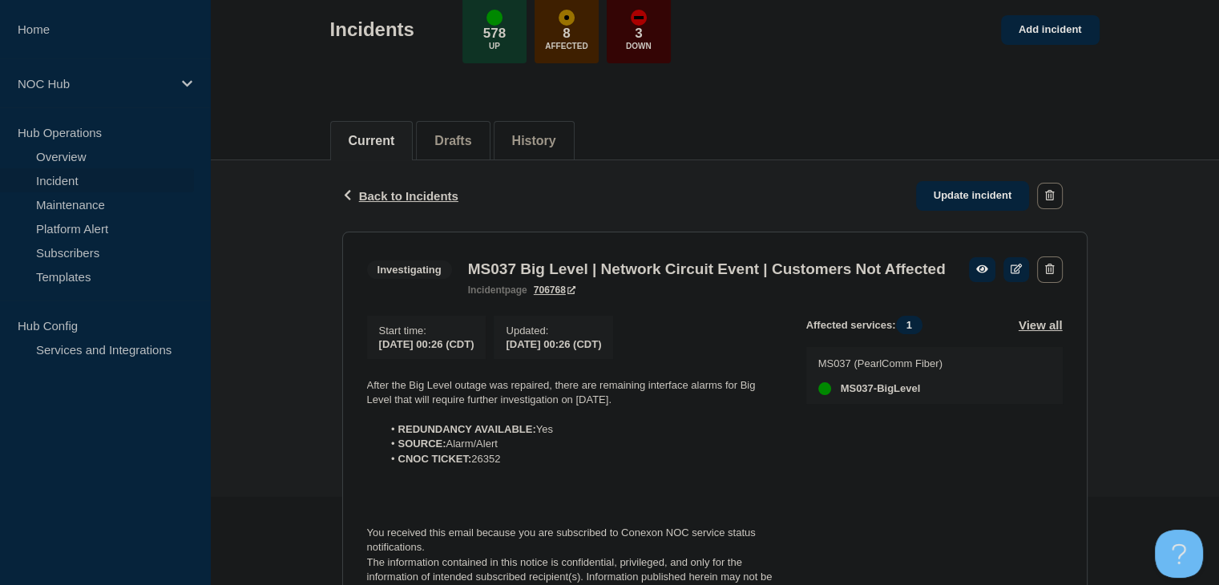
scroll to position [203, 0]
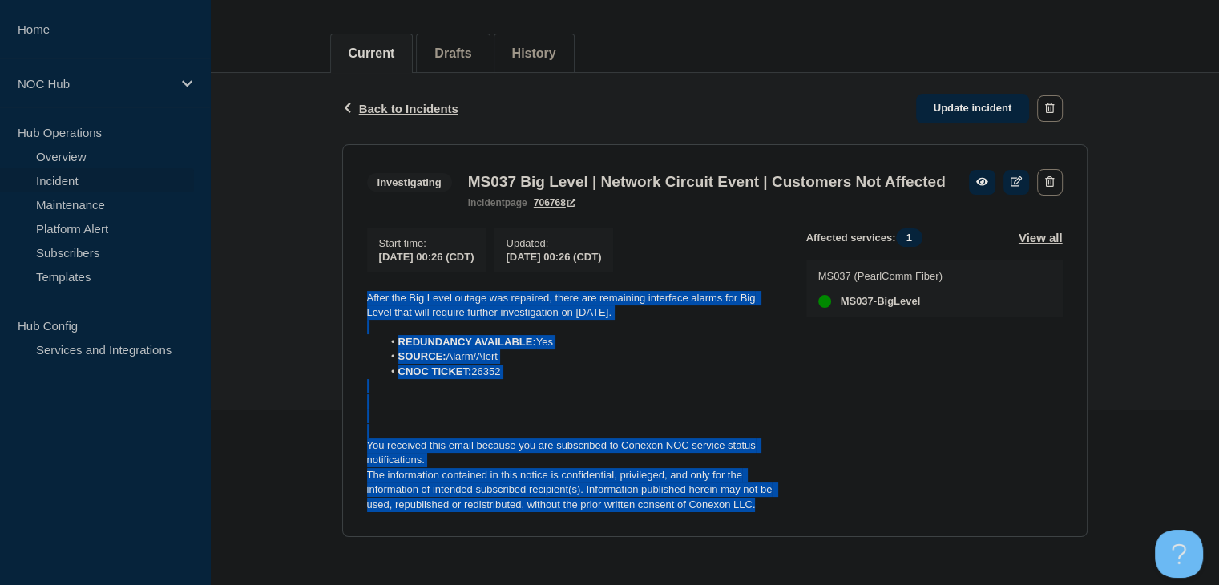
drag, startPoint x: 763, startPoint y: 519, endPoint x: 331, endPoint y: 293, distance: 487.5
click at [331, 293] on div "Back Back to Incidents Update incident Investigating MS037 Big Level | Network …" at bounding box center [714, 317] width 769 height 489
copy div "After the Big Level outage was repaired, there are remaining interface alarms f…"
click at [337, 411] on div "Back Back to Incidents Update incident Investigating MS037 Big Level | Network …" at bounding box center [714, 317] width 769 height 489
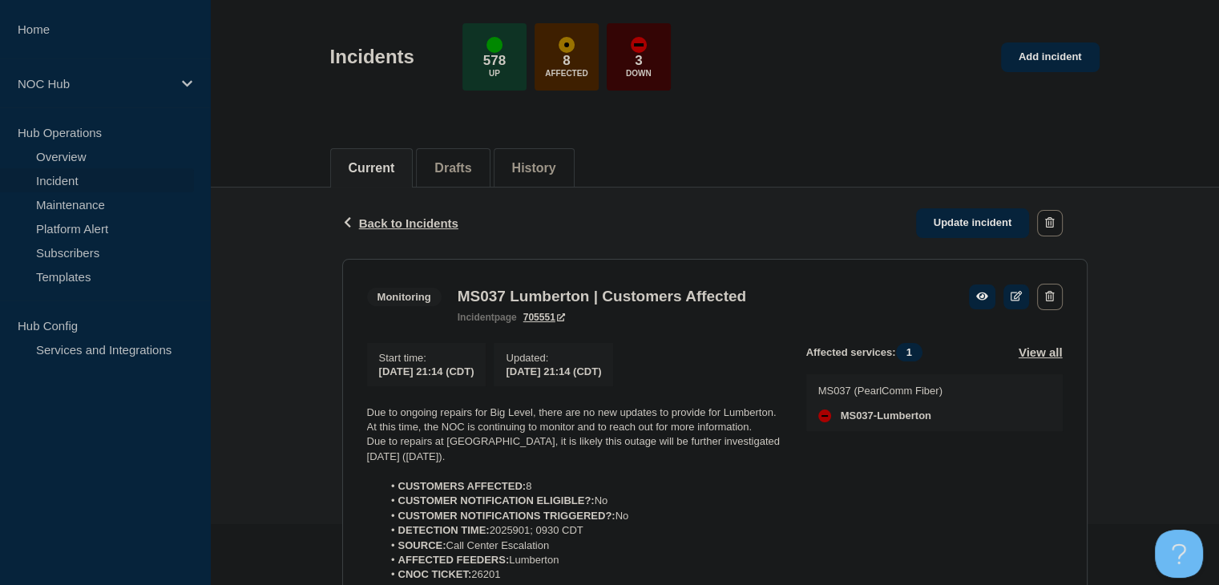
scroll to position [160, 0]
